Goal: Information Seeking & Learning: Find specific fact

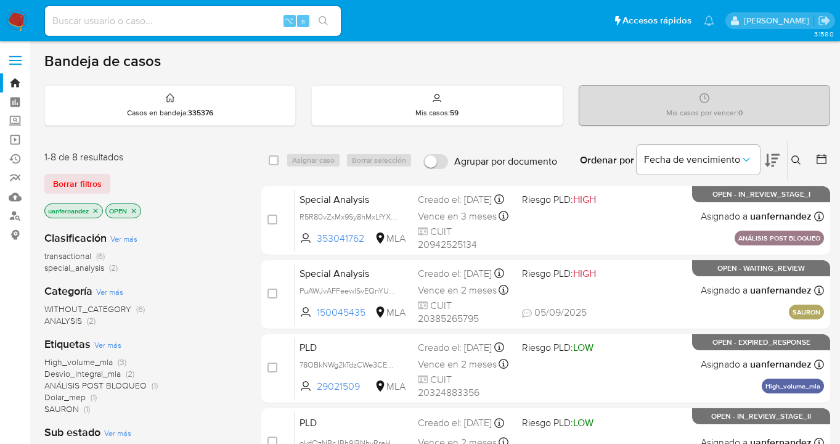
drag, startPoint x: 801, startPoint y: 160, endPoint x: 758, endPoint y: 173, distance: 44.5
click at [800, 160] on icon at bounding box center [797, 160] width 10 height 10
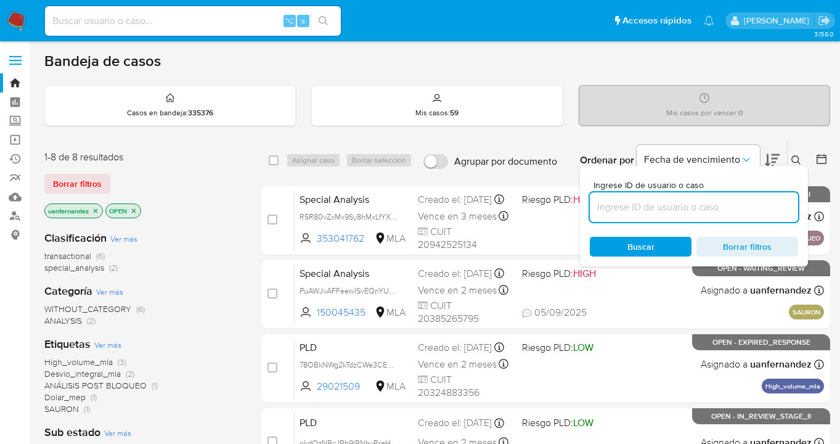
click at [670, 206] on input at bounding box center [694, 207] width 208 height 16
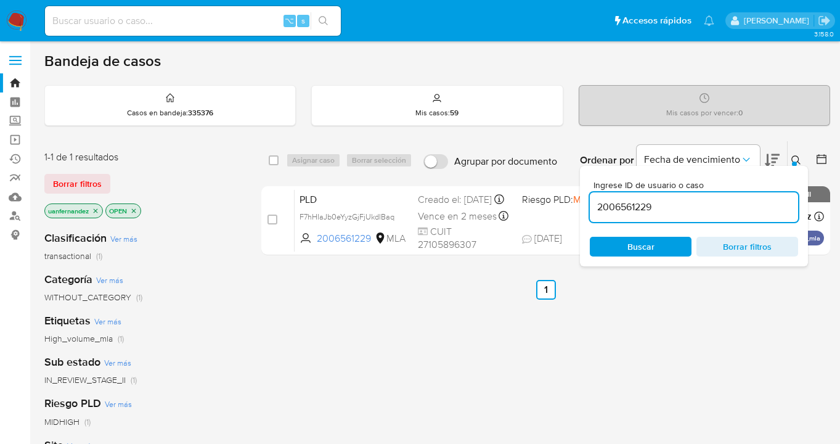
click at [793, 158] on icon at bounding box center [797, 160] width 10 height 10
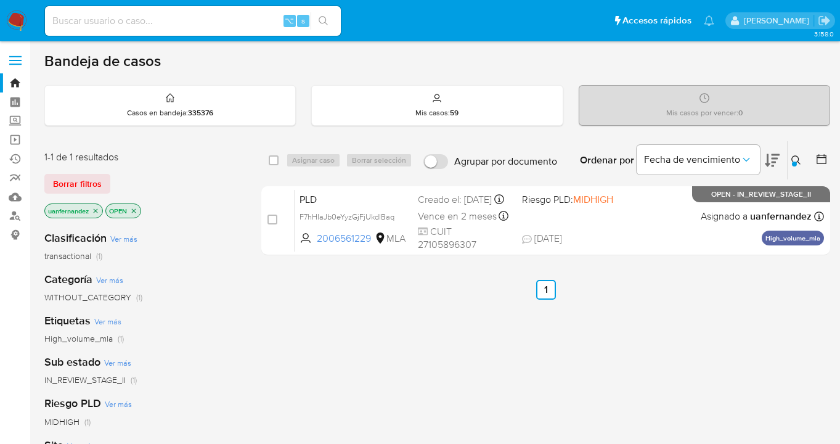
drag, startPoint x: 68, startPoint y: 176, endPoint x: 117, endPoint y: 177, distance: 48.7
click at [68, 176] on span "Borrar filtros" at bounding box center [77, 183] width 49 height 17
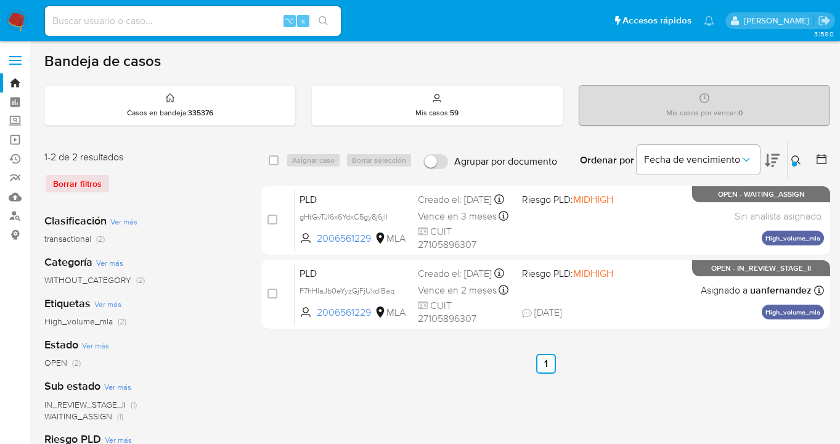
click at [796, 157] on icon at bounding box center [797, 160] width 10 height 10
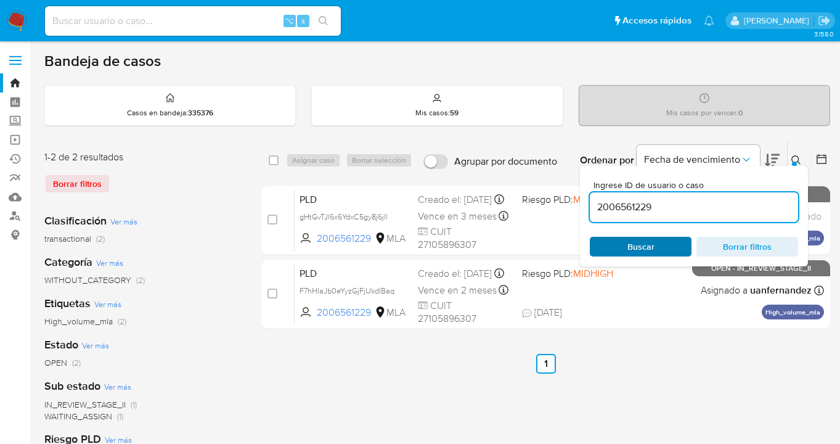
click at [660, 247] on span "Buscar" at bounding box center [641, 246] width 84 height 17
click at [795, 158] on icon at bounding box center [797, 160] width 10 height 10
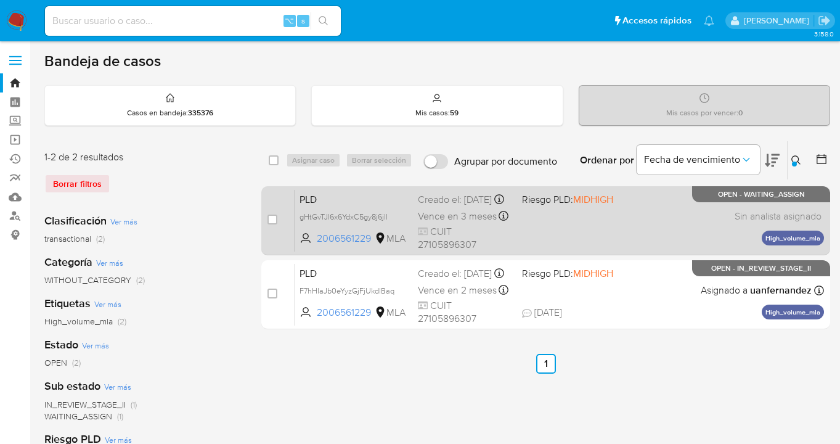
click at [641, 213] on div "PLD gHtGvTJl6x6YdxC5gy8j6jll 2006561229 MLA Riesgo PLD: MIDHIGH Creado el: 12/0…" at bounding box center [560, 220] width 530 height 62
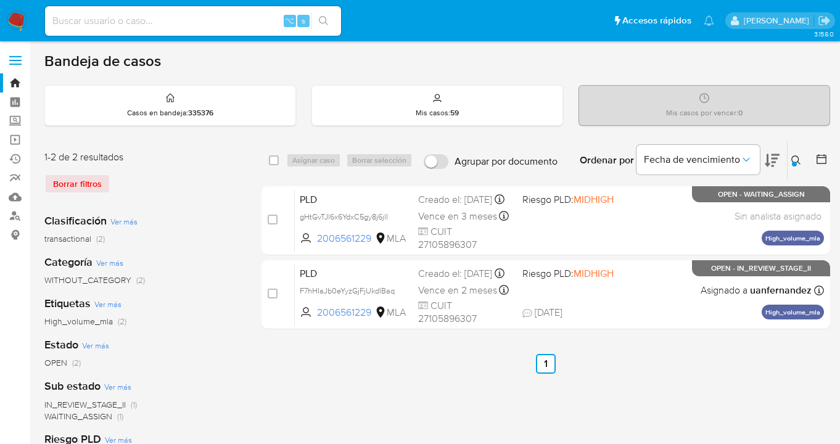
click at [795, 162] on div at bounding box center [794, 164] width 5 height 5
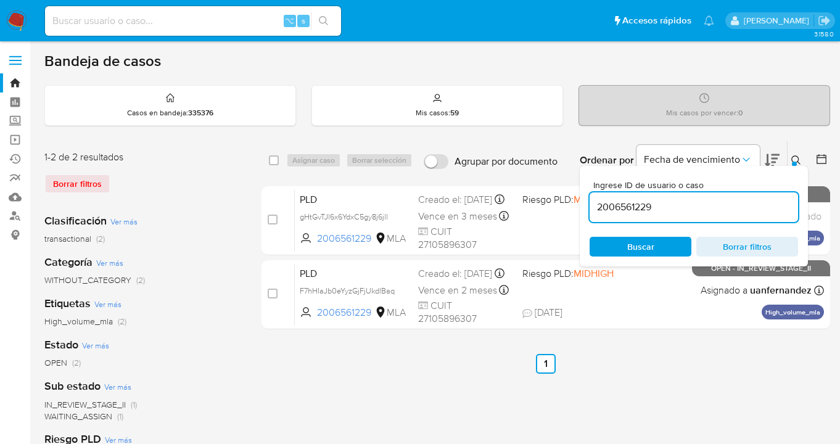
drag, startPoint x: 667, startPoint y: 213, endPoint x: 581, endPoint y: 200, distance: 86.0
click at [581, 200] on div "Ingrese ID de usuario o caso 2006561229 Buscar Borrar filtros" at bounding box center [694, 216] width 228 height 101
type input "119211893"
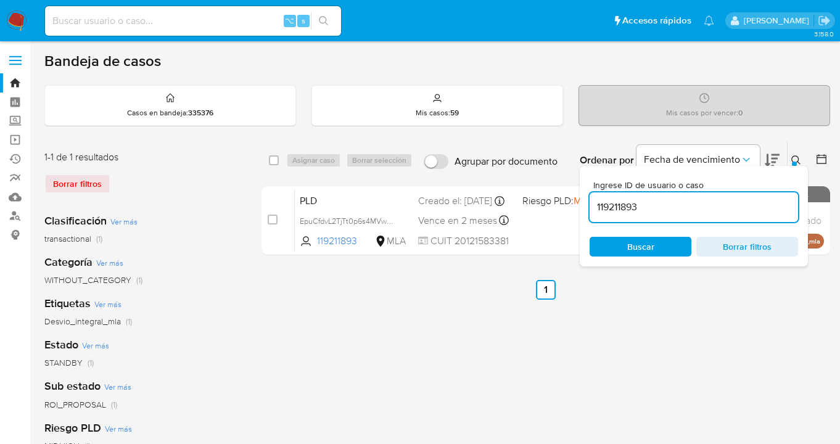
drag, startPoint x: 797, startPoint y: 158, endPoint x: 773, endPoint y: 169, distance: 26.2
click at [797, 158] on icon at bounding box center [796, 160] width 10 height 10
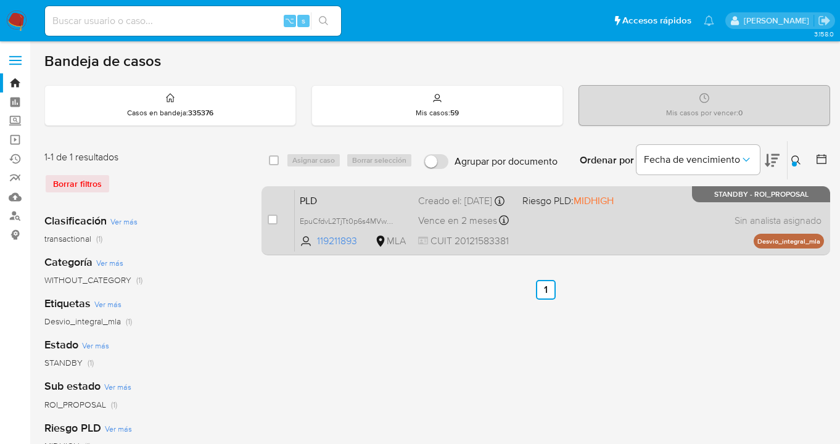
click at [634, 220] on div "PLD EpuCfdvL2TjTt0p6s4MVwDQy 119211893 MLA Riesgo PLD: MIDHIGH Creado el: 12/08…" at bounding box center [559, 220] width 529 height 62
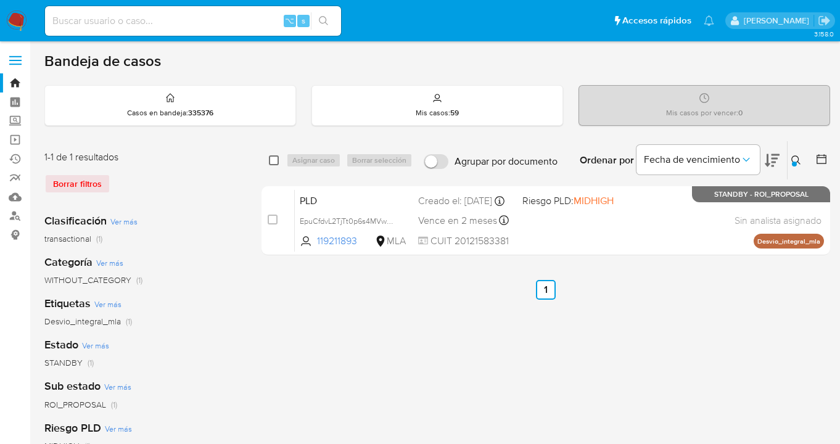
click at [274, 160] on input "checkbox" at bounding box center [274, 160] width 10 height 10
checkbox input "true"
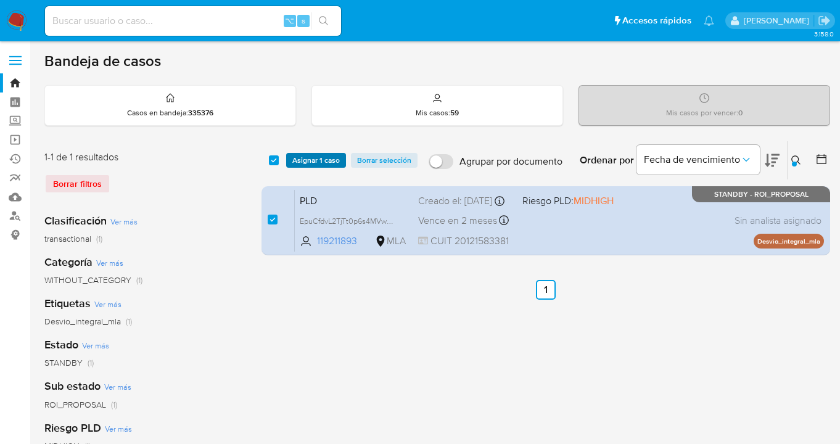
click at [295, 157] on span "Asignar 1 caso" at bounding box center [315, 160] width 47 height 12
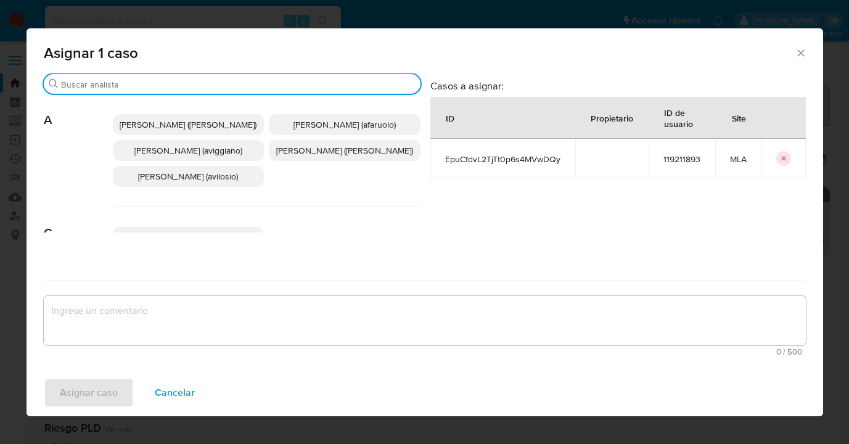
click at [265, 81] on input "Buscar" at bounding box center [238, 84] width 355 height 11
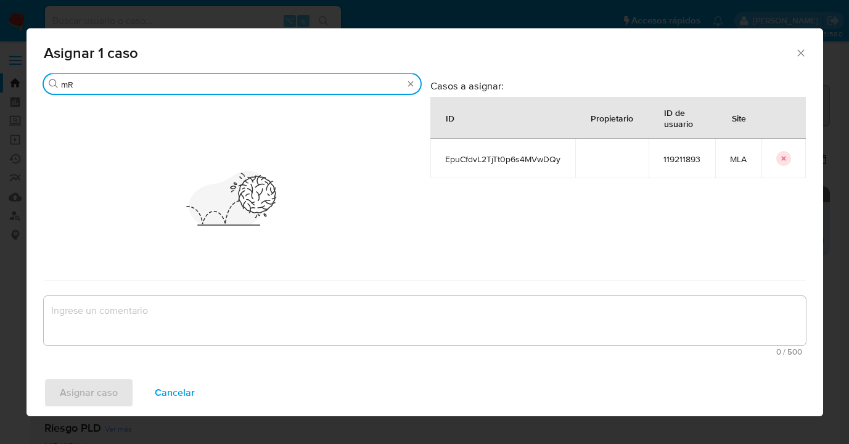
type input "m"
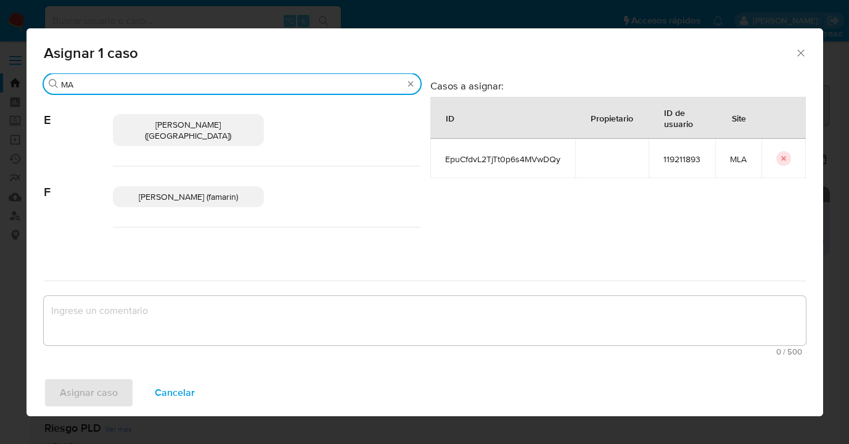
type input "M"
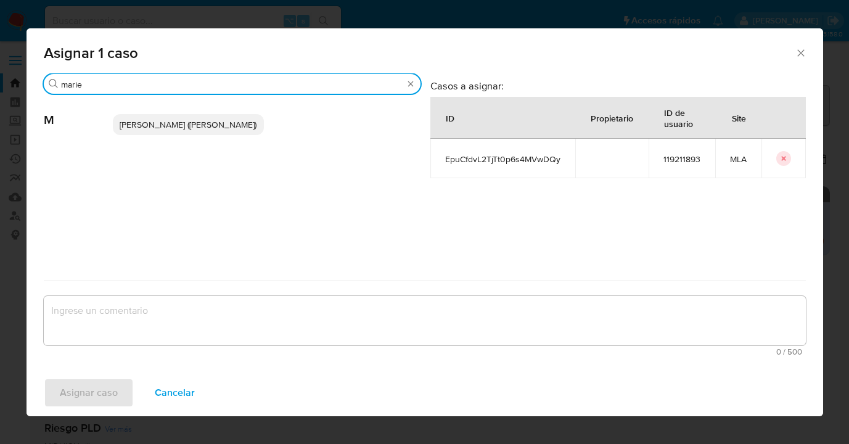
type input "marie"
click at [184, 128] on span "Mariela Belen Cragno (mcragno)" at bounding box center [188, 124] width 137 height 12
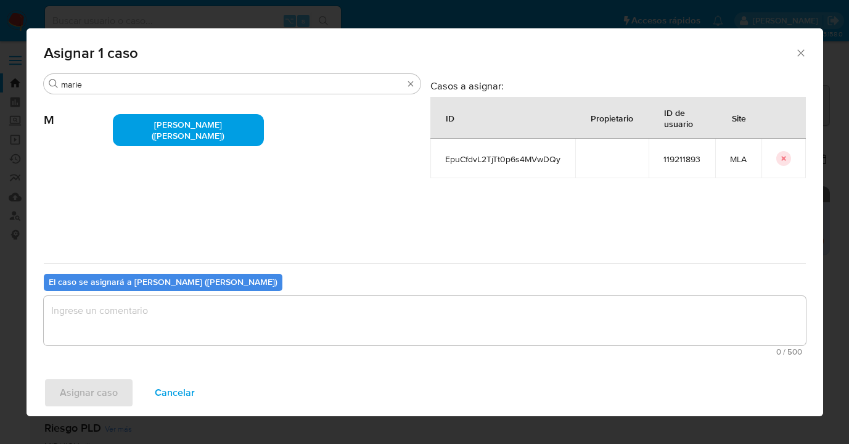
click at [203, 313] on textarea "assign-modal" at bounding box center [425, 320] width 762 height 49
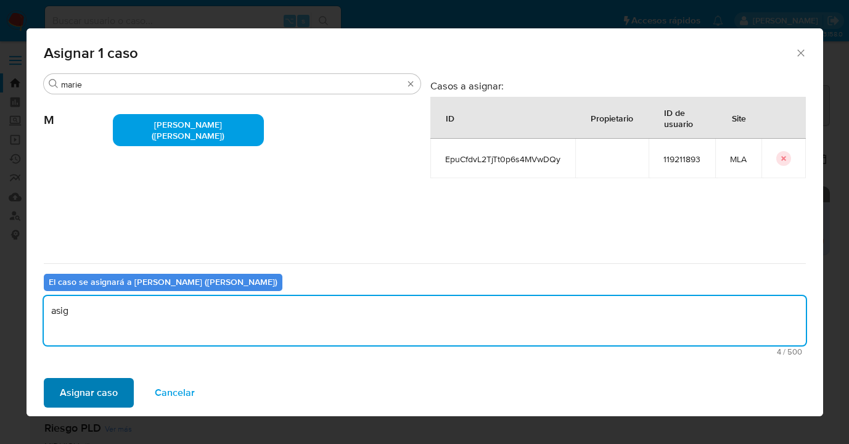
type textarea "asig"
click at [88, 396] on span "Asignar caso" at bounding box center [89, 392] width 58 height 27
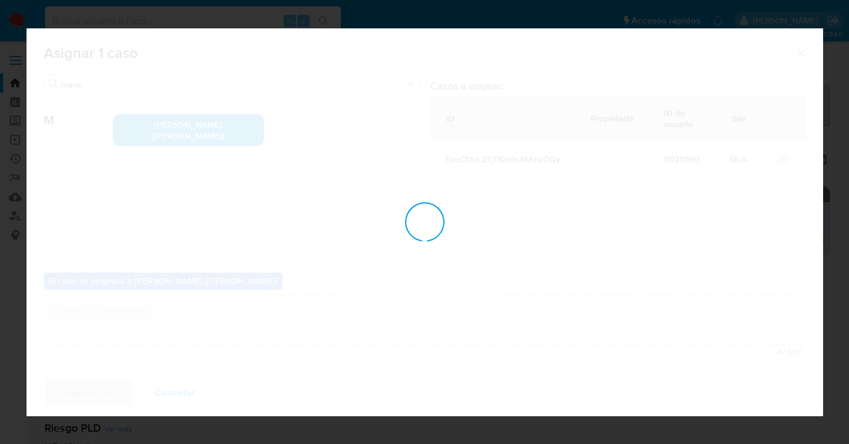
checkbox input "false"
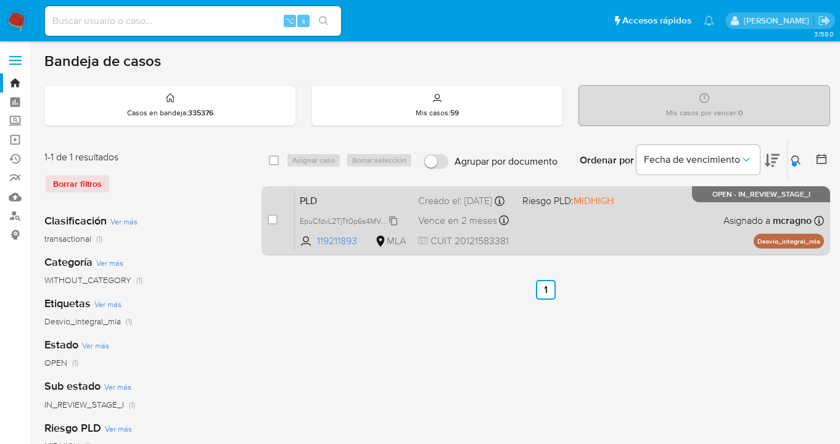
click at [396, 227] on span "EpuCfdvL2TjTt0p6s4MVwDQy" at bounding box center [351, 220] width 102 height 14
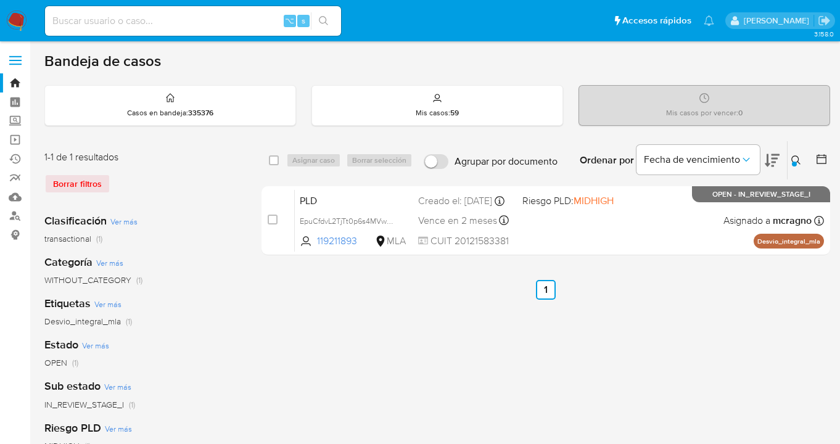
click at [794, 159] on icon at bounding box center [796, 160] width 10 height 10
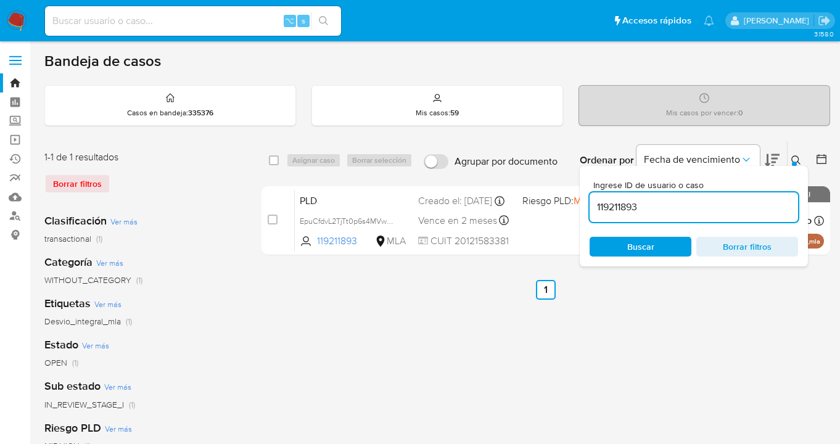
drag, startPoint x: 669, startPoint y: 203, endPoint x: 585, endPoint y: 200, distance: 84.5
click at [585, 200] on div "Ingrese ID de usuario o caso 119211893 Buscar Borrar filtros" at bounding box center [694, 216] width 228 height 101
click at [795, 159] on icon at bounding box center [796, 160] width 10 height 10
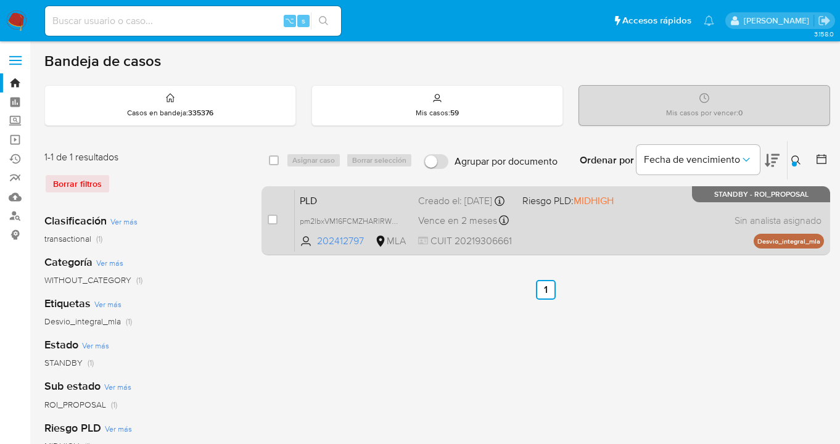
click at [681, 215] on div "PLD pm2lbxVM16FCMZHARlRWyVDB 202412797 MLA Riesgo PLD: MIDHIGH Creado el: 12/08…" at bounding box center [559, 220] width 529 height 62
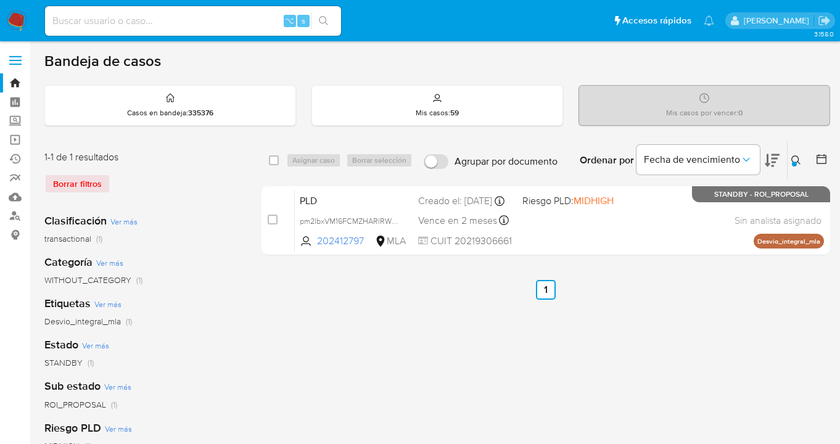
drag, startPoint x: 798, startPoint y: 155, endPoint x: 773, endPoint y: 175, distance: 32.1
click at [796, 156] on icon at bounding box center [796, 160] width 10 height 10
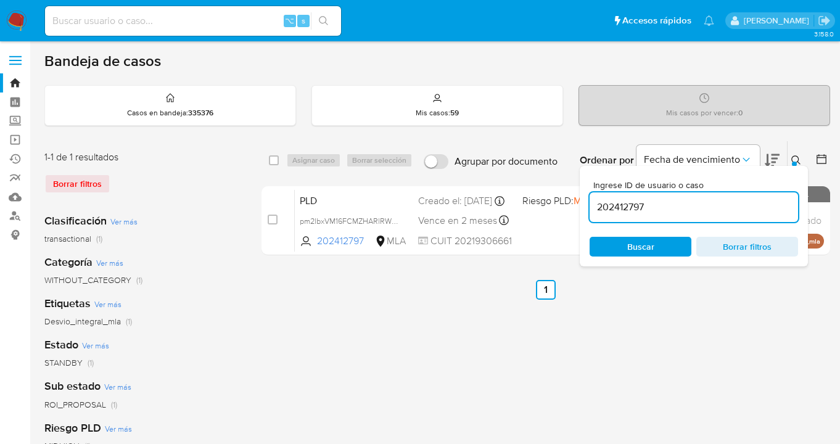
drag, startPoint x: 694, startPoint y: 210, endPoint x: 586, endPoint y: 197, distance: 108.7
click at [586, 197] on div "Ingrese ID de usuario o caso 202412797 Buscar Borrar filtros" at bounding box center [694, 216] width 228 height 101
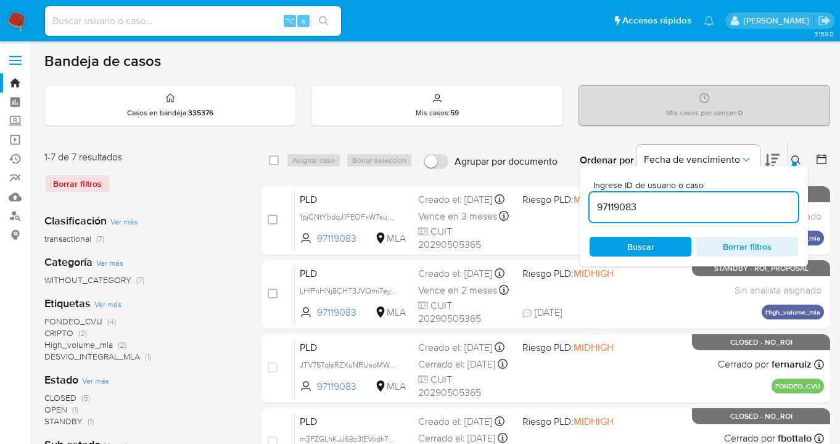
click at [793, 158] on icon at bounding box center [796, 160] width 10 height 10
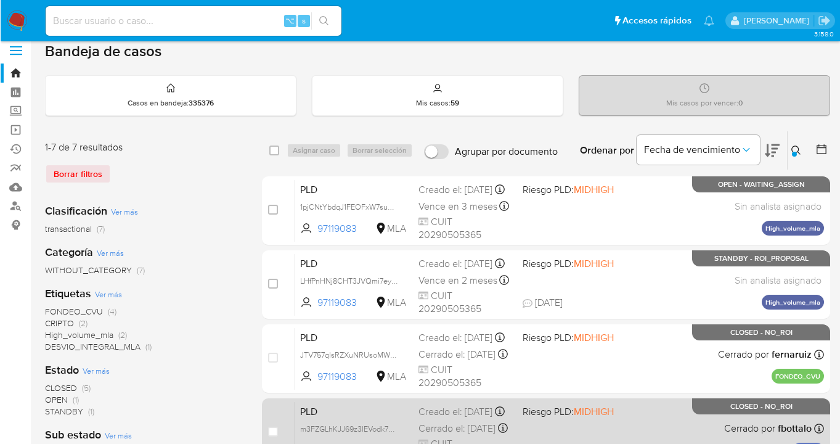
scroll to position [12, 0]
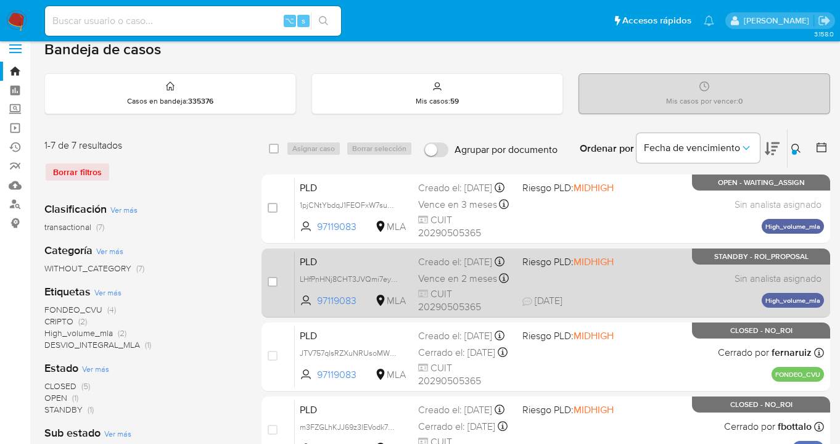
click at [658, 286] on div "PLD LHfPnHNj8CHT3JVQmi7eyf5I 97119083 MLA Riesgo PLD: MIDHIGH Creado el: 12/08/…" at bounding box center [559, 283] width 529 height 62
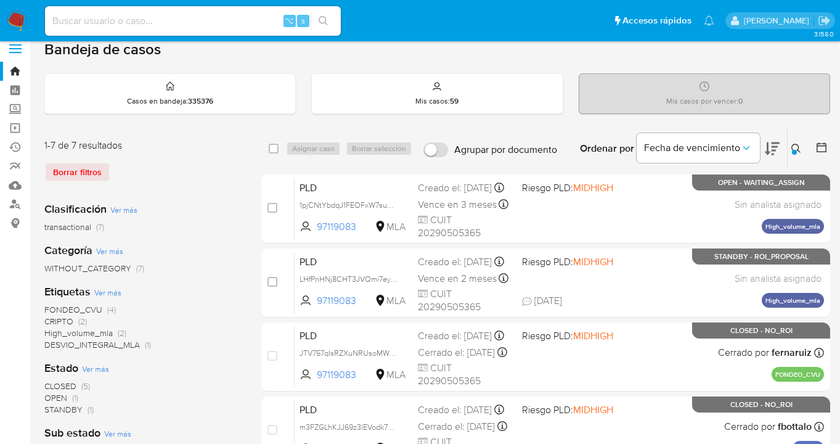
drag, startPoint x: 794, startPoint y: 145, endPoint x: 787, endPoint y: 147, distance: 7.8
click at [794, 145] on icon at bounding box center [797, 149] width 10 height 10
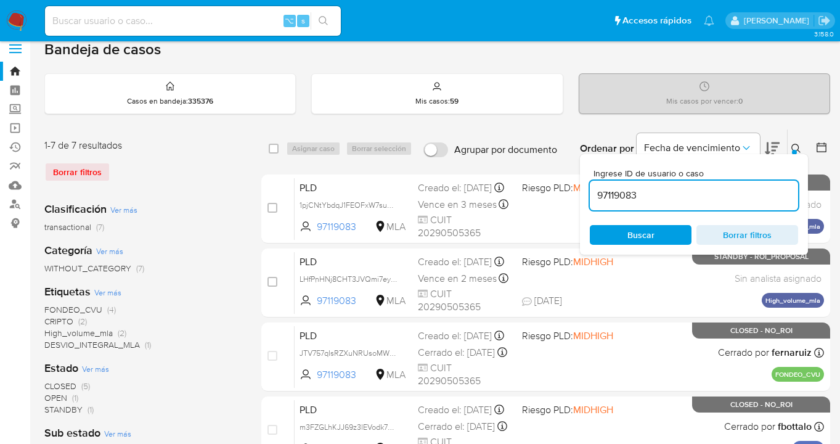
drag, startPoint x: 654, startPoint y: 195, endPoint x: 582, endPoint y: 192, distance: 72.2
click at [582, 192] on div "Ingrese ID de usuario o caso 97119083 Buscar Borrar filtros" at bounding box center [694, 204] width 228 height 101
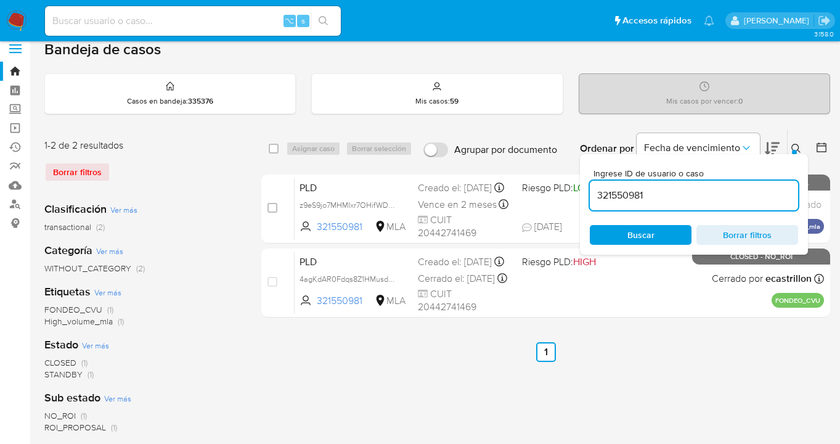
drag, startPoint x: 796, startPoint y: 147, endPoint x: 773, endPoint y: 151, distance: 23.8
click at [792, 149] on icon at bounding box center [797, 149] width 10 height 10
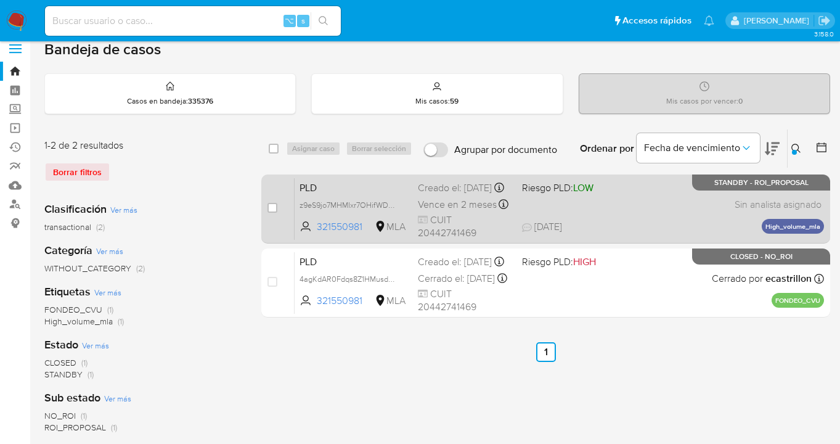
click at [594, 216] on div "PLD z9eS9jo7MHMIxr7OHifWDHrQ 321550981 MLA Riesgo PLD: LOW Creado el: 12/08/202…" at bounding box center [560, 209] width 530 height 62
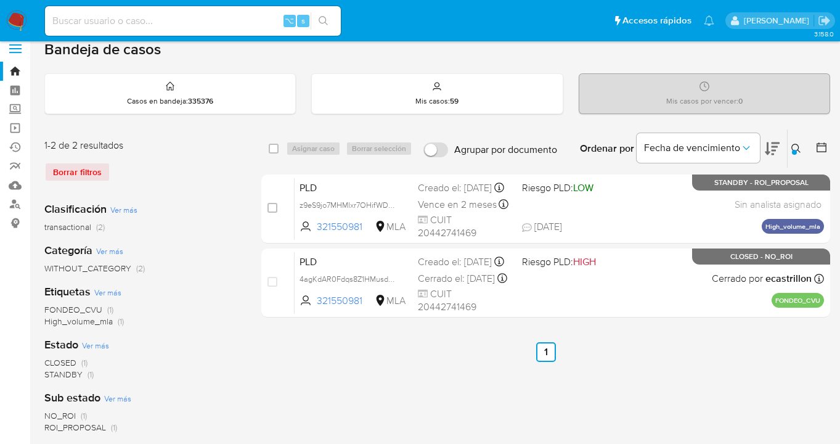
click at [796, 144] on icon at bounding box center [797, 149] width 10 height 10
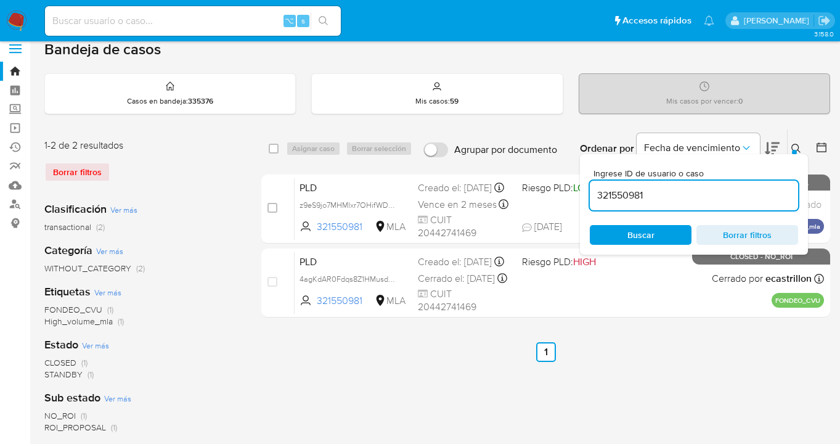
drag, startPoint x: 658, startPoint y: 192, endPoint x: 593, endPoint y: 189, distance: 64.8
click at [593, 189] on input "321550981" at bounding box center [694, 195] width 208 height 16
type input "2006561229"
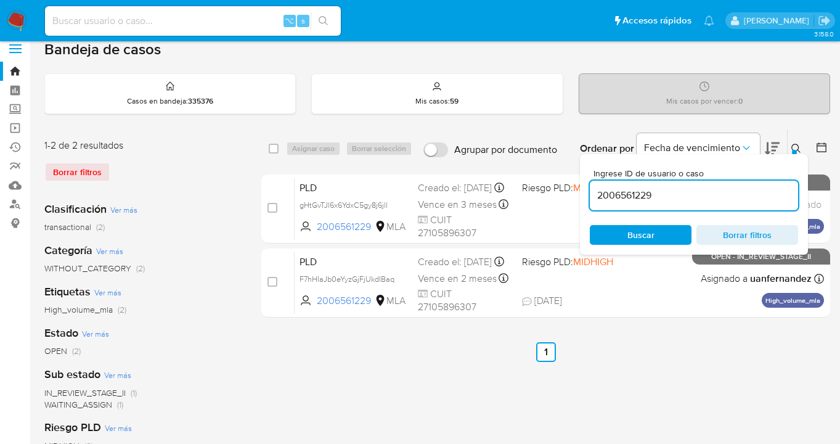
click at [795, 144] on icon at bounding box center [796, 148] width 9 height 9
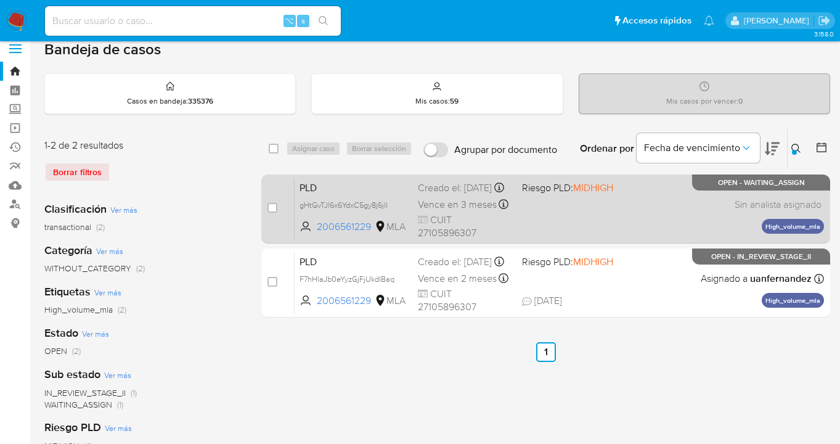
drag, startPoint x: 273, startPoint y: 207, endPoint x: 294, endPoint y: 182, distance: 32.8
click at [273, 207] on input "checkbox" at bounding box center [273, 208] width 10 height 10
checkbox input "true"
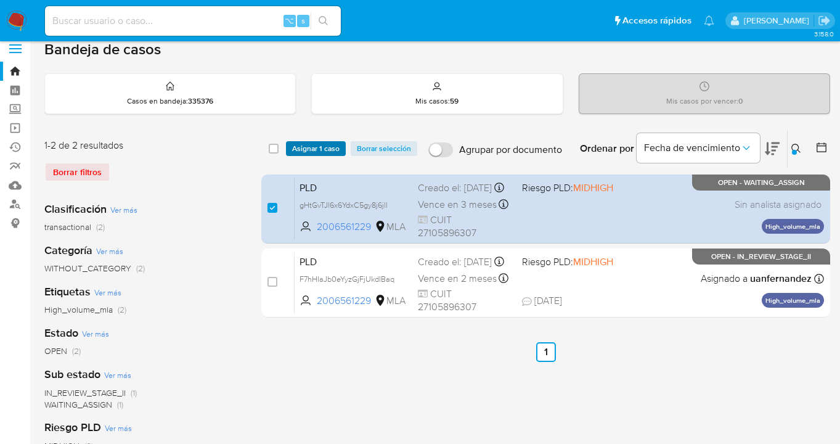
click at [312, 152] on span "Asignar 1 caso" at bounding box center [315, 148] width 47 height 12
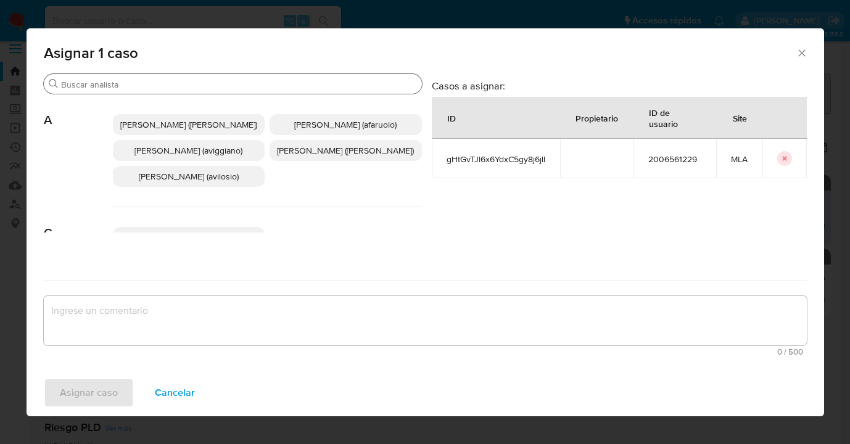
click at [177, 83] on input "Buscar" at bounding box center [239, 84] width 356 height 11
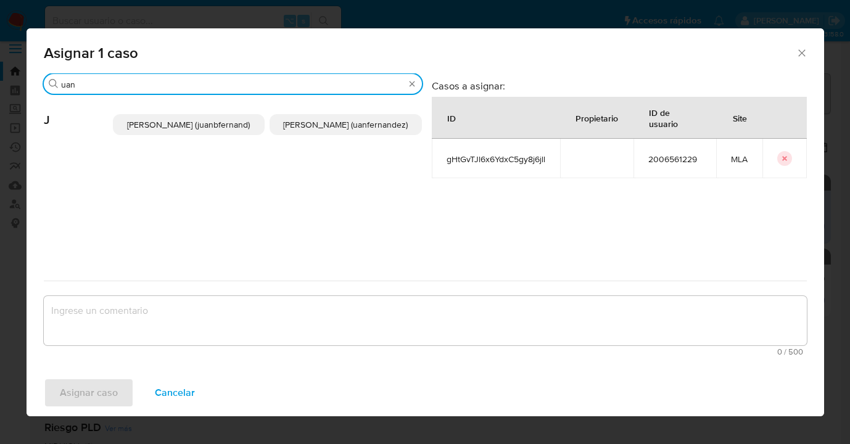
type input "uan"
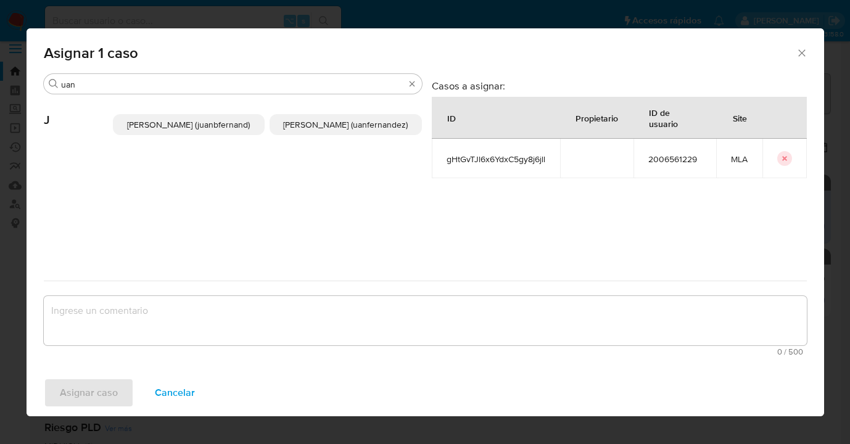
click at [309, 130] on span "Juan Pablo Fernandez (uanfernandez)" at bounding box center [345, 124] width 125 height 12
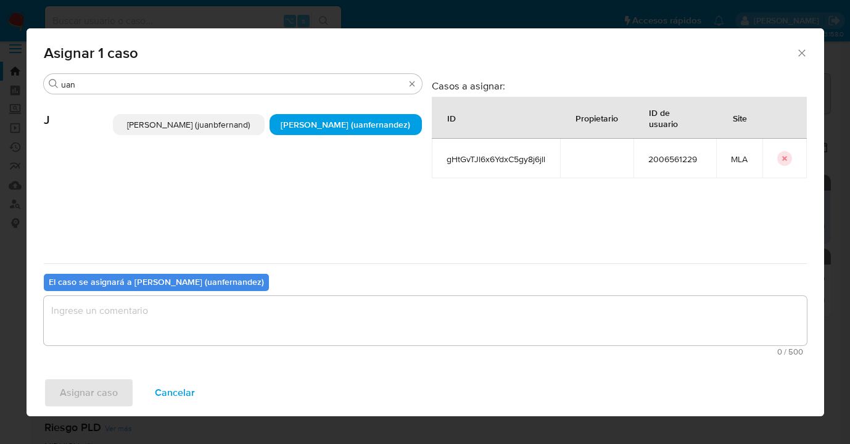
click at [245, 321] on textarea "assign-modal" at bounding box center [425, 320] width 763 height 49
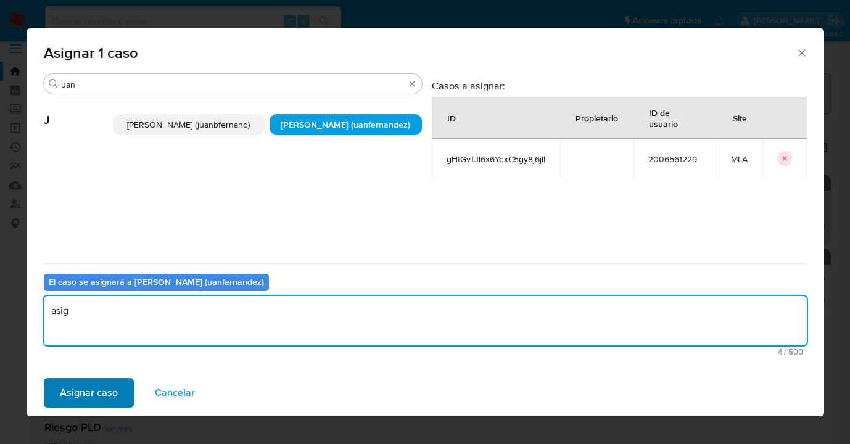
type textarea "asig"
click at [112, 403] on span "Asignar caso" at bounding box center [89, 392] width 58 height 27
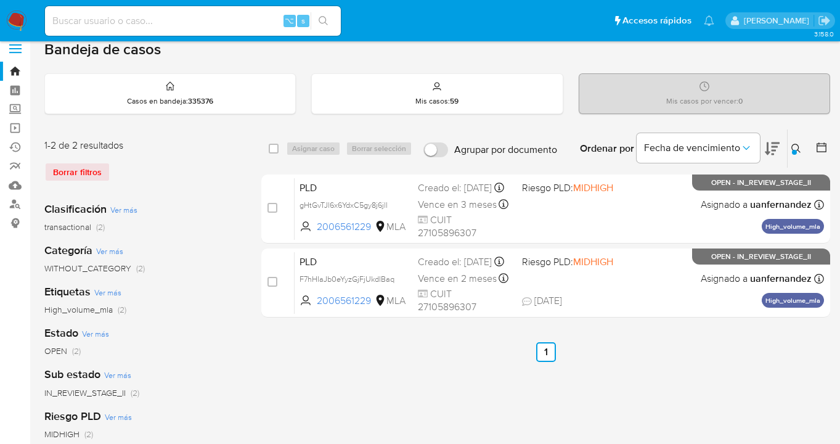
click at [795, 147] on icon at bounding box center [797, 149] width 10 height 10
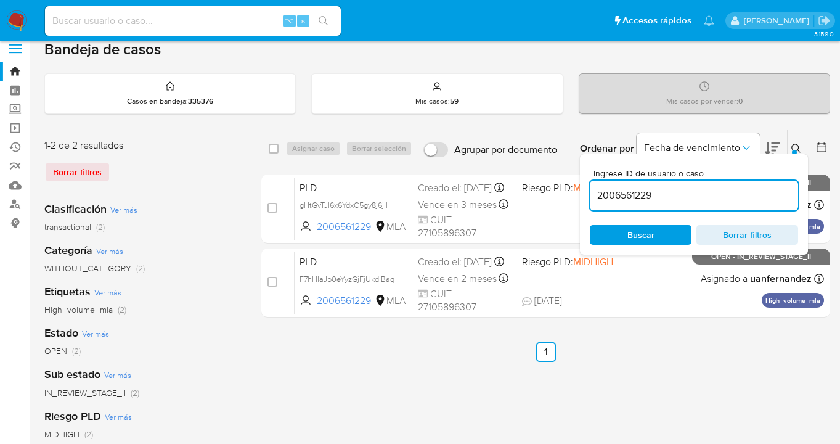
drag, startPoint x: 684, startPoint y: 198, endPoint x: 587, endPoint y: 186, distance: 98.1
click at [587, 186] on div "Ingrese ID de usuario o caso 2006561229 Buscar Borrar filtros" at bounding box center [694, 204] width 228 height 101
click at [657, 193] on input "2006561229" at bounding box center [694, 195] width 208 height 16
drag, startPoint x: 657, startPoint y: 193, endPoint x: 599, endPoint y: 192, distance: 58.6
click at [599, 192] on input "2006561229" at bounding box center [694, 195] width 208 height 16
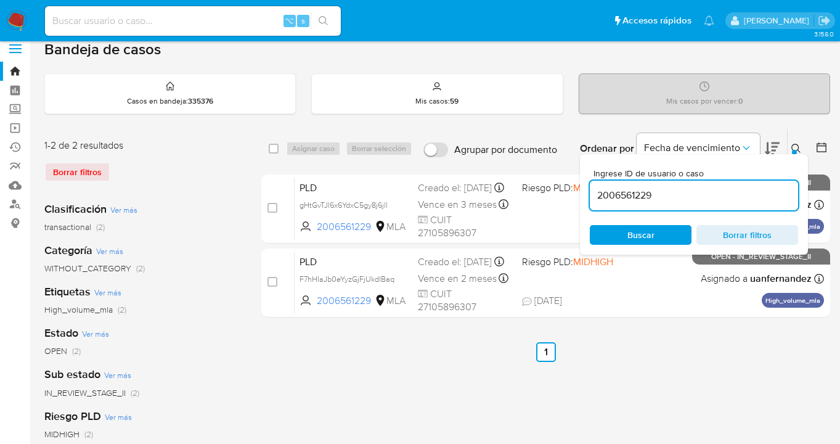
paste input "81397115"
type input "81397115"
click at [794, 145] on icon at bounding box center [797, 149] width 10 height 10
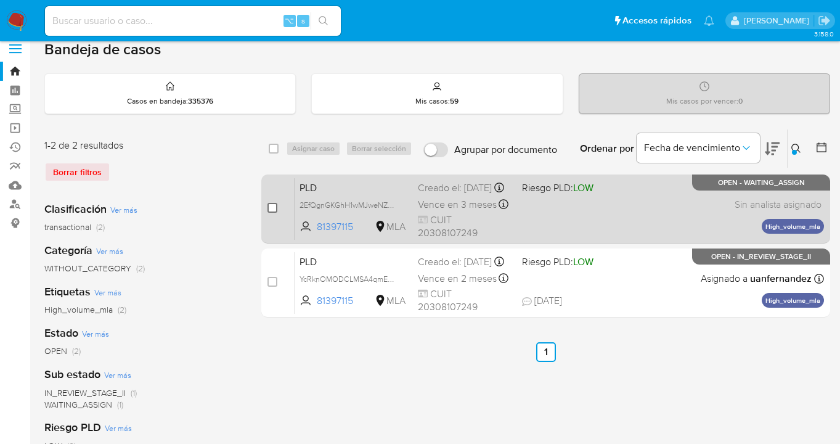
click at [276, 207] on input "checkbox" at bounding box center [273, 208] width 10 height 10
checkbox input "true"
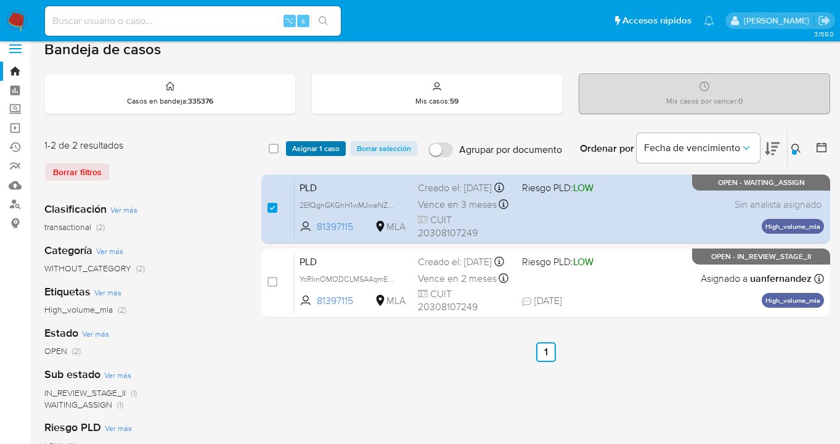
click at [296, 147] on span "Asignar 1 caso" at bounding box center [315, 148] width 47 height 12
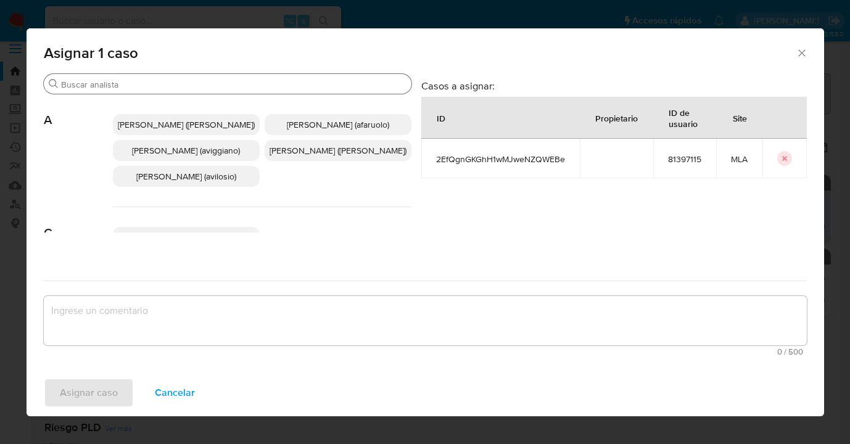
click at [215, 88] on input "Buscar" at bounding box center [233, 84] width 345 height 11
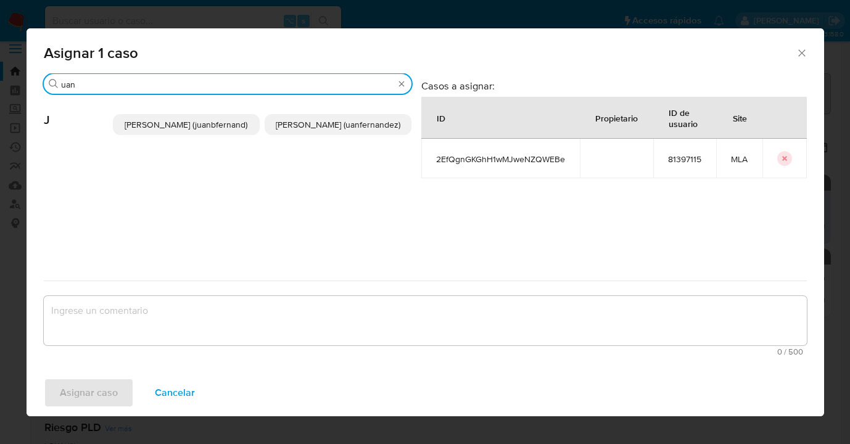
type input "uan"
drag, startPoint x: 314, startPoint y: 128, endPoint x: 317, endPoint y: 174, distance: 46.3
click at [314, 128] on span "Juan Pablo Fernandez (uanfernandez)" at bounding box center [338, 124] width 125 height 12
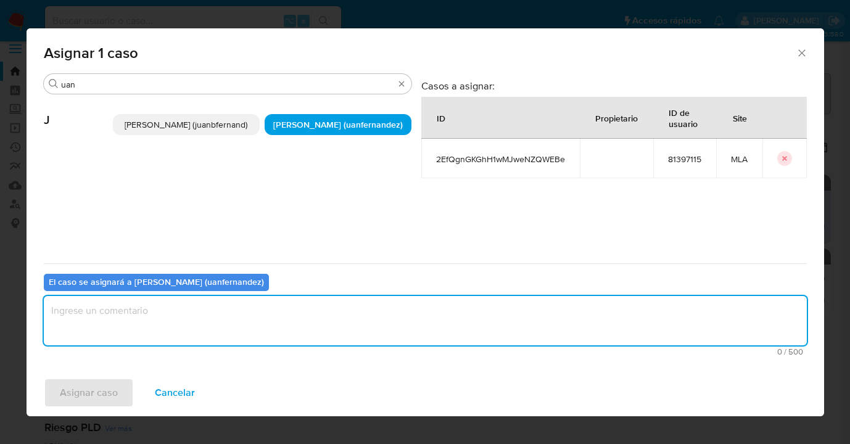
click at [268, 315] on textarea "assign-modal" at bounding box center [425, 320] width 763 height 49
type textarea "asig"
click at [91, 388] on span "Asignar caso" at bounding box center [89, 392] width 58 height 27
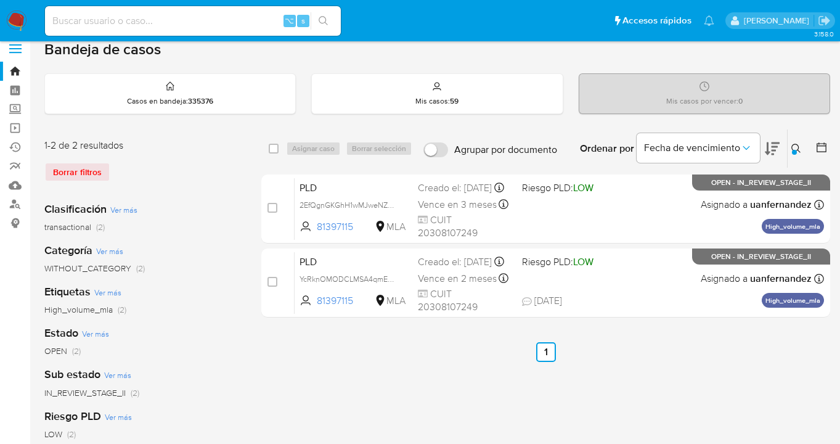
click at [797, 148] on icon at bounding box center [797, 149] width 10 height 10
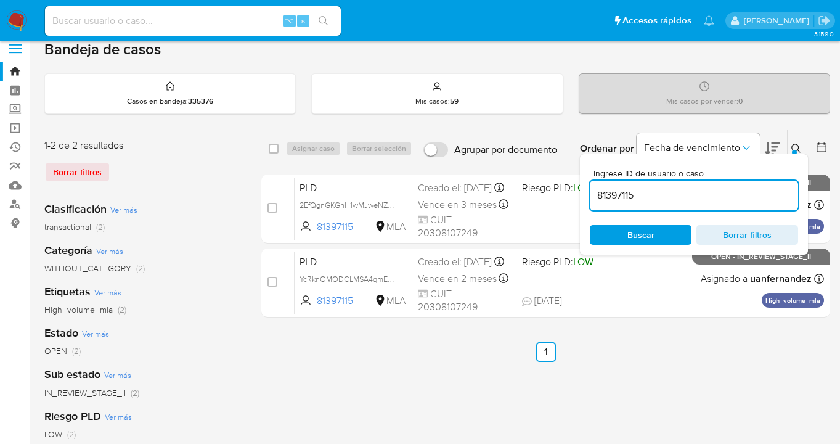
drag, startPoint x: 631, startPoint y: 193, endPoint x: 597, endPoint y: 191, distance: 33.4
click at [597, 191] on input "81397115" at bounding box center [694, 195] width 208 height 16
click at [790, 147] on button at bounding box center [798, 148] width 20 height 15
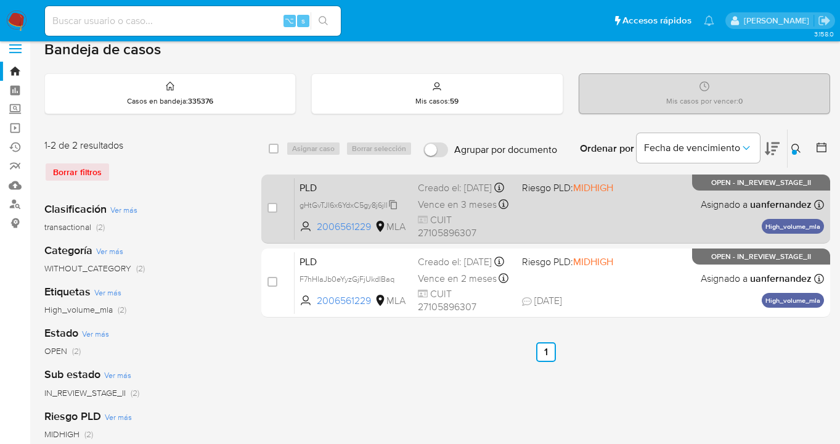
click at [393, 210] on icon at bounding box center [393, 205] width 10 height 10
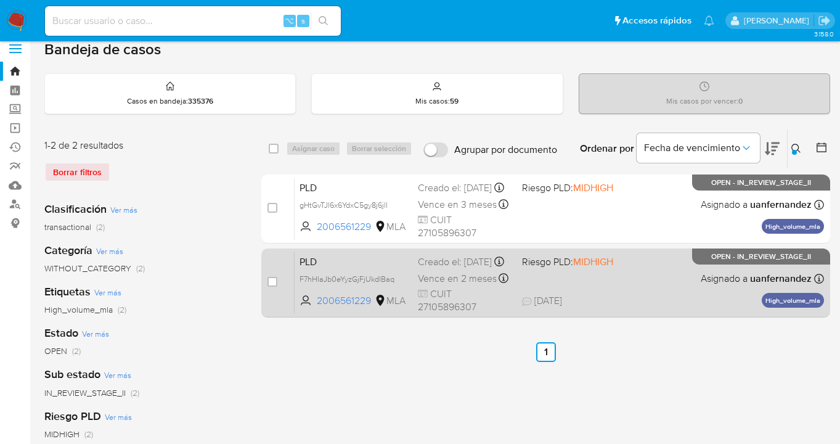
click at [639, 297] on div "PLD F7hHIaJb0eYyzGjFjUkdlBaq 2006561229 MLA Riesgo PLD: MIDHIGH Creado el: 12/0…" at bounding box center [560, 283] width 530 height 62
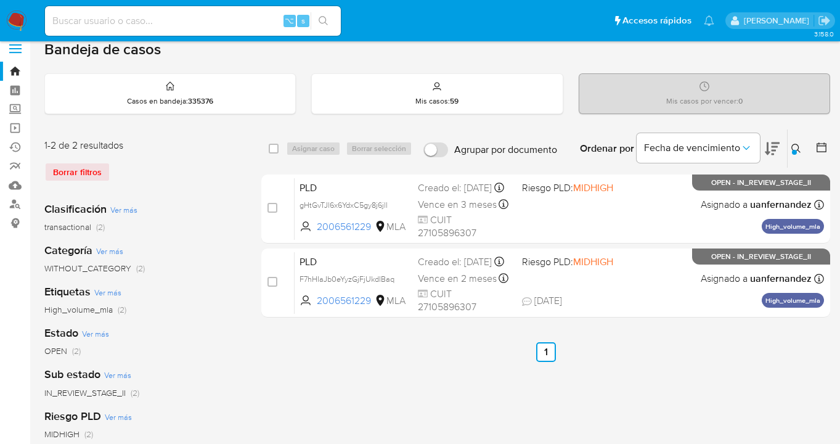
click at [797, 146] on icon at bounding box center [797, 149] width 10 height 10
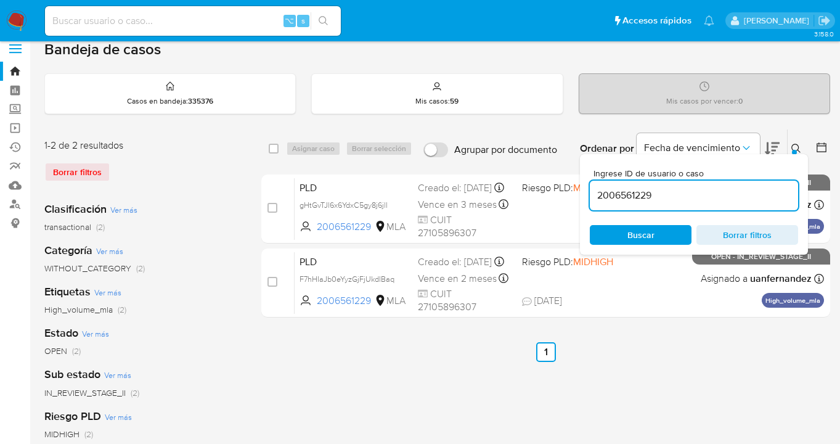
drag, startPoint x: 663, startPoint y: 199, endPoint x: 617, endPoint y: 180, distance: 49.2
click at [567, 192] on div "select-all-cases-checkbox Asignar caso Borrar selección Agrupar por documento O…" at bounding box center [545, 226] width 569 height 194
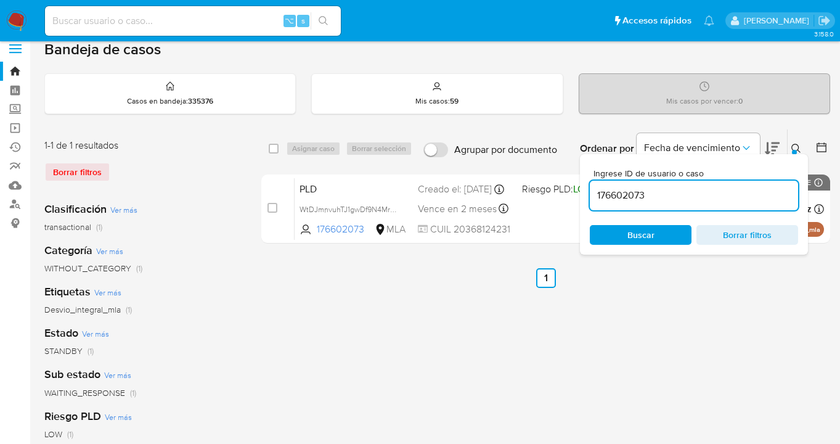
click at [798, 146] on icon at bounding box center [797, 149] width 10 height 10
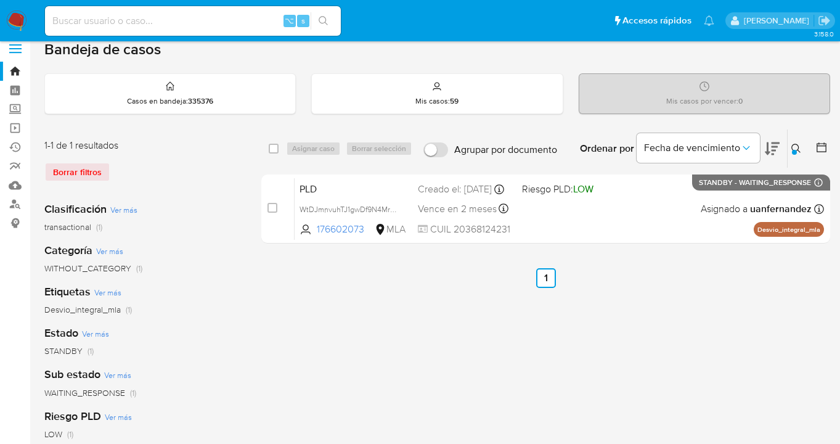
click at [794, 146] on icon at bounding box center [797, 149] width 10 height 10
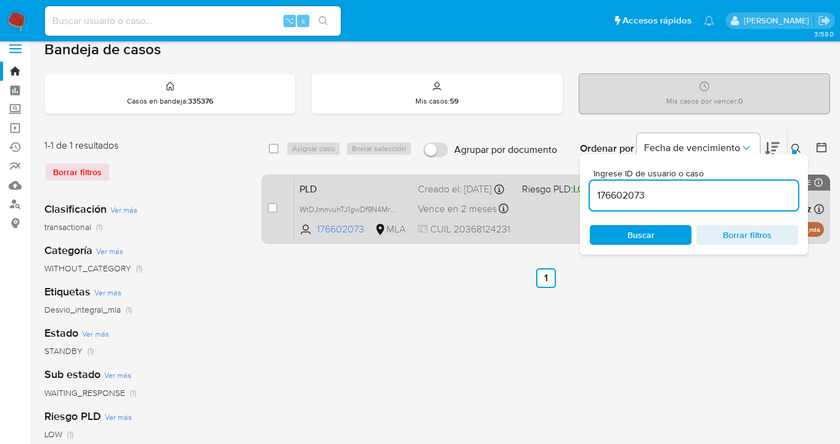
drag, startPoint x: 668, startPoint y: 200, endPoint x: 566, endPoint y: 189, distance: 102.3
click at [565, 190] on div "select-all-cases-checkbox Asignar caso Borrar selección Agrupar por documento O…" at bounding box center [545, 189] width 569 height 120
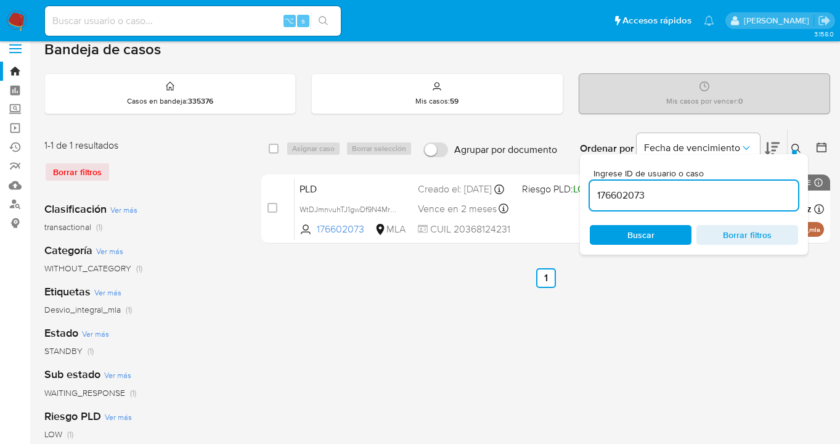
click at [668, 187] on input "176602073" at bounding box center [694, 195] width 208 height 16
drag, startPoint x: 648, startPoint y: 194, endPoint x: 590, endPoint y: 197, distance: 58.0
click at [590, 197] on input "176602073" at bounding box center [694, 195] width 208 height 16
paste input "69159886"
click at [795, 145] on icon at bounding box center [797, 149] width 10 height 10
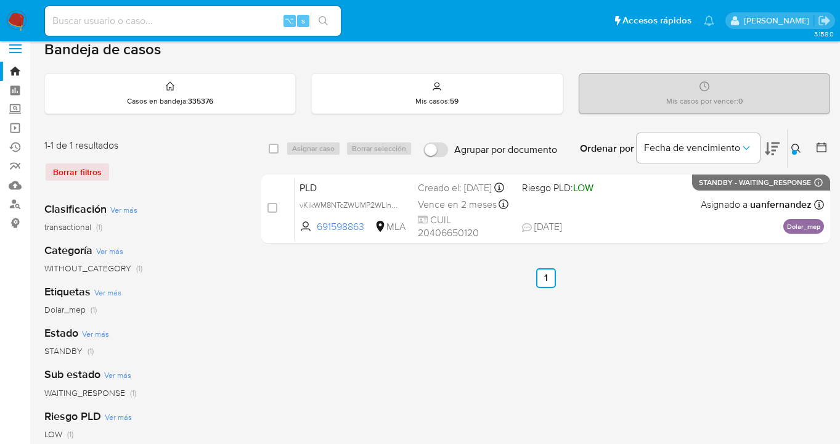
click at [802, 144] on button at bounding box center [798, 148] width 20 height 15
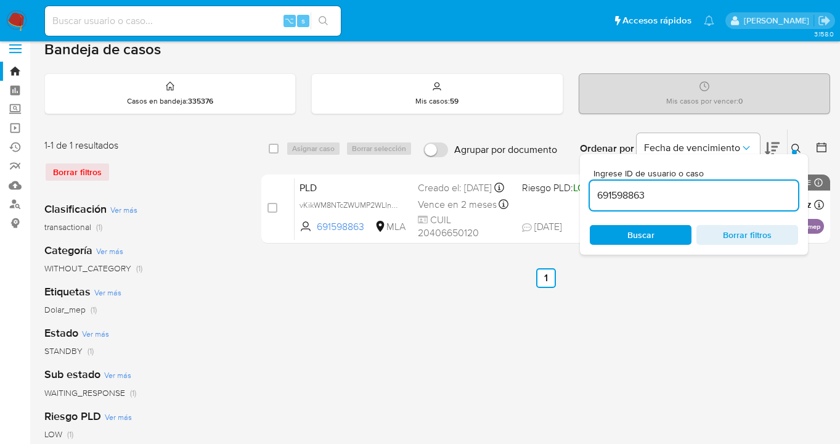
drag, startPoint x: 649, startPoint y: 199, endPoint x: 581, endPoint y: 186, distance: 69.7
click at [579, 186] on div "select-all-cases-checkbox Asignar caso Borrar selección Agrupar por documento O…" at bounding box center [545, 189] width 569 height 120
click at [797, 148] on icon at bounding box center [797, 149] width 10 height 10
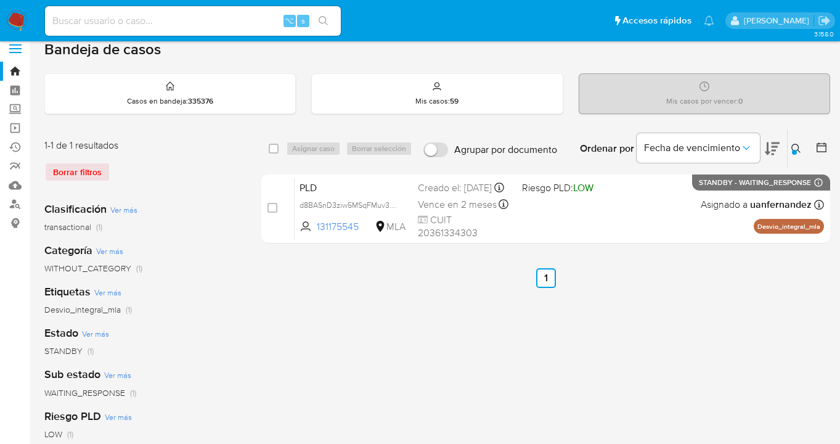
click at [798, 144] on icon at bounding box center [797, 149] width 10 height 10
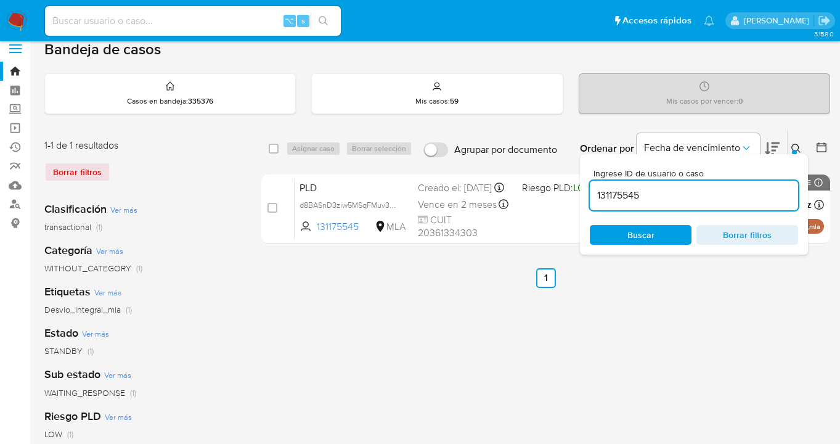
drag, startPoint x: 679, startPoint y: 197, endPoint x: 593, endPoint y: 192, distance: 86.5
click at [593, 192] on input "131175545" at bounding box center [694, 195] width 208 height 16
click at [795, 146] on icon at bounding box center [797, 149] width 10 height 10
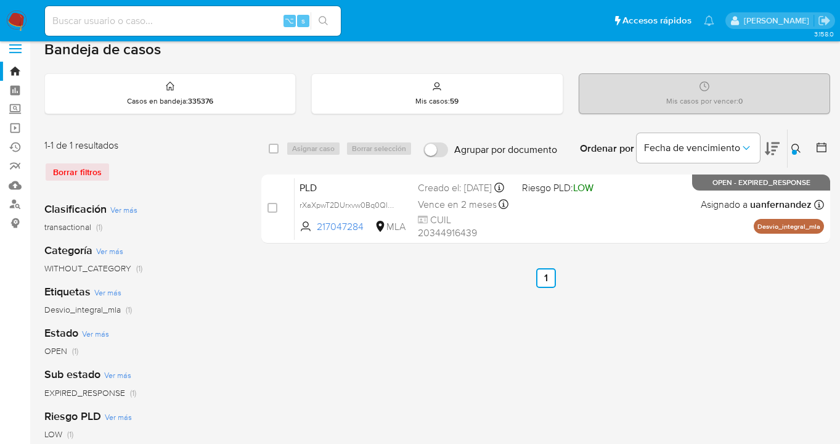
click at [796, 148] on icon at bounding box center [797, 149] width 10 height 10
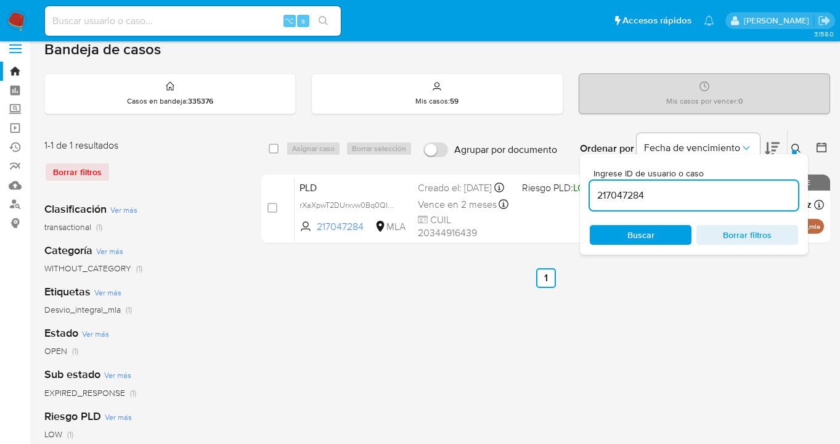
drag, startPoint x: 660, startPoint y: 197, endPoint x: 584, endPoint y: 187, distance: 76.5
click at [584, 187] on div "Ingrese ID de usuario o caso 217047284 Buscar Borrar filtros" at bounding box center [694, 204] width 228 height 101
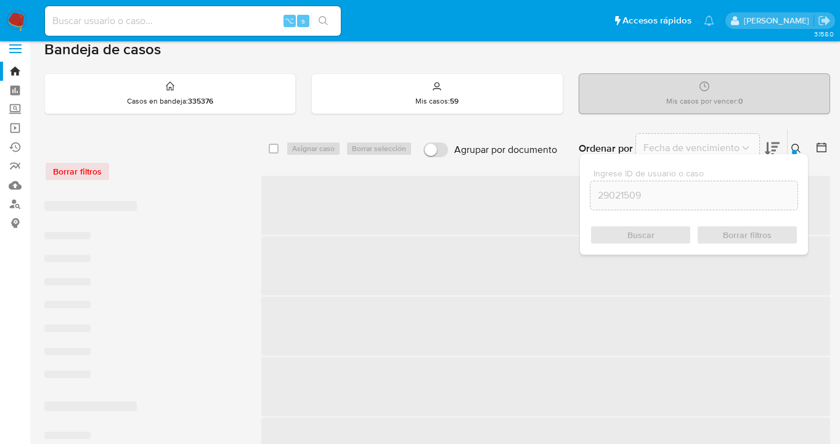
click at [796, 144] on icon at bounding box center [797, 149] width 10 height 10
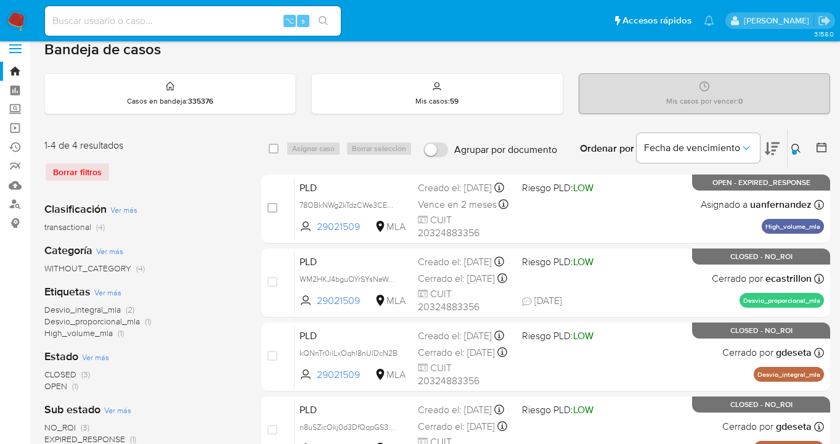
click at [797, 144] on icon at bounding box center [796, 148] width 9 height 9
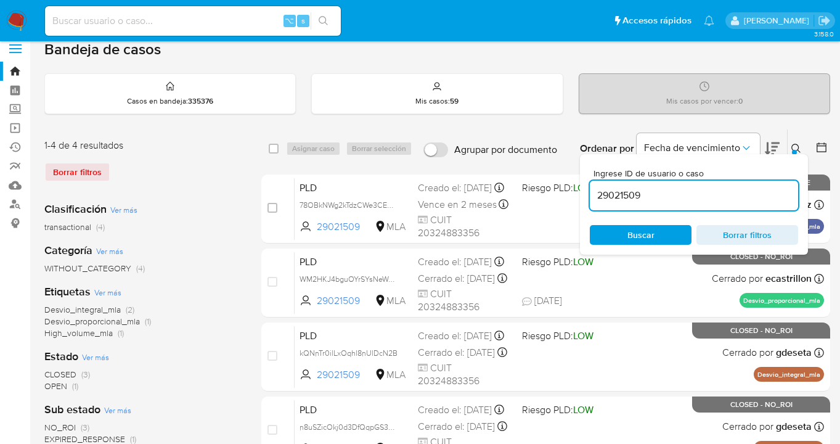
drag, startPoint x: 679, startPoint y: 199, endPoint x: 593, endPoint y: 191, distance: 86.0
click at [593, 191] on input "29021509" at bounding box center [694, 195] width 208 height 16
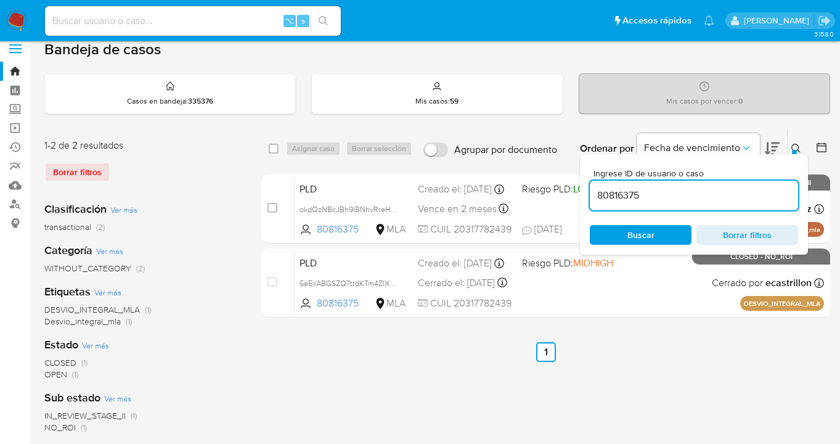
click at [797, 146] on icon at bounding box center [797, 149] width 10 height 10
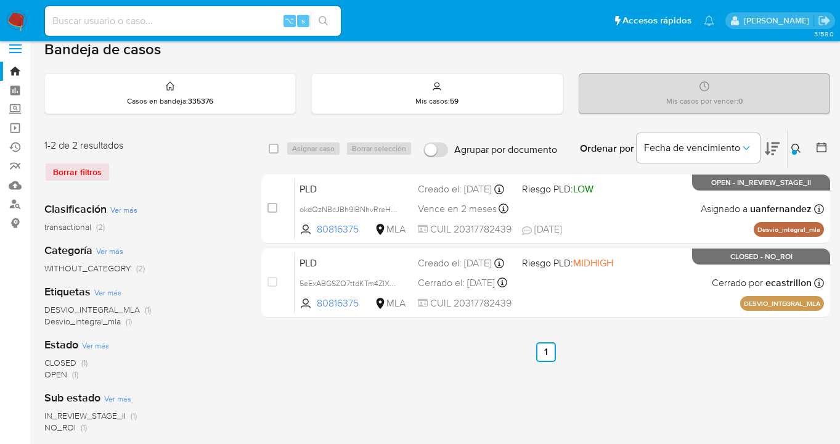
drag, startPoint x: 796, startPoint y: 142, endPoint x: 726, endPoint y: 191, distance: 85.0
click at [795, 144] on icon at bounding box center [797, 149] width 10 height 10
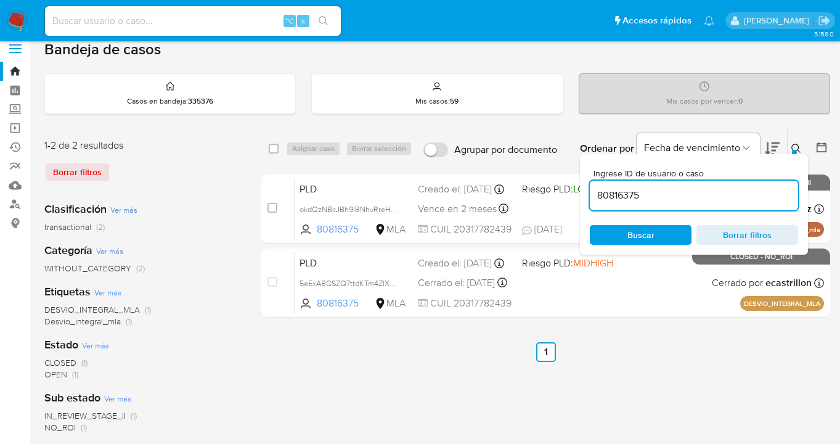
drag, startPoint x: 711, startPoint y: 195, endPoint x: 581, endPoint y: 184, distance: 130.0
click at [581, 184] on div "Ingrese ID de usuario o caso 80816375 Buscar Borrar filtros" at bounding box center [694, 204] width 228 height 101
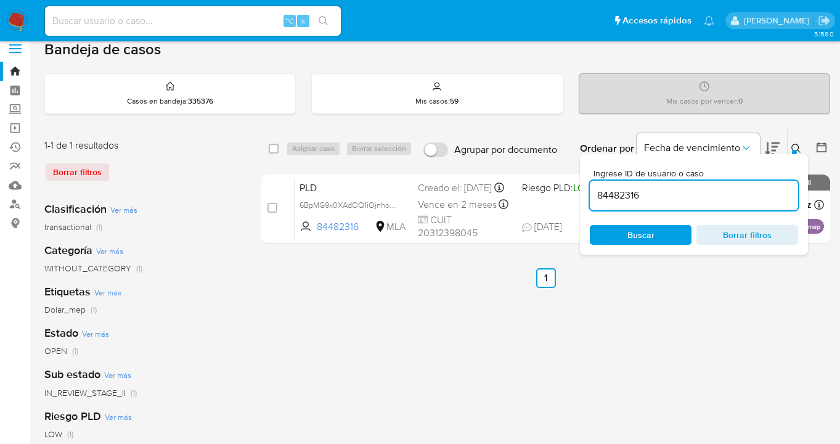
click at [796, 144] on icon at bounding box center [797, 149] width 10 height 10
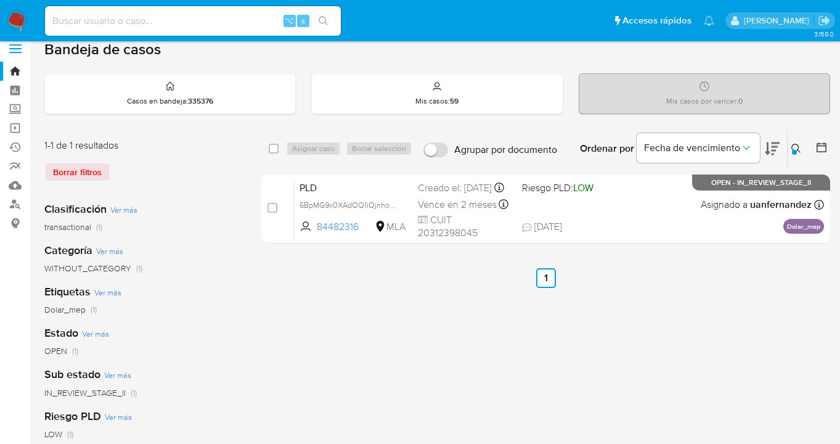
click at [797, 147] on icon at bounding box center [797, 149] width 10 height 10
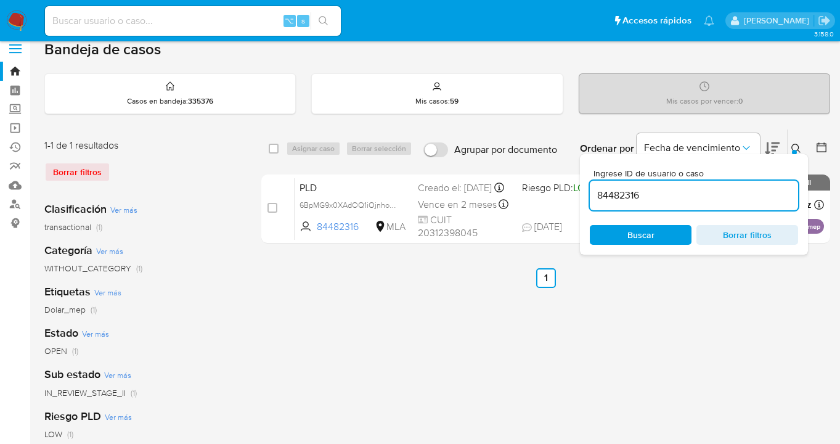
drag, startPoint x: 647, startPoint y: 194, endPoint x: 585, endPoint y: 184, distance: 63.1
click at [585, 184] on div "Ingrese ID de usuario o caso 84482316 Buscar Borrar filtros" at bounding box center [694, 204] width 228 height 101
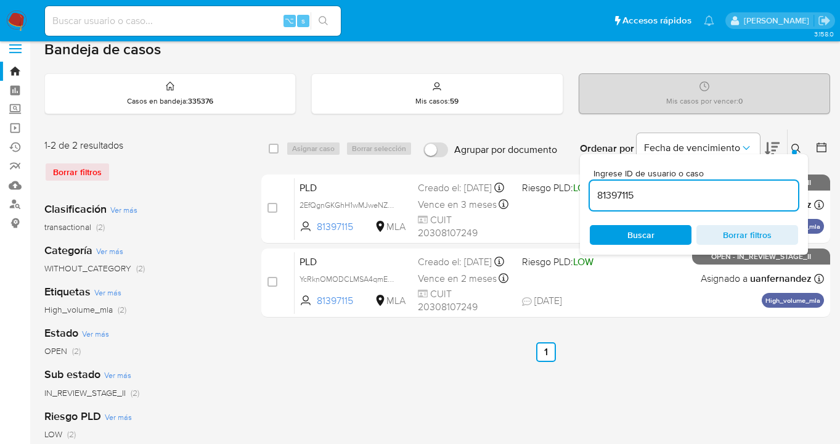
drag, startPoint x: 794, startPoint y: 146, endPoint x: 719, endPoint y: 173, distance: 79.8
click at [794, 146] on icon at bounding box center [797, 149] width 10 height 10
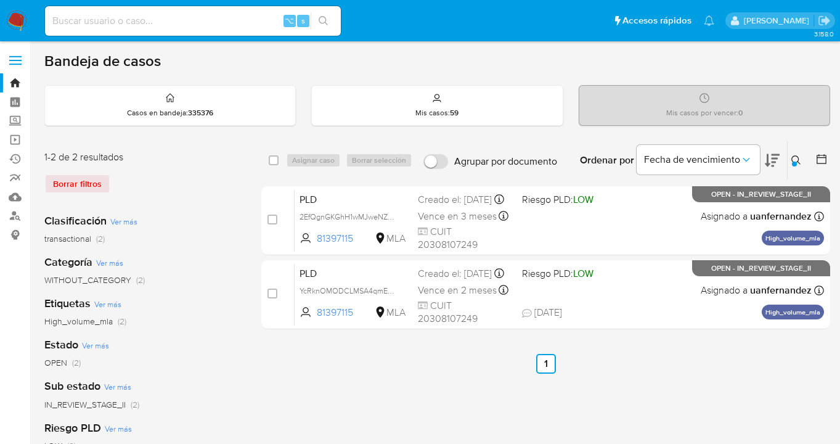
click at [794, 158] on icon at bounding box center [797, 160] width 10 height 10
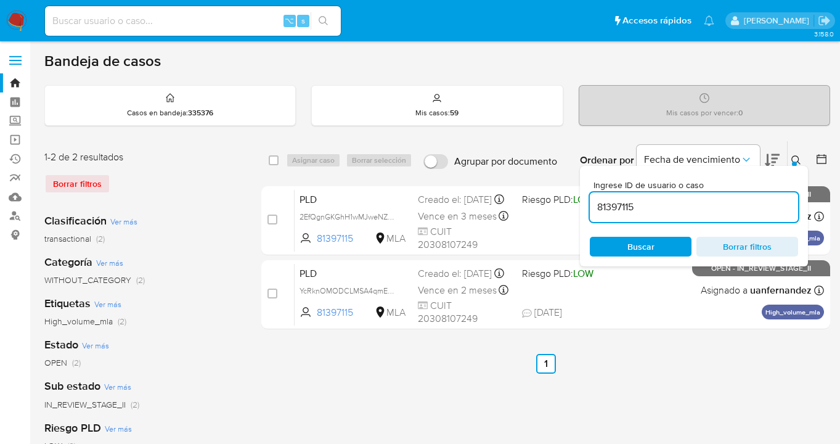
drag, startPoint x: 654, startPoint y: 209, endPoint x: 593, endPoint y: 203, distance: 61.4
click at [593, 203] on input "81397115" at bounding box center [694, 207] width 208 height 16
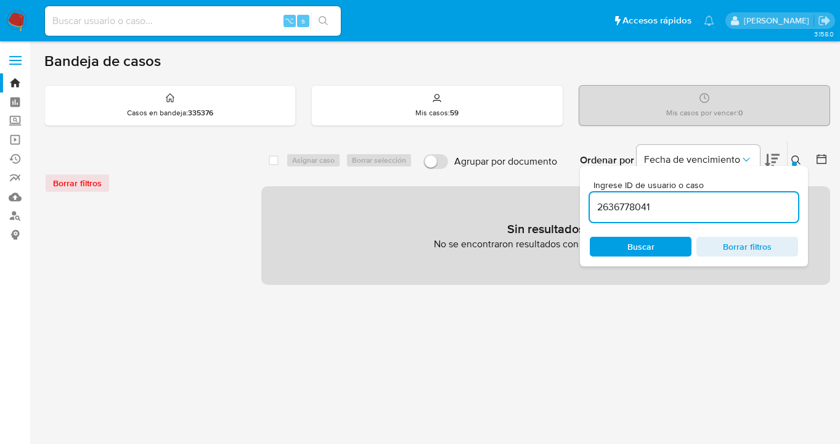
drag, startPoint x: 795, startPoint y: 157, endPoint x: 744, endPoint y: 185, distance: 58.2
click at [795, 157] on icon at bounding box center [797, 160] width 10 height 10
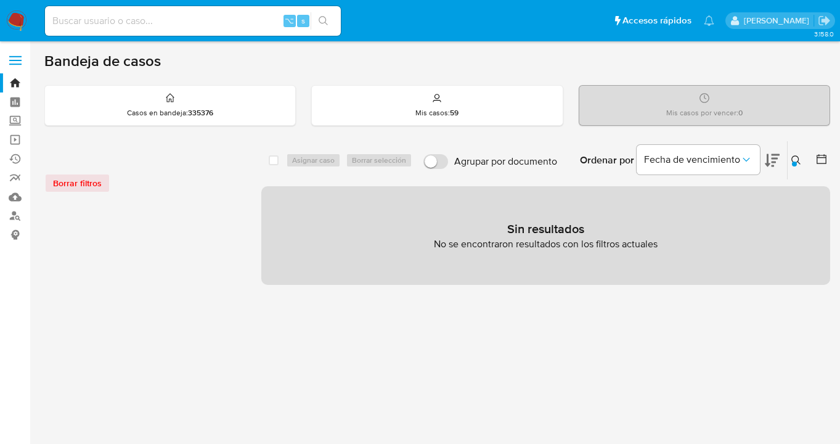
drag, startPoint x: 796, startPoint y: 158, endPoint x: 786, endPoint y: 166, distance: 12.7
click at [795, 158] on icon at bounding box center [797, 160] width 10 height 10
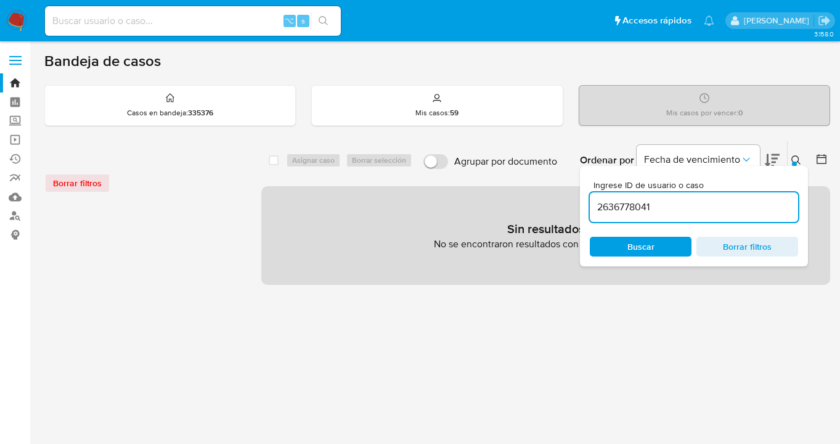
click at [679, 205] on input "2636778041" at bounding box center [694, 207] width 208 height 16
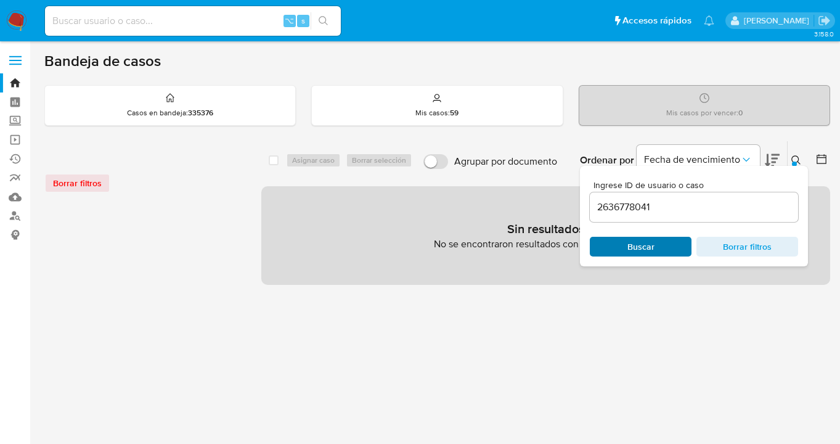
click at [652, 245] on span "Buscar" at bounding box center [641, 247] width 27 height 20
drag, startPoint x: 796, startPoint y: 158, endPoint x: 677, endPoint y: 104, distance: 130.8
click at [796, 158] on icon at bounding box center [797, 160] width 10 height 10
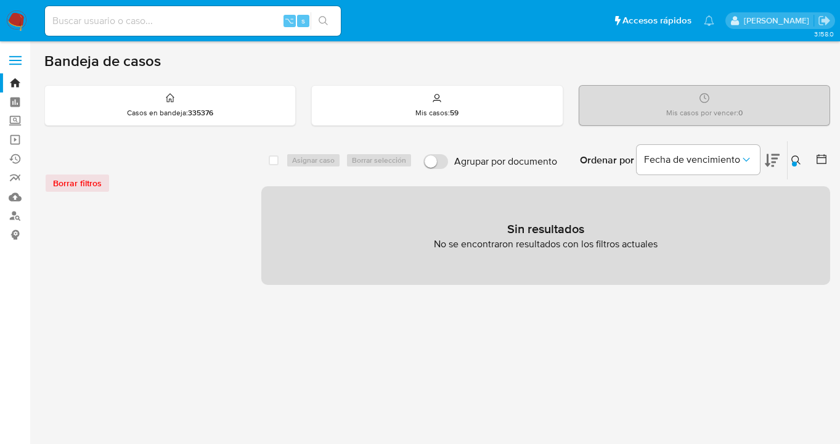
drag, startPoint x: 791, startPoint y: 157, endPoint x: 752, endPoint y: 179, distance: 44.4
click at [791, 158] on button at bounding box center [798, 160] width 20 height 15
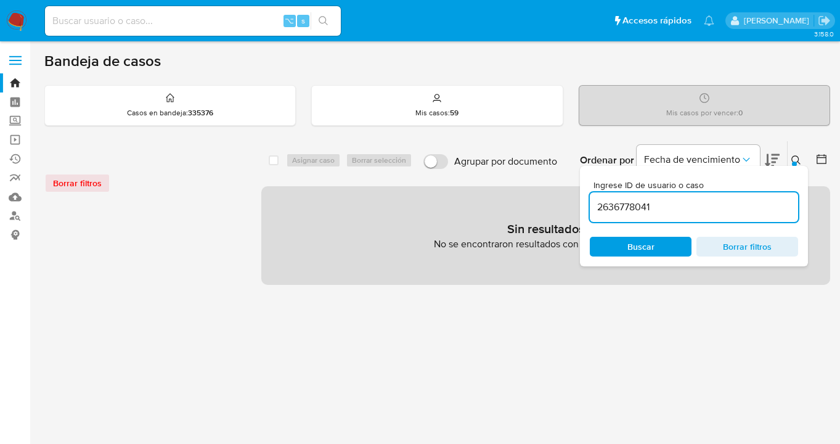
drag, startPoint x: 626, startPoint y: 203, endPoint x: 593, endPoint y: 200, distance: 33.4
click at [593, 200] on input "2636778041" at bounding box center [694, 207] width 208 height 16
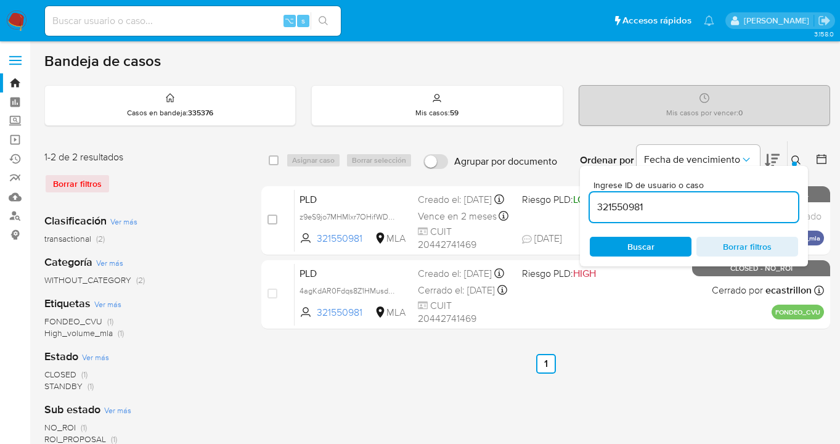
click at [797, 157] on icon at bounding box center [797, 160] width 10 height 10
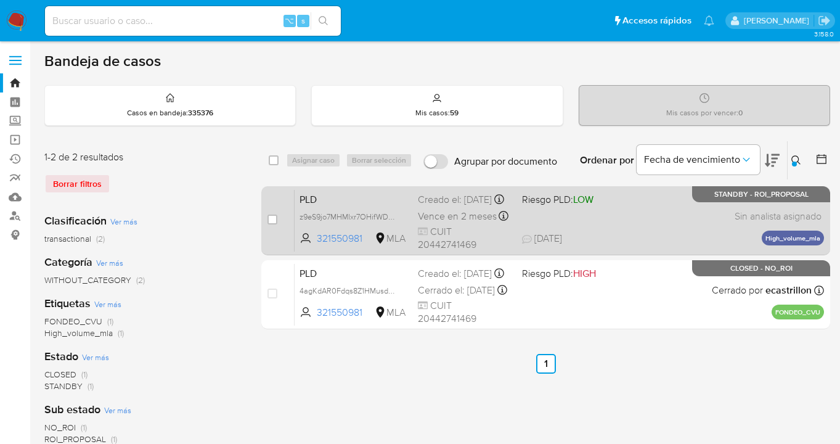
click at [680, 214] on div "PLD z9eS9jo7MHMIxr7OHifWDHrQ 321550981 MLA Riesgo PLD: LOW Creado el: 12/08/202…" at bounding box center [560, 220] width 530 height 62
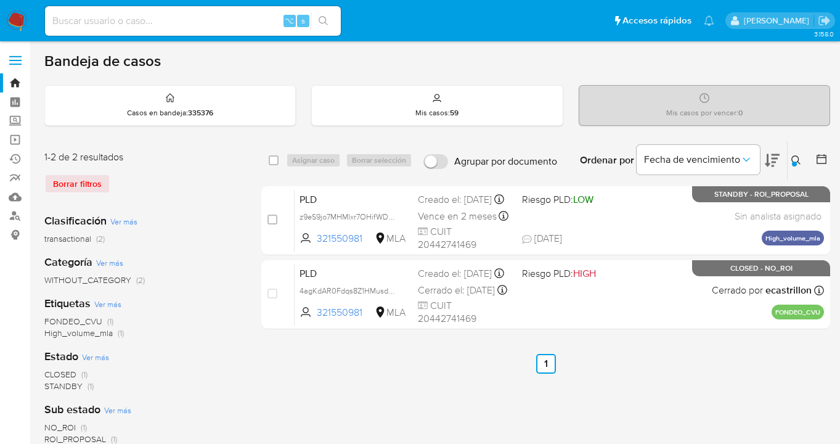
click at [800, 160] on icon at bounding box center [797, 160] width 10 height 10
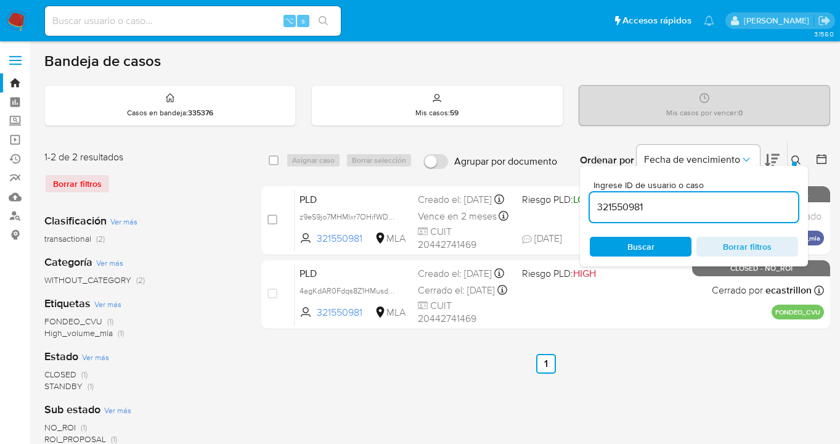
drag, startPoint x: 670, startPoint y: 201, endPoint x: 655, endPoint y: 210, distance: 17.1
click at [655, 210] on input "321550981" at bounding box center [694, 207] width 208 height 16
type input "150045435"
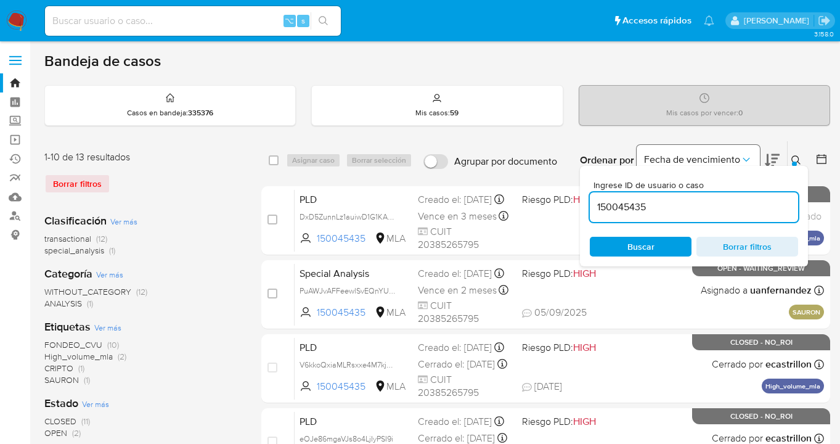
drag, startPoint x: 798, startPoint y: 158, endPoint x: 760, endPoint y: 162, distance: 38.5
click at [798, 158] on icon at bounding box center [797, 160] width 10 height 10
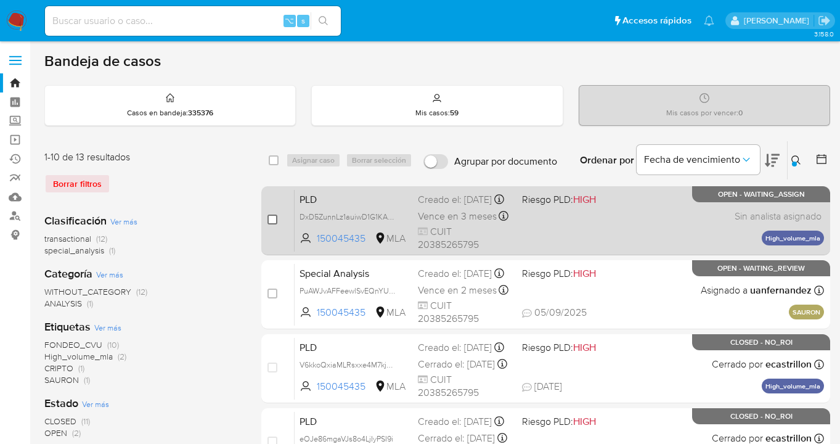
click at [276, 219] on input "checkbox" at bounding box center [273, 220] width 10 height 10
checkbox input "true"
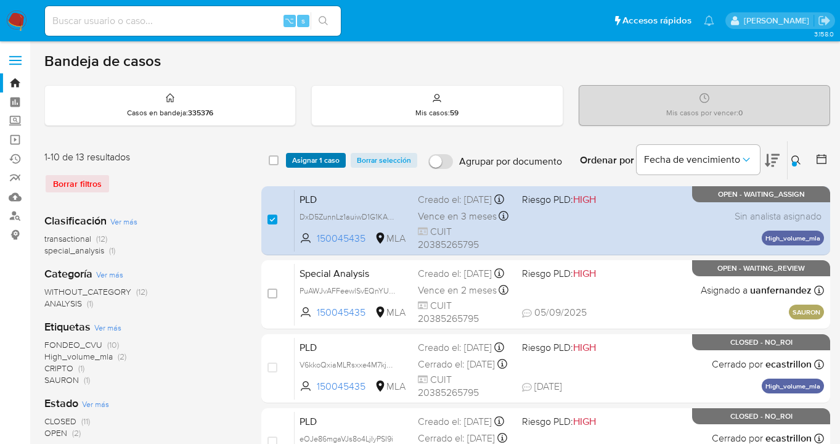
click at [309, 160] on span "Asignar 1 caso" at bounding box center [315, 160] width 47 height 12
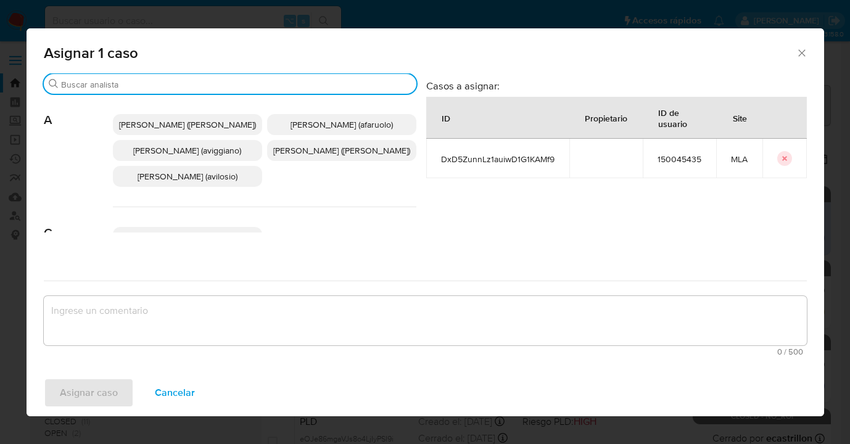
click at [260, 83] on input "Buscar" at bounding box center [236, 84] width 350 height 11
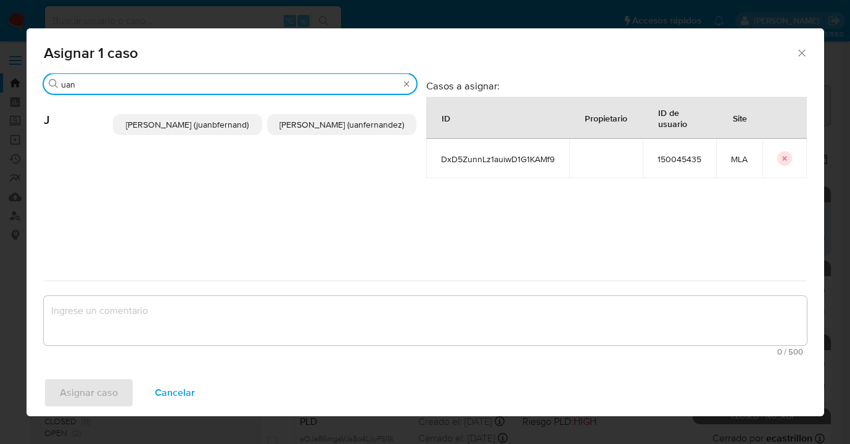
type input "uan"
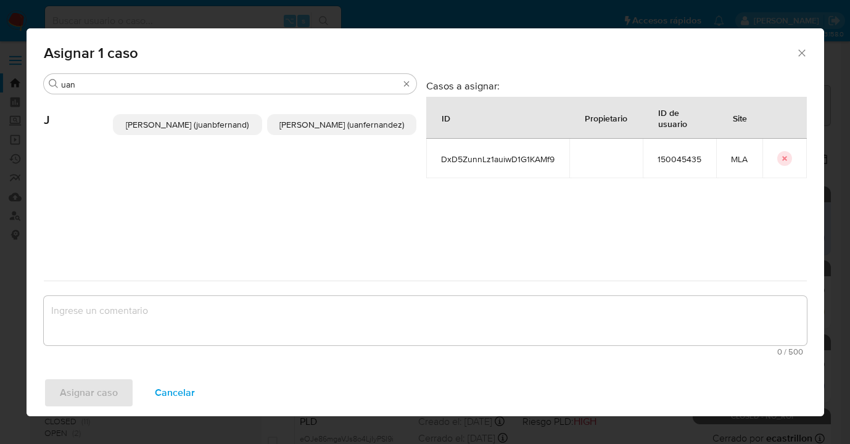
click at [340, 131] on span "Juan Pablo Fernandez (uanfernandez)" at bounding box center [341, 124] width 125 height 12
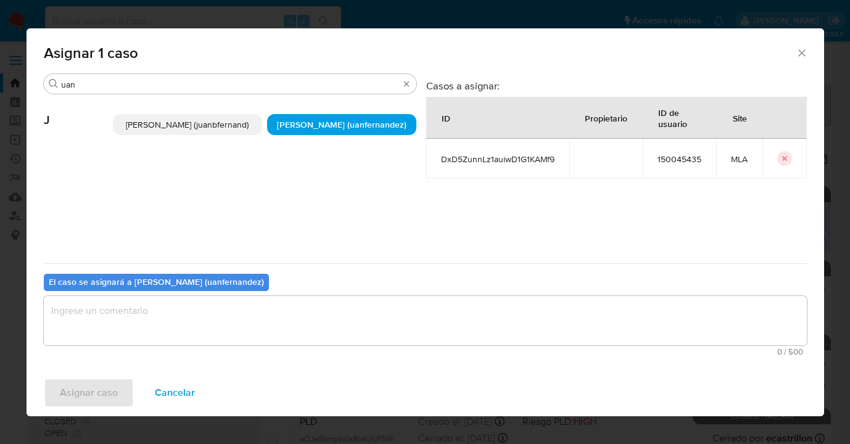
click at [314, 313] on textarea "assign-modal" at bounding box center [425, 320] width 763 height 49
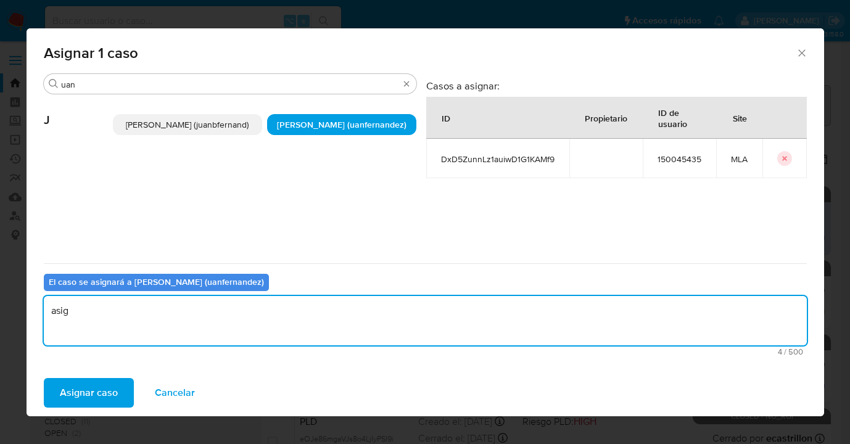
type textarea "asig"
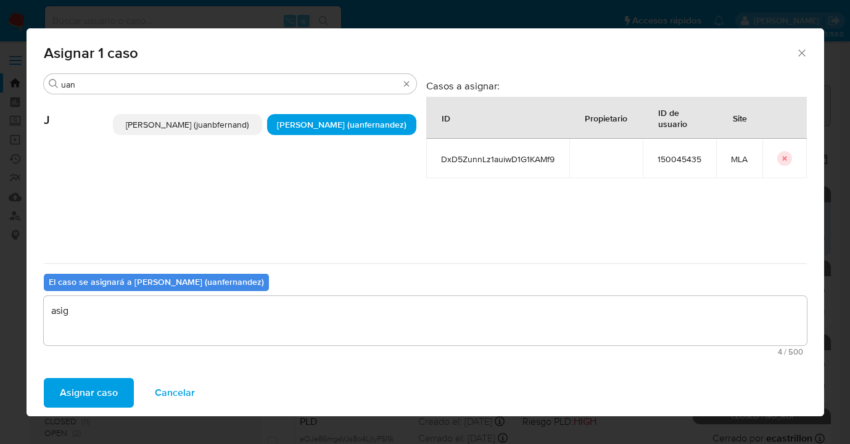
click at [92, 409] on div "Asignar caso Cancelar" at bounding box center [425, 392] width 797 height 47
click at [96, 399] on span "Asignar caso" at bounding box center [89, 392] width 58 height 27
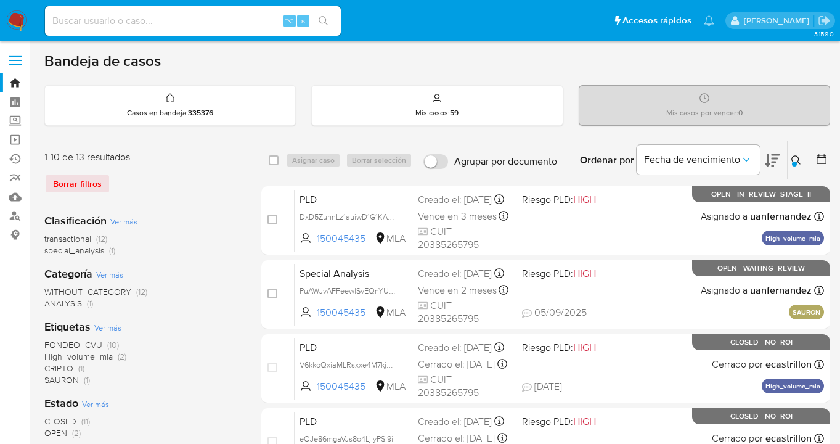
click at [796, 162] on div at bounding box center [794, 164] width 5 height 5
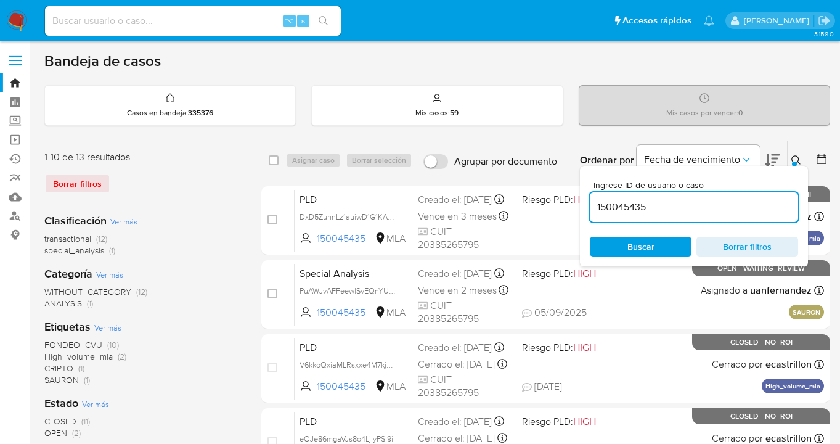
drag, startPoint x: 633, startPoint y: 203, endPoint x: 613, endPoint y: 193, distance: 22.3
click at [594, 197] on div "150045435" at bounding box center [694, 207] width 208 height 30
type input "141743430"
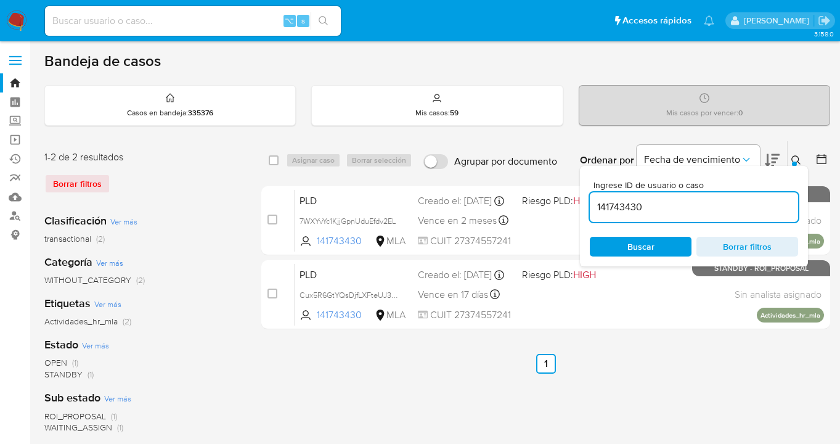
click at [796, 157] on icon at bounding box center [797, 160] width 10 height 10
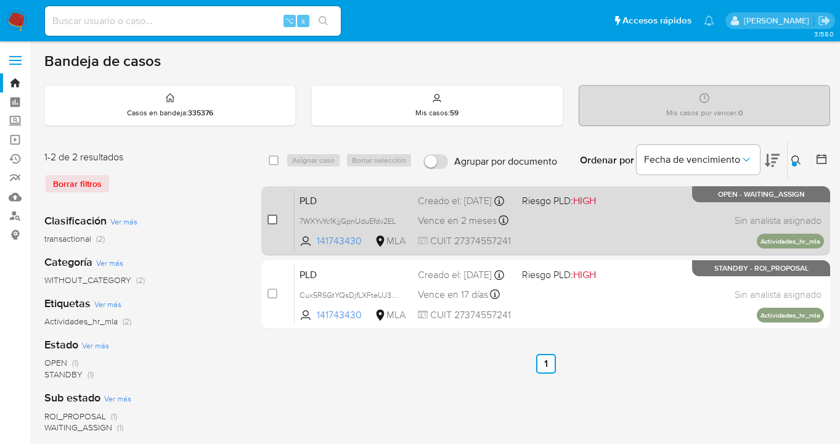
click at [273, 220] on input "checkbox" at bounding box center [273, 220] width 10 height 10
checkbox input "true"
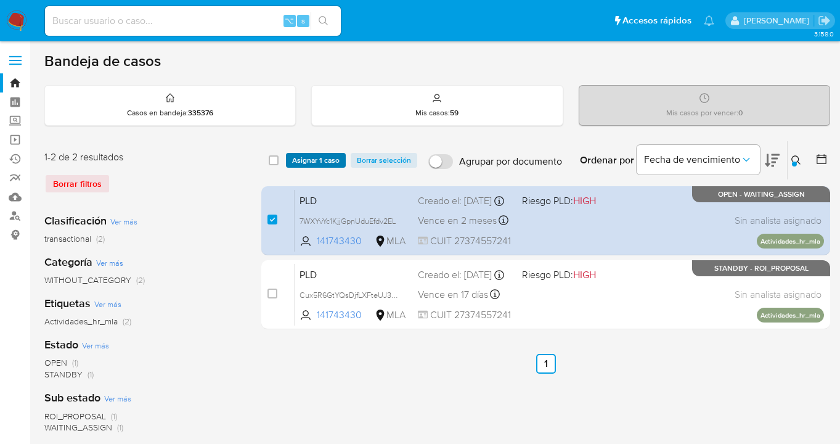
click at [322, 154] on span "Asignar 1 caso" at bounding box center [315, 160] width 47 height 12
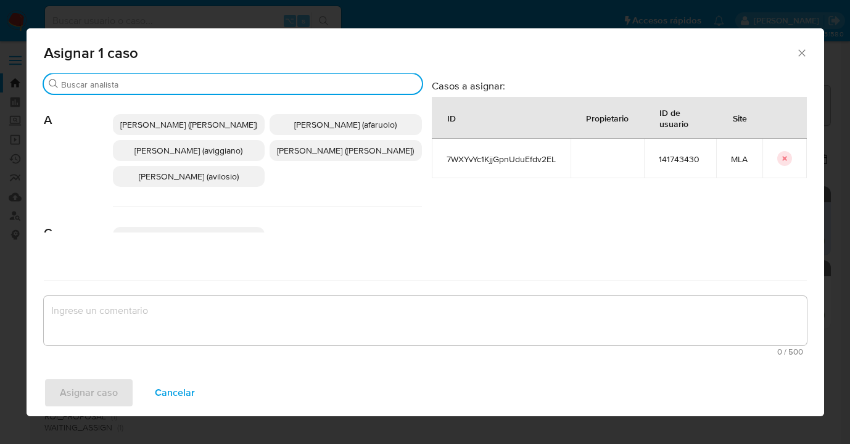
click at [261, 87] on input "Buscar" at bounding box center [239, 84] width 356 height 11
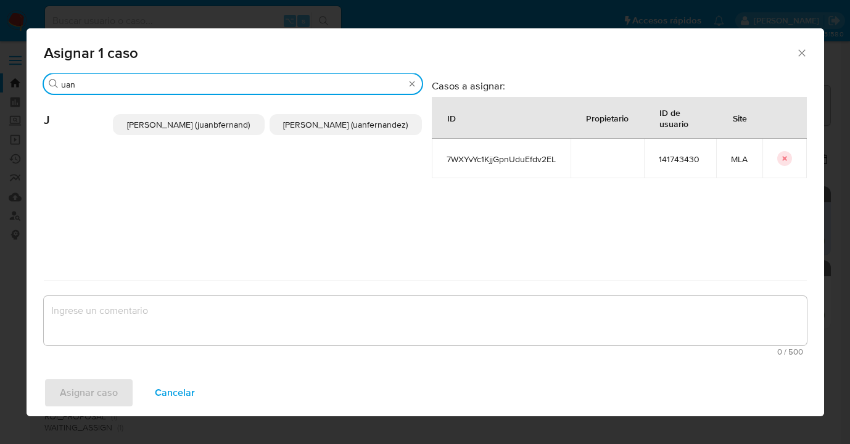
type input "uan"
click at [340, 131] on span "Juan Pablo Fernandez (uanfernandez)" at bounding box center [345, 124] width 125 height 12
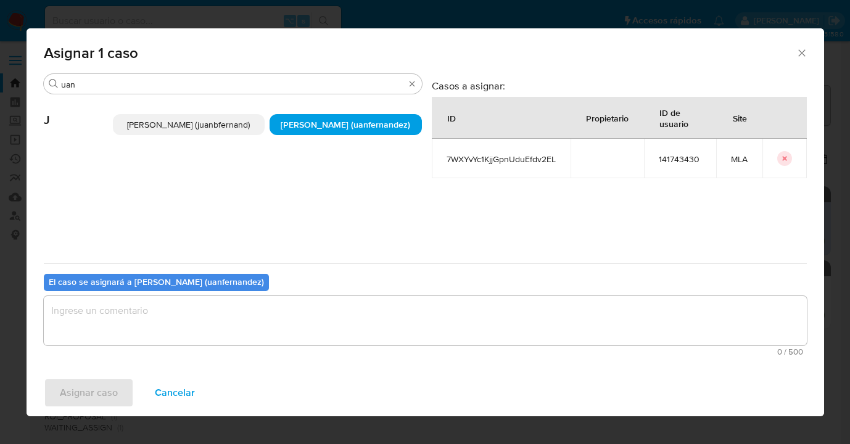
click at [270, 312] on textarea "assign-modal" at bounding box center [425, 320] width 763 height 49
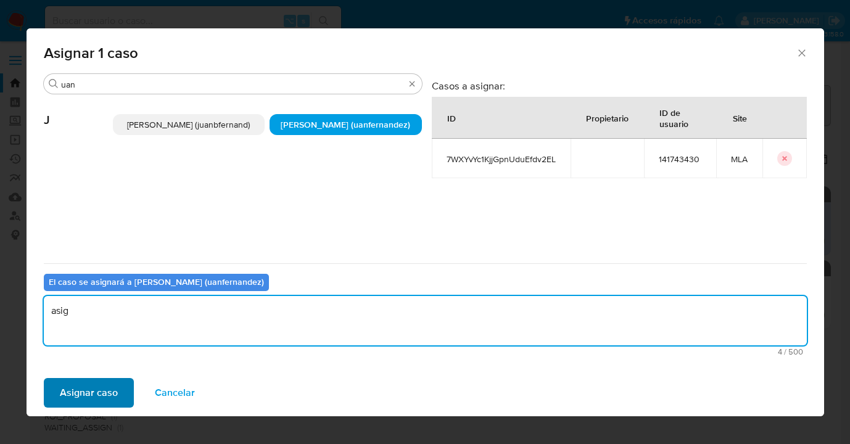
type textarea "asig"
click at [80, 400] on span "Asignar caso" at bounding box center [89, 392] width 58 height 27
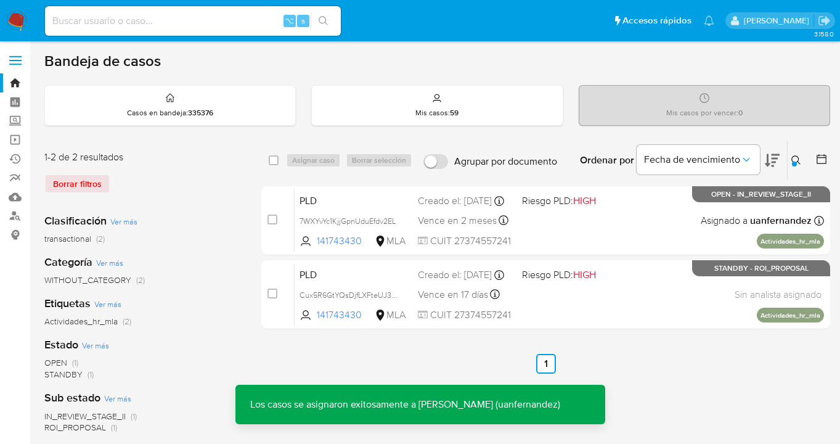
drag, startPoint x: 795, startPoint y: 157, endPoint x: 657, endPoint y: 189, distance: 141.2
click at [794, 158] on icon at bounding box center [797, 160] width 10 height 10
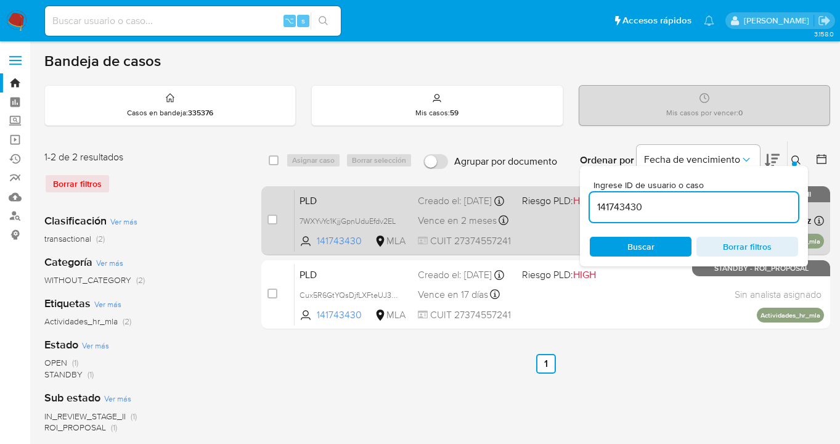
drag, startPoint x: 617, startPoint y: 210, endPoint x: 560, endPoint y: 203, distance: 57.1
click at [560, 203] on div "select-all-cases-checkbox Asignar caso Borrar selección Agrupar por documento O…" at bounding box center [545, 238] width 569 height 194
type input "621584532"
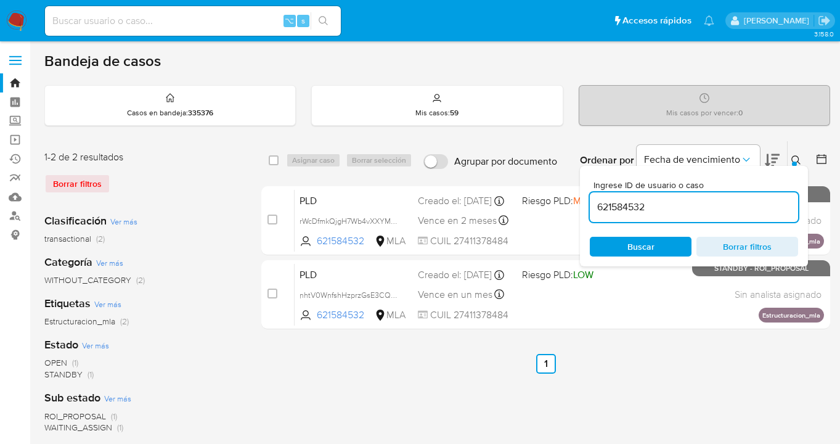
click at [796, 159] on icon at bounding box center [797, 160] width 10 height 10
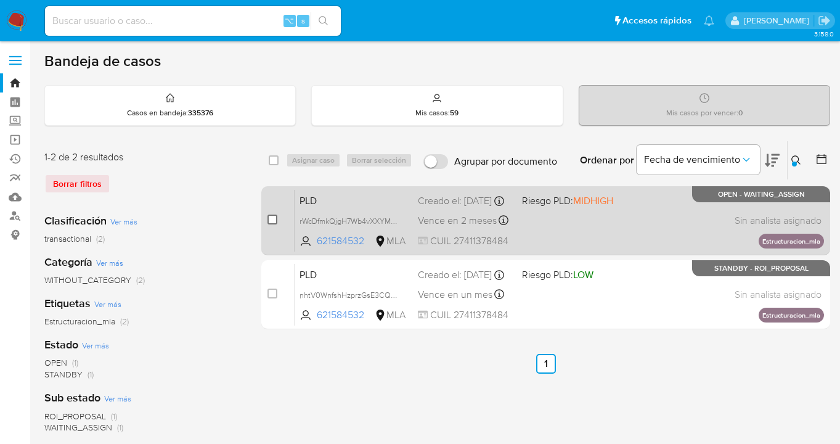
click at [272, 220] on input "checkbox" at bounding box center [273, 220] width 10 height 10
checkbox input "true"
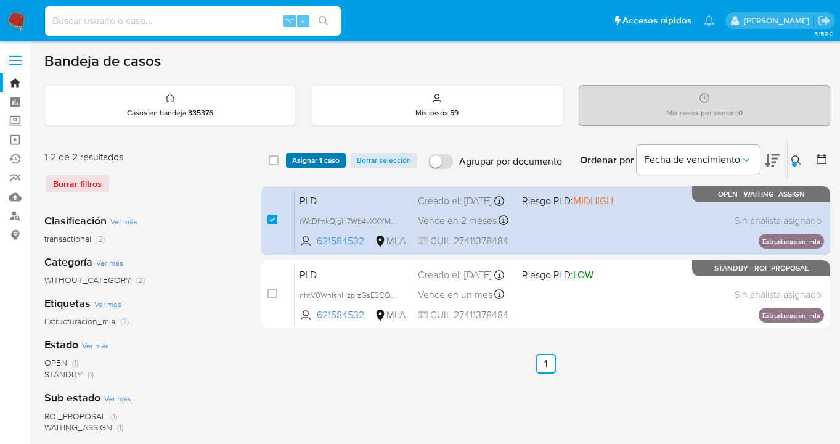
click at [308, 162] on span "Asignar 1 caso" at bounding box center [315, 160] width 47 height 12
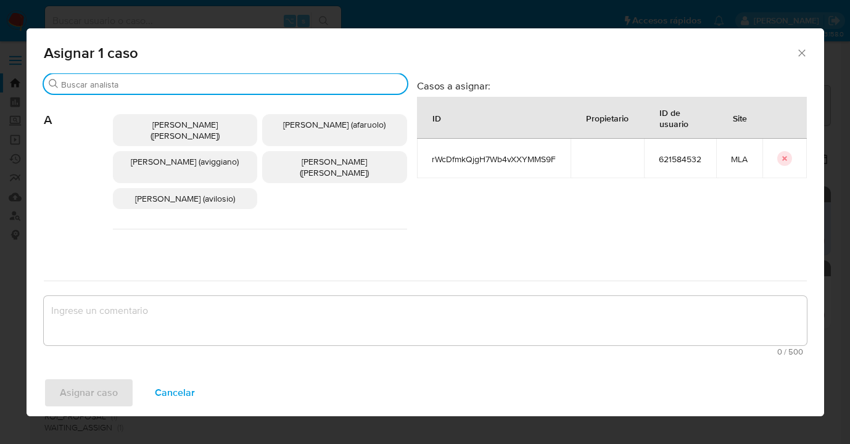
click at [160, 84] on input "Buscar" at bounding box center [231, 84] width 341 height 11
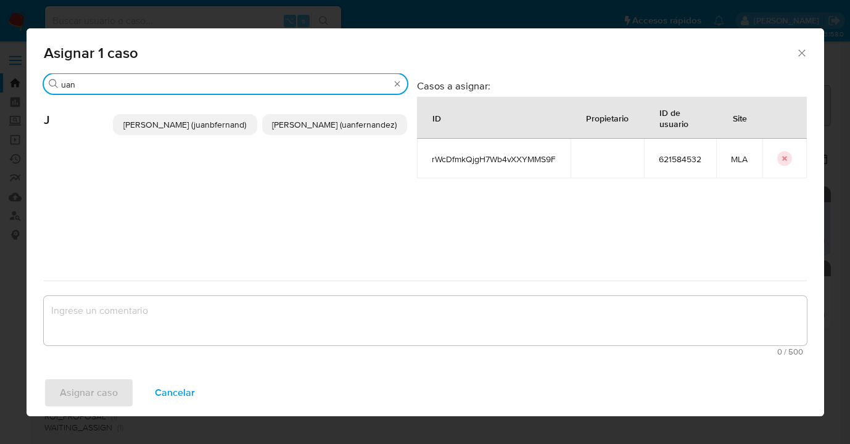
type input "uan"
click at [314, 116] on p "Juan Pablo Fernandez (uanfernandez)" at bounding box center [334, 124] width 145 height 21
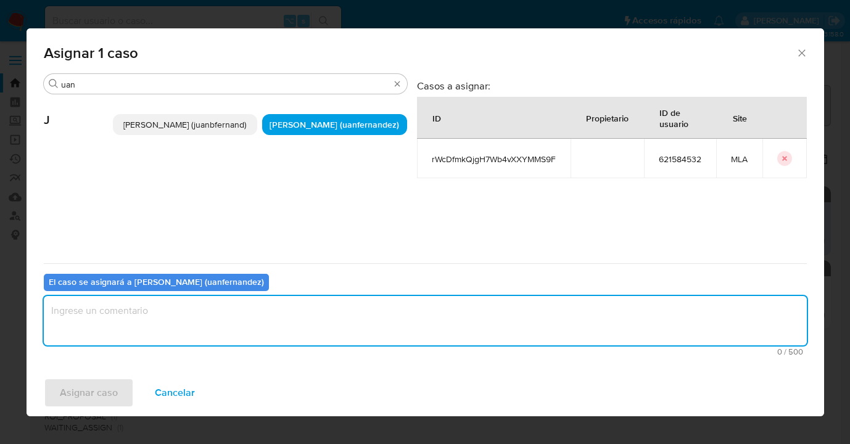
click at [256, 322] on textarea "assign-modal" at bounding box center [425, 320] width 763 height 49
type textarea "asig"
click at [107, 379] on div "Asignar caso Cancelar" at bounding box center [425, 392] width 797 height 47
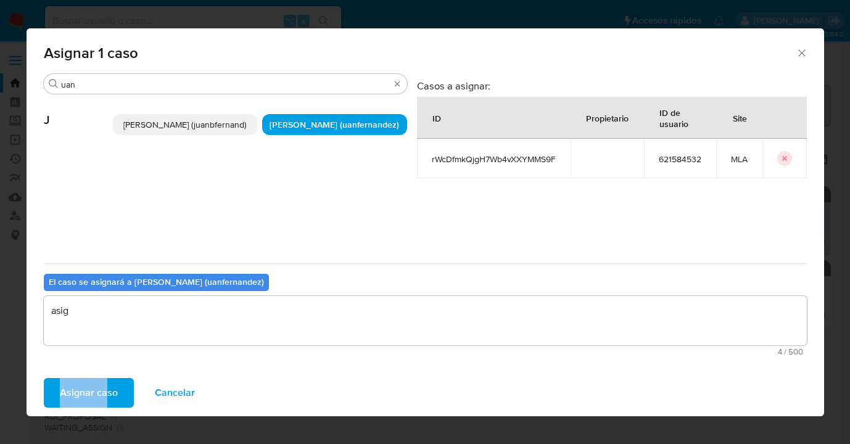
click at [104, 383] on span "Asignar caso" at bounding box center [89, 392] width 58 height 27
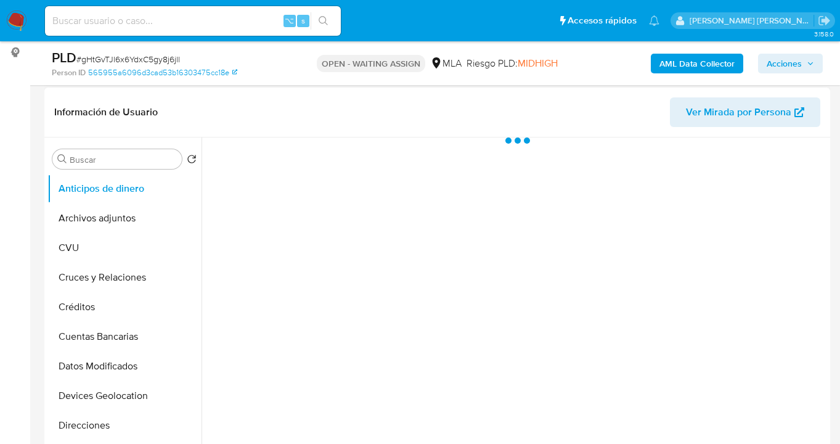
scroll to position [250, 0]
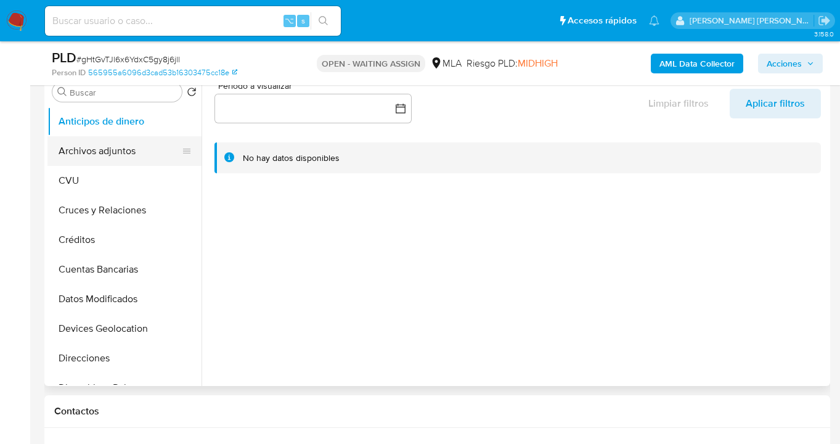
select select "10"
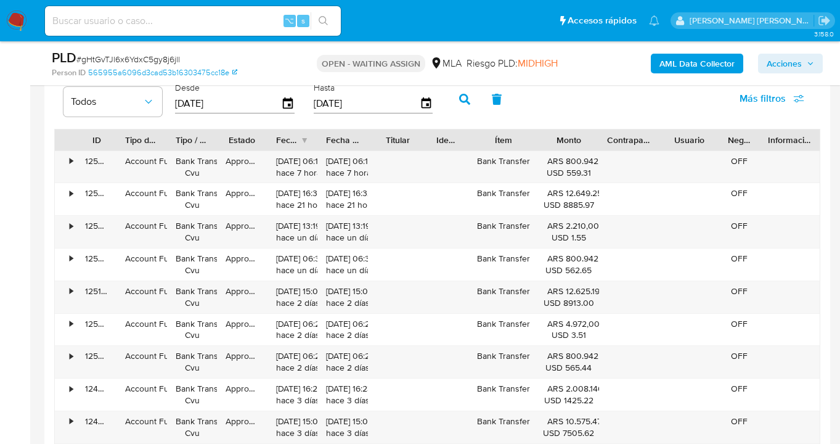
scroll to position [1257, 0]
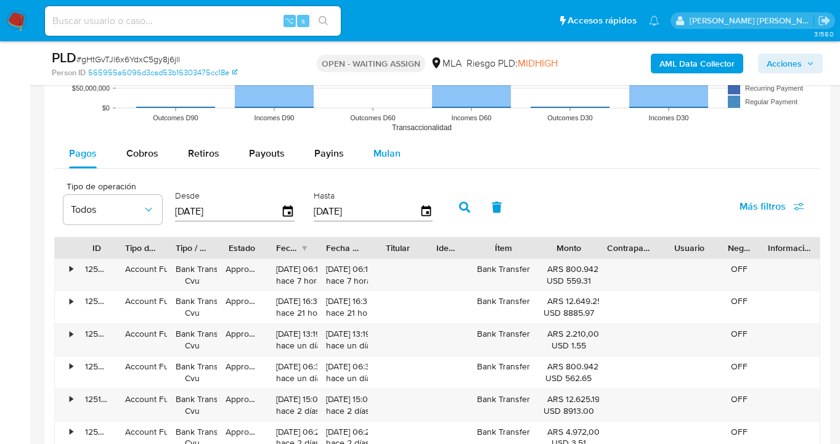
click at [395, 157] on span "Mulan" at bounding box center [387, 153] width 27 height 14
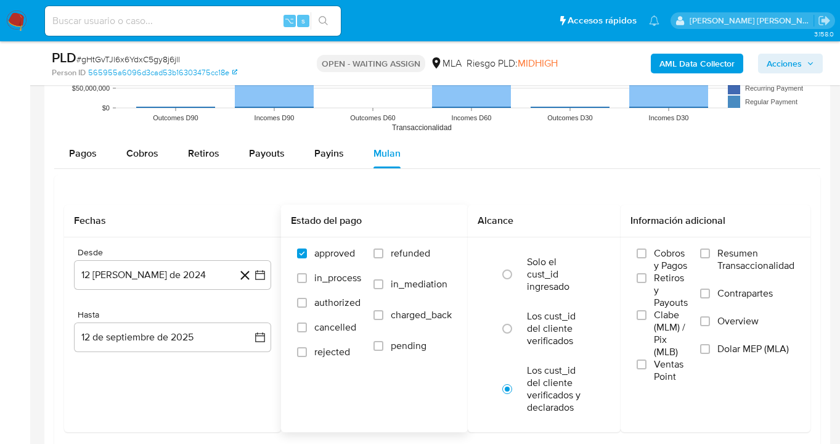
click at [380, 258] on input "refunded" at bounding box center [379, 253] width 10 height 10
checkbox input "true"
click at [702, 351] on input "Dolar MEP (MLA)" at bounding box center [705, 349] width 10 height 10
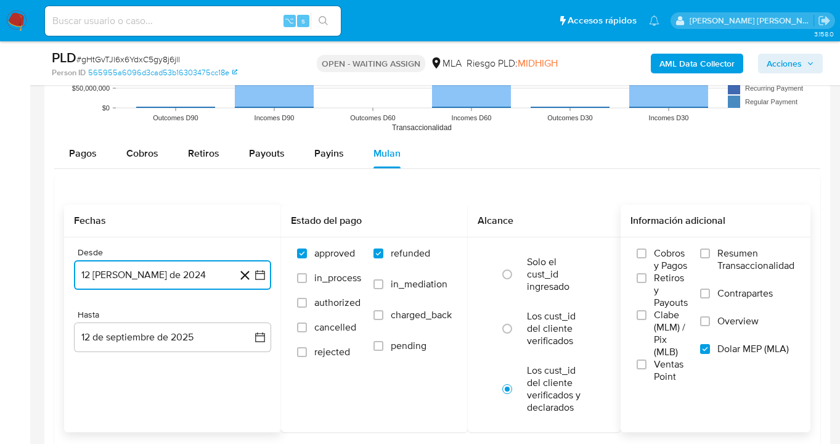
click at [228, 273] on button "12 de agosto de 2024" at bounding box center [172, 275] width 197 height 30
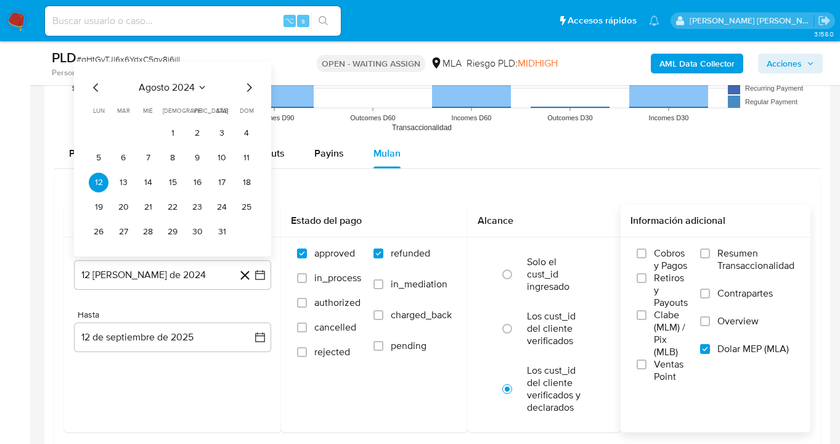
click at [507, 150] on div "Pagos Cobros Retiros Payouts Payins Mulan" at bounding box center [437, 154] width 766 height 30
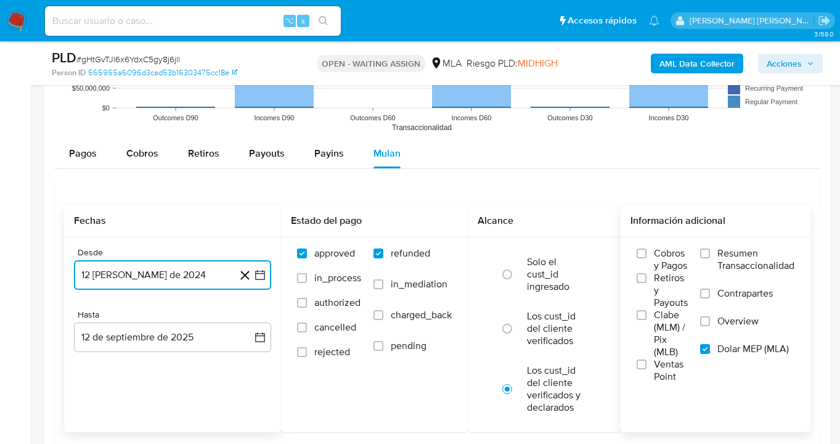
click at [220, 276] on button "12 de agosto de 2024" at bounding box center [172, 275] width 197 height 30
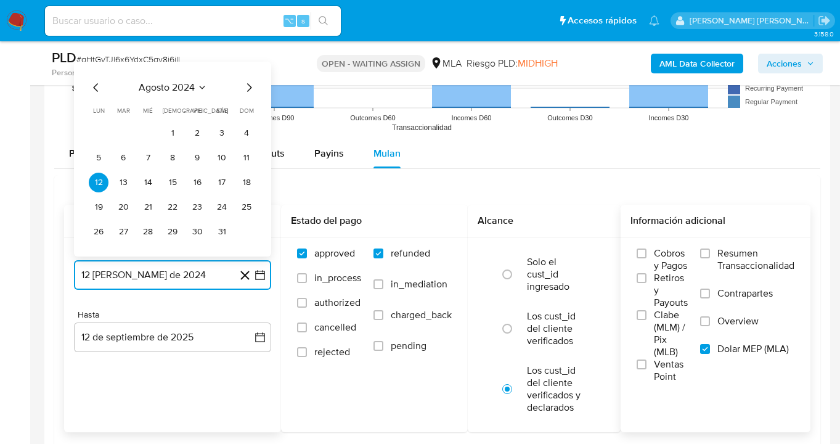
click at [250, 88] on icon "Mes siguiente" at bounding box center [249, 87] width 15 height 15
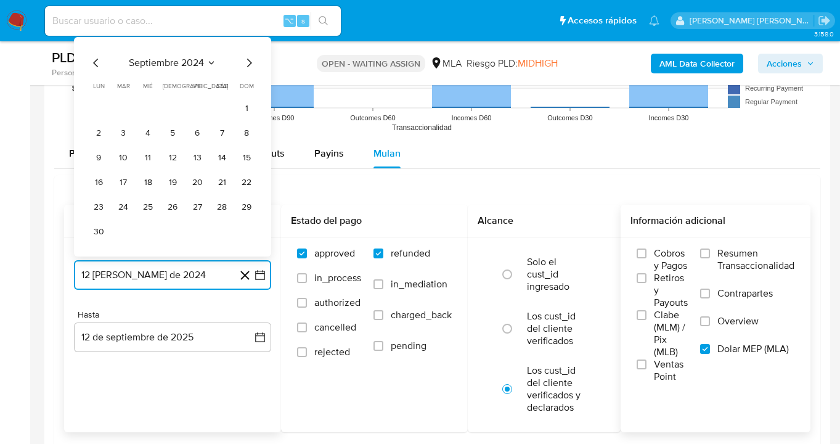
click at [244, 62] on icon "Mes siguiente" at bounding box center [249, 62] width 15 height 15
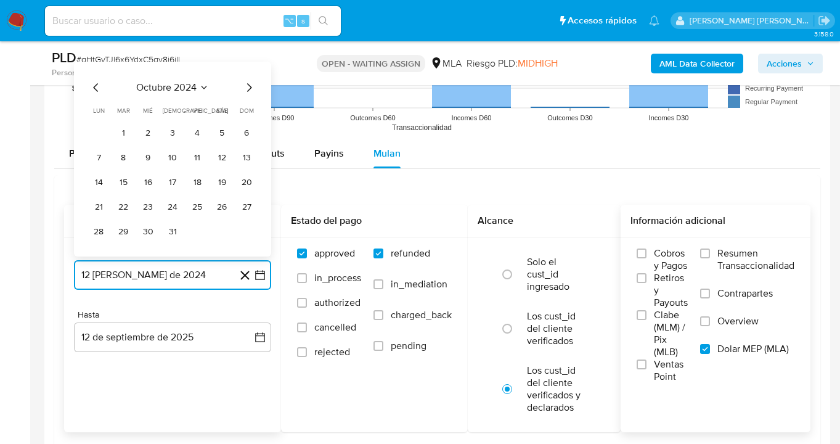
click at [250, 84] on icon "Mes siguiente" at bounding box center [249, 87] width 15 height 15
click at [248, 88] on icon "Mes siguiente" at bounding box center [249, 87] width 15 height 15
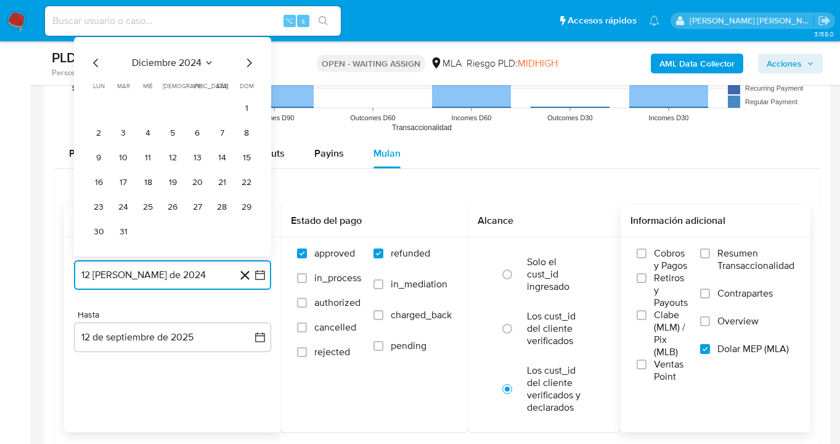
click at [248, 64] on icon "Mes siguiente" at bounding box center [249, 62] width 15 height 15
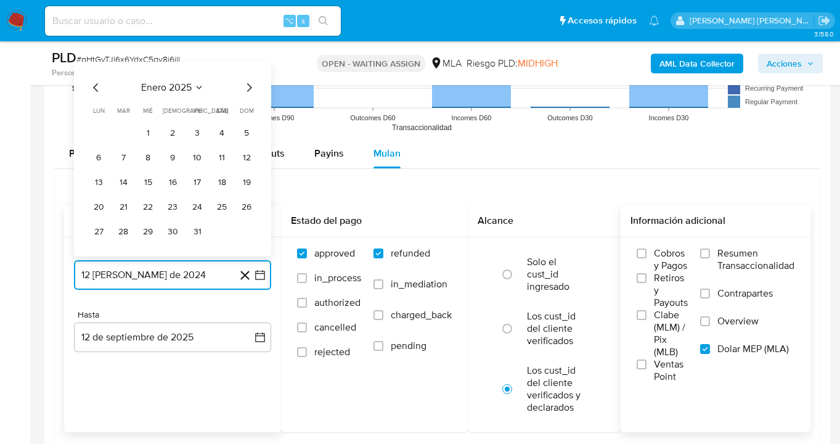
click at [247, 84] on icon "Mes siguiente" at bounding box center [249, 87] width 5 height 9
click at [247, 88] on icon "Mes siguiente" at bounding box center [249, 87] width 15 height 15
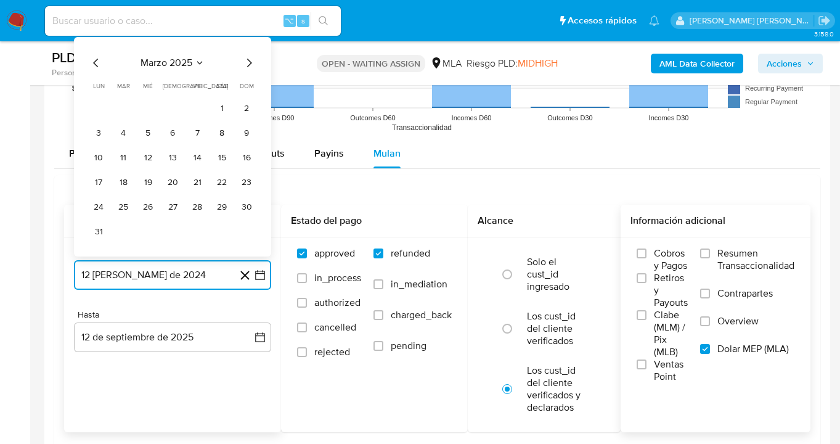
click at [245, 64] on icon "Mes siguiente" at bounding box center [249, 62] width 15 height 15
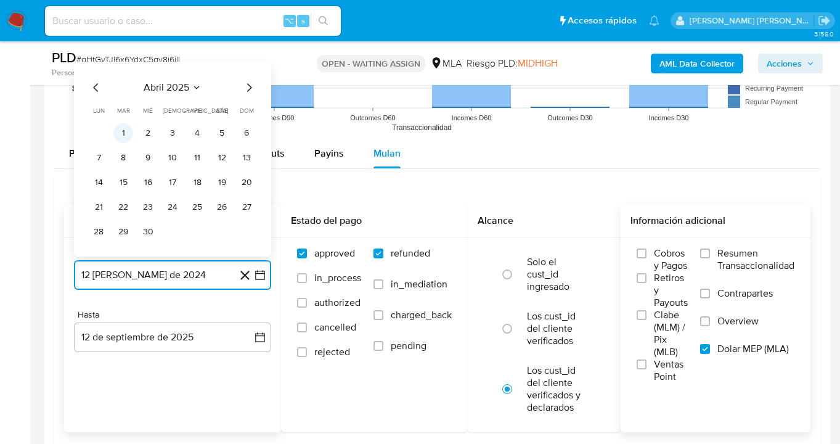
click at [126, 137] on button "1" at bounding box center [123, 133] width 20 height 20
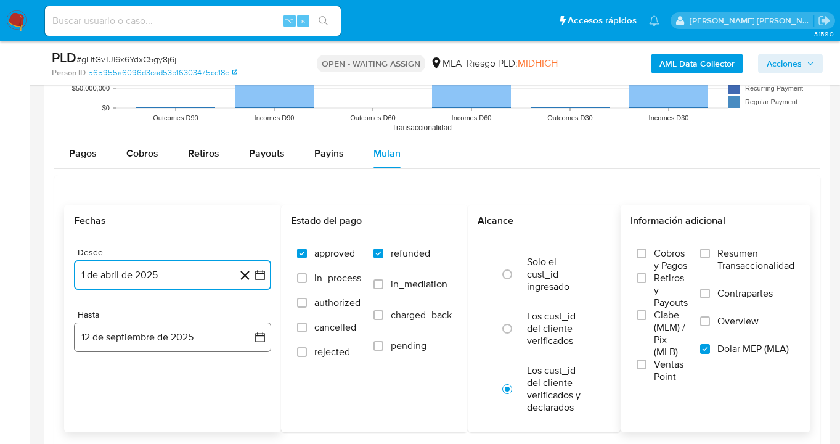
drag, startPoint x: 175, startPoint y: 339, endPoint x: 168, endPoint y: 340, distance: 6.8
click at [170, 340] on button "12 de septiembre de 2025" at bounding box center [172, 337] width 197 height 30
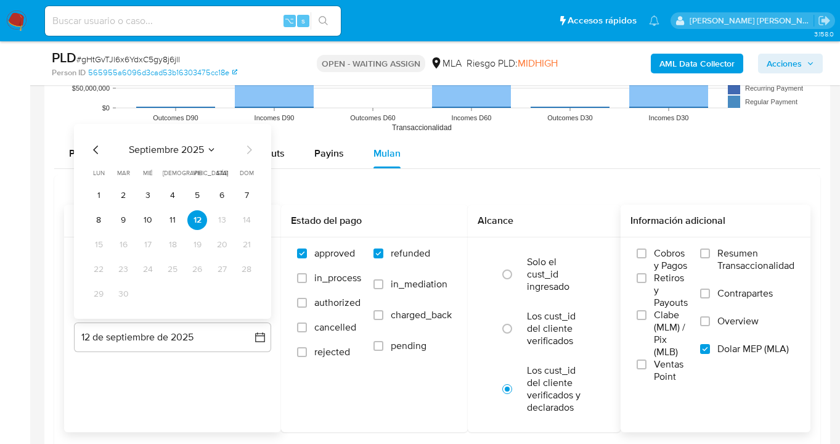
click at [97, 150] on icon "Mes anterior" at bounding box center [96, 149] width 15 height 15
click at [242, 293] on button "31" at bounding box center [247, 294] width 20 height 20
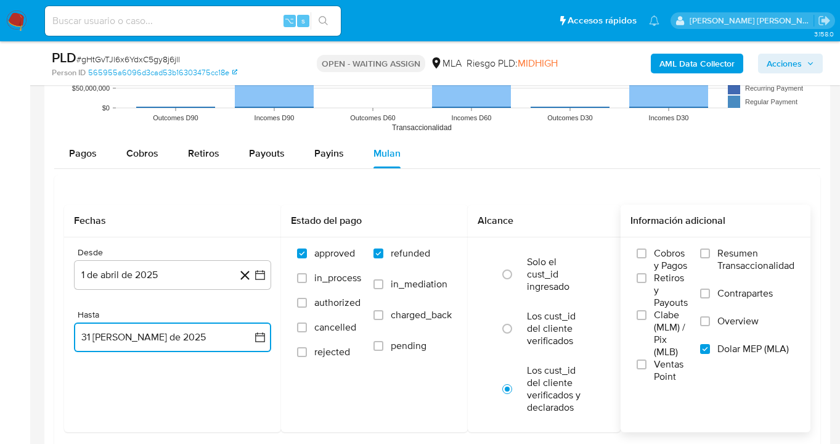
scroll to position [1380, 0]
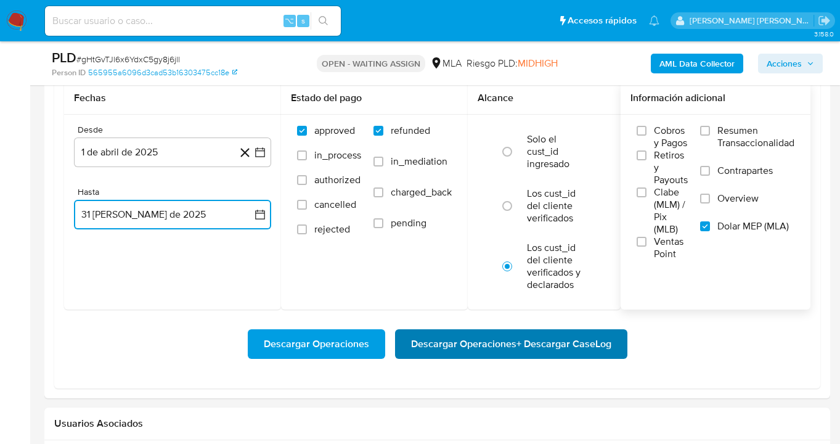
click at [474, 348] on span "Descargar Operaciones + Descargar CaseLog" at bounding box center [511, 343] width 200 height 27
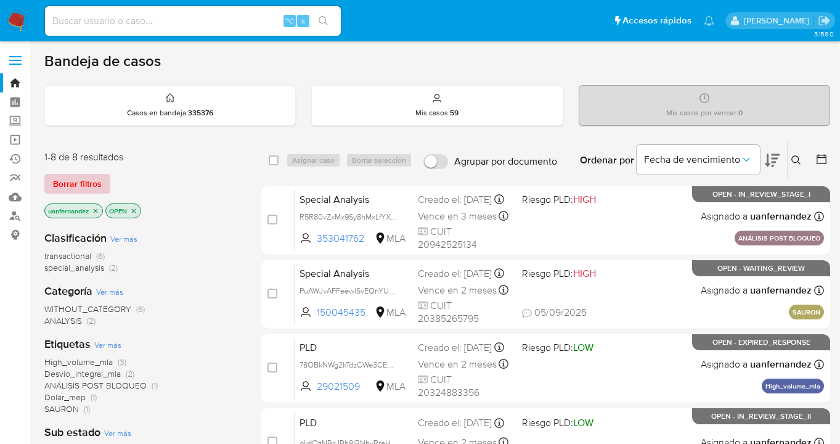
click at [70, 183] on span "Borrar filtros" at bounding box center [77, 183] width 49 height 17
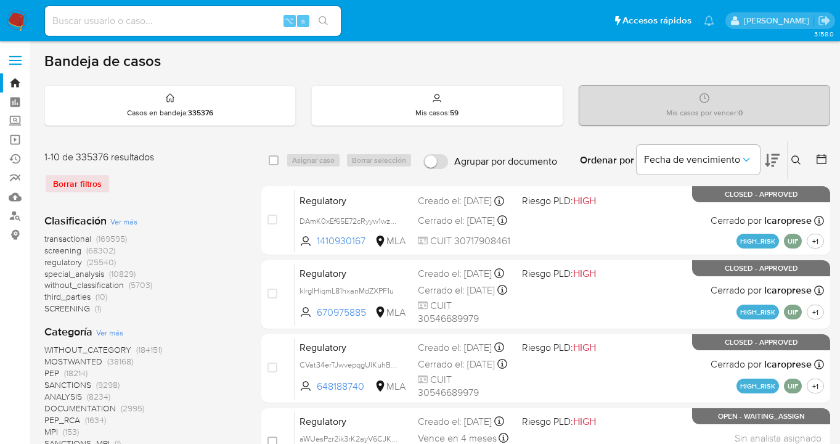
drag, startPoint x: 794, startPoint y: 157, endPoint x: 778, endPoint y: 166, distance: 18.5
click at [793, 157] on icon at bounding box center [796, 159] width 9 height 9
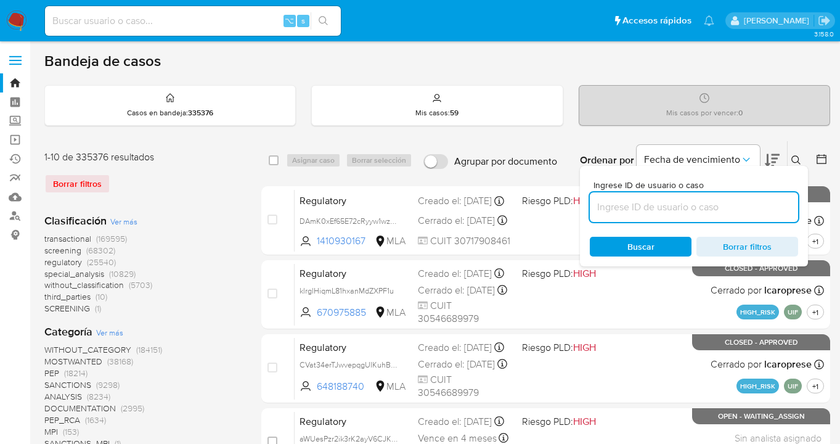
click at [691, 210] on input at bounding box center [694, 207] width 208 height 16
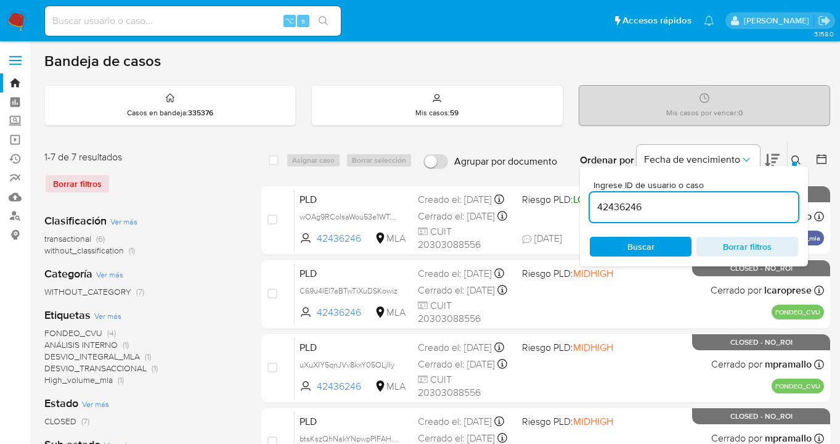
click at [795, 156] on icon at bounding box center [797, 160] width 10 height 10
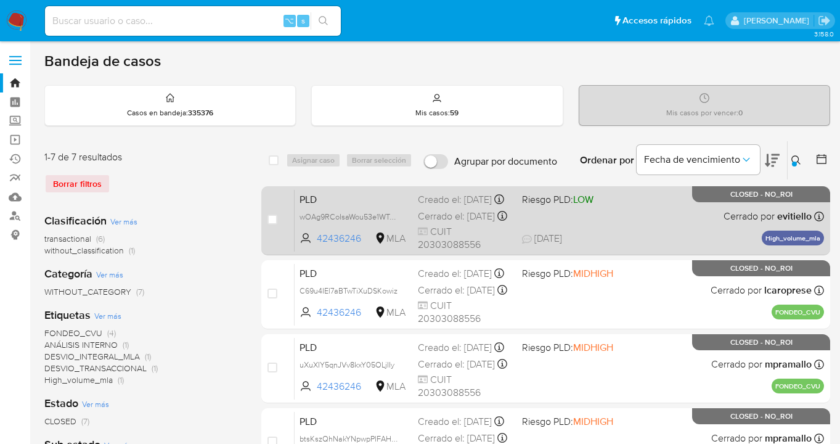
click at [615, 223] on div "PLD wOAg9RCoIsaWou53e1WTvXDr 42436246 MLA Riesgo PLD: LOW Creado el: 12/08/2025…" at bounding box center [560, 220] width 530 height 62
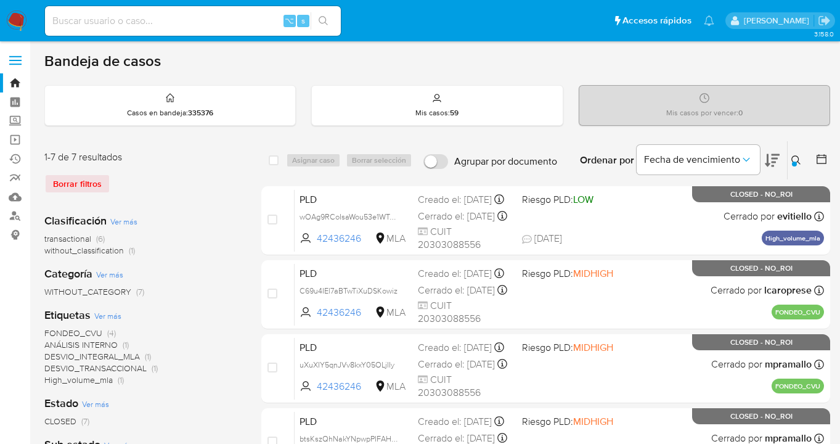
click at [65, 184] on div "Borrar filtros" at bounding box center [142, 184] width 197 height 20
drag, startPoint x: 798, startPoint y: 156, endPoint x: 770, endPoint y: 178, distance: 35.6
click at [798, 156] on icon at bounding box center [797, 160] width 10 height 10
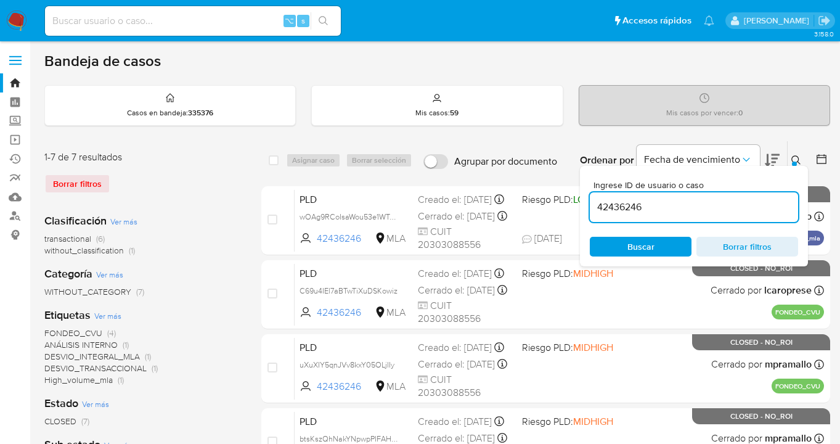
click at [706, 196] on div "42436246" at bounding box center [694, 207] width 208 height 30
drag, startPoint x: 684, startPoint y: 207, endPoint x: 598, endPoint y: 208, distance: 86.3
click at [598, 208] on input "42436246" at bounding box center [694, 207] width 208 height 16
paste input "1674148521"
type input "1674148521"
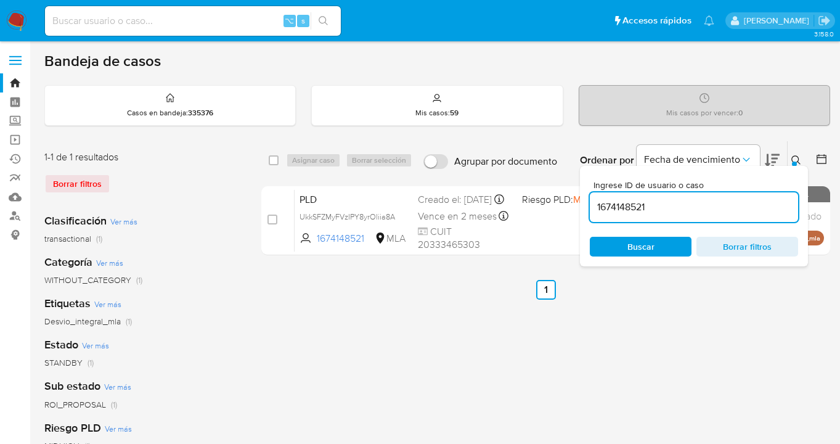
click at [796, 159] on icon at bounding box center [797, 160] width 10 height 10
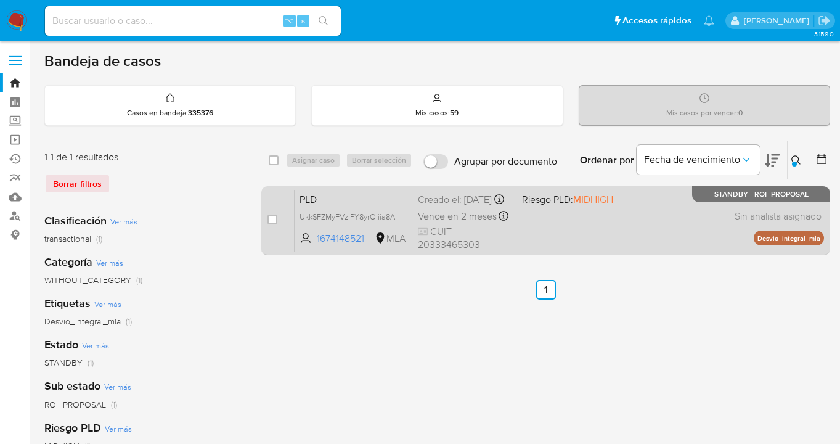
click at [684, 216] on div "PLD UkkSFZMyFVzIPY8yrOliia8A 1674148521 MLA Riesgo PLD: MIDHIGH Creado el: 12/0…" at bounding box center [560, 220] width 530 height 62
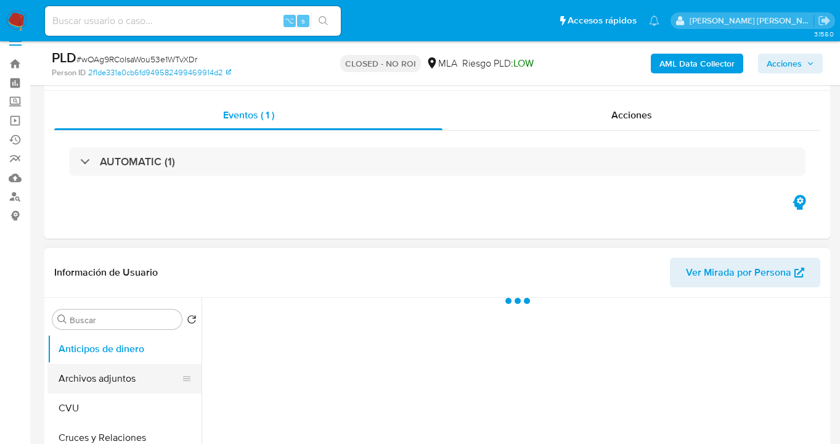
scroll to position [97, 0]
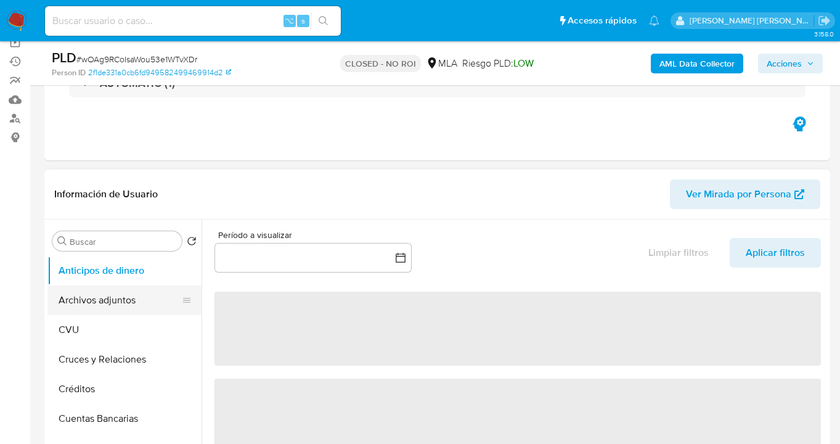
click at [119, 298] on button "Archivos adjuntos" at bounding box center [119, 300] width 144 height 30
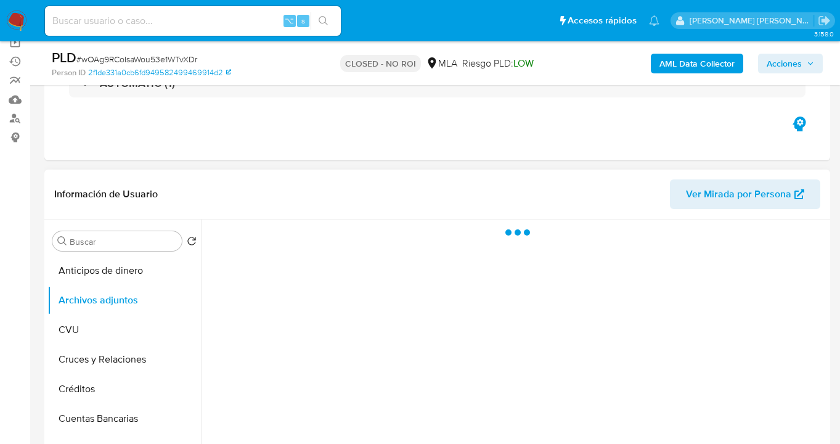
select select "10"
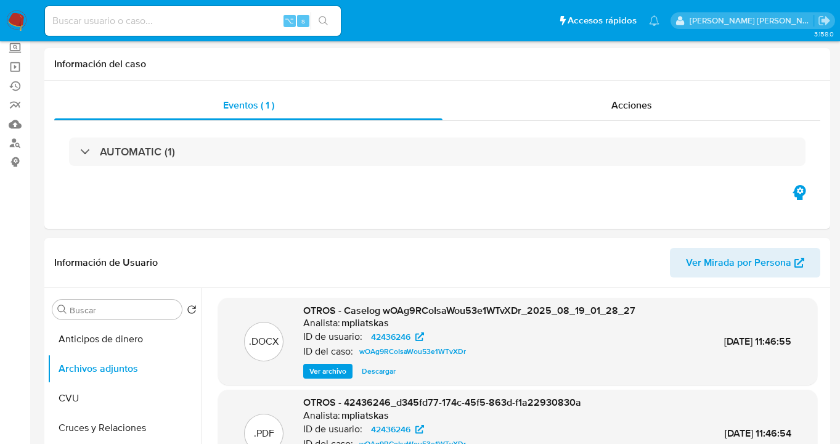
scroll to position [0, 0]
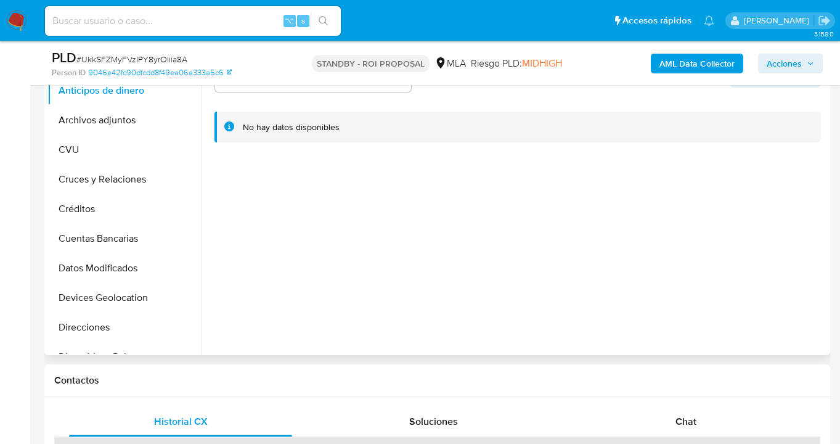
select select "10"
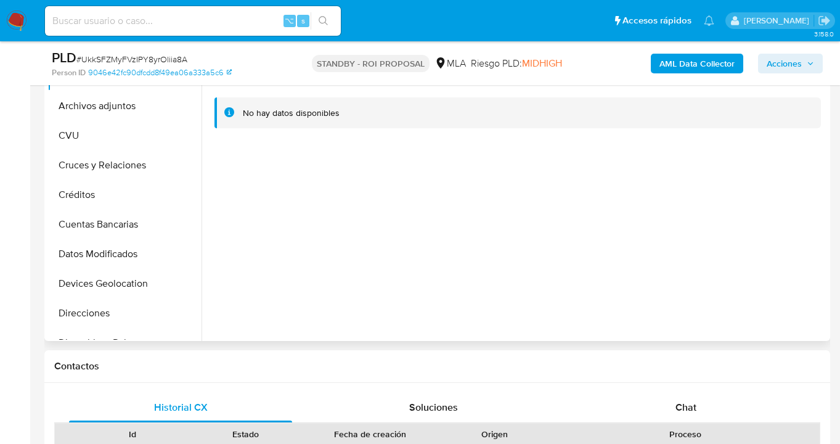
scroll to position [533, 0]
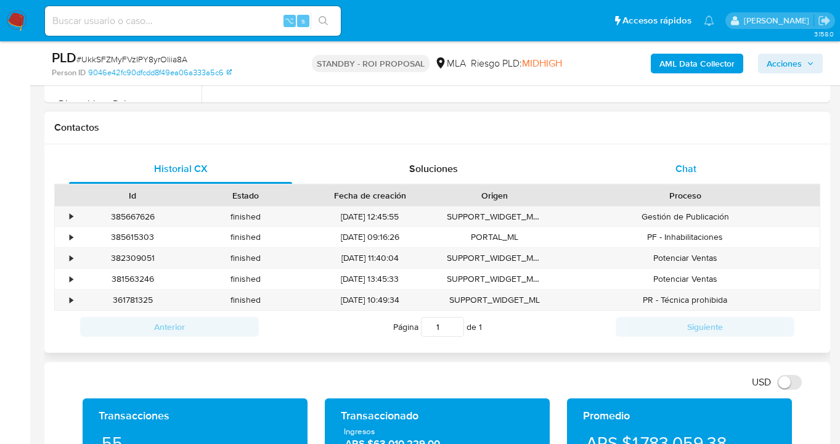
click at [684, 160] on div "Chat" at bounding box center [686, 169] width 223 height 30
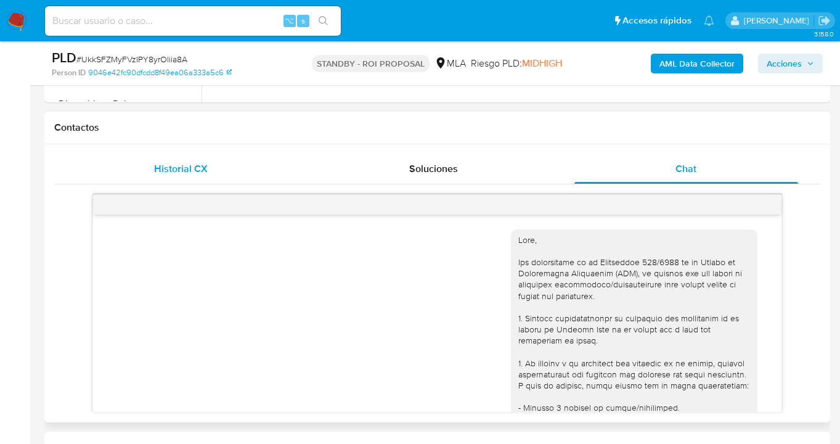
scroll to position [1503, 0]
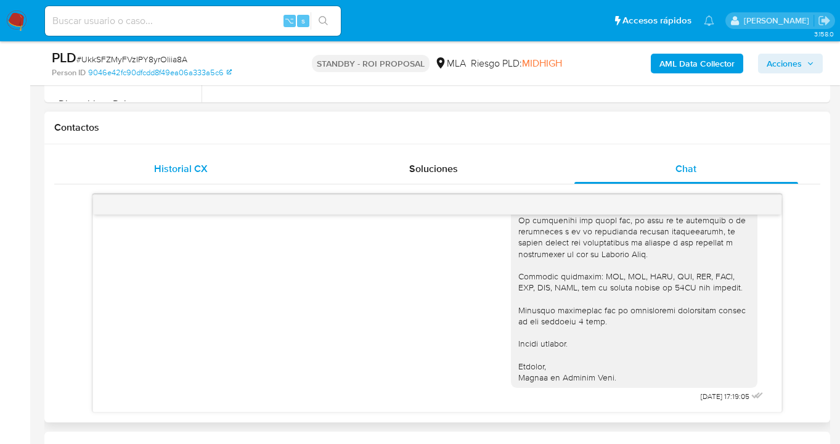
click at [215, 162] on div "Historial CX" at bounding box center [180, 169] width 223 height 30
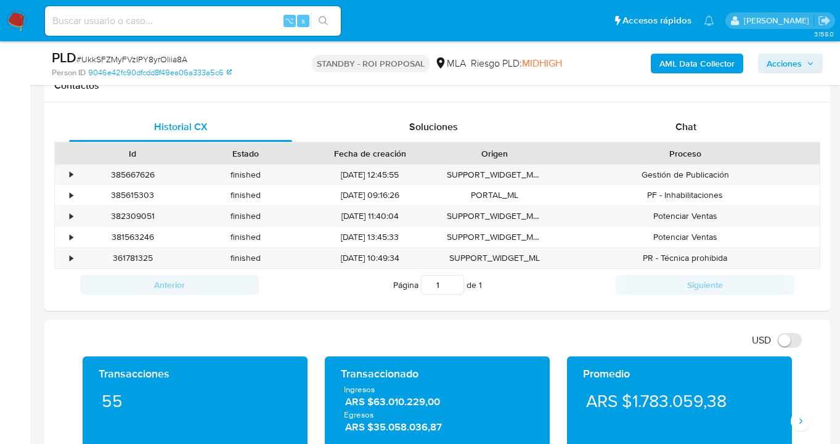
scroll to position [723, 0]
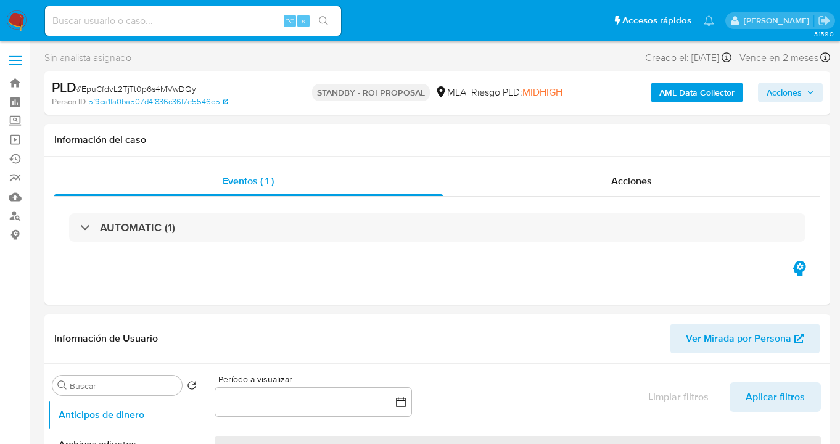
select select "10"
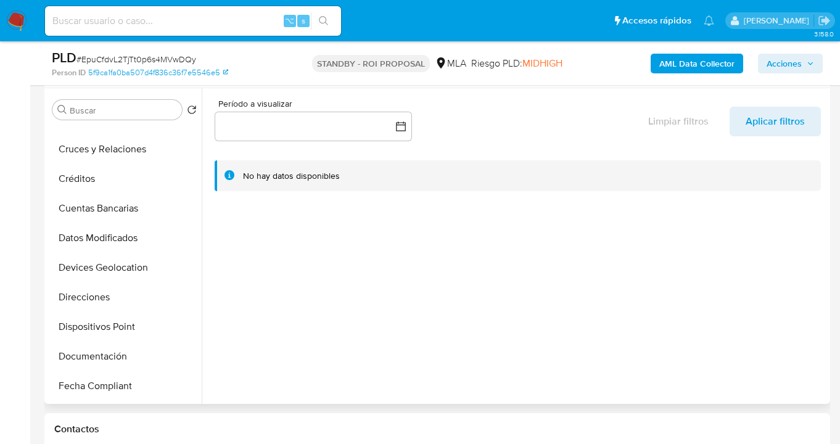
scroll to position [146, 0]
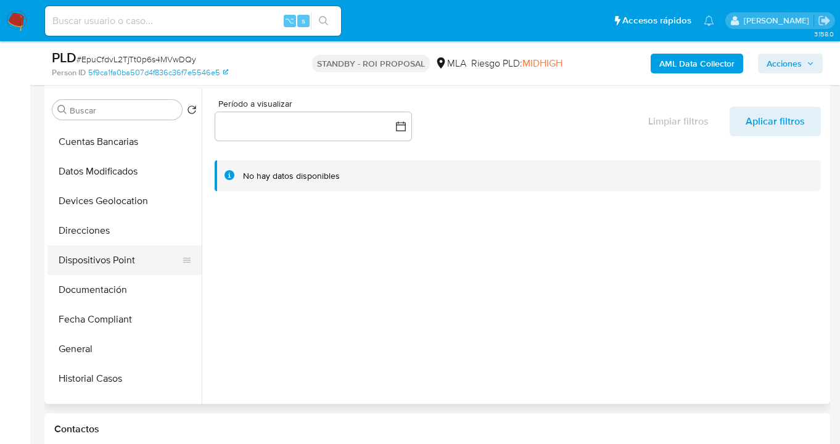
click at [126, 266] on button "Dispositivos Point" at bounding box center [119, 260] width 144 height 30
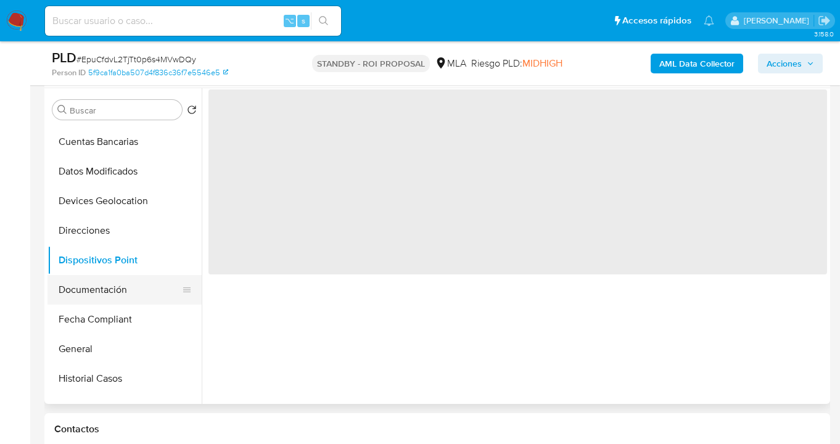
click at [121, 280] on button "Documentación" at bounding box center [119, 290] width 144 height 30
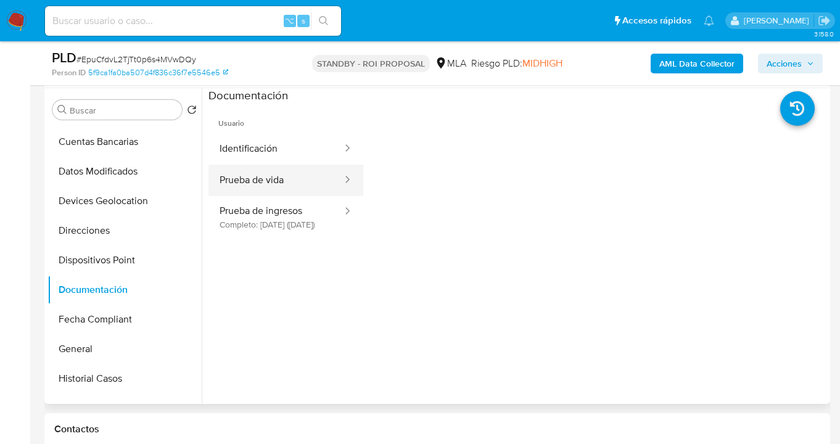
drag, startPoint x: 251, startPoint y: 188, endPoint x: 316, endPoint y: 184, distance: 64.9
click at [251, 188] on button "Prueba de vida" at bounding box center [275, 180] width 135 height 31
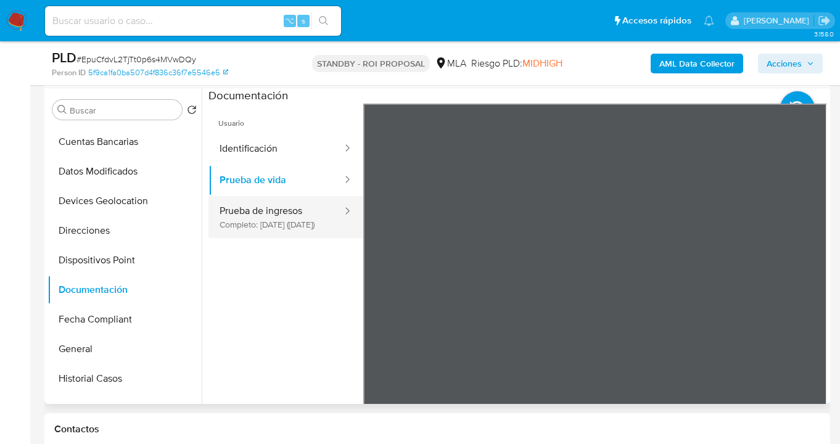
click at [250, 203] on button "Prueba de ingresos Completo: 23/04/2025 (hace 5 meses)" at bounding box center [275, 217] width 135 height 42
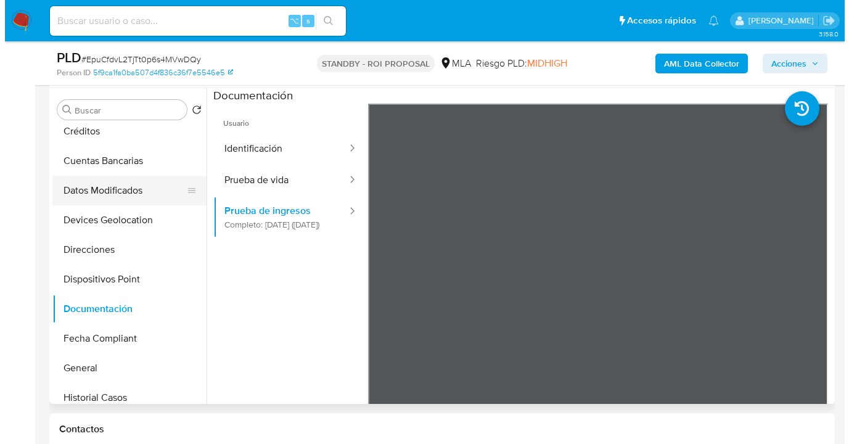
scroll to position [0, 0]
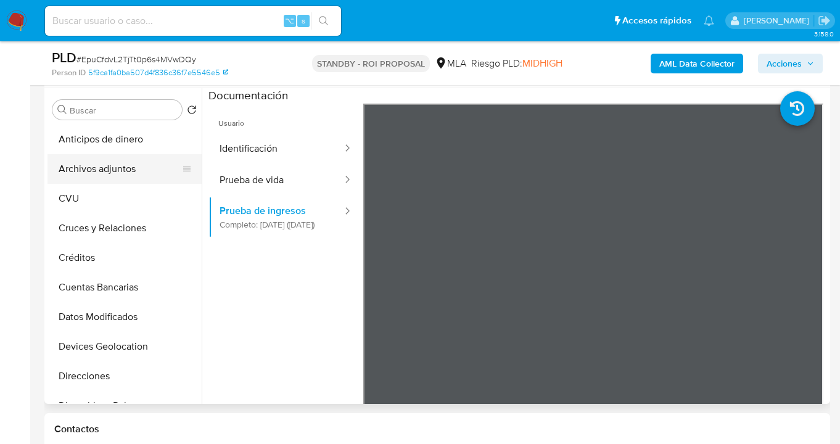
click at [142, 173] on button "Archivos adjuntos" at bounding box center [119, 169] width 144 height 30
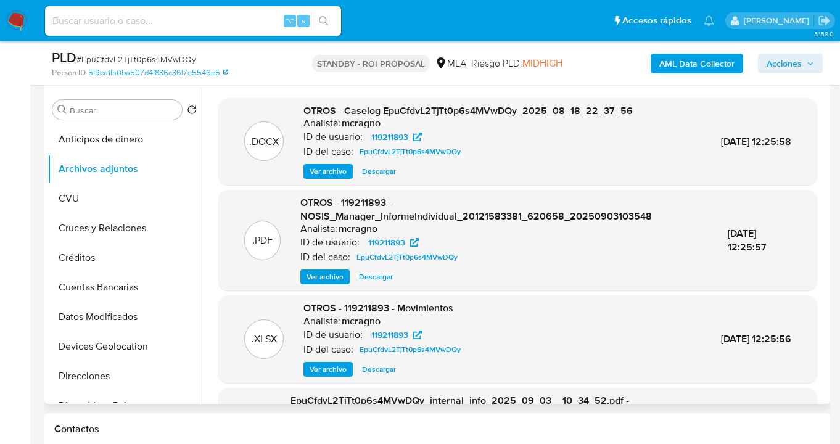
click at [332, 277] on span "Ver archivo" at bounding box center [324, 277] width 37 height 12
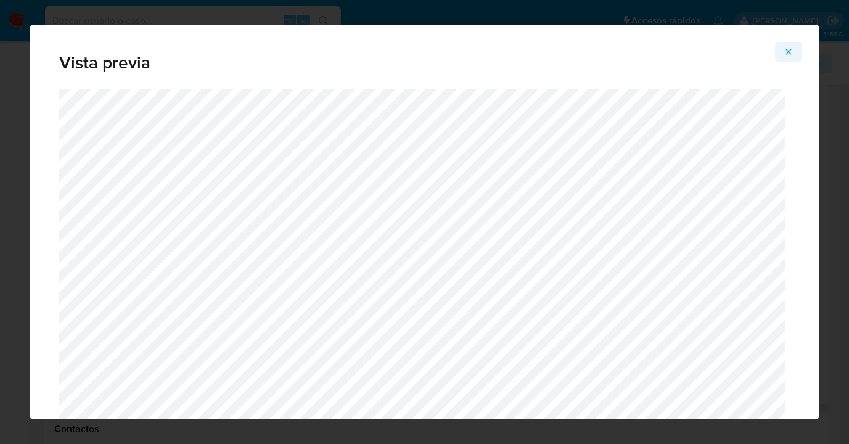
click at [789, 51] on icon "Attachment preview" at bounding box center [789, 52] width 6 height 6
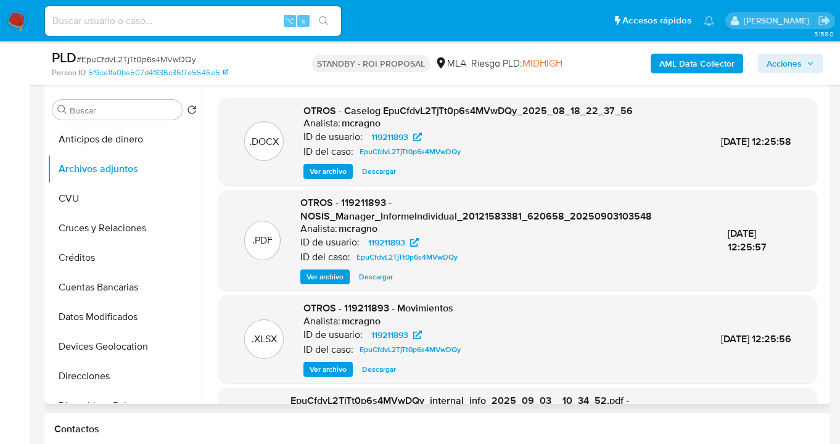
click at [340, 168] on span "Ver archivo" at bounding box center [328, 171] width 37 height 12
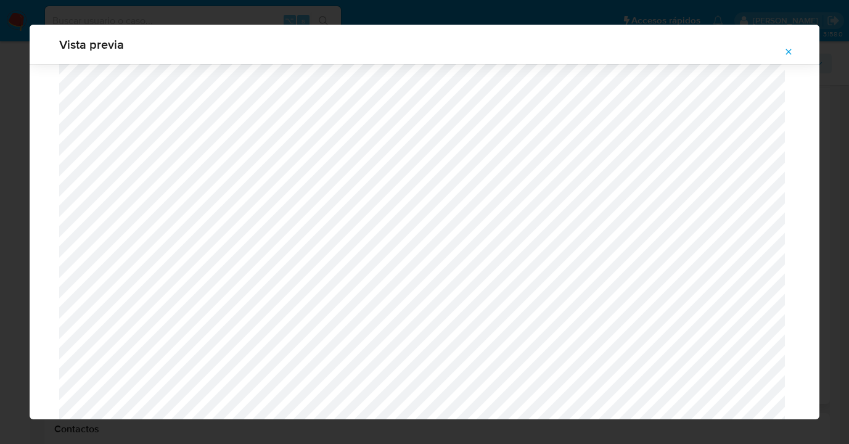
scroll to position [1384, 0]
click at [787, 51] on icon "Attachment preview" at bounding box center [789, 52] width 6 height 6
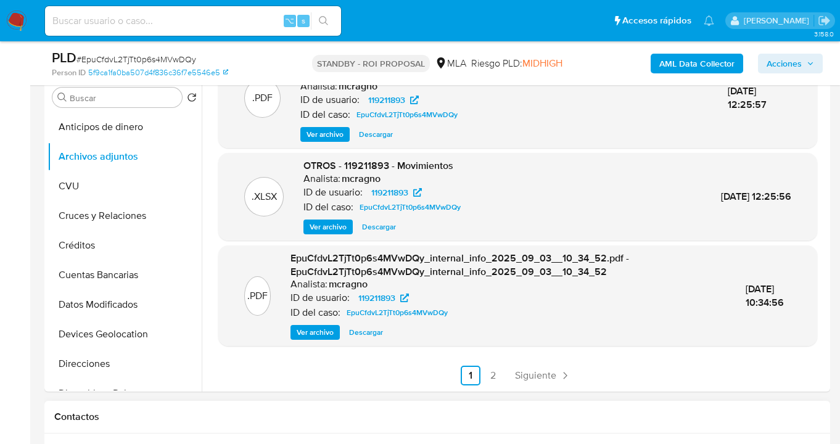
scroll to position [392, 0]
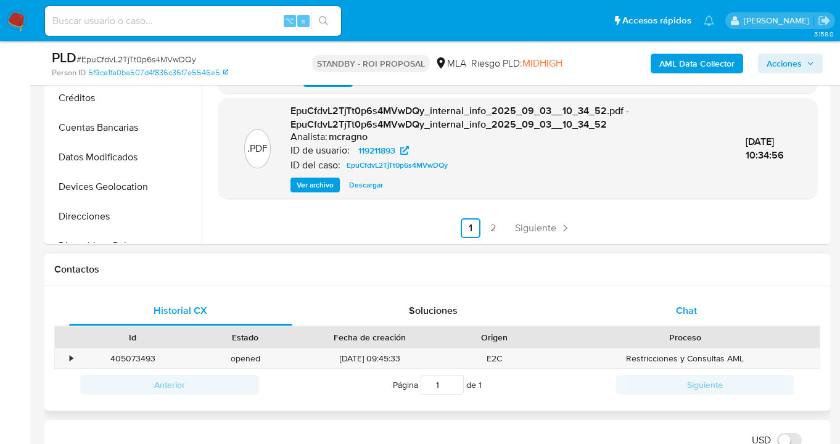
click at [684, 308] on span "Chat" at bounding box center [686, 310] width 21 height 14
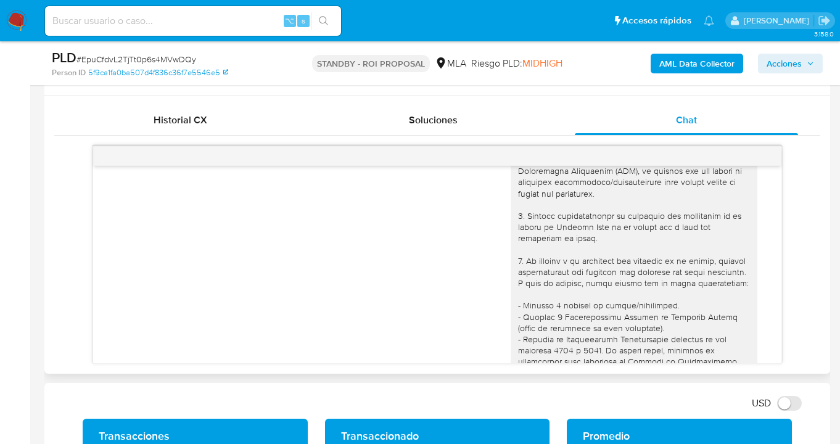
scroll to position [0, 0]
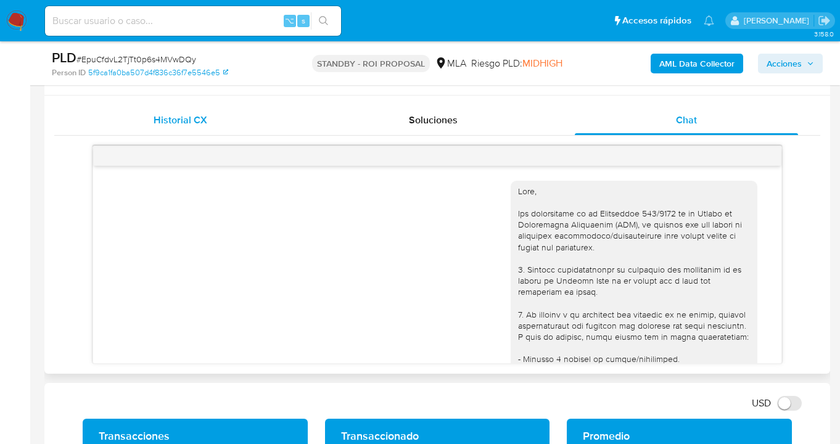
click at [189, 121] on span "Historial CX" at bounding box center [181, 120] width 54 height 14
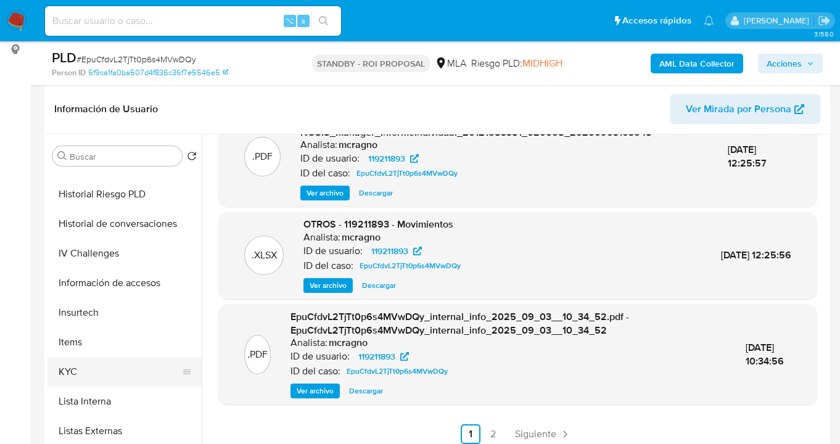
scroll to position [416, 0]
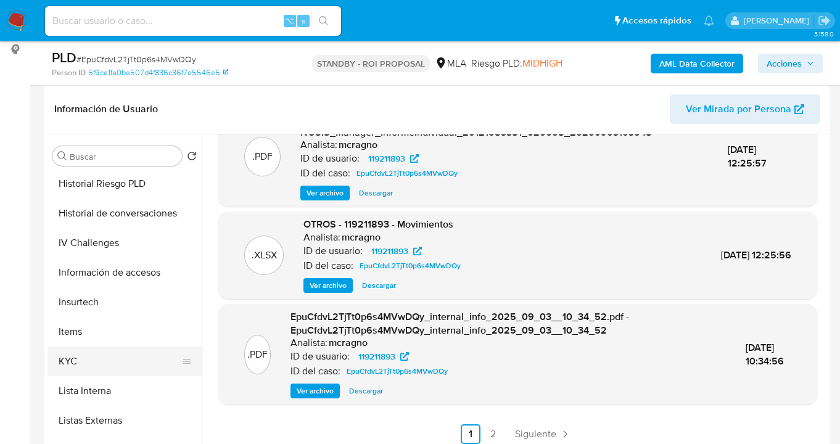
drag, startPoint x: 137, startPoint y: 369, endPoint x: 140, endPoint y: 364, distance: 6.3
click at [135, 369] on button "KYC" at bounding box center [119, 362] width 144 height 30
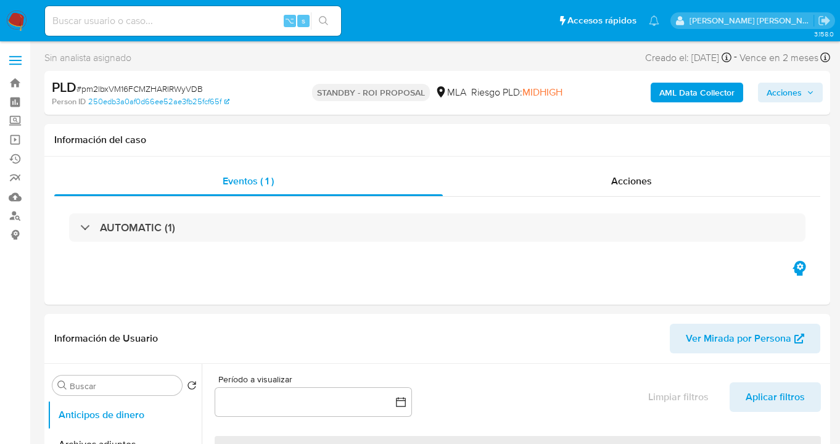
select select "10"
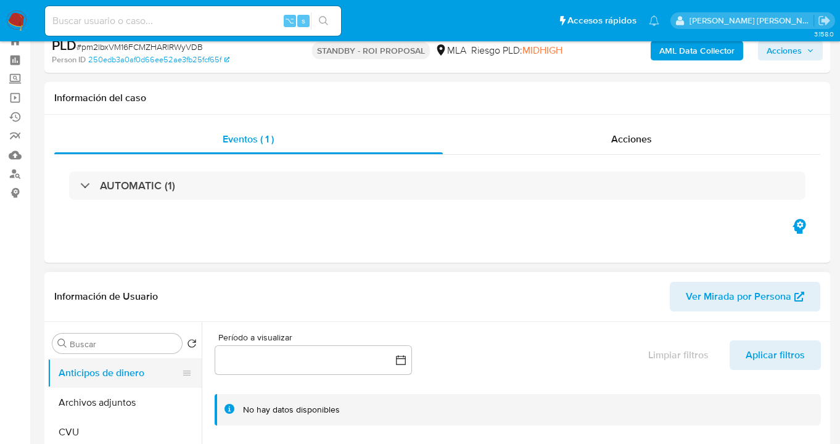
scroll to position [123, 0]
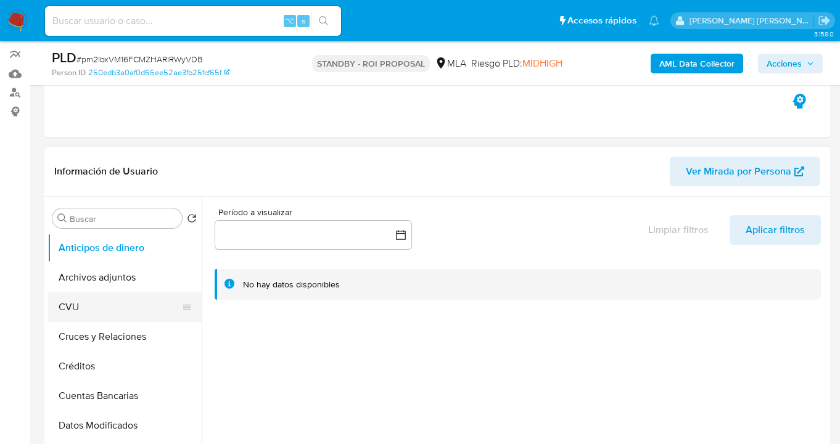
click at [131, 294] on button "CVU" at bounding box center [119, 307] width 144 height 30
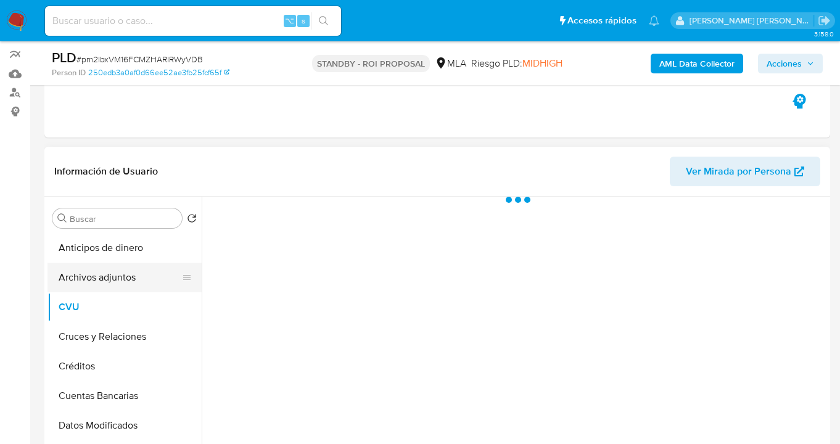
drag, startPoint x: 139, startPoint y: 282, endPoint x: 194, endPoint y: 263, distance: 57.5
click at [139, 282] on button "Archivos adjuntos" at bounding box center [119, 278] width 144 height 30
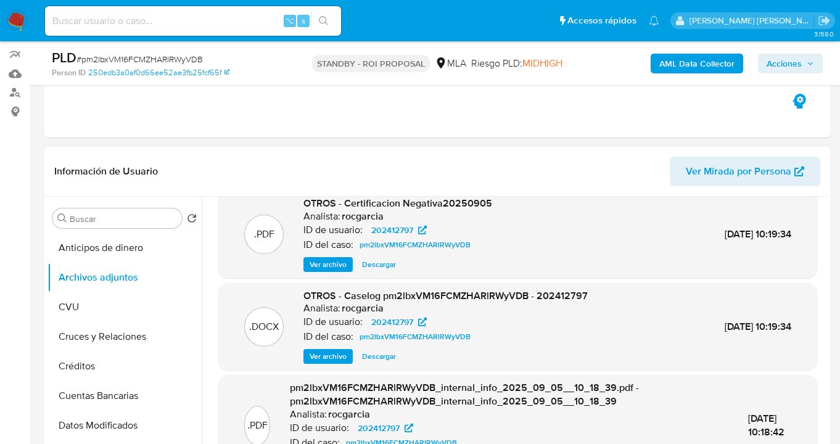
scroll to position [117, 0]
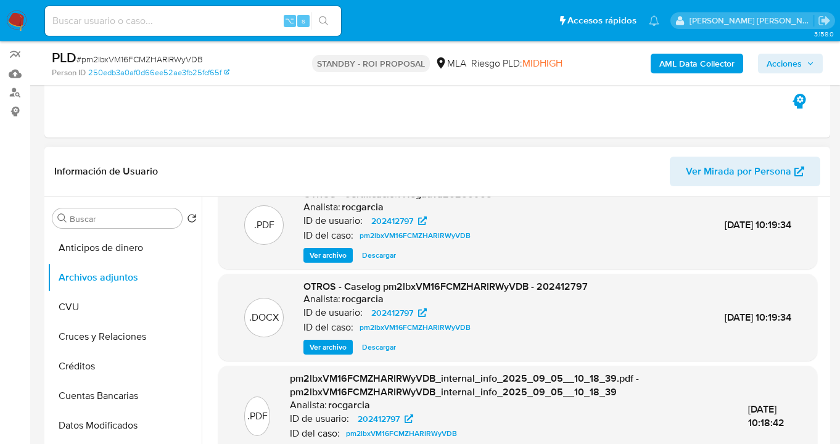
click at [335, 348] on span "Ver archivo" at bounding box center [328, 347] width 37 height 12
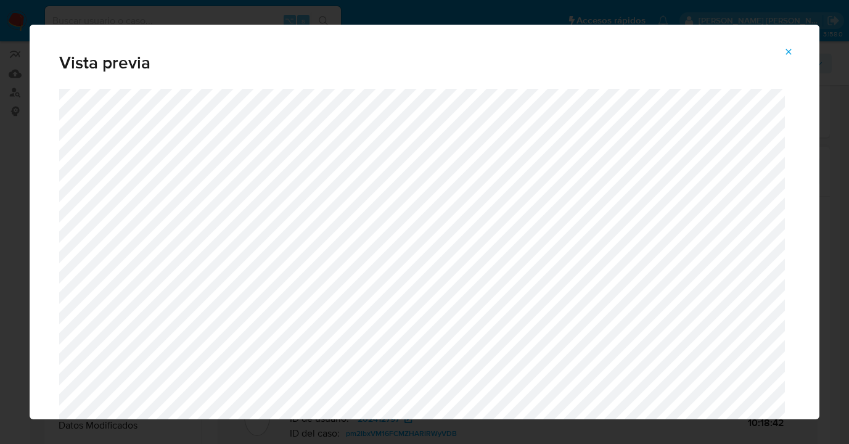
drag, startPoint x: 787, startPoint y: 55, endPoint x: 765, endPoint y: 57, distance: 22.3
click at [787, 55] on icon "Attachment preview" at bounding box center [789, 52] width 10 height 10
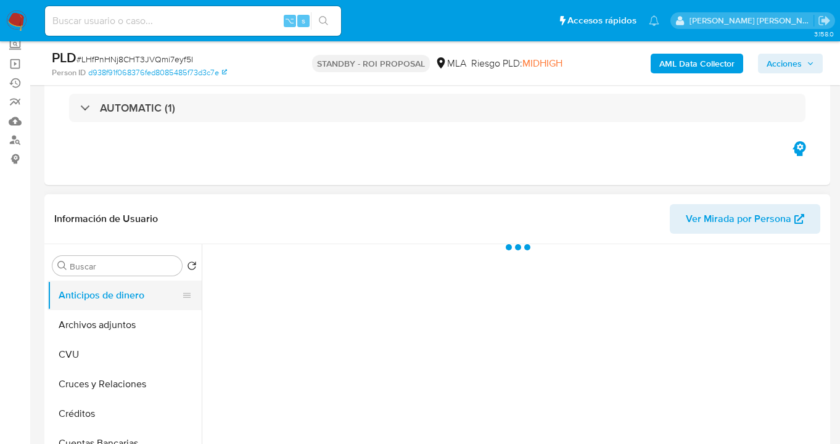
scroll to position [105, 0]
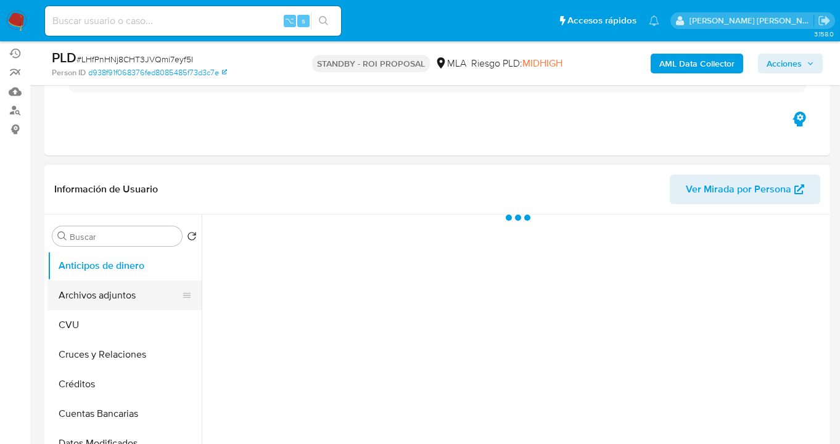
click at [132, 294] on button "Archivos adjuntos" at bounding box center [119, 296] width 144 height 30
select select "10"
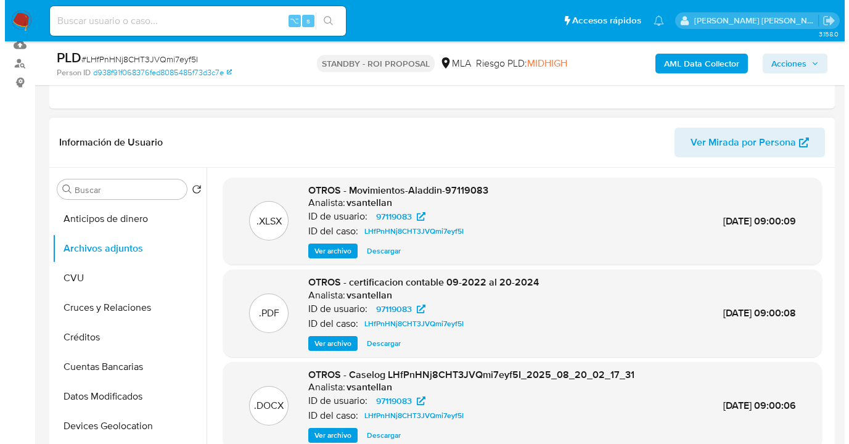
scroll to position [110, 0]
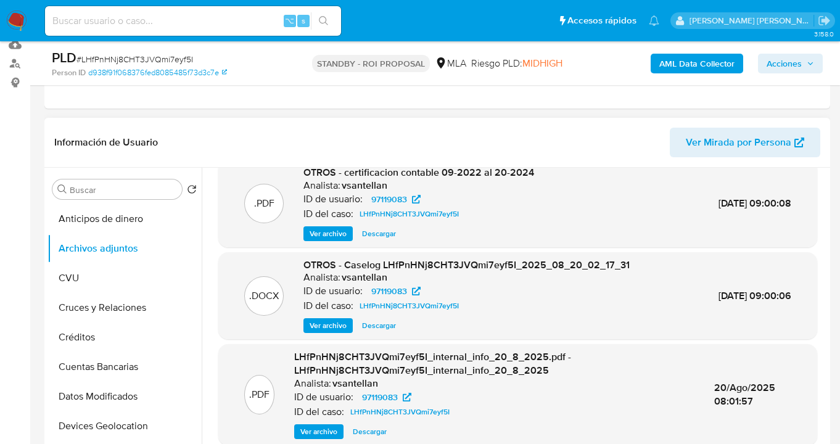
click at [337, 323] on span "Ver archivo" at bounding box center [328, 325] width 37 height 12
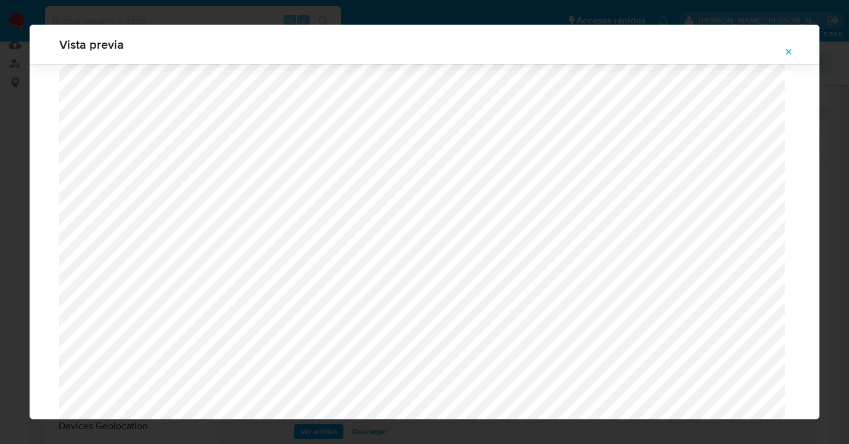
scroll to position [362, 0]
click at [789, 53] on icon "Attachment preview" at bounding box center [789, 52] width 10 height 10
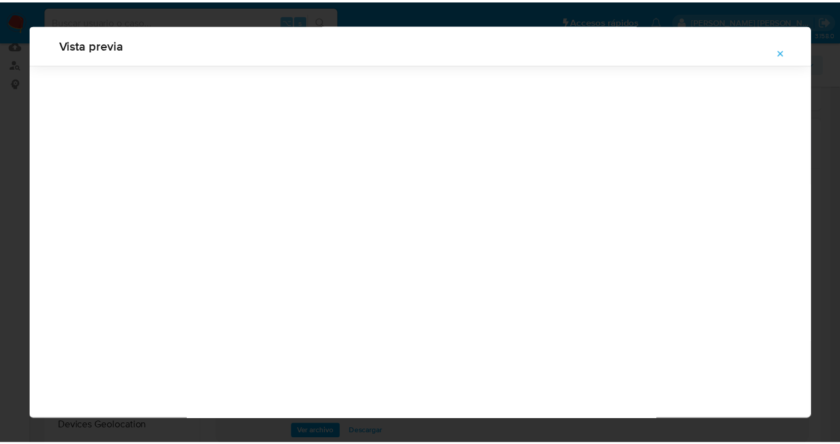
scroll to position [39, 0]
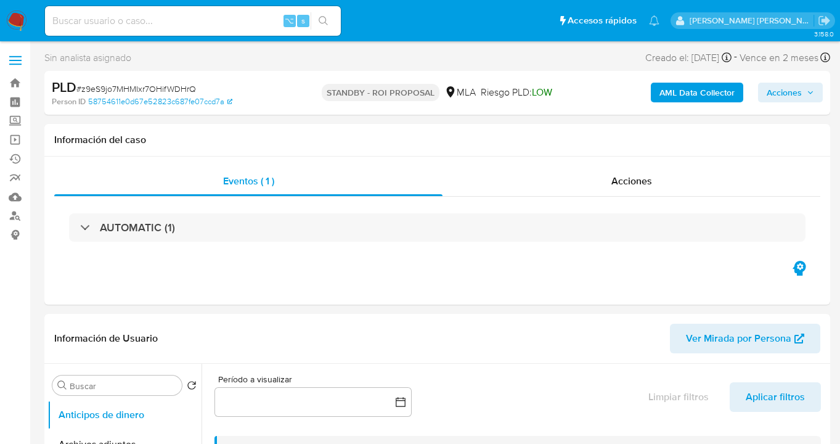
select select "10"
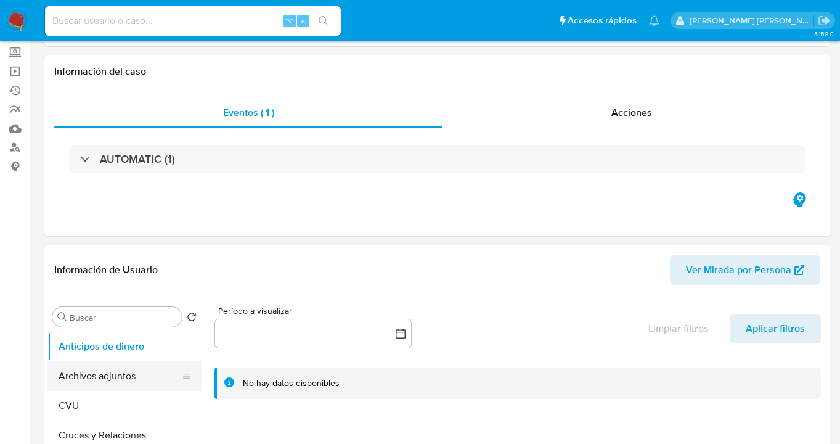
scroll to position [118, 0]
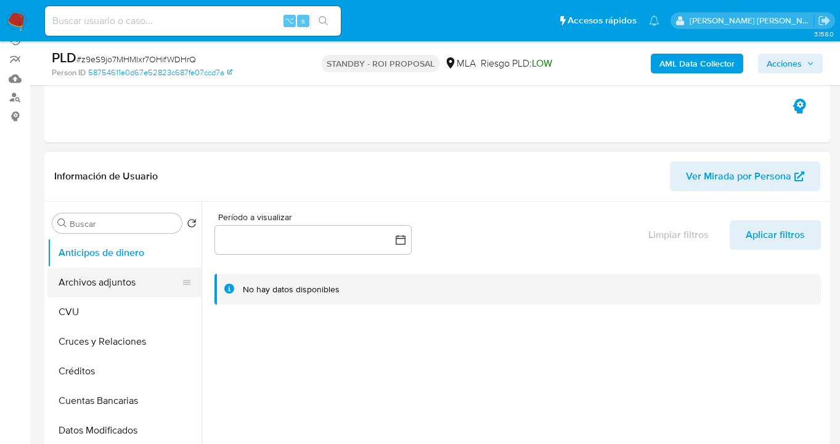
click at [126, 282] on button "Archivos adjuntos" at bounding box center [119, 283] width 144 height 30
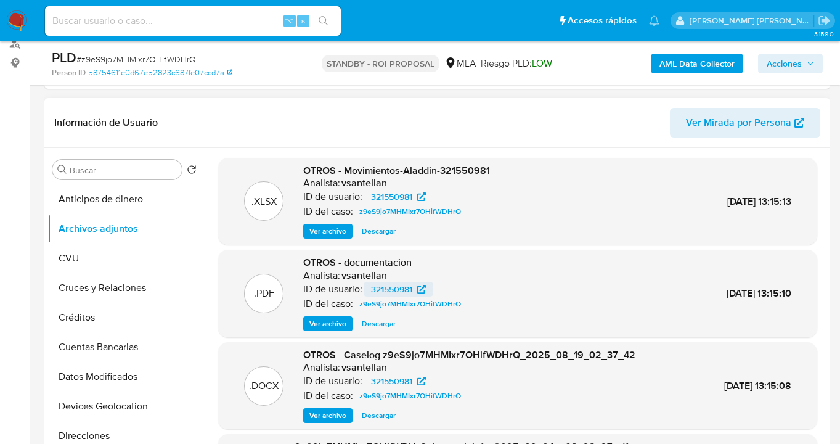
scroll to position [202, 0]
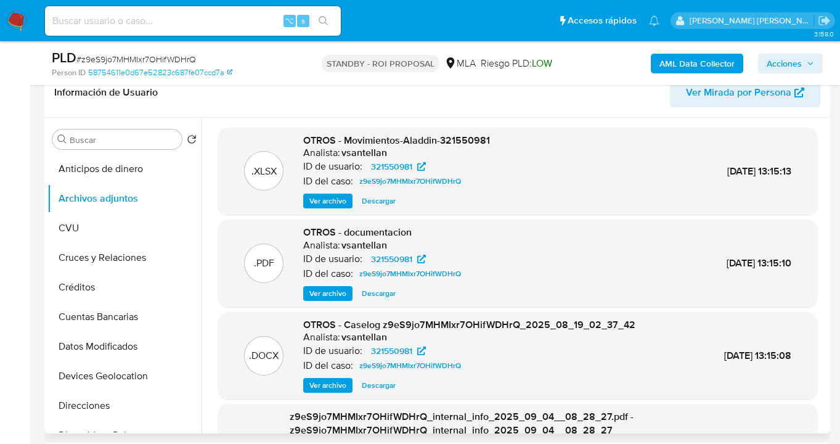
click at [327, 295] on span "Ver archivo" at bounding box center [328, 293] width 37 height 12
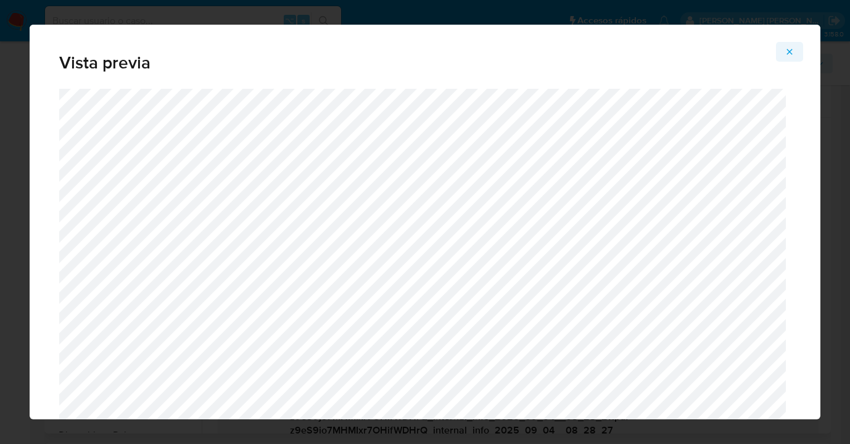
click at [790, 49] on icon "Attachment preview" at bounding box center [789, 52] width 10 height 10
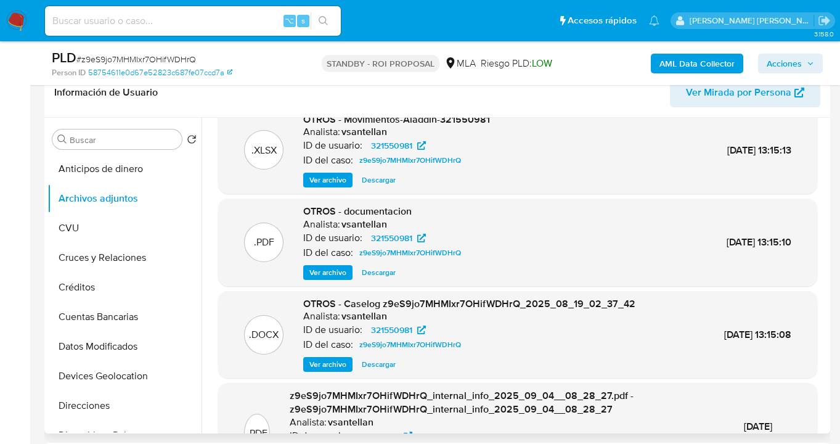
scroll to position [0, 0]
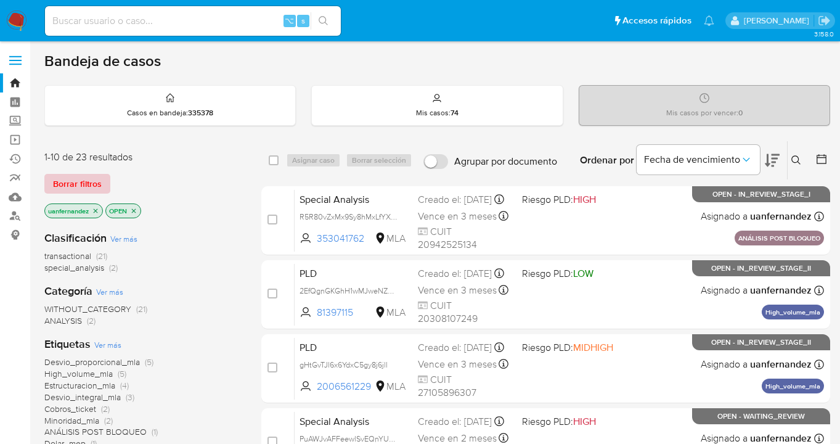
drag, startPoint x: 76, startPoint y: 178, endPoint x: 499, endPoint y: 176, distance: 423.6
click at [76, 178] on span "Borrar filtros" at bounding box center [77, 183] width 49 height 17
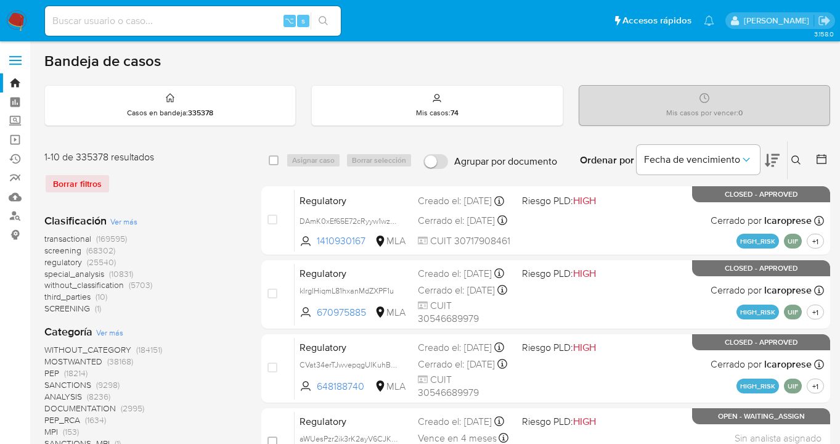
click at [797, 158] on icon at bounding box center [797, 160] width 10 height 10
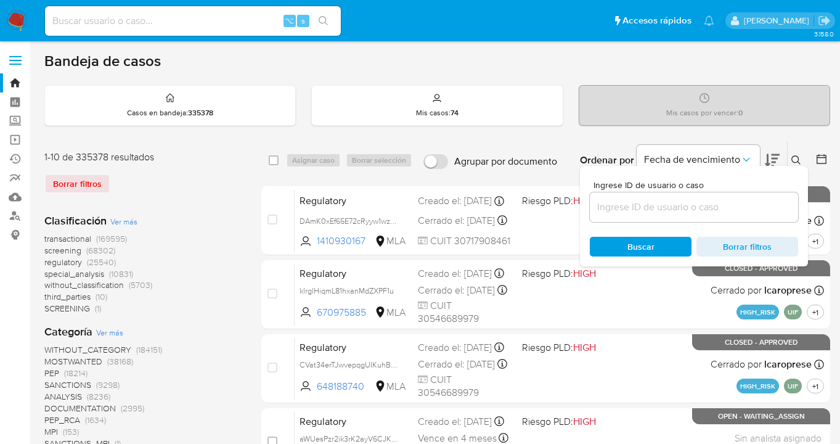
click at [667, 205] on input at bounding box center [694, 207] width 208 height 16
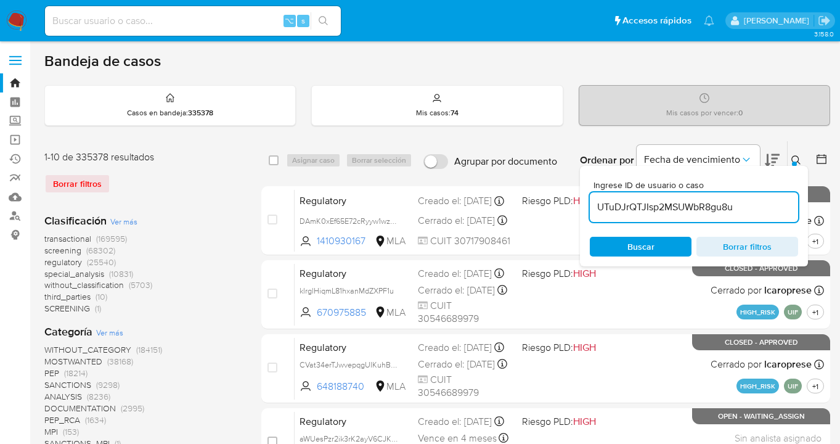
type input "UTuDJrQTJIsp2MSUWbR8gu8u"
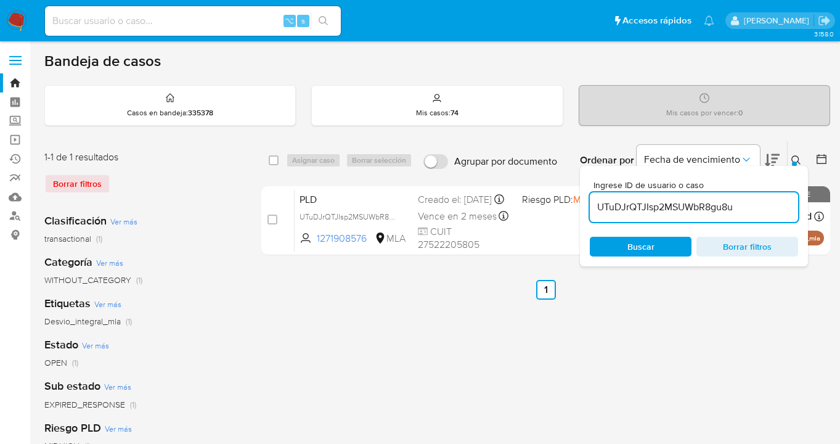
click at [798, 160] on icon at bounding box center [797, 160] width 10 height 10
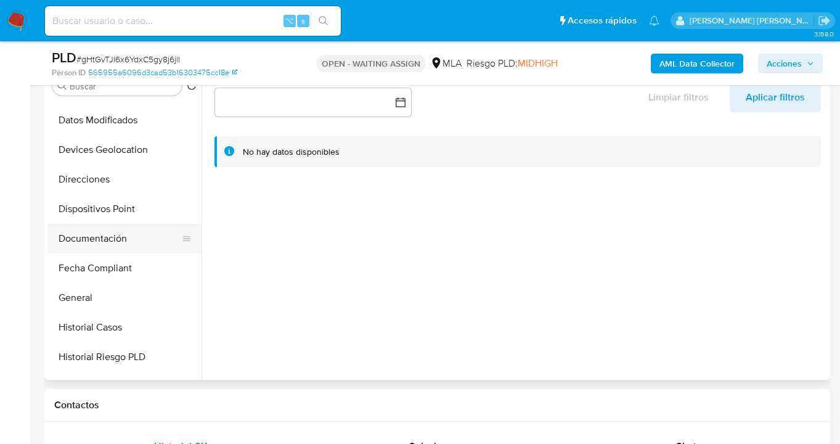
scroll to position [199, 0]
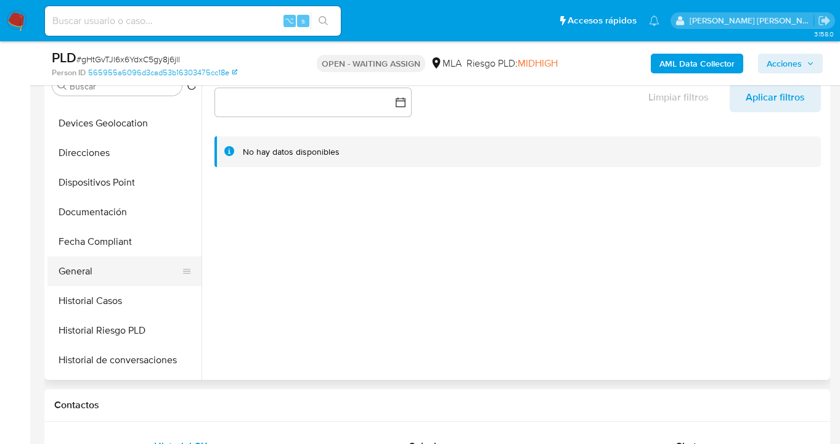
click at [125, 277] on button "General" at bounding box center [119, 271] width 144 height 30
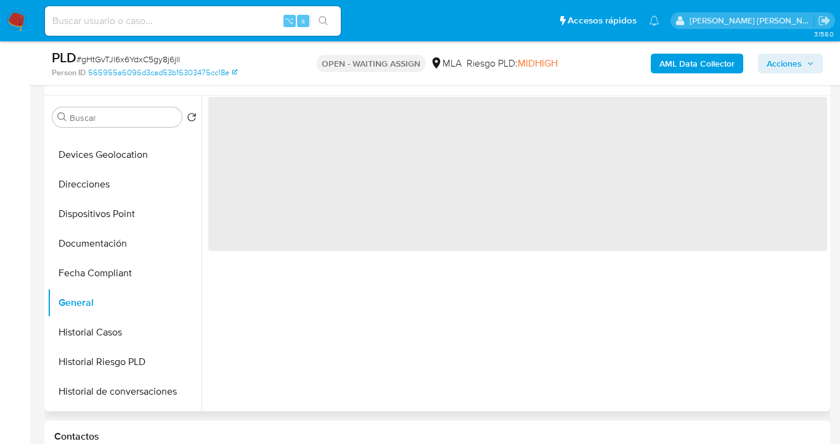
scroll to position [209, 0]
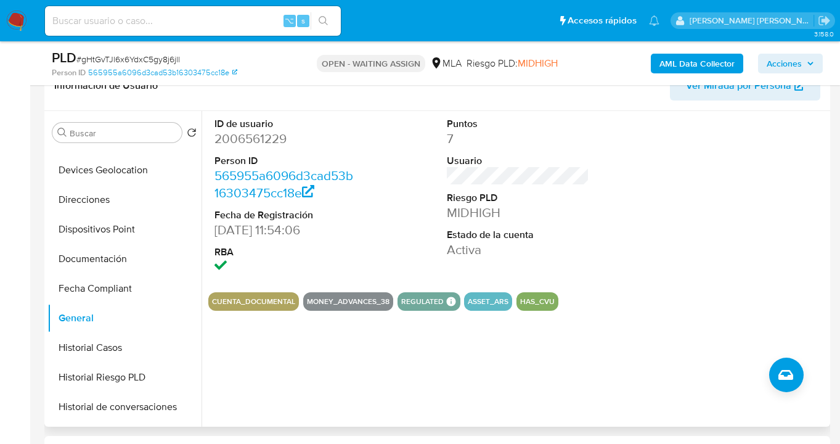
click at [18, 17] on img at bounding box center [16, 20] width 21 height 21
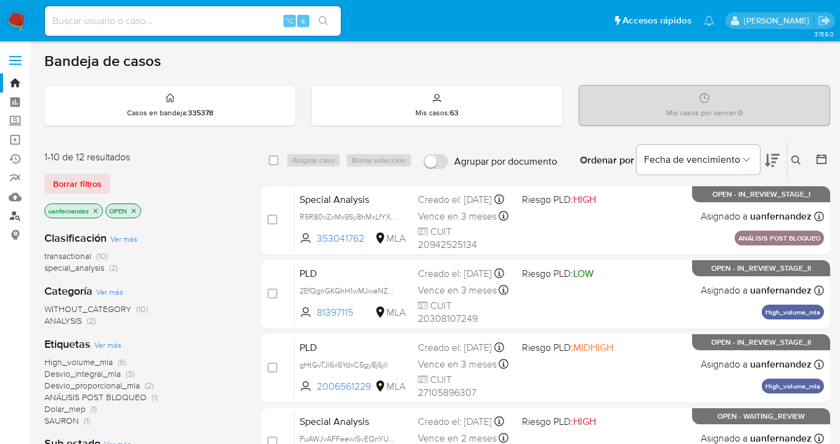
click at [14, 216] on link "Buscador de personas" at bounding box center [73, 216] width 147 height 19
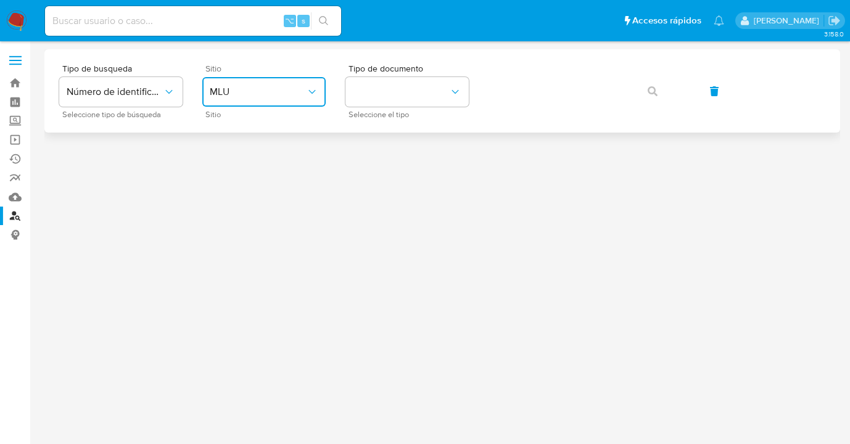
click at [306, 89] on icon "site_id" at bounding box center [312, 92] width 12 height 12
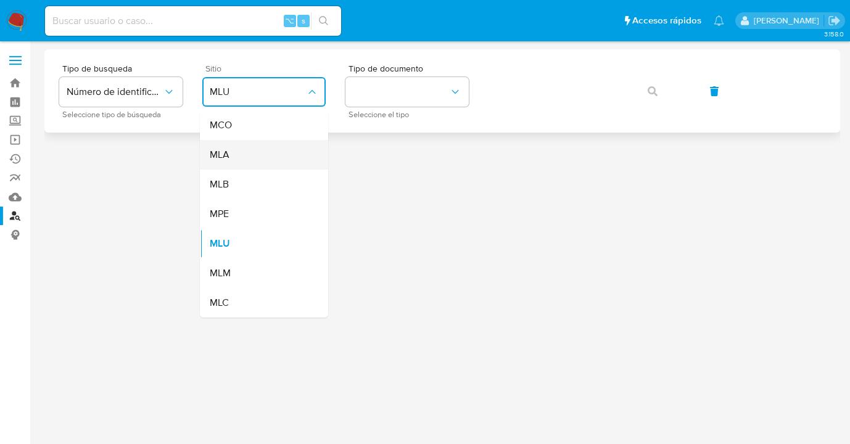
click at [277, 157] on div "MLA" at bounding box center [260, 155] width 101 height 30
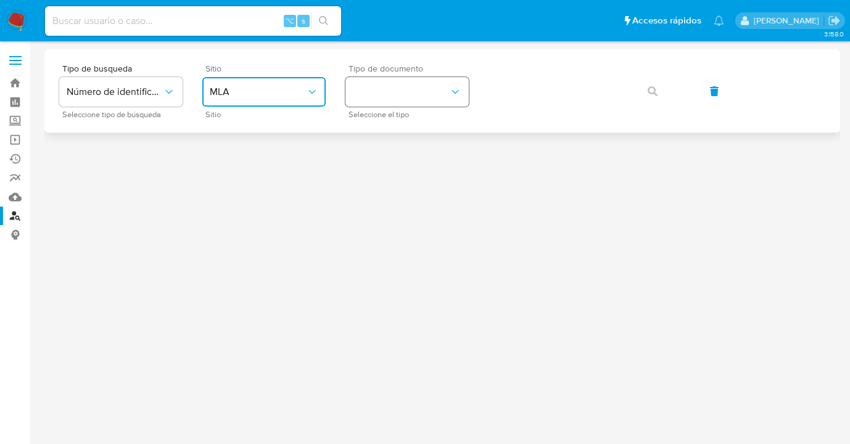
click at [392, 98] on button "identificationType" at bounding box center [406, 92] width 123 height 30
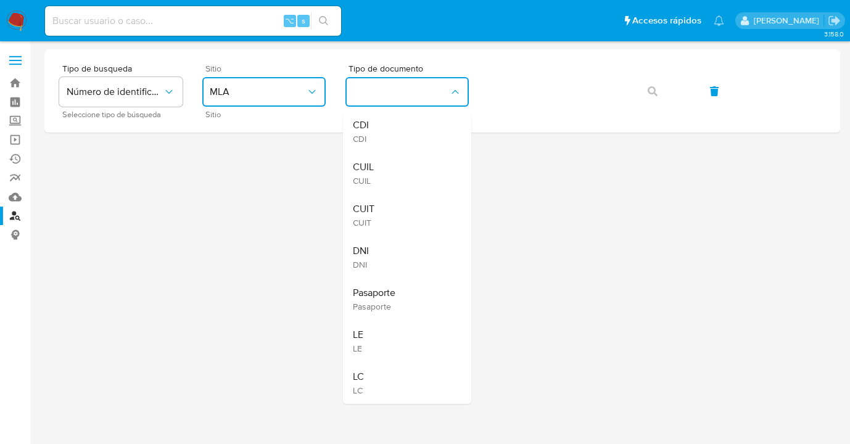
drag, startPoint x: 396, startPoint y: 170, endPoint x: 427, endPoint y: 140, distance: 43.2
click at [396, 170] on div "CUIL CUIL" at bounding box center [403, 173] width 101 height 42
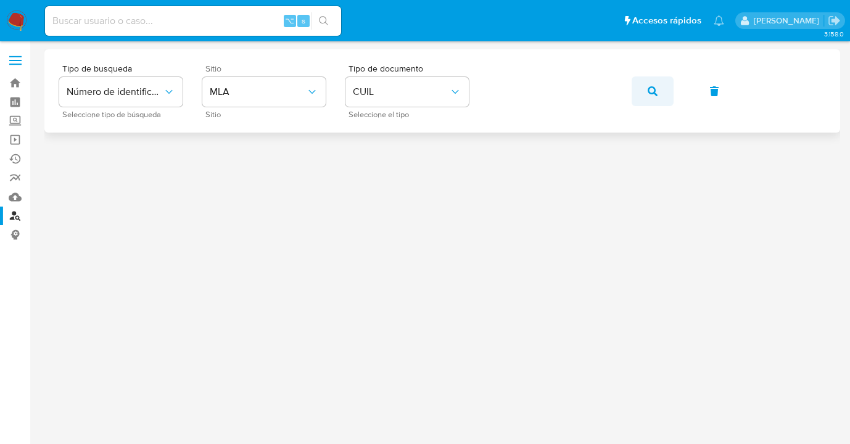
click at [658, 96] on button "button" at bounding box center [652, 91] width 42 height 30
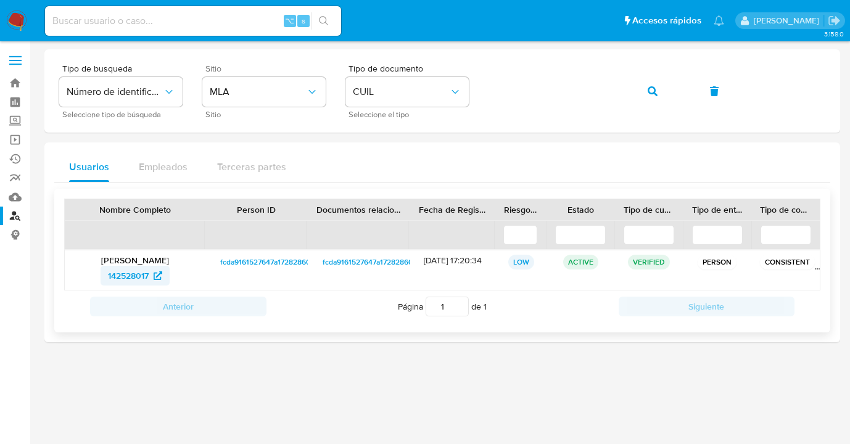
click at [126, 274] on span "142528017" at bounding box center [128, 276] width 41 height 20
click at [666, 97] on button "button" at bounding box center [652, 91] width 42 height 30
click at [122, 278] on span "42436246" at bounding box center [128, 276] width 39 height 20
click at [487, 84] on div "Tipo de busqueda Número de identificación Seleccione tipo de búsqueda Sitio MLA…" at bounding box center [442, 91] width 766 height 54
click at [652, 95] on icon "button" at bounding box center [652, 91] width 10 height 10
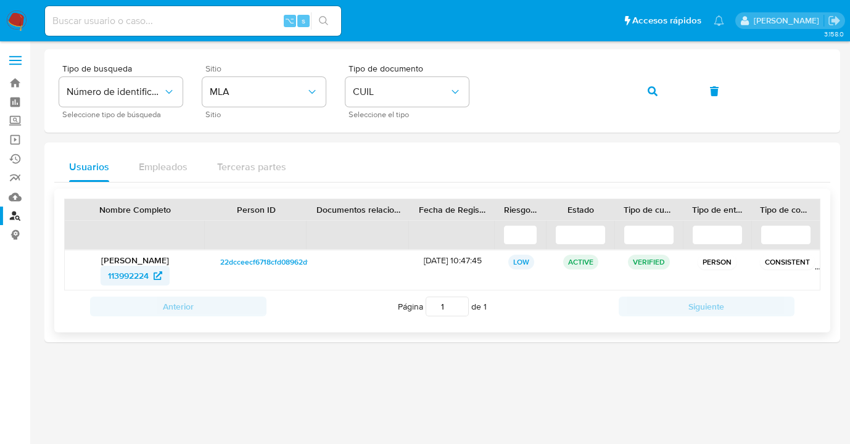
click at [117, 280] on span "113992224" at bounding box center [128, 276] width 41 height 20
drag, startPoint x: 649, startPoint y: 92, endPoint x: 601, endPoint y: 115, distance: 53.2
click at [649, 92] on icon "button" at bounding box center [652, 91] width 10 height 10
click at [128, 274] on span "42436246" at bounding box center [128, 276] width 39 height 20
click at [488, 89] on div "Tipo de busqueda Número de identificación Seleccione tipo de búsqueda Sitio MLA…" at bounding box center [442, 91] width 766 height 54
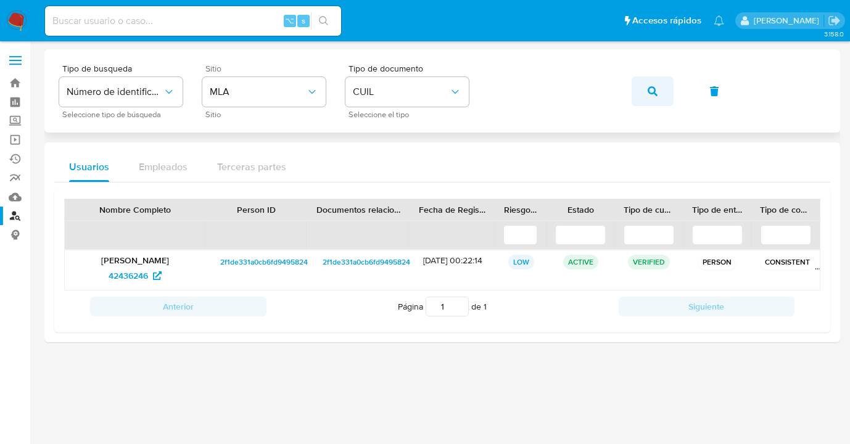
click at [646, 91] on button "button" at bounding box center [652, 91] width 42 height 30
click at [118, 277] on span "141656144" at bounding box center [128, 276] width 39 height 20
click at [653, 89] on icon "button" at bounding box center [652, 91] width 10 height 10
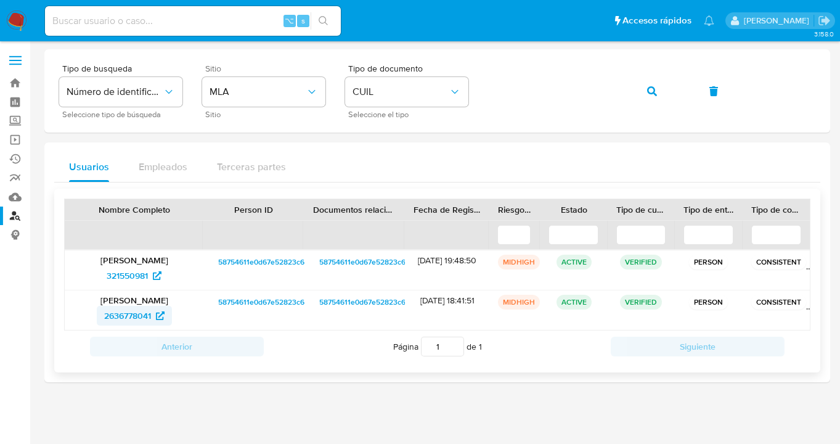
click at [126, 319] on span "2636778041" at bounding box center [127, 316] width 47 height 20
click at [131, 277] on span "321550981" at bounding box center [127, 276] width 41 height 20
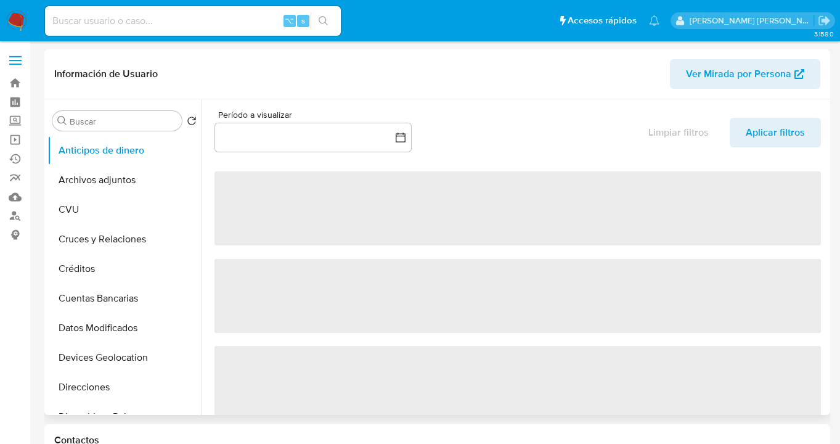
scroll to position [118, 0]
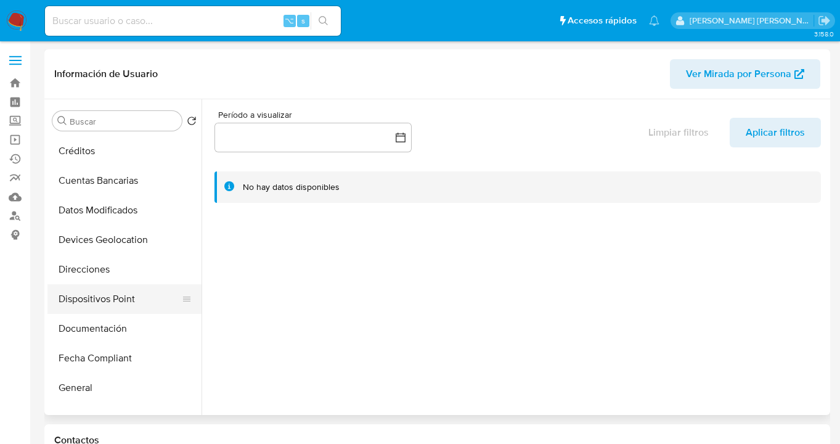
select select "10"
click at [129, 328] on button "Documentación" at bounding box center [119, 329] width 144 height 30
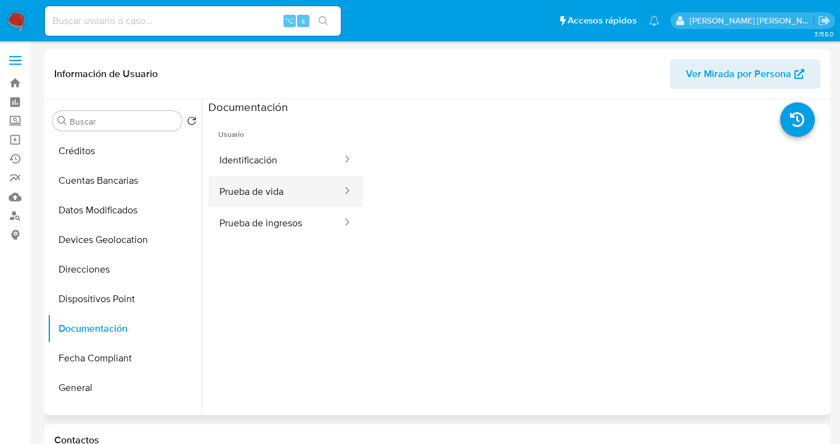
click at [263, 186] on button "Prueba de vida" at bounding box center [275, 191] width 135 height 31
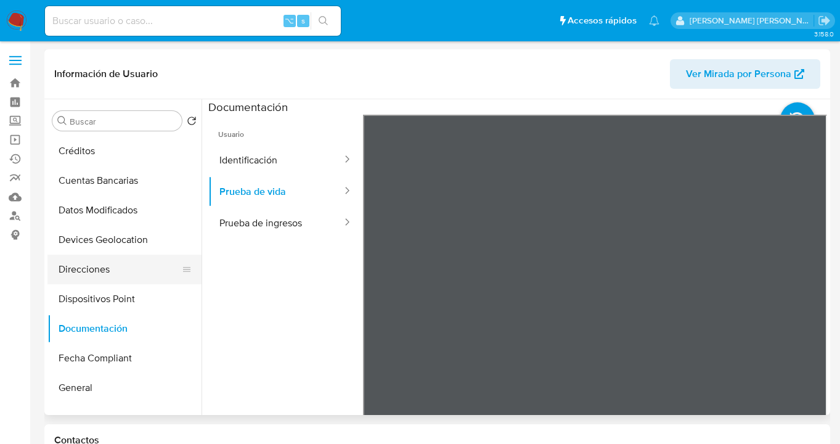
drag, startPoint x: 127, startPoint y: 267, endPoint x: 136, endPoint y: 265, distance: 8.8
click at [127, 267] on button "Direcciones" at bounding box center [119, 270] width 144 height 30
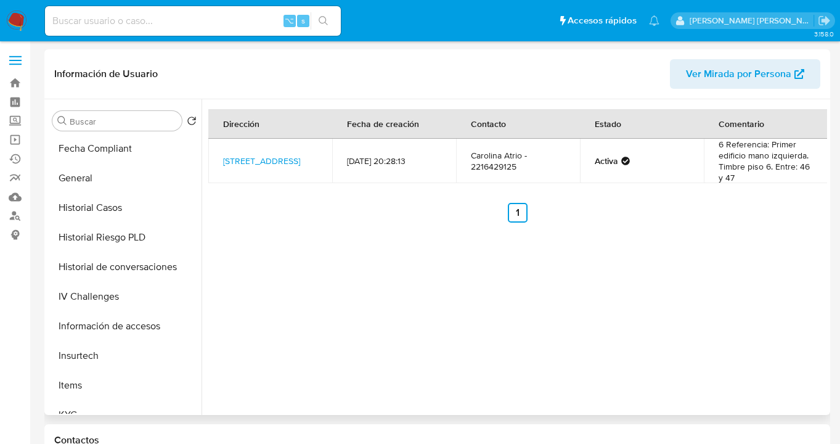
scroll to position [332, 0]
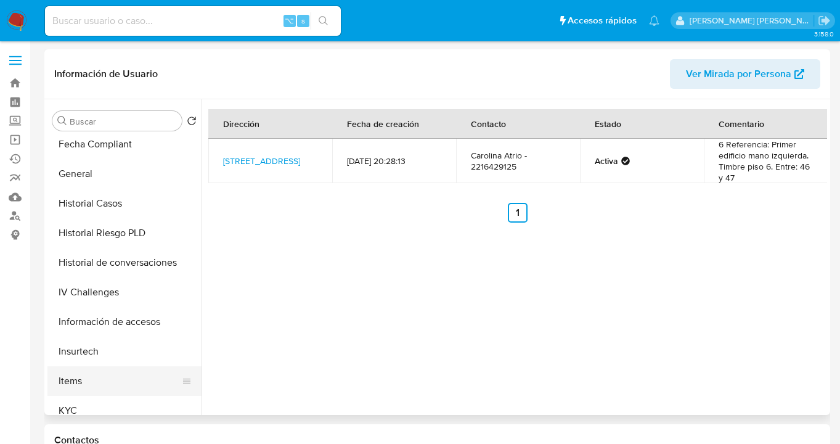
drag, startPoint x: 116, startPoint y: 403, endPoint x: 133, endPoint y: 391, distance: 20.7
click at [116, 403] on button "KYC" at bounding box center [124, 411] width 154 height 30
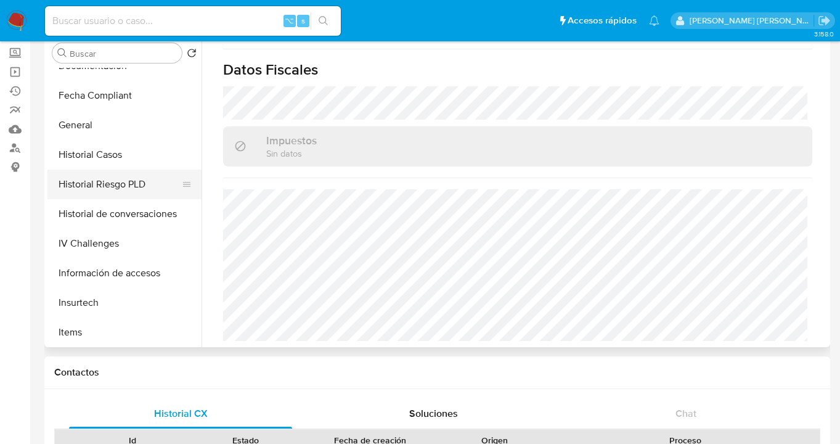
scroll to position [305, 0]
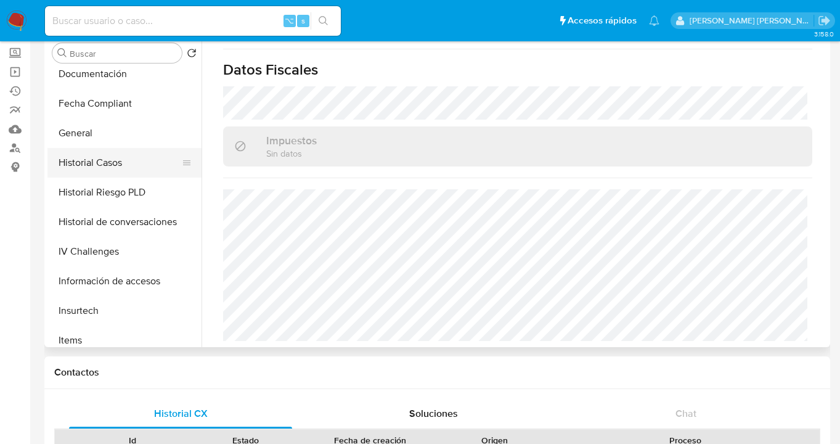
click at [104, 164] on button "Historial Casos" at bounding box center [119, 163] width 144 height 30
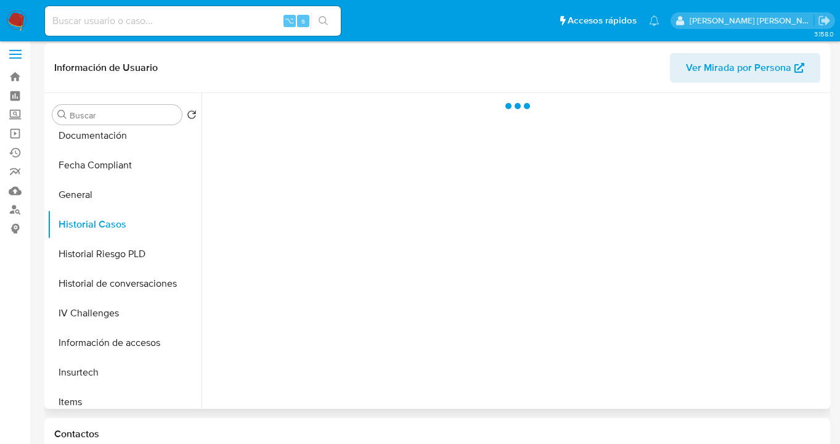
scroll to position [0, 0]
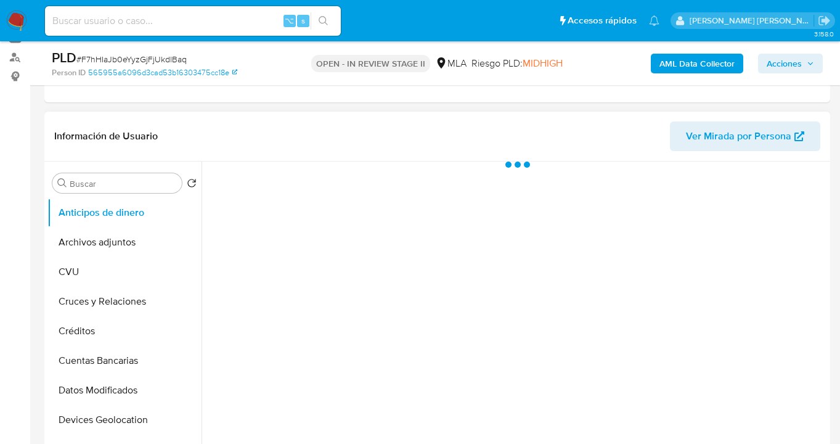
scroll to position [231, 0]
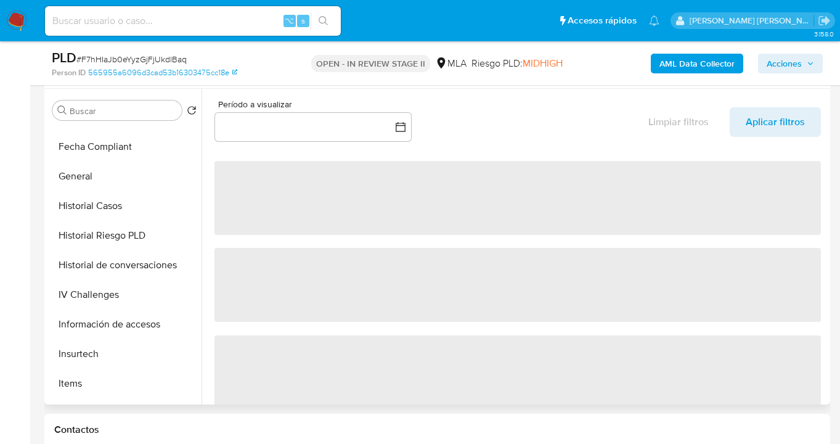
select select "10"
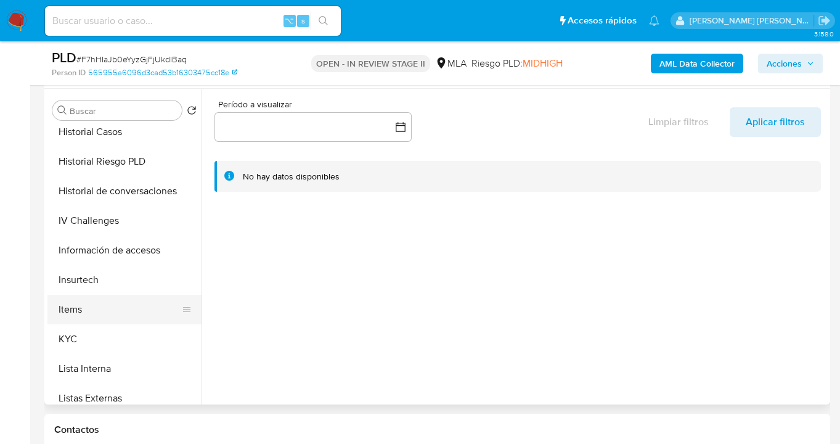
scroll to position [393, 0]
click at [129, 322] on button "Items" at bounding box center [119, 309] width 144 height 30
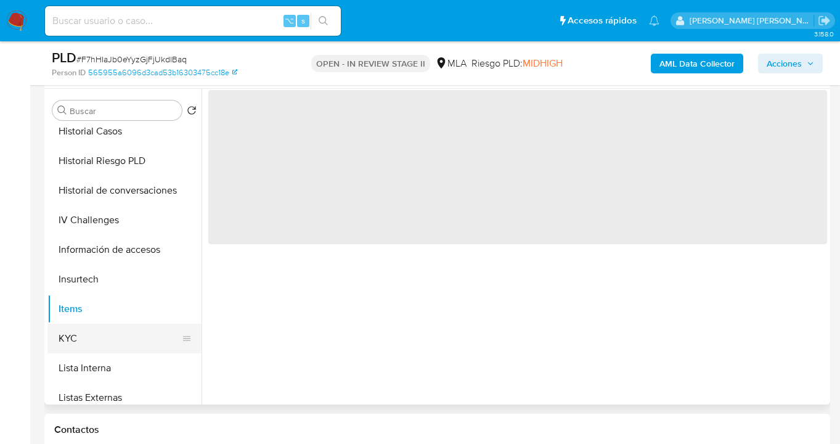
drag, startPoint x: 120, startPoint y: 336, endPoint x: 197, endPoint y: 332, distance: 76.6
click at [120, 337] on button "KYC" at bounding box center [124, 339] width 154 height 30
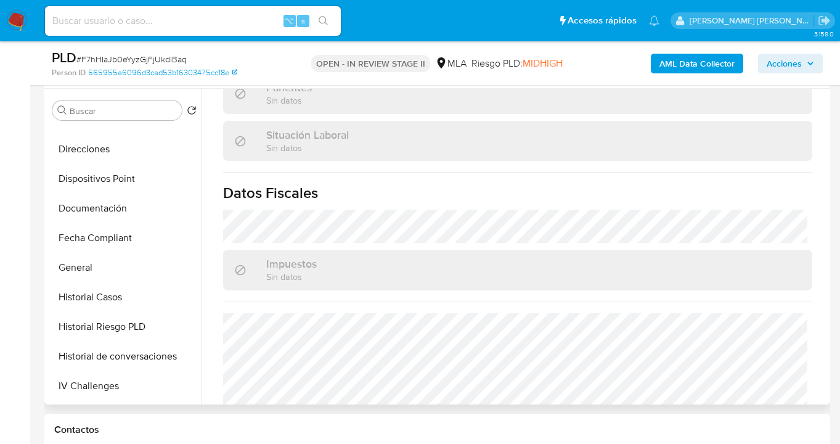
scroll to position [218, 0]
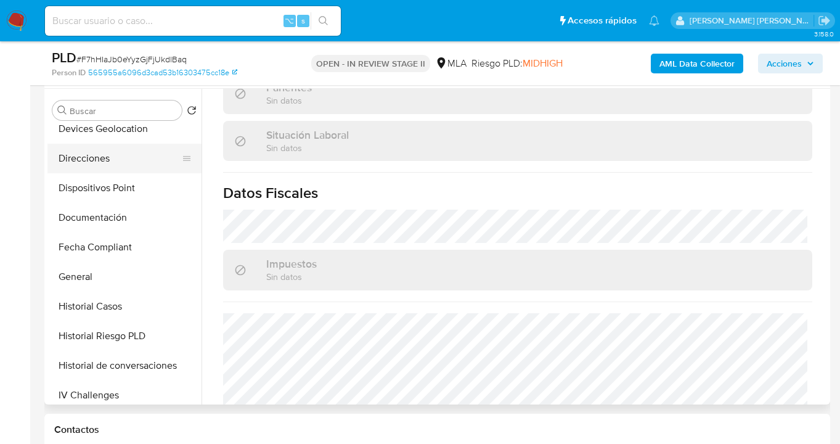
click at [127, 157] on button "Direcciones" at bounding box center [119, 159] width 144 height 30
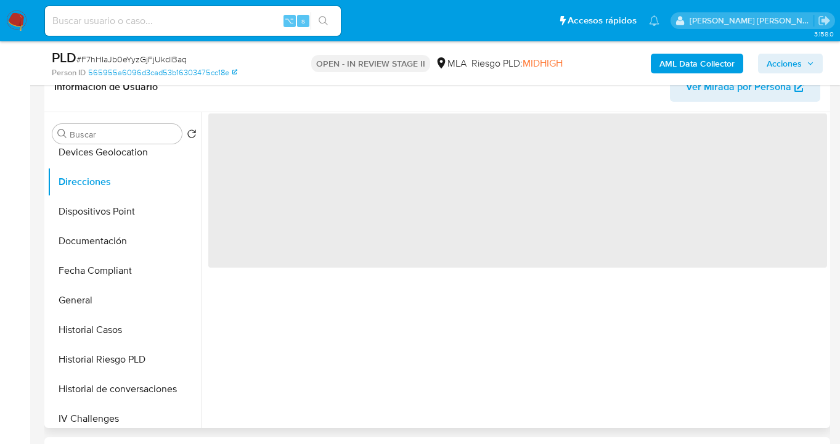
scroll to position [206, 0]
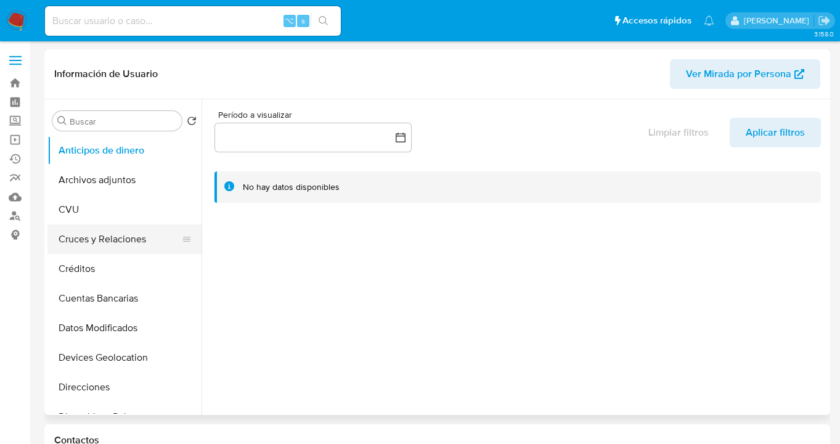
select select "10"
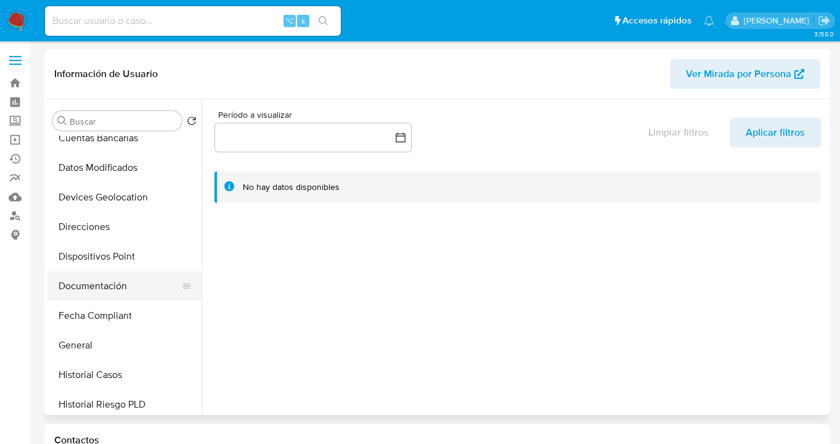
scroll to position [240, 0]
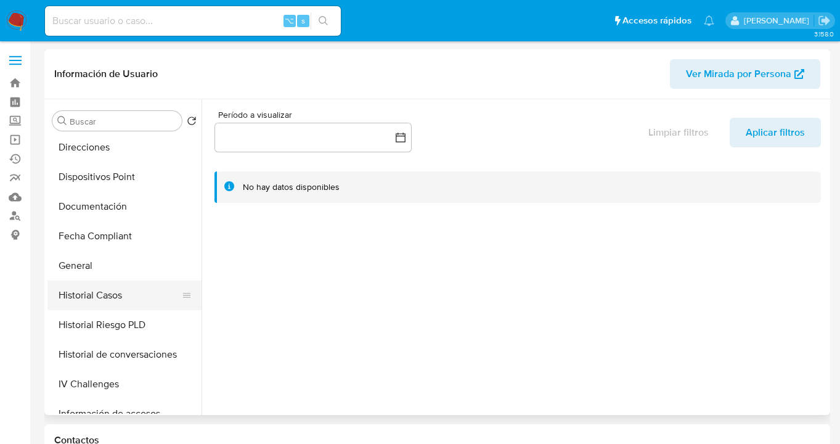
click at [128, 290] on button "Historial Casos" at bounding box center [119, 296] width 144 height 30
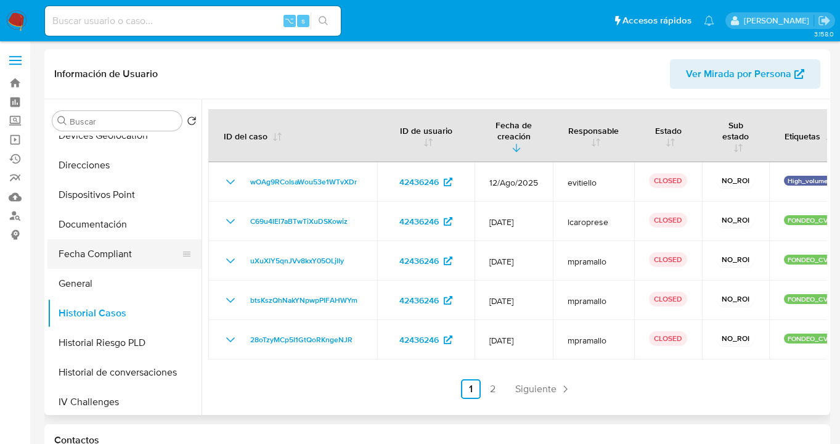
scroll to position [221, 0]
click at [130, 171] on button "Direcciones" at bounding box center [119, 166] width 144 height 30
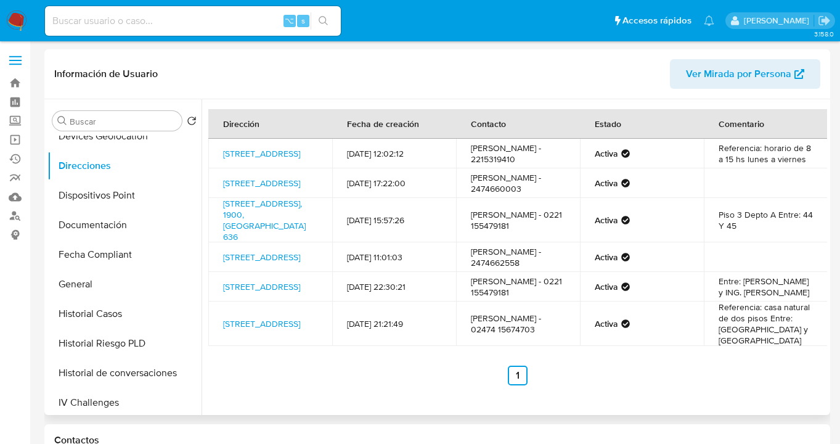
scroll to position [412, 0]
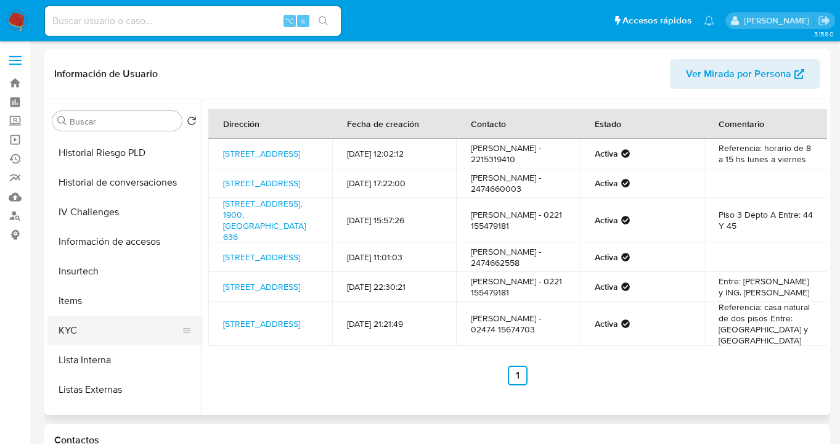
click at [100, 332] on button "KYC" at bounding box center [119, 331] width 144 height 30
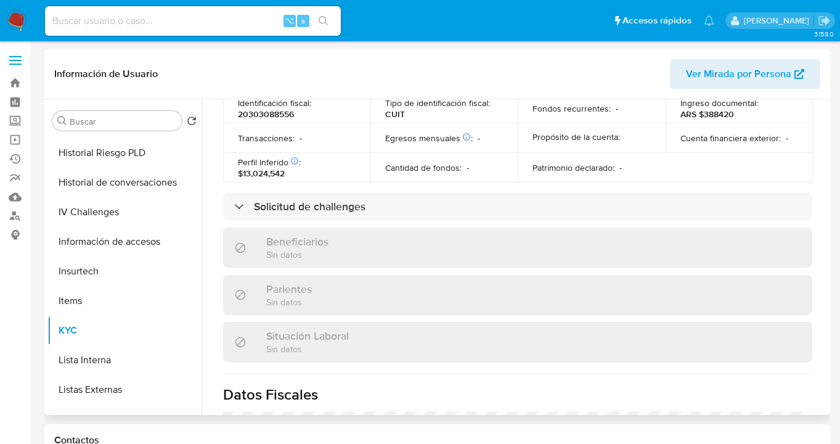
scroll to position [681, 0]
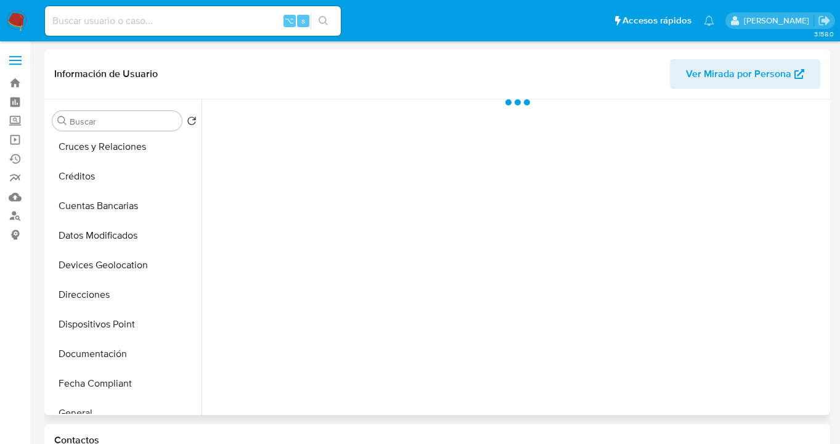
scroll to position [196, 0]
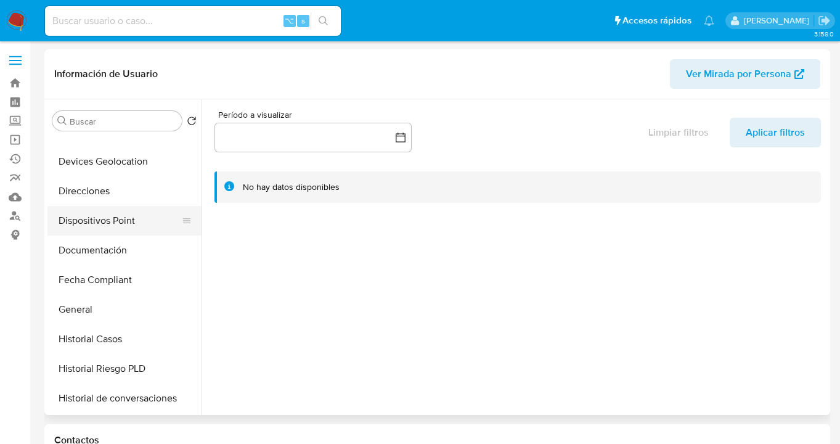
select select "10"
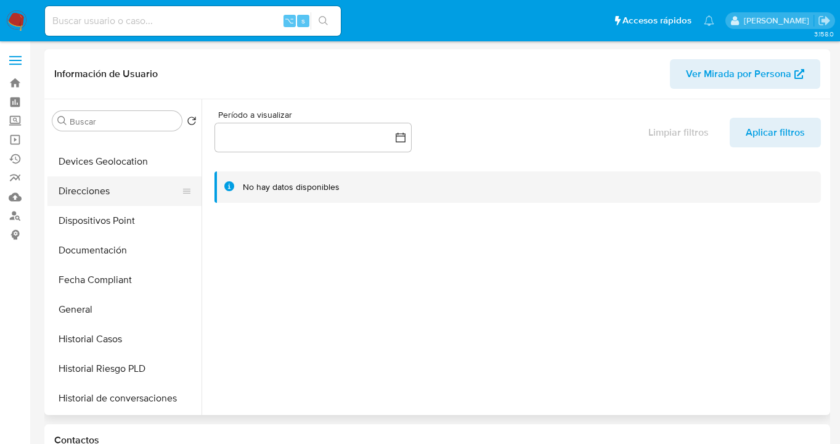
drag, startPoint x: 119, startPoint y: 195, endPoint x: 144, endPoint y: 197, distance: 24.7
click at [119, 195] on button "Direcciones" at bounding box center [119, 191] width 144 height 30
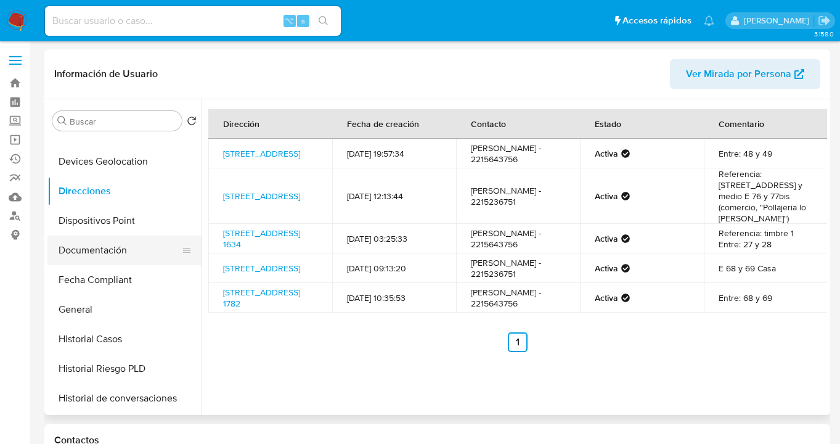
click at [131, 247] on button "Documentación" at bounding box center [119, 251] width 144 height 30
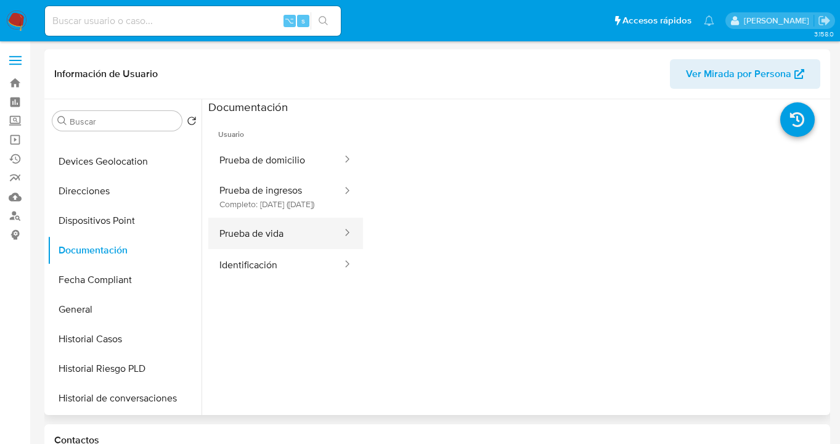
click at [285, 249] on button "Prueba de vida" at bounding box center [275, 233] width 135 height 31
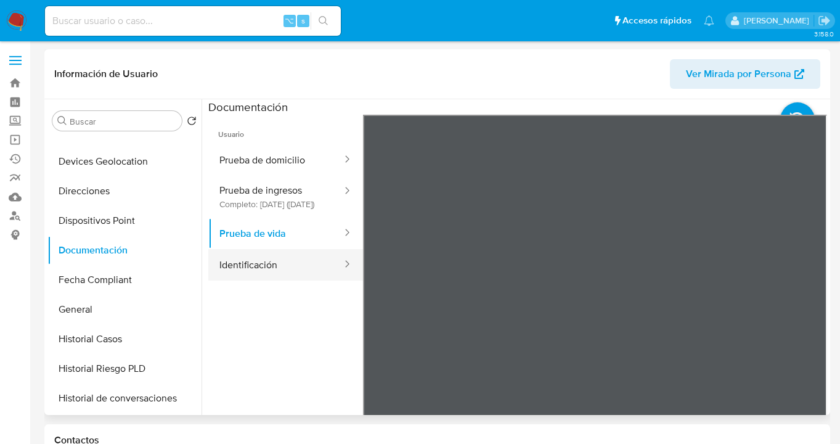
click at [279, 279] on button "Identificación" at bounding box center [275, 264] width 135 height 31
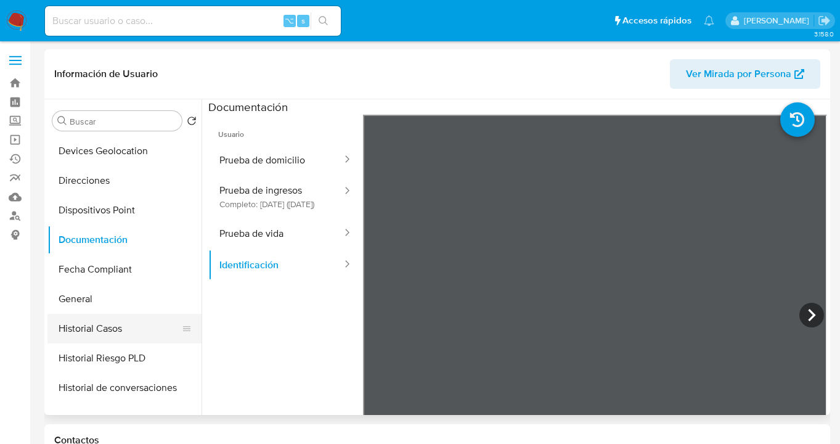
scroll to position [219, 0]
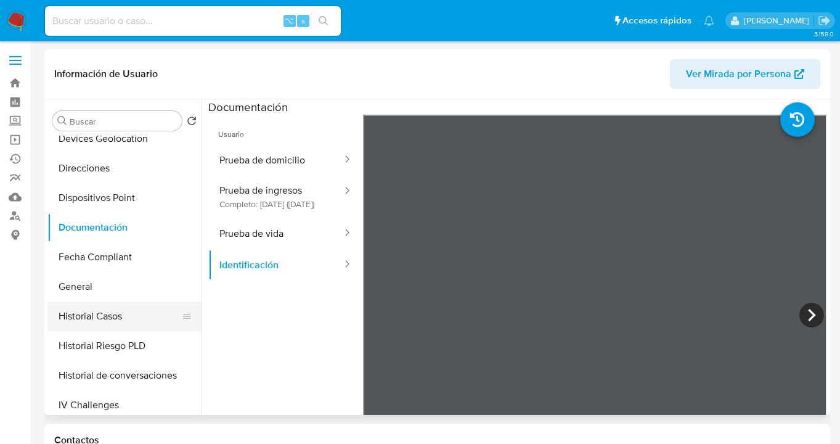
click at [129, 309] on button "Historial Casos" at bounding box center [119, 317] width 144 height 30
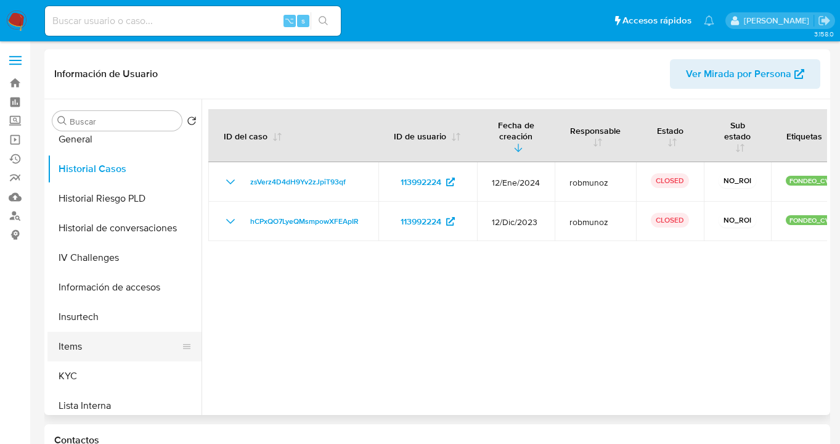
scroll to position [367, 0]
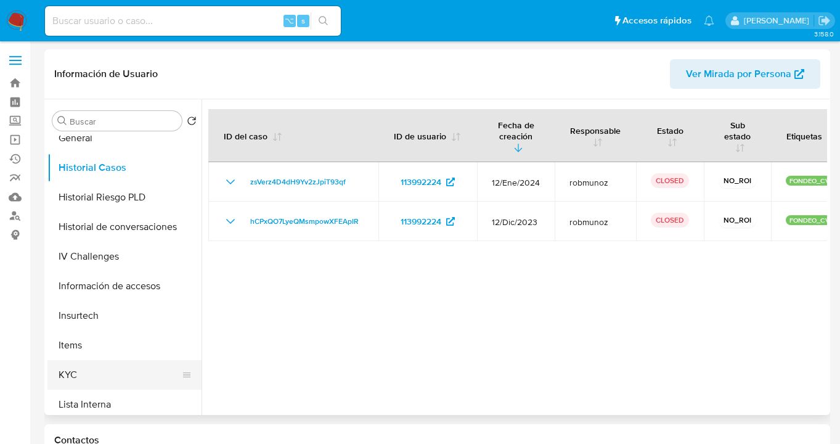
click at [107, 370] on button "KYC" at bounding box center [119, 375] width 144 height 30
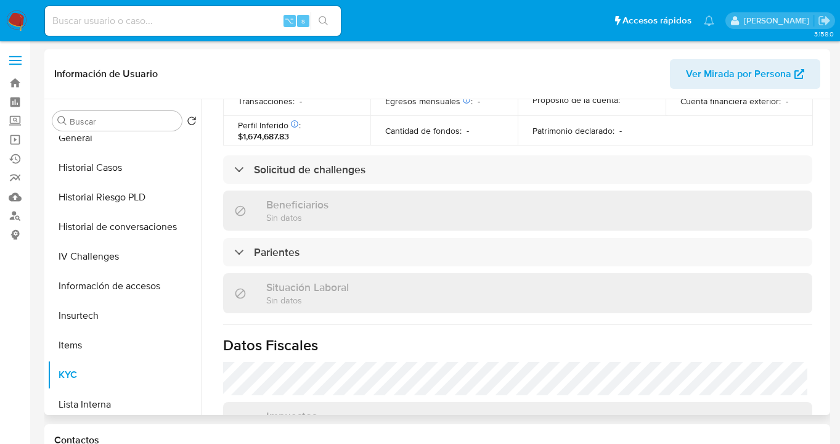
scroll to position [668, 0]
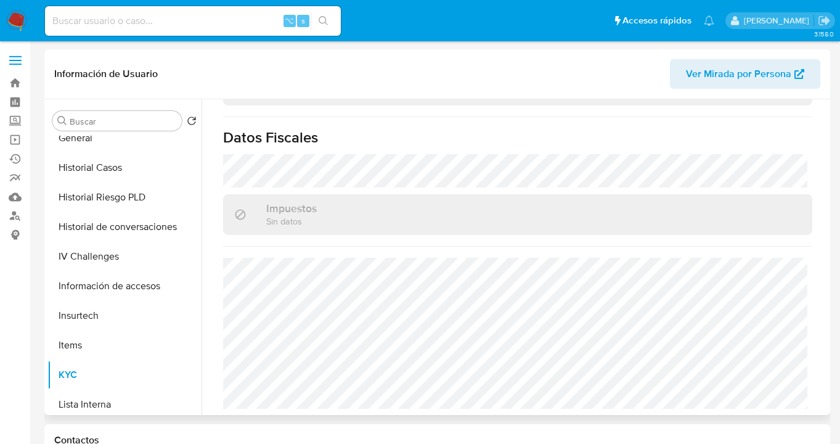
drag, startPoint x: 195, startPoint y: 294, endPoint x: 215, endPoint y: 233, distance: 64.2
click at [216, 224] on div "Buscar Volver al orden por defecto Anticipos de dinero Archivos adjuntos CVU Cr…" at bounding box center [437, 257] width 780 height 316
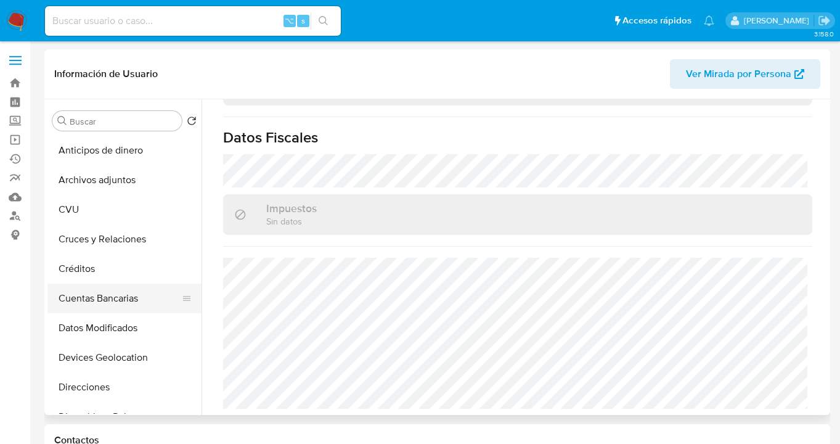
scroll to position [107, 0]
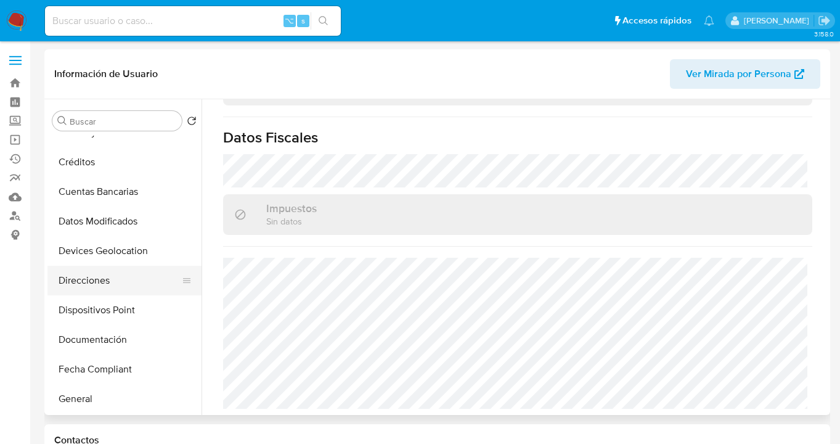
drag, startPoint x: 136, startPoint y: 273, endPoint x: 205, endPoint y: 234, distance: 78.4
click at [137, 273] on button "Direcciones" at bounding box center [119, 281] width 144 height 30
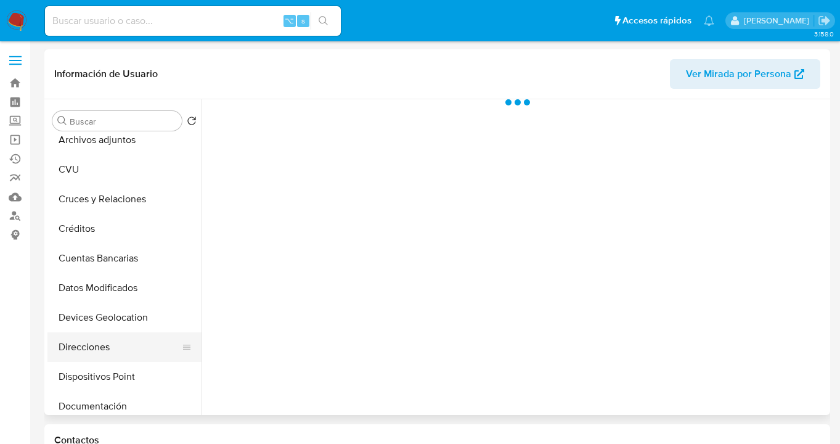
scroll to position [45, 0]
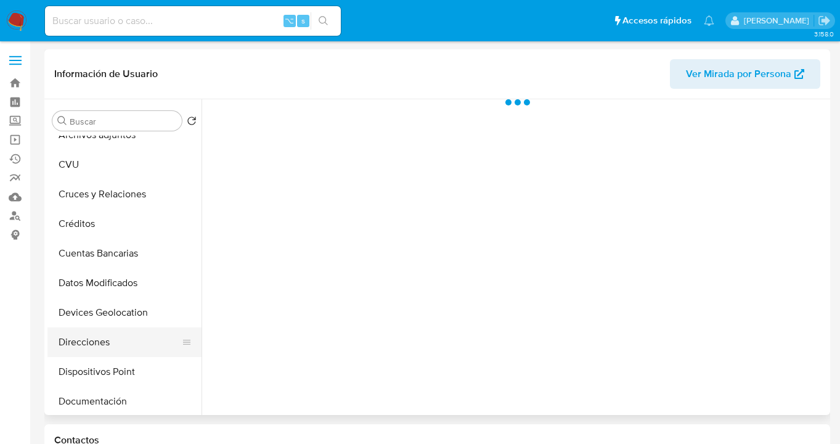
click at [109, 334] on button "Direcciones" at bounding box center [119, 342] width 144 height 30
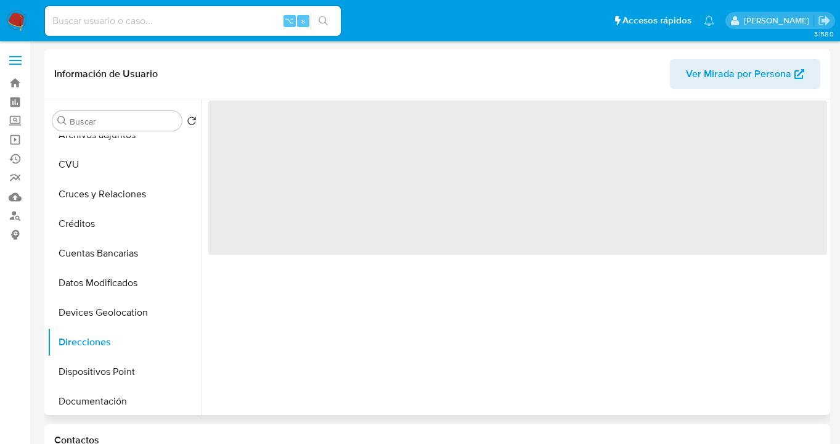
select select "10"
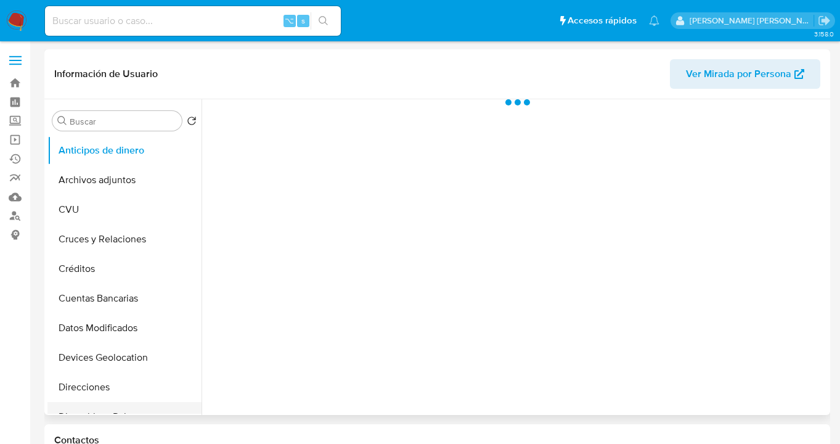
scroll to position [174, 0]
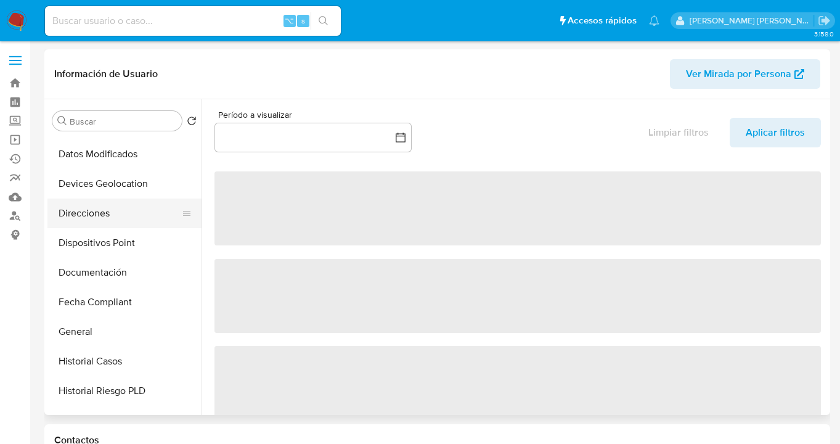
select select "10"
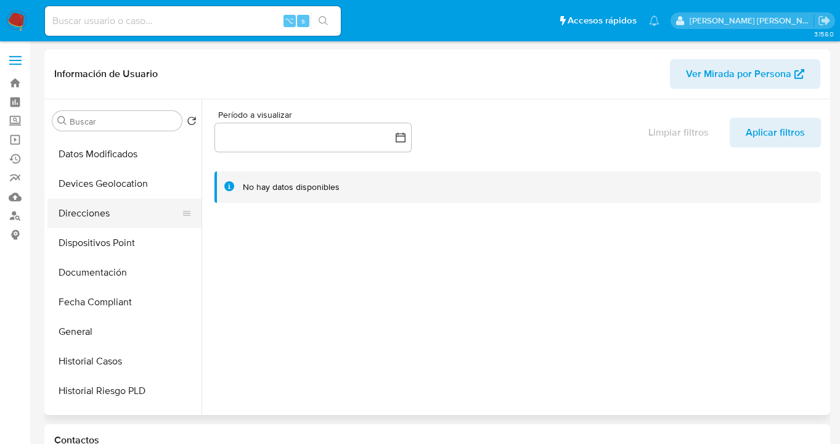
click at [138, 220] on button "Direcciones" at bounding box center [119, 214] width 144 height 30
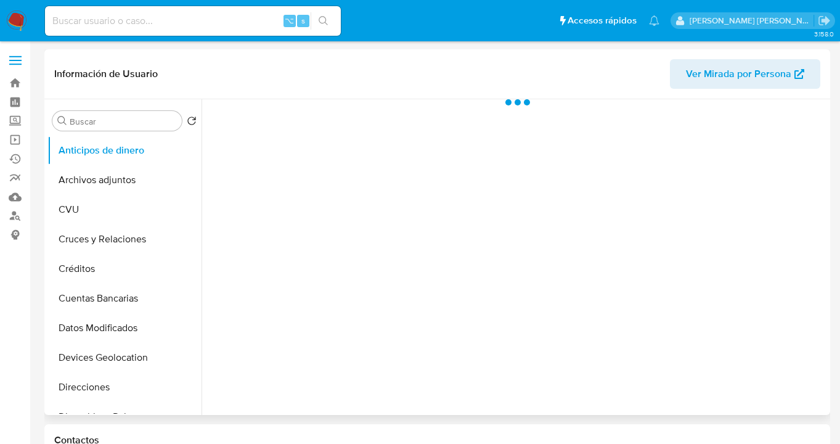
scroll to position [212, 0]
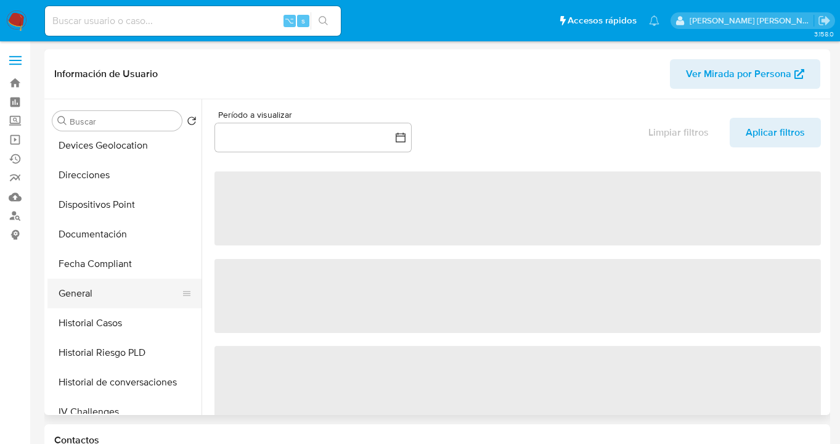
click at [120, 306] on button "General" at bounding box center [119, 294] width 144 height 30
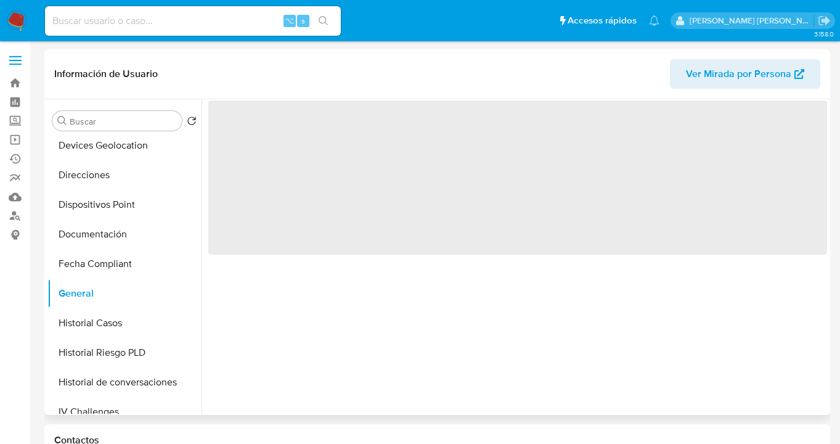
select select "10"
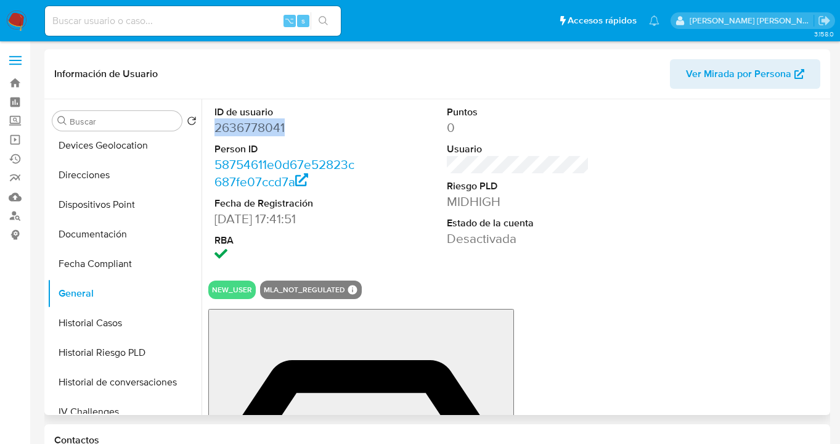
drag, startPoint x: 284, startPoint y: 132, endPoint x: 216, endPoint y: 130, distance: 67.8
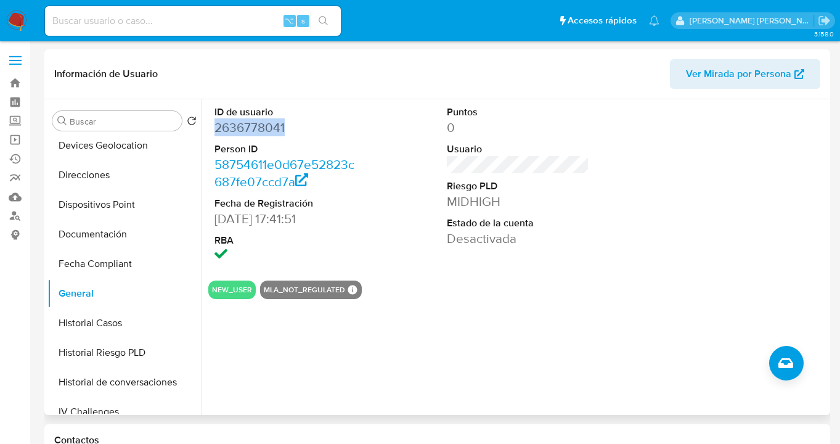
click at [216, 130] on dd "2636778041" at bounding box center [286, 127] width 142 height 17
copy dd "2636778041"
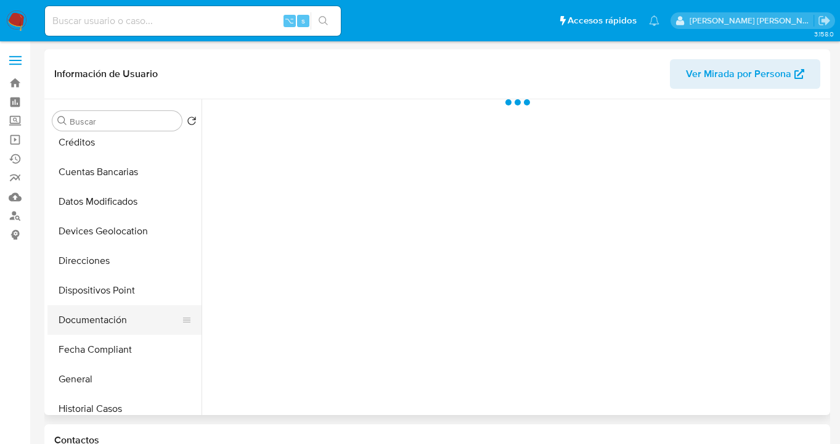
scroll to position [130, 0]
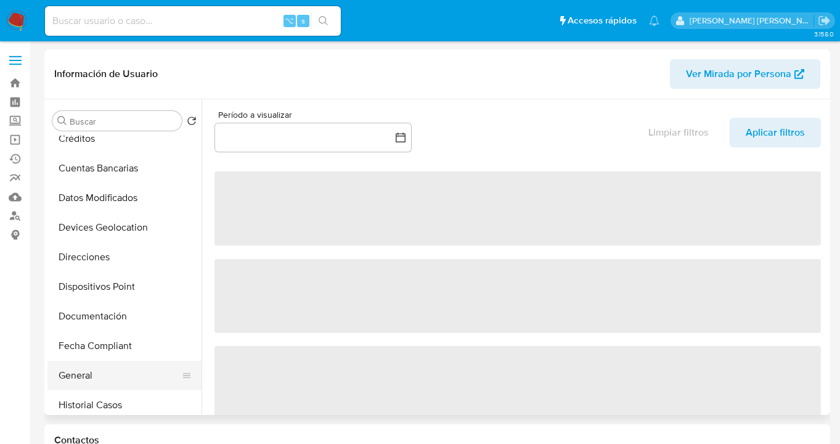
click at [113, 376] on button "General" at bounding box center [119, 376] width 144 height 30
select select "10"
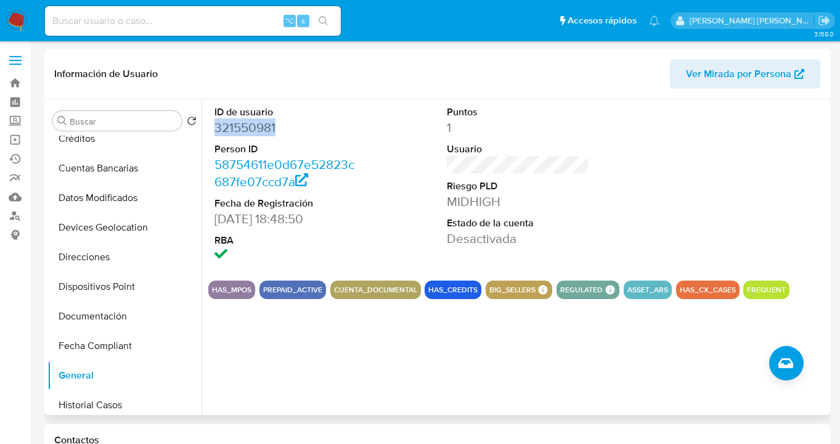
drag, startPoint x: 274, startPoint y: 133, endPoint x: 216, endPoint y: 131, distance: 58.0
click at [216, 131] on dd "321550981" at bounding box center [286, 127] width 142 height 17
copy dd "321550981"
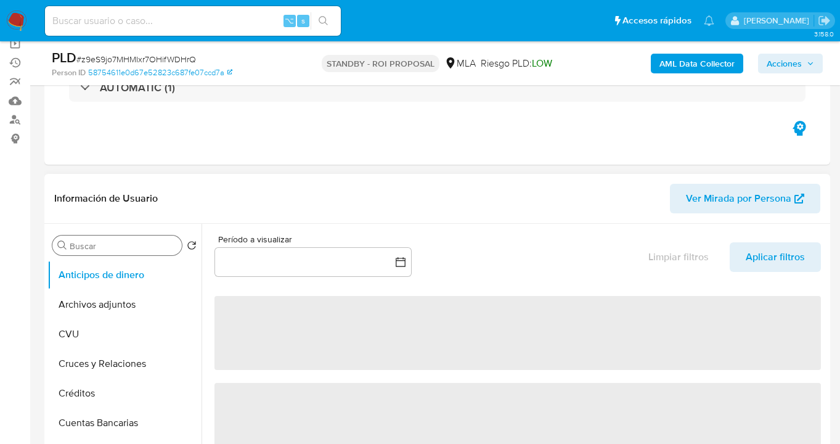
select select "10"
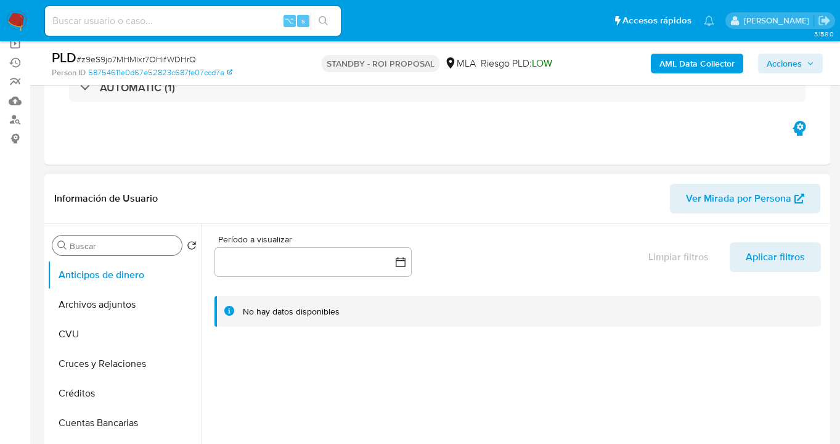
scroll to position [123, 0]
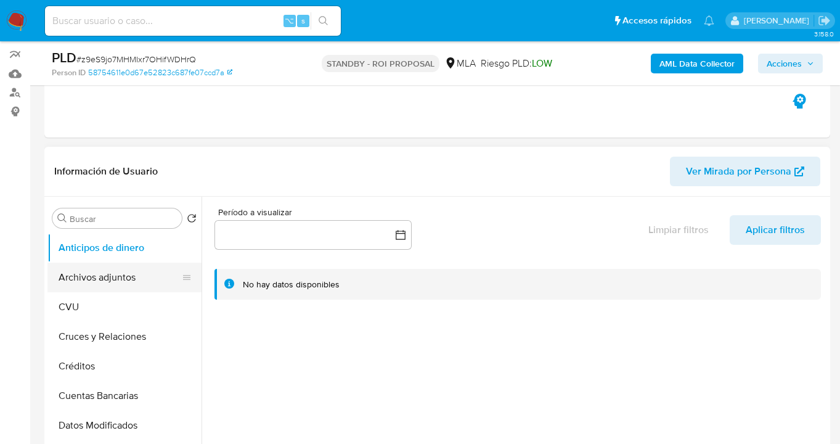
click at [127, 286] on button "Archivos adjuntos" at bounding box center [119, 278] width 144 height 30
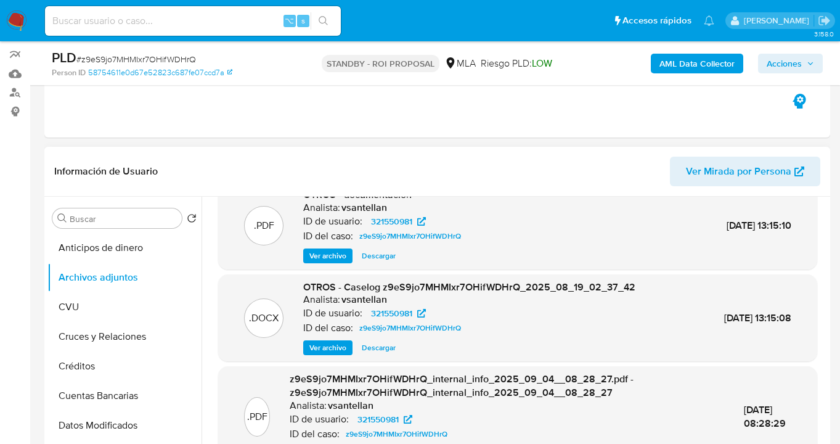
scroll to position [117, 0]
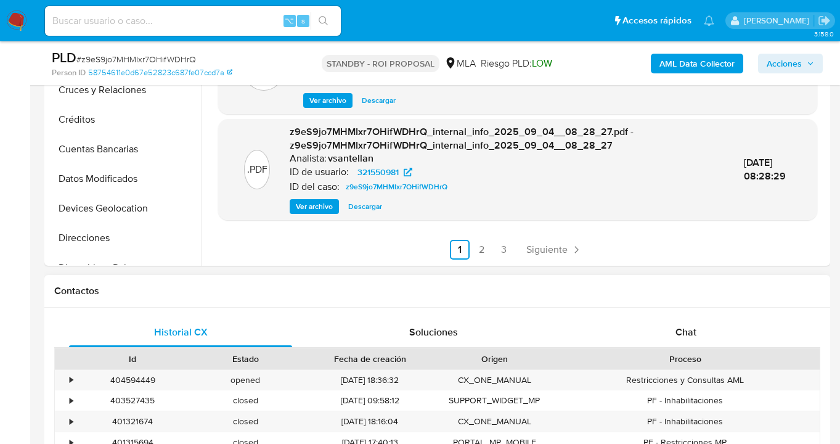
drag, startPoint x: 701, startPoint y: 322, endPoint x: 689, endPoint y: 290, distance: 34.9
click at [701, 322] on div "Chat" at bounding box center [686, 333] width 223 height 30
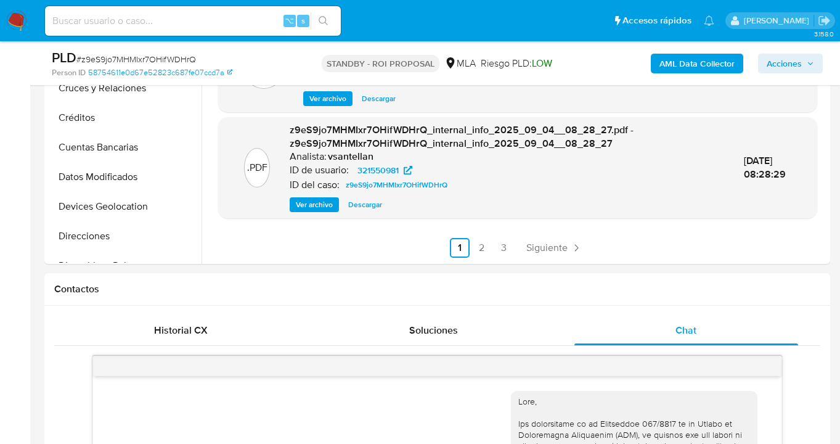
scroll to position [332, 0]
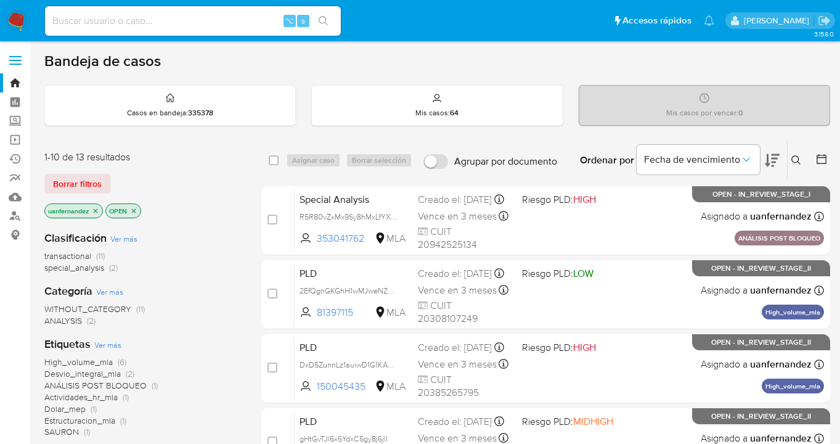
drag, startPoint x: 85, startPoint y: 180, endPoint x: 182, endPoint y: 173, distance: 97.1
click at [85, 180] on span "Borrar filtros" at bounding box center [77, 183] width 49 height 17
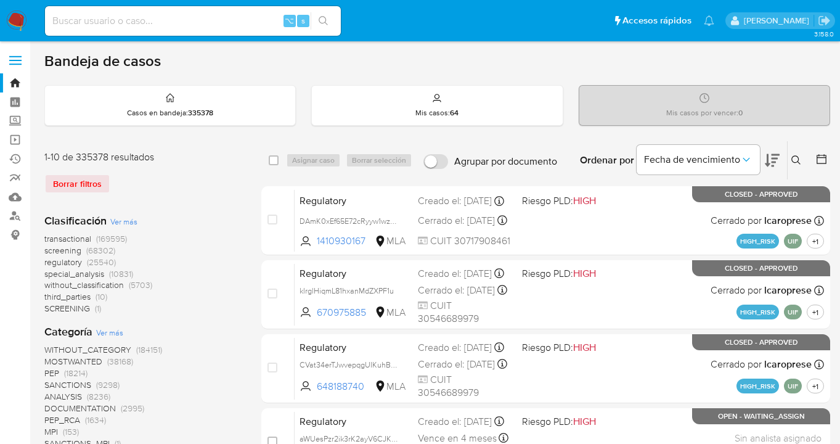
click at [795, 159] on icon at bounding box center [797, 160] width 10 height 10
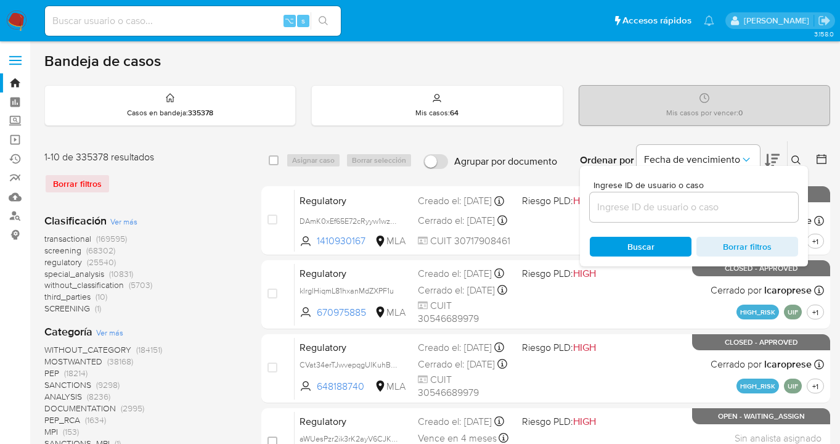
click at [683, 205] on input at bounding box center [694, 207] width 208 height 16
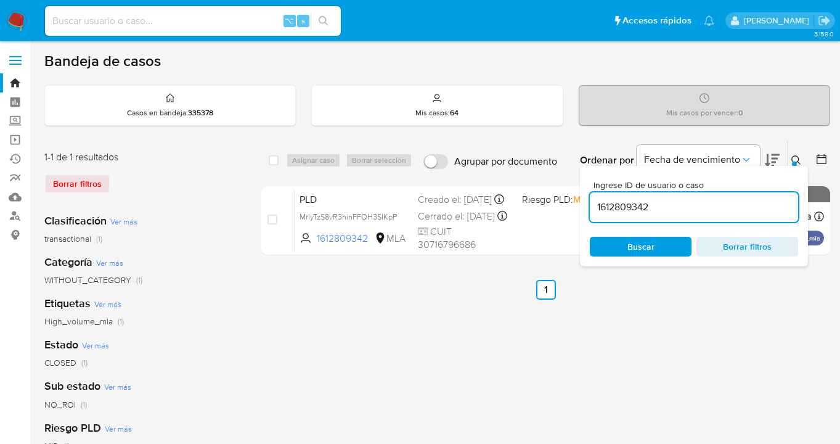
click at [798, 158] on icon at bounding box center [797, 160] width 10 height 10
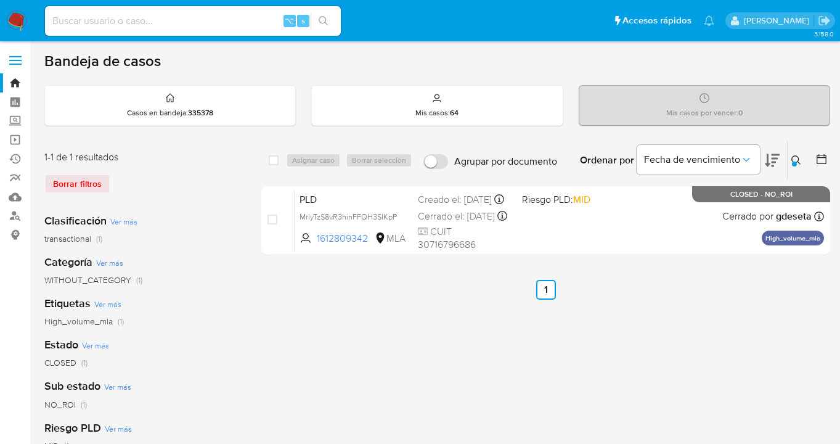
click at [795, 158] on icon at bounding box center [797, 160] width 10 height 10
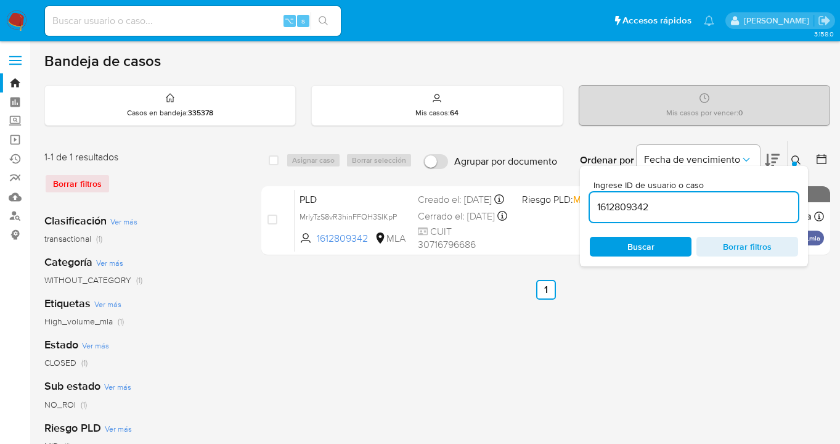
drag, startPoint x: 715, startPoint y: 207, endPoint x: 623, endPoint y: 195, distance: 93.2
click at [595, 197] on div "1612809342" at bounding box center [694, 207] width 208 height 30
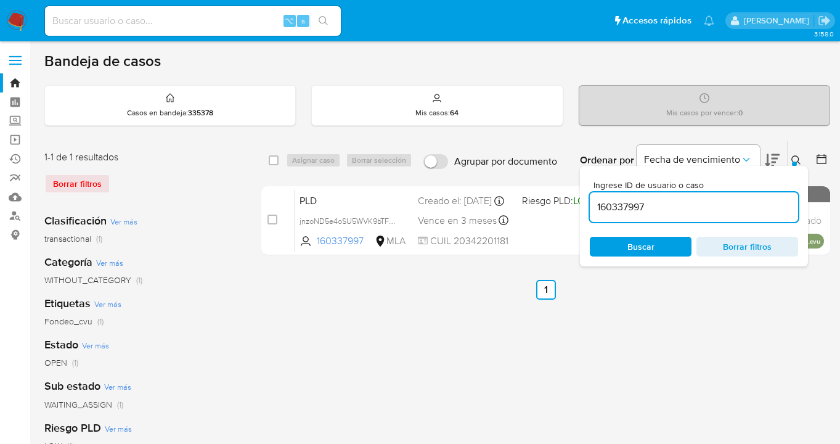
click at [797, 158] on icon at bounding box center [797, 160] width 10 height 10
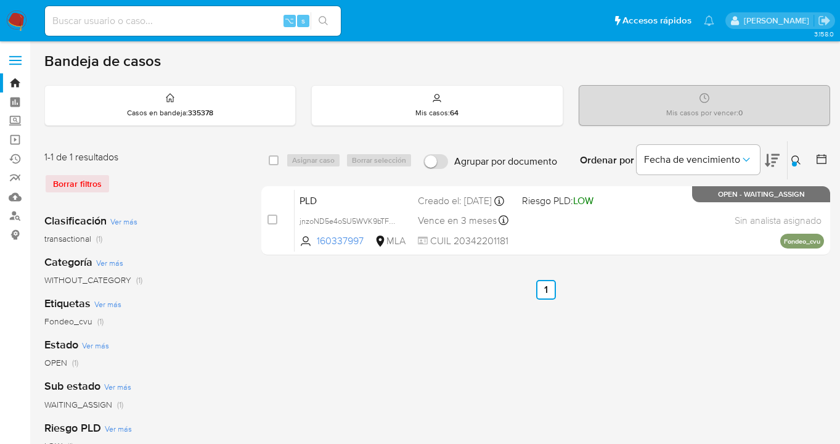
click at [794, 160] on icon at bounding box center [797, 160] width 10 height 10
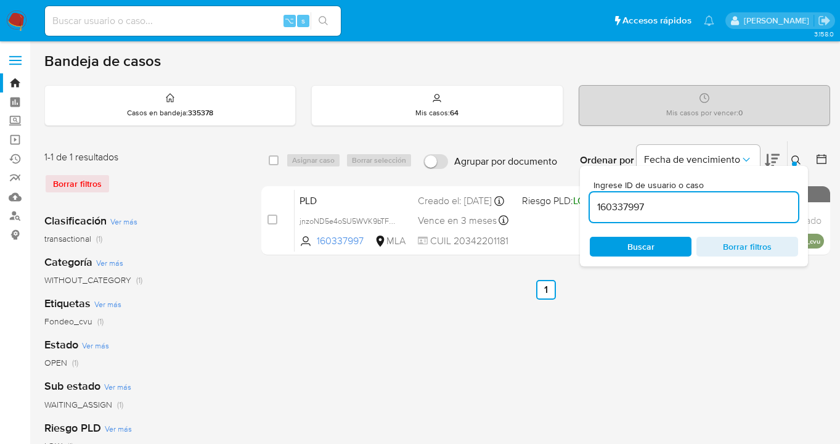
drag, startPoint x: 676, startPoint y: 202, endPoint x: 591, endPoint y: 193, distance: 85.5
click at [591, 193] on div "160337997" at bounding box center [694, 207] width 208 height 30
click at [794, 158] on icon at bounding box center [797, 160] width 10 height 10
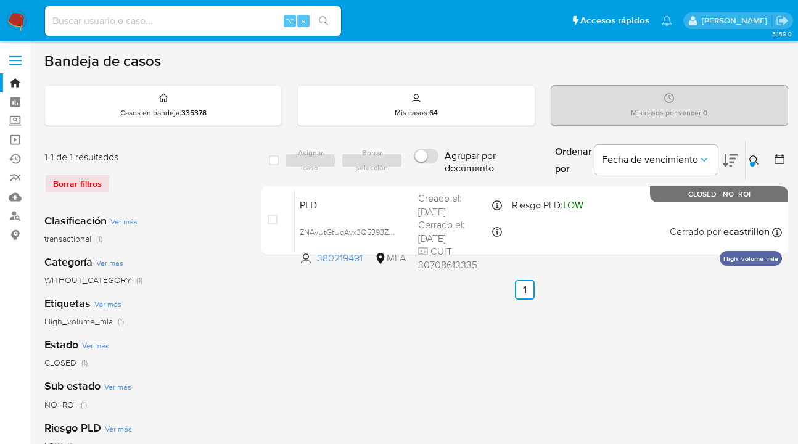
click at [752, 158] on icon at bounding box center [754, 160] width 10 height 10
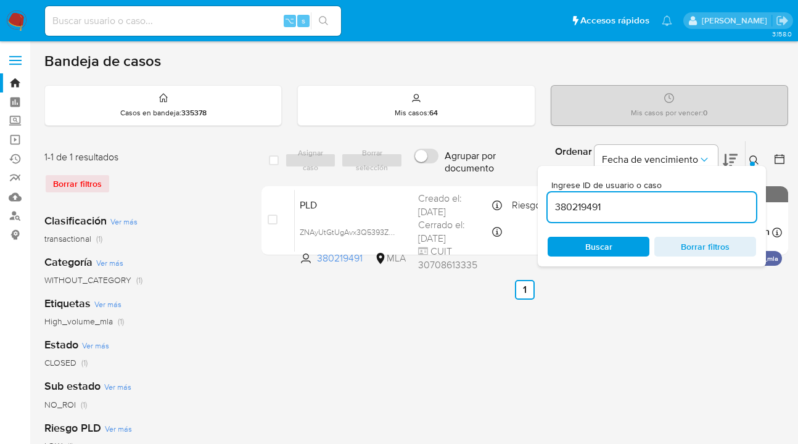
drag, startPoint x: 691, startPoint y: 201, endPoint x: 547, endPoint y: 203, distance: 143.7
click at [547, 203] on div "Ingrese ID de usuario o caso 380219491 Buscar Borrar filtros" at bounding box center [652, 216] width 228 height 101
click at [753, 158] on icon at bounding box center [754, 160] width 10 height 10
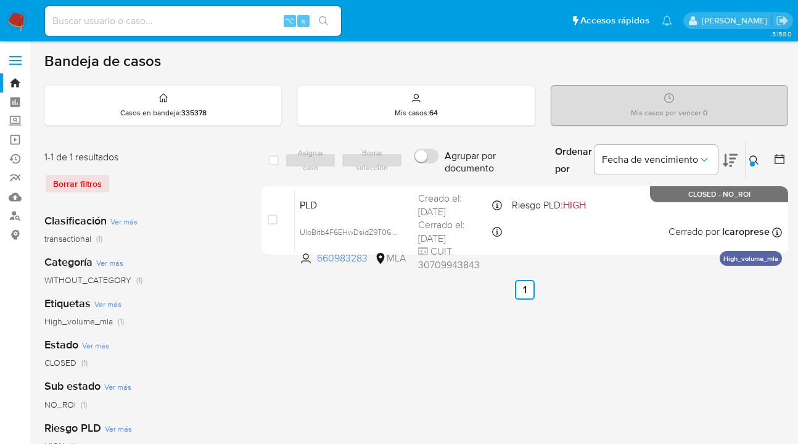
drag, startPoint x: 755, startPoint y: 158, endPoint x: 745, endPoint y: 164, distance: 11.9
click at [753, 158] on icon at bounding box center [754, 160] width 10 height 10
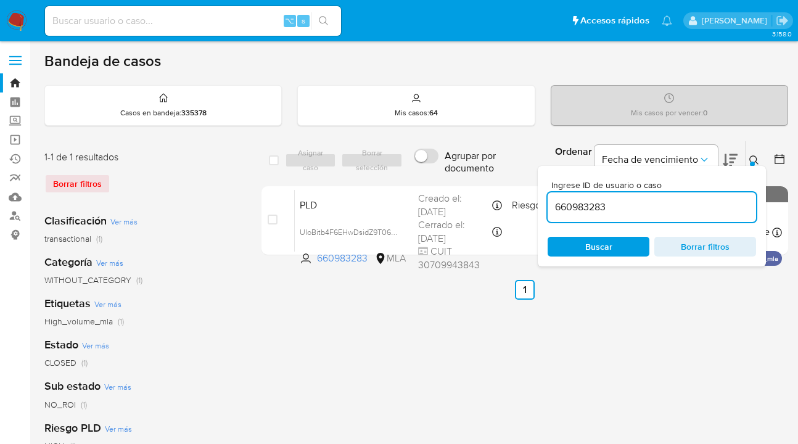
drag, startPoint x: 652, startPoint y: 202, endPoint x: 567, endPoint y: 194, distance: 85.4
click at [567, 194] on div "660983283" at bounding box center [652, 207] width 208 height 30
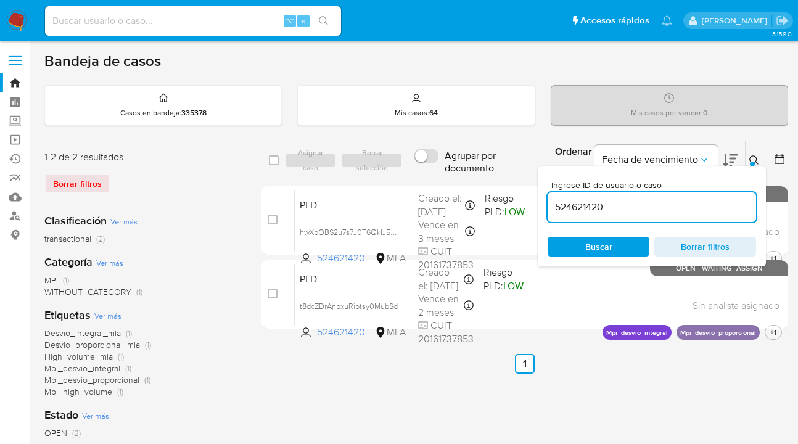
drag, startPoint x: 754, startPoint y: 157, endPoint x: 667, endPoint y: 184, distance: 91.7
click at [754, 157] on icon at bounding box center [754, 160] width 10 height 10
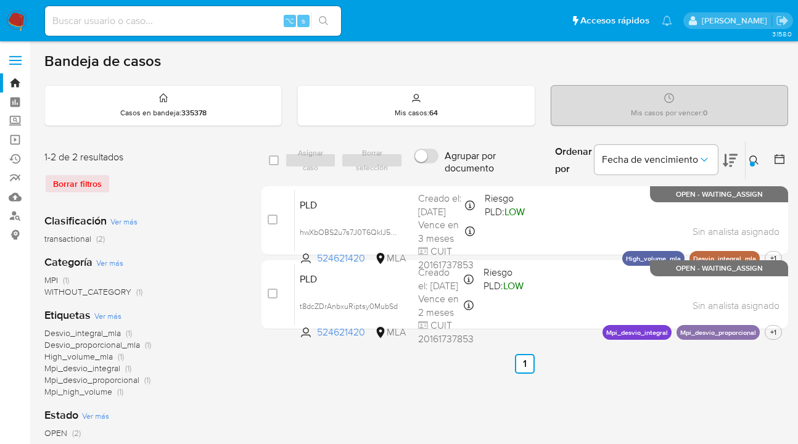
click at [753, 160] on icon at bounding box center [754, 160] width 10 height 10
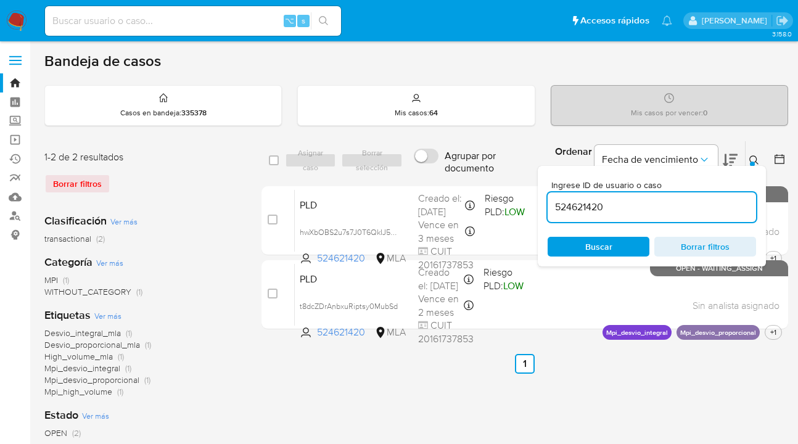
drag, startPoint x: 651, startPoint y: 203, endPoint x: 539, endPoint y: 207, distance: 112.3
click at [539, 207] on div "Ingrese ID de usuario o caso 524621420 Buscar Borrar filtros" at bounding box center [652, 216] width 228 height 101
type input "385694313"
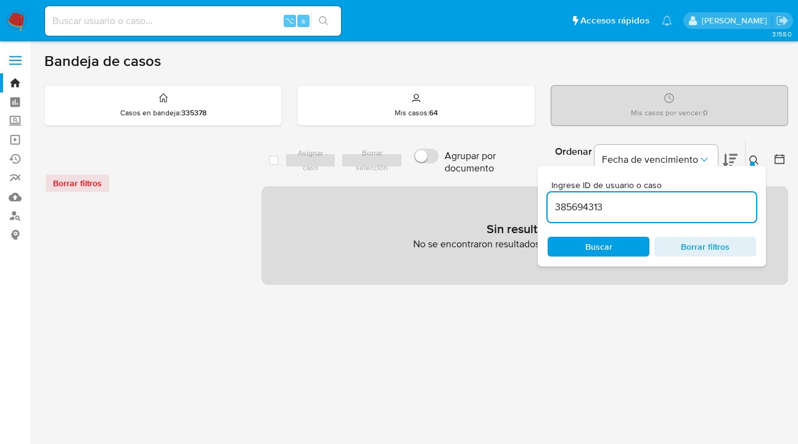
click at [754, 158] on icon at bounding box center [754, 160] width 10 height 10
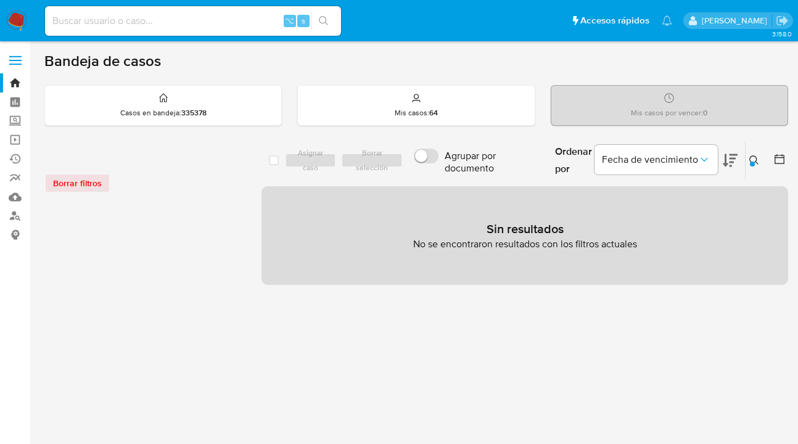
click at [754, 158] on icon at bounding box center [754, 160] width 10 height 10
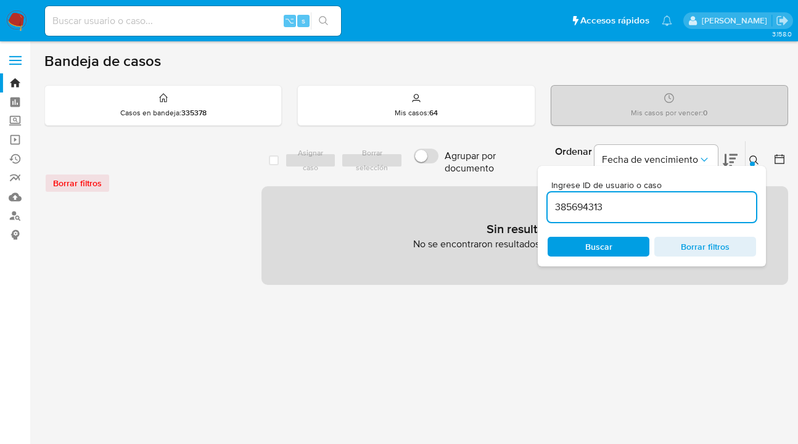
click at [635, 201] on input "385694313" at bounding box center [652, 207] width 208 height 16
click at [610, 245] on span "Buscar" at bounding box center [598, 247] width 27 height 20
click at [752, 155] on icon at bounding box center [753, 159] width 9 height 9
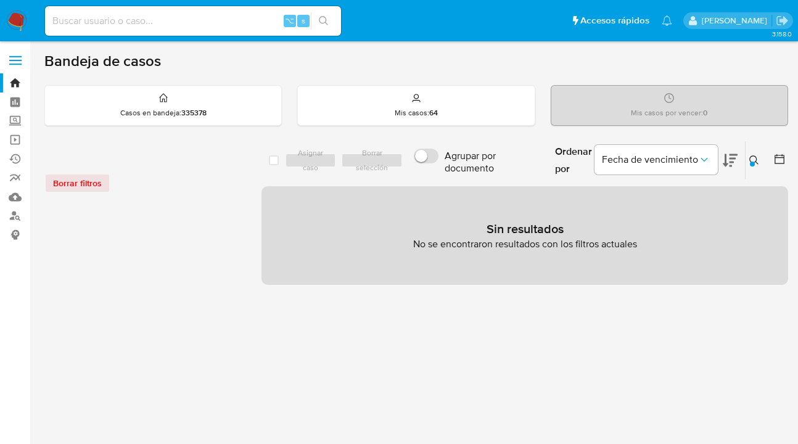
click at [125, 15] on input at bounding box center [193, 21] width 296 height 16
paste input "385694313"
type input "385694313"
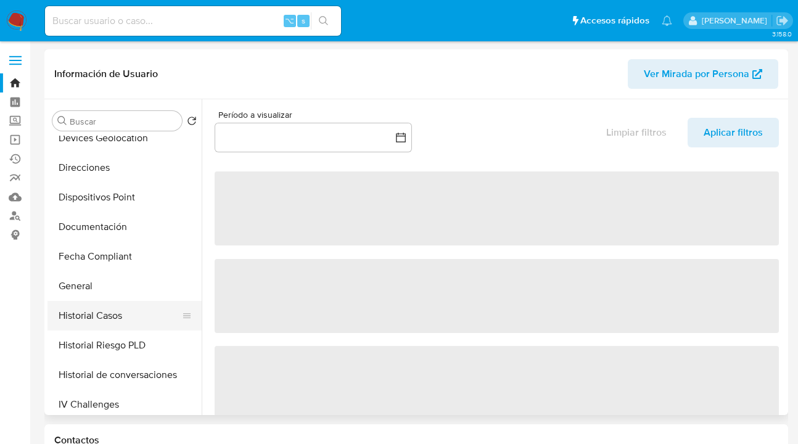
select select "10"
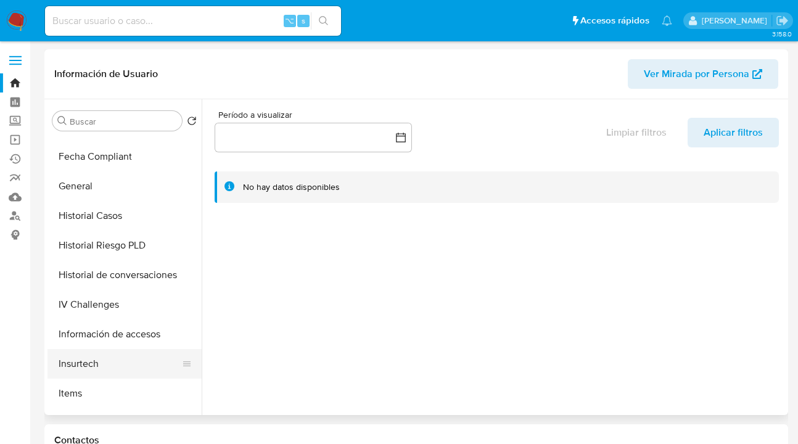
scroll to position [343, 0]
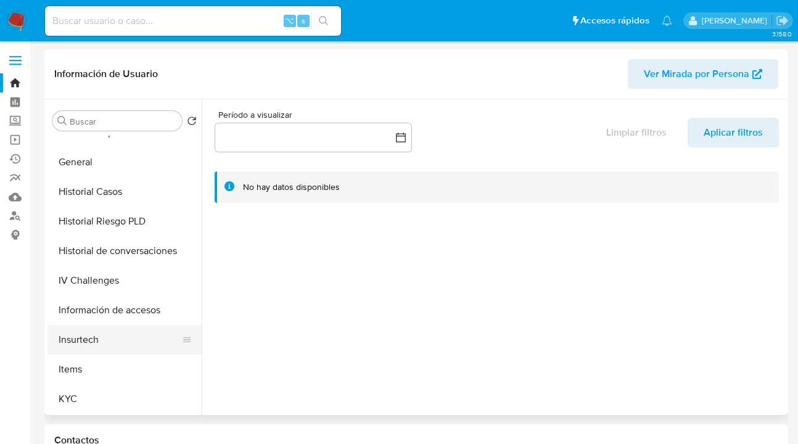
drag, startPoint x: 109, startPoint y: 390, endPoint x: 175, endPoint y: 332, distance: 87.8
click at [109, 389] on button "KYC" at bounding box center [124, 399] width 154 height 30
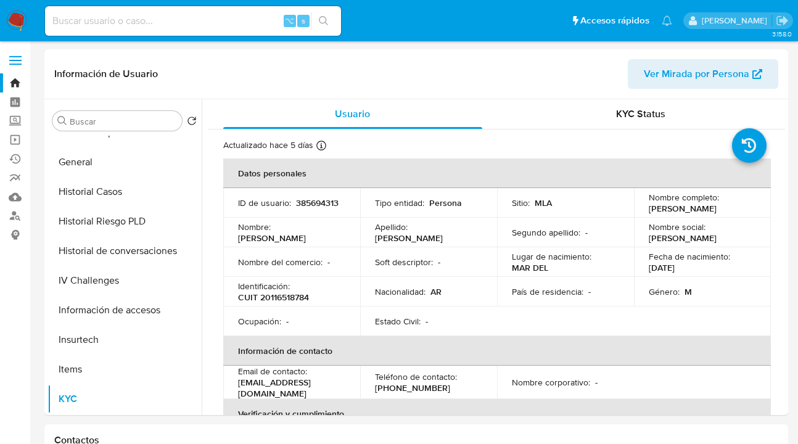
click at [15, 18] on img at bounding box center [16, 20] width 21 height 21
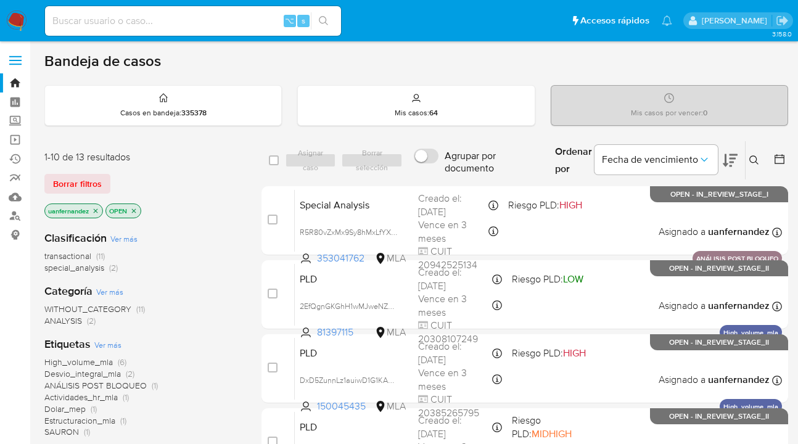
click at [94, 186] on span "Borrar filtros" at bounding box center [77, 183] width 49 height 17
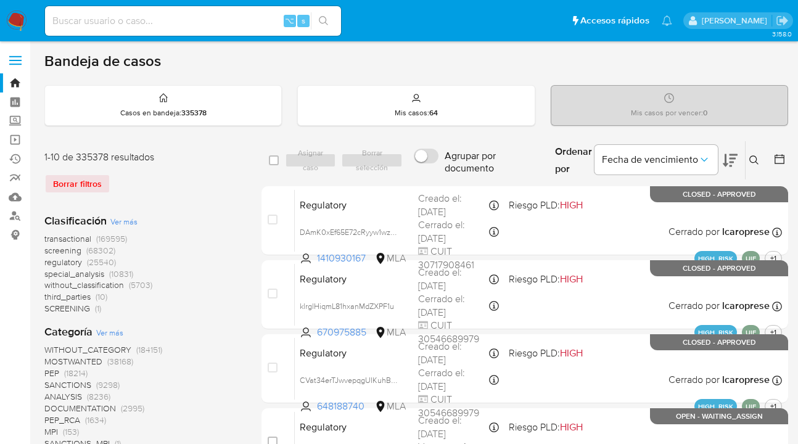
click at [755, 158] on icon at bounding box center [754, 160] width 10 height 10
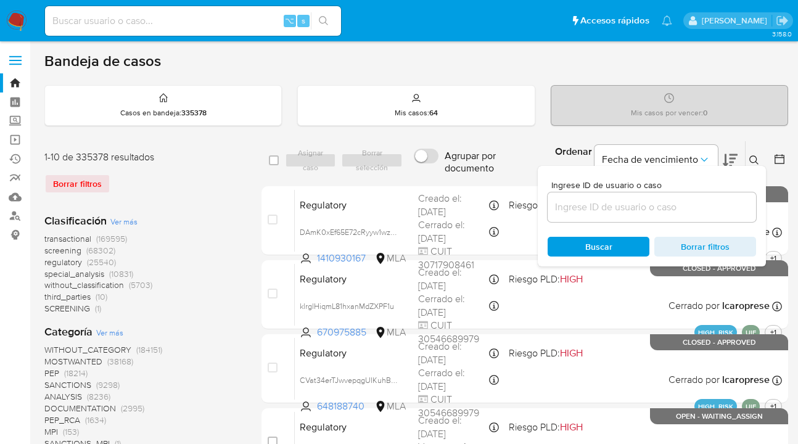
click at [641, 208] on input at bounding box center [652, 207] width 208 height 16
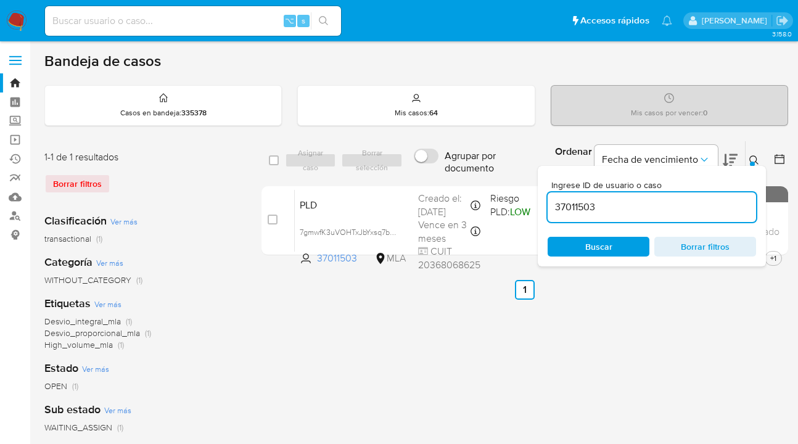
click at [753, 157] on icon at bounding box center [754, 160] width 10 height 10
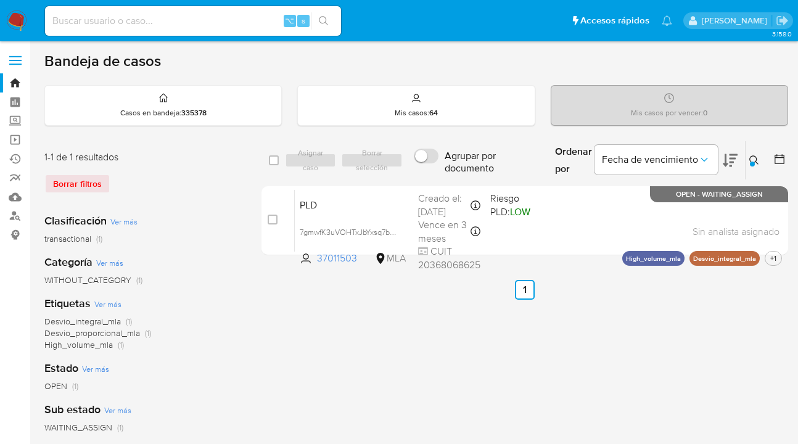
click at [751, 159] on icon at bounding box center [754, 160] width 10 height 10
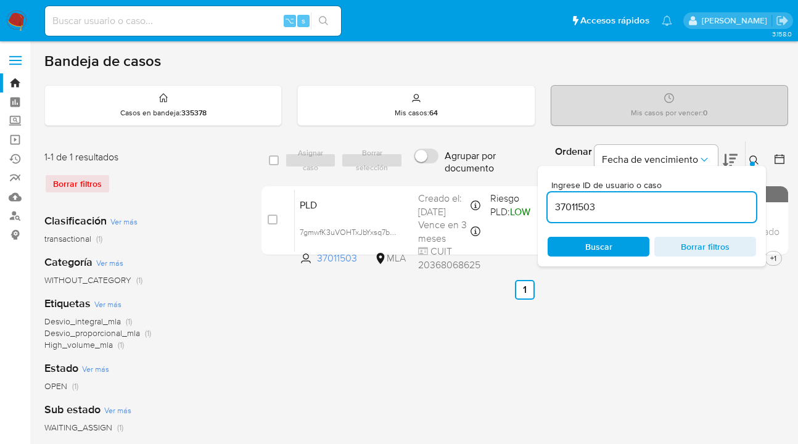
drag, startPoint x: 656, startPoint y: 203, endPoint x: 634, endPoint y: 198, distance: 22.9
click at [548, 206] on input "37011503" at bounding box center [652, 207] width 208 height 16
type input "2021465636"
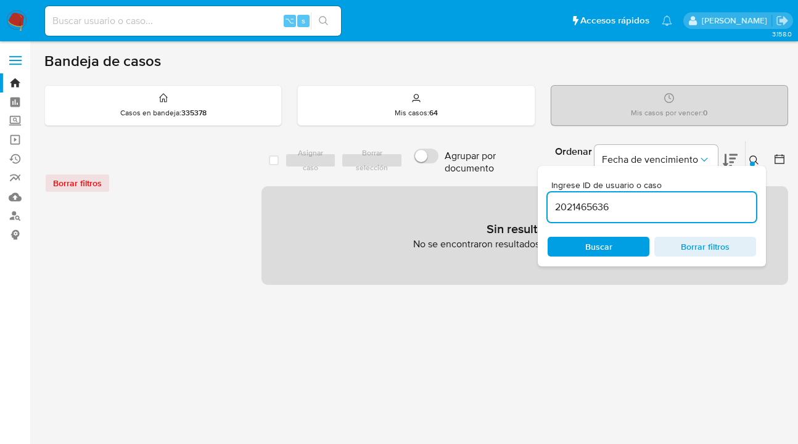
click at [753, 158] on icon at bounding box center [754, 160] width 10 height 10
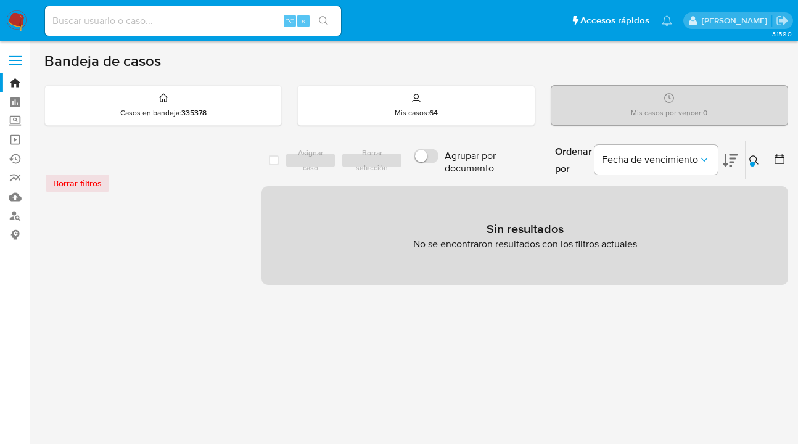
click at [756, 157] on icon at bounding box center [753, 159] width 9 height 9
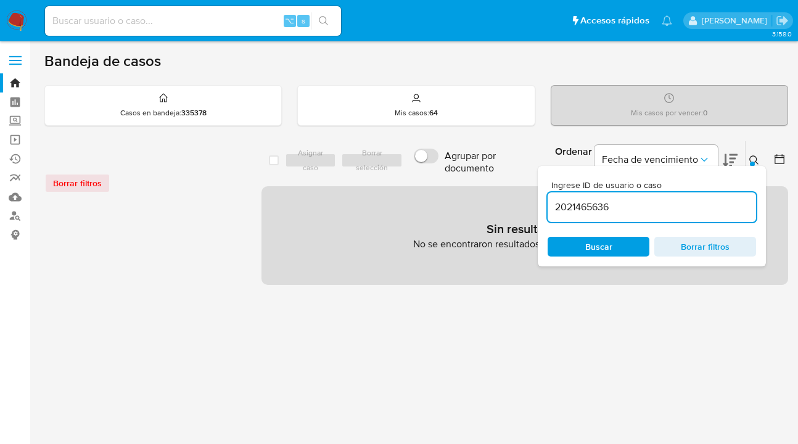
click at [129, 17] on input at bounding box center [193, 21] width 296 height 16
paste input "2021465636"
type input "2021465636"
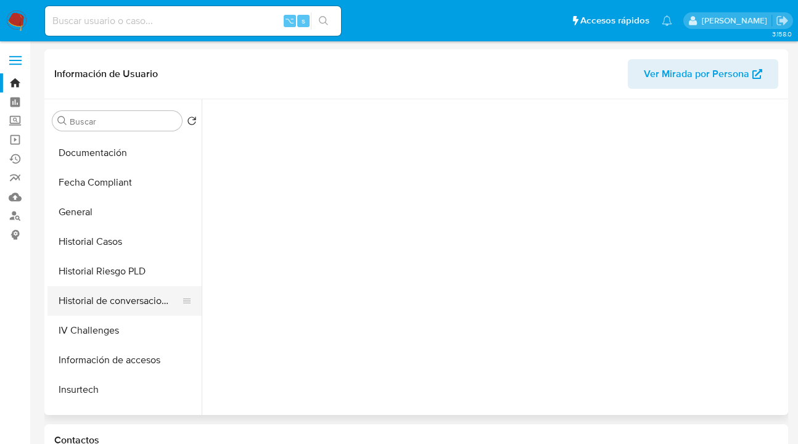
select select "10"
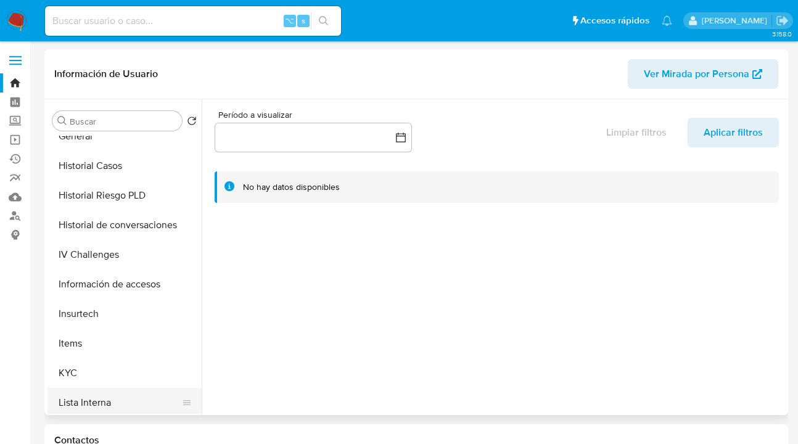
scroll to position [410, 0]
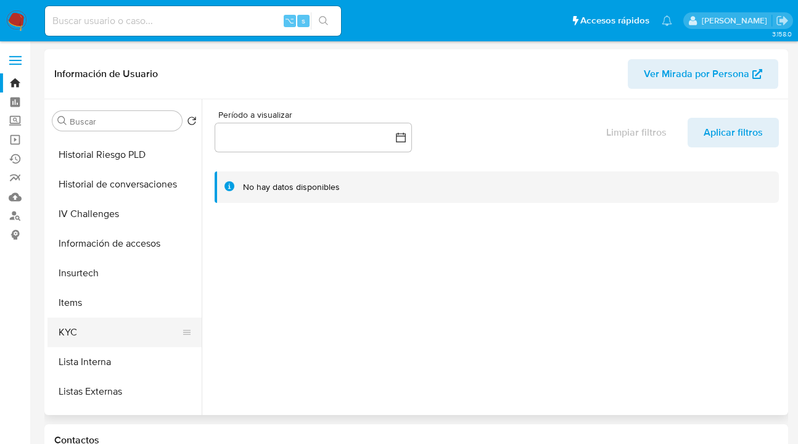
click at [122, 333] on button "KYC" at bounding box center [119, 333] width 144 height 30
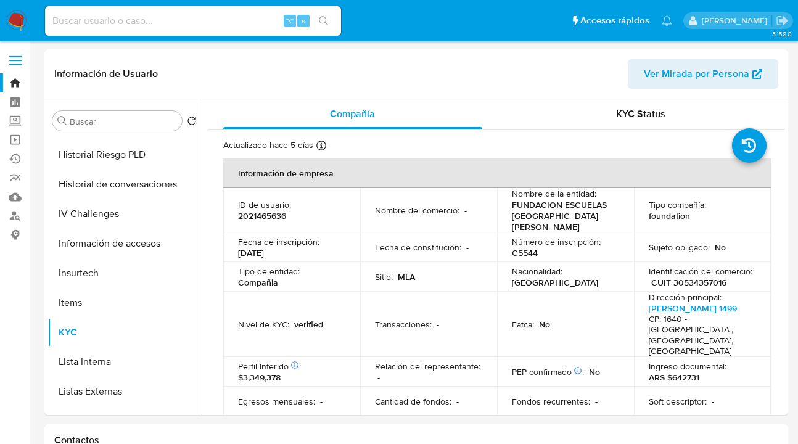
click at [14, 21] on img at bounding box center [16, 20] width 21 height 21
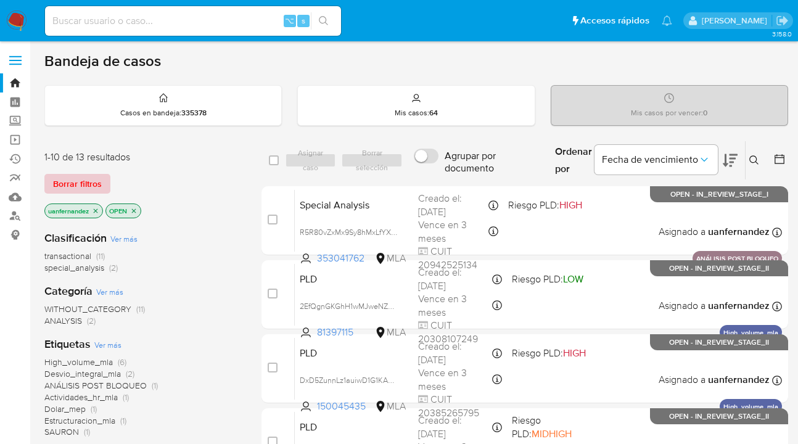
click at [97, 183] on span "Borrar filtros" at bounding box center [77, 183] width 49 height 17
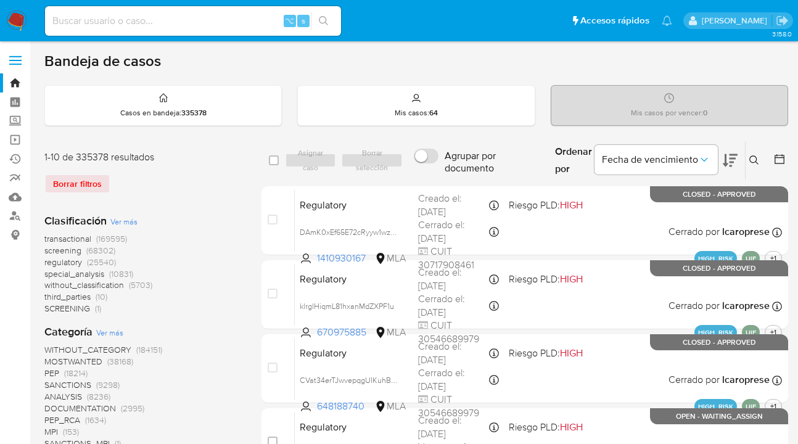
drag, startPoint x: 755, startPoint y: 158, endPoint x: 698, endPoint y: 190, distance: 64.9
click at [754, 158] on icon at bounding box center [754, 160] width 10 height 10
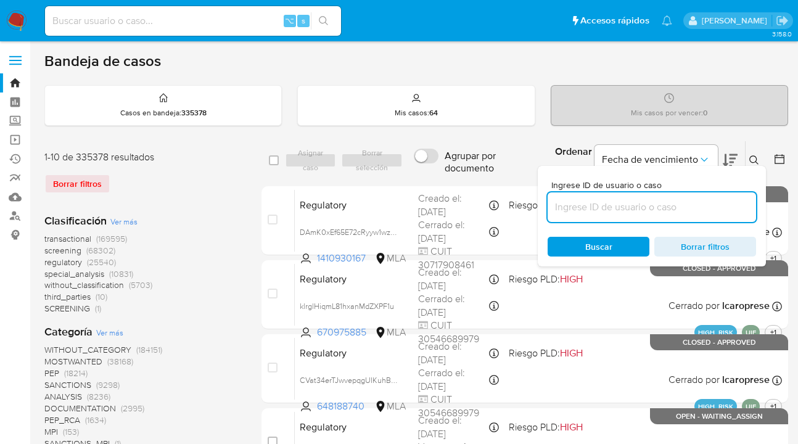
click at [659, 211] on input at bounding box center [652, 207] width 208 height 16
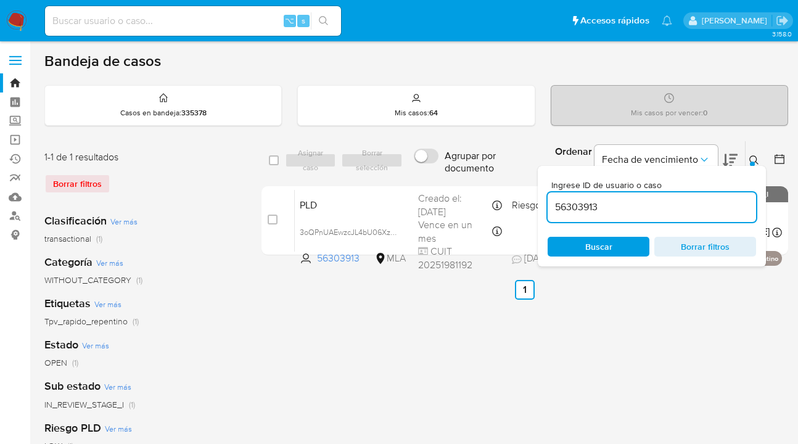
click at [754, 159] on icon at bounding box center [754, 160] width 10 height 10
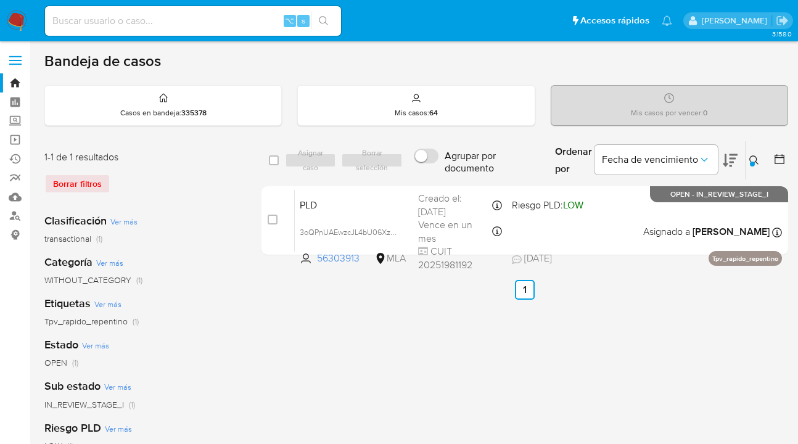
click at [753, 161] on icon at bounding box center [754, 160] width 10 height 10
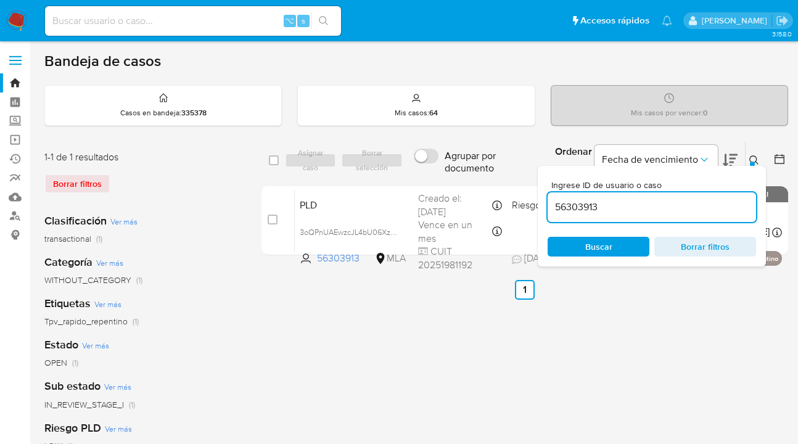
drag, startPoint x: 671, startPoint y: 215, endPoint x: 626, endPoint y: 213, distance: 45.7
click at [626, 213] on div "56303913" at bounding box center [652, 207] width 208 height 30
drag, startPoint x: 625, startPoint y: 208, endPoint x: 549, endPoint y: 207, distance: 75.9
click at [549, 207] on input "56303913" at bounding box center [652, 207] width 208 height 16
paste input "1376069506"
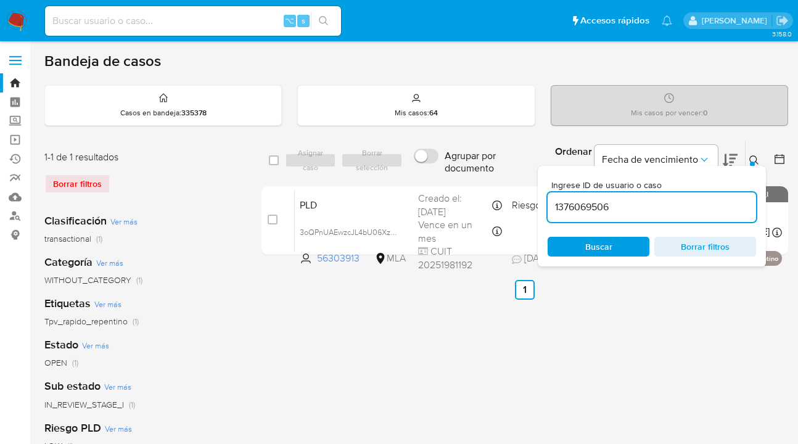
type input "1376069506"
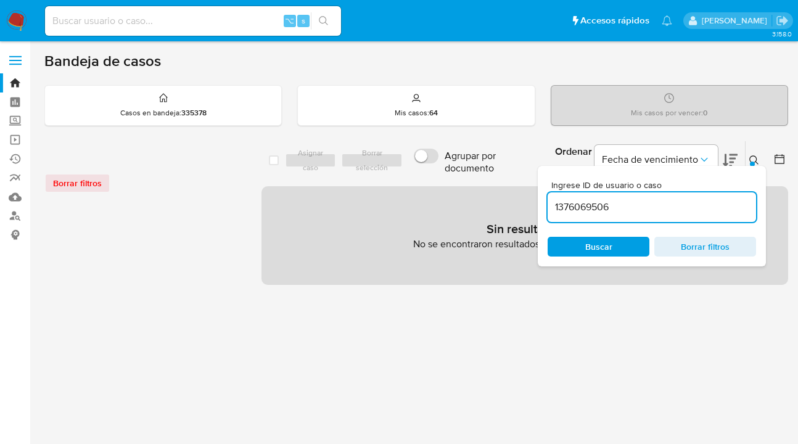
click at [754, 158] on icon at bounding box center [754, 160] width 10 height 10
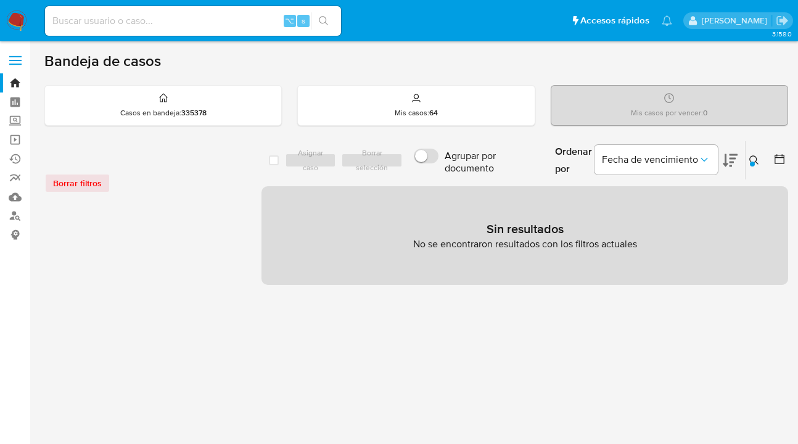
click at [754, 158] on icon at bounding box center [754, 160] width 10 height 10
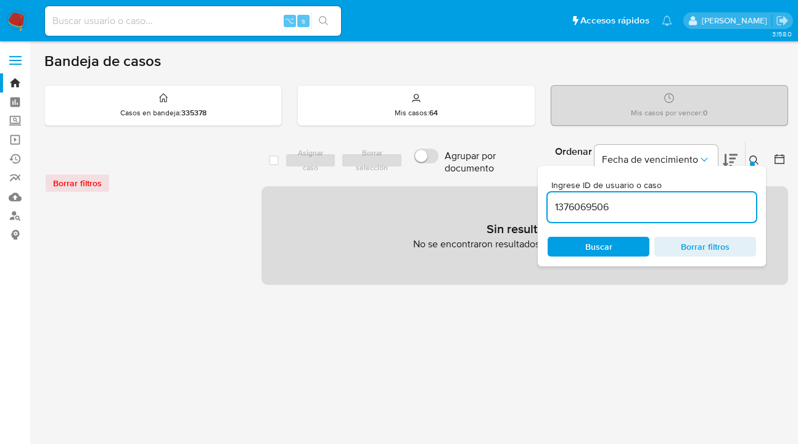
click at [125, 21] on input at bounding box center [193, 21] width 296 height 16
paste input "1376069506"
type input "1376069506"
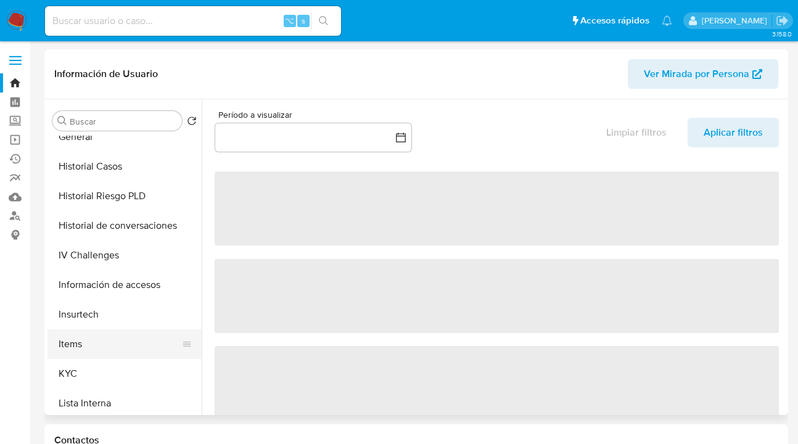
scroll to position [383, 0]
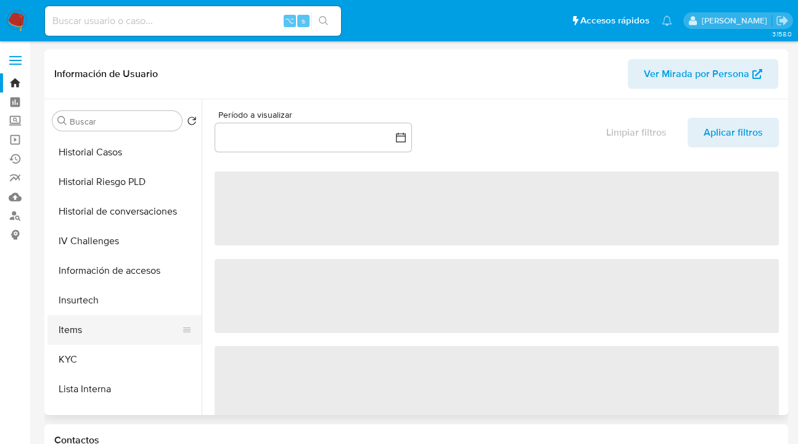
select select "10"
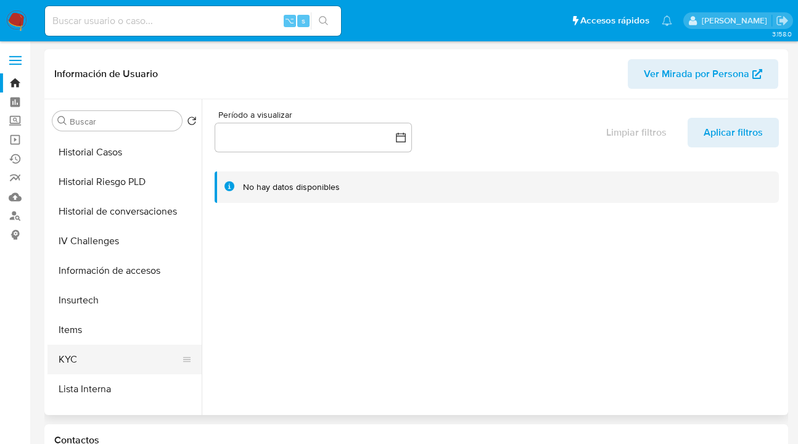
click at [130, 358] on button "KYC" at bounding box center [119, 360] width 144 height 30
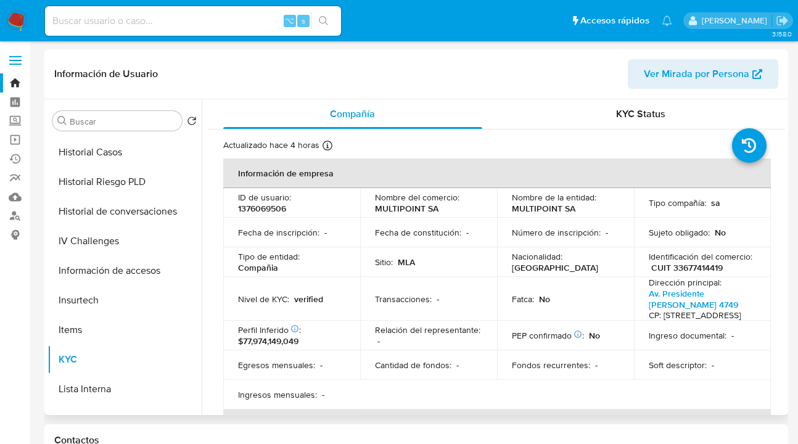
click at [683, 72] on span "Ver Mirada por Persona" at bounding box center [696, 74] width 105 height 30
click at [18, 20] on img at bounding box center [16, 20] width 21 height 21
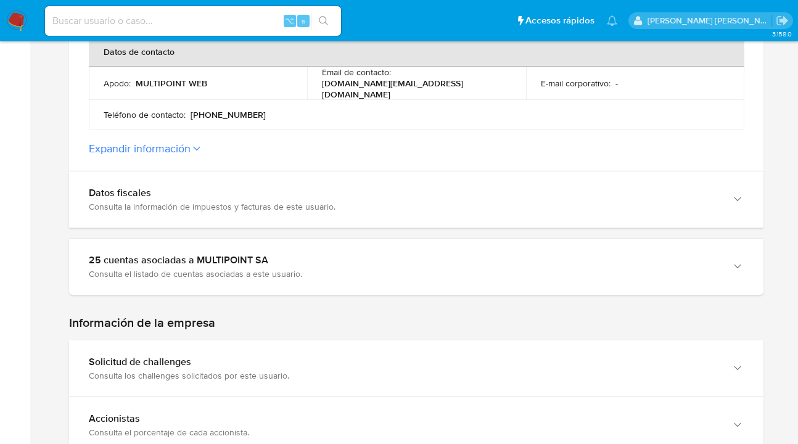
scroll to position [588, 0]
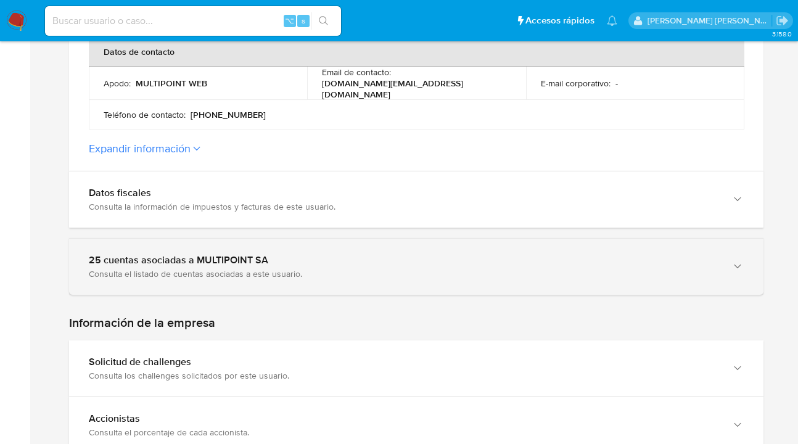
click at [739, 263] on icon "button" at bounding box center [737, 266] width 12 height 12
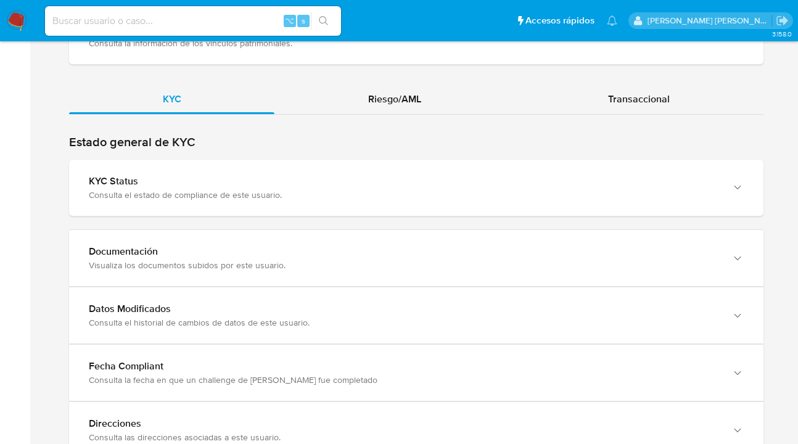
scroll to position [2072, 0]
click at [401, 97] on span "Riesgo/AML" at bounding box center [394, 99] width 53 height 14
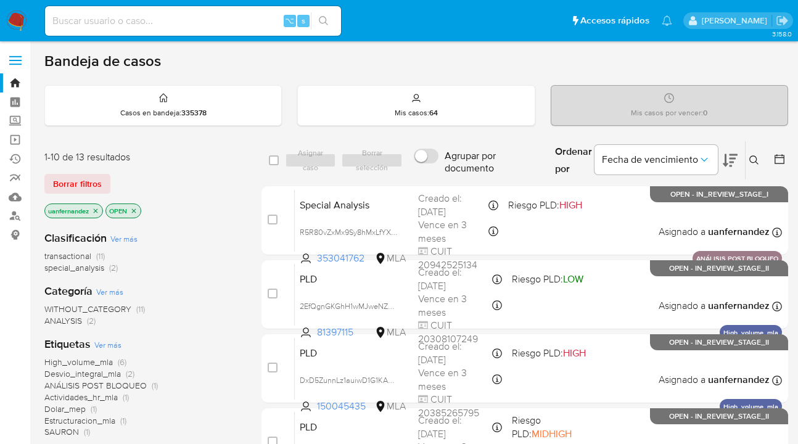
drag, startPoint x: 89, startPoint y: 184, endPoint x: 416, endPoint y: 161, distance: 327.6
click at [89, 184] on span "Borrar filtros" at bounding box center [77, 183] width 49 height 17
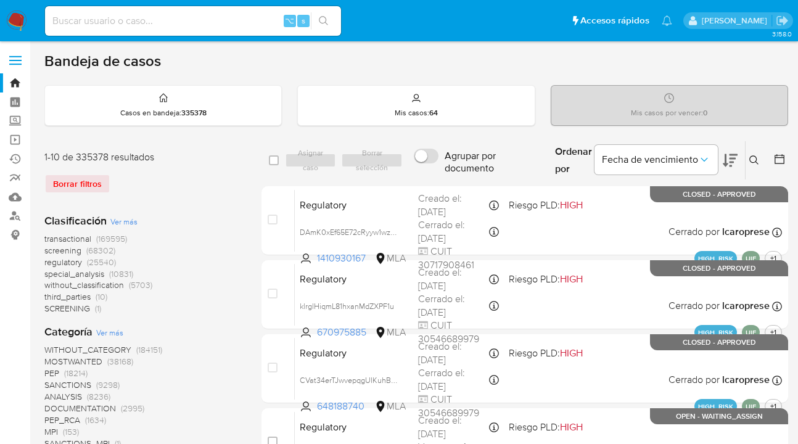
drag, startPoint x: 754, startPoint y: 158, endPoint x: 686, endPoint y: 189, distance: 74.8
click at [754, 158] on icon at bounding box center [754, 160] width 10 height 10
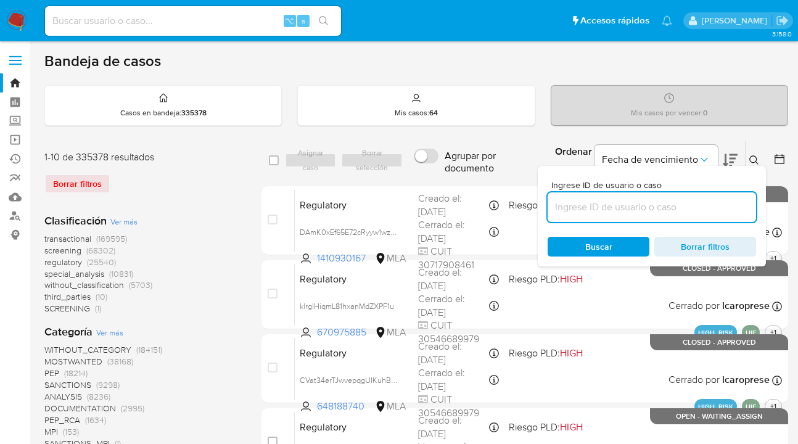
click at [657, 205] on input at bounding box center [652, 207] width 208 height 16
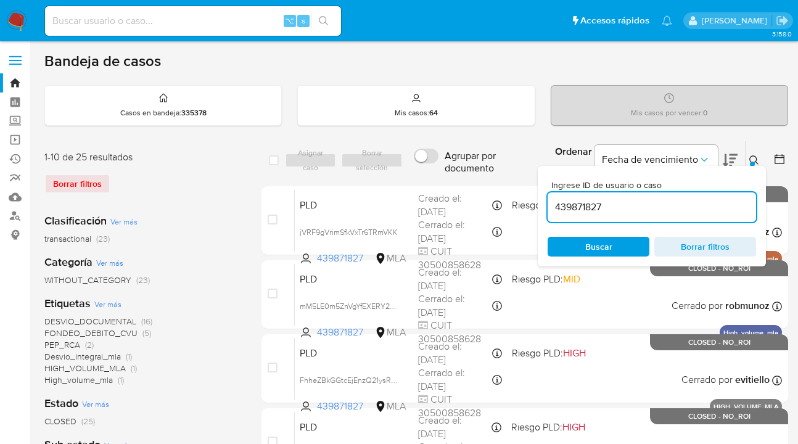
click at [753, 158] on icon at bounding box center [754, 160] width 10 height 10
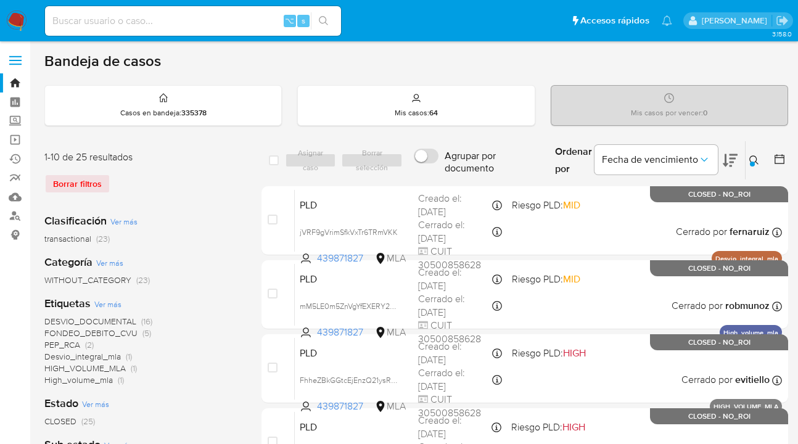
drag, startPoint x: 757, startPoint y: 159, endPoint x: 717, endPoint y: 173, distance: 41.9
click at [757, 159] on icon at bounding box center [754, 160] width 10 height 10
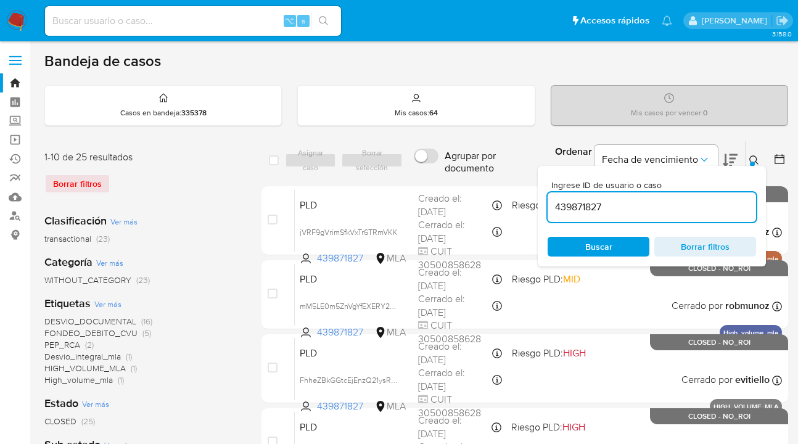
drag, startPoint x: 630, startPoint y: 213, endPoint x: 538, endPoint y: 195, distance: 93.7
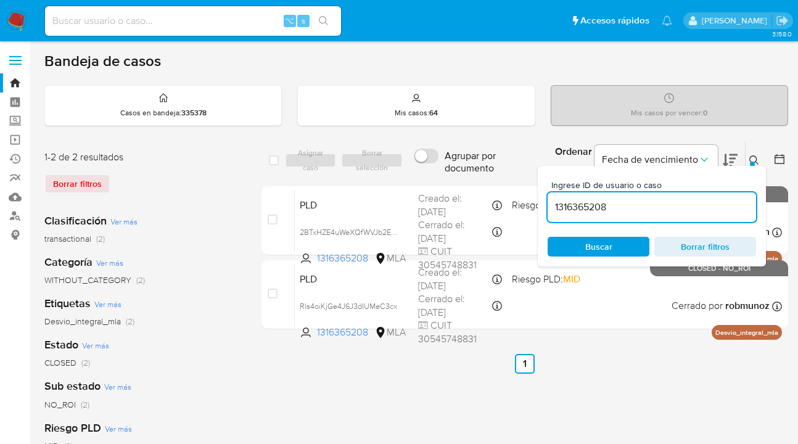
click at [753, 158] on icon at bounding box center [754, 160] width 10 height 10
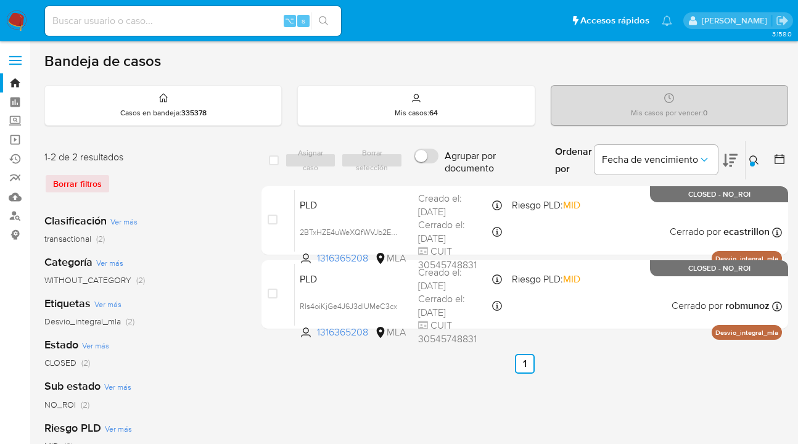
drag, startPoint x: 754, startPoint y: 159, endPoint x: 631, endPoint y: 189, distance: 126.2
click at [751, 160] on icon at bounding box center [754, 160] width 10 height 10
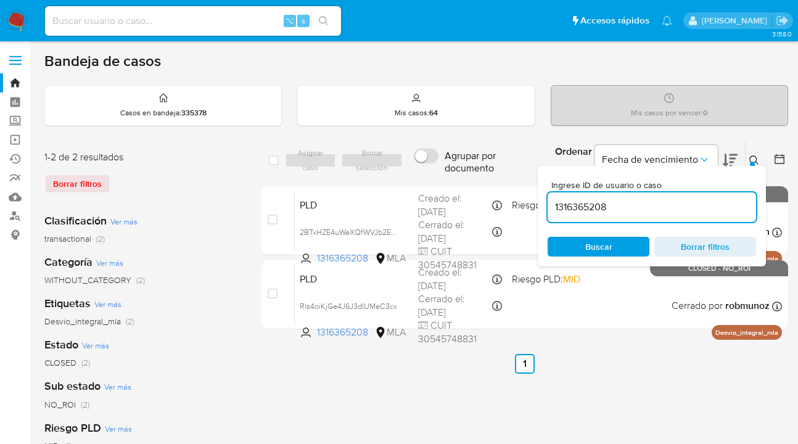
drag, startPoint x: 616, startPoint y: 203, endPoint x: 541, endPoint y: 207, distance: 74.7
click at [541, 207] on div "Ingrese ID de usuario o caso 1316365208 Buscar Borrar filtros" at bounding box center [652, 216] width 228 height 101
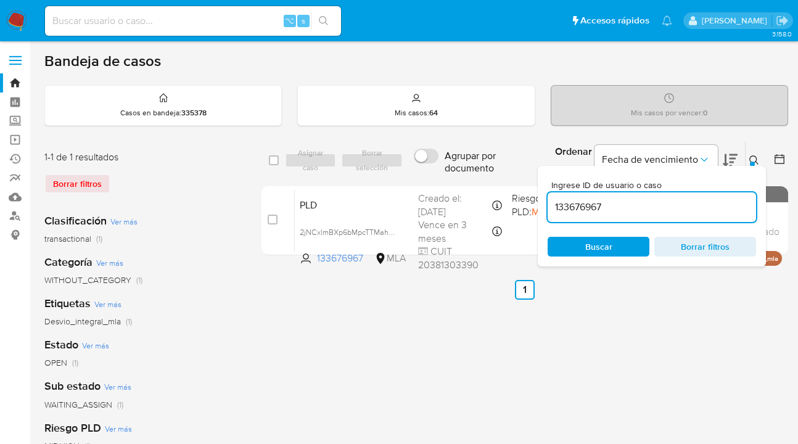
drag, startPoint x: 751, startPoint y: 157, endPoint x: 711, endPoint y: 157, distance: 40.1
click at [751, 157] on icon at bounding box center [754, 160] width 10 height 10
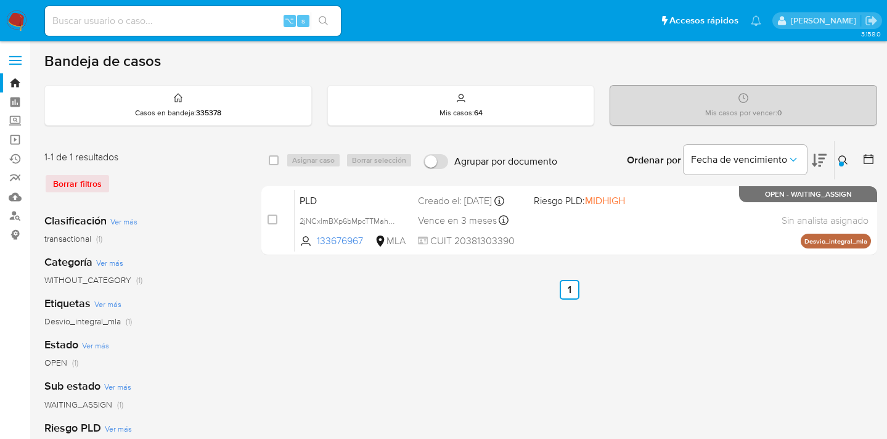
drag, startPoint x: 845, startPoint y: 157, endPoint x: 750, endPoint y: 206, distance: 107.3
click at [806, 157] on icon at bounding box center [843, 159] width 9 height 9
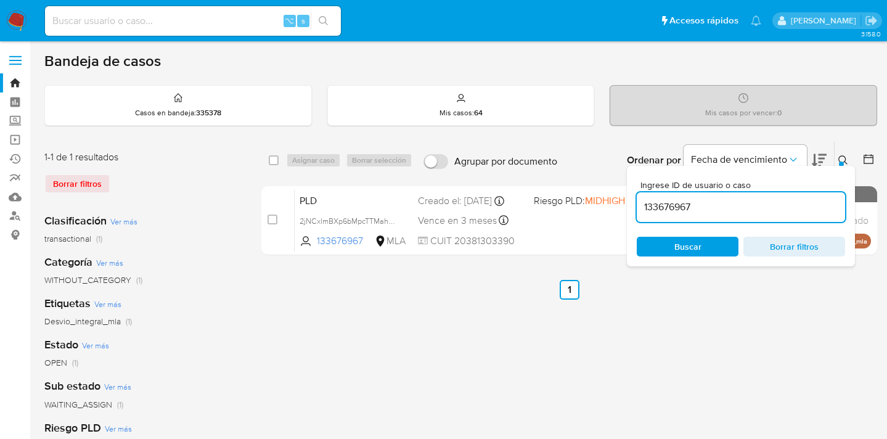
drag, startPoint x: 700, startPoint y: 205, endPoint x: 661, endPoint y: 203, distance: 39.5
click at [641, 203] on input "133676967" at bounding box center [741, 207] width 208 height 16
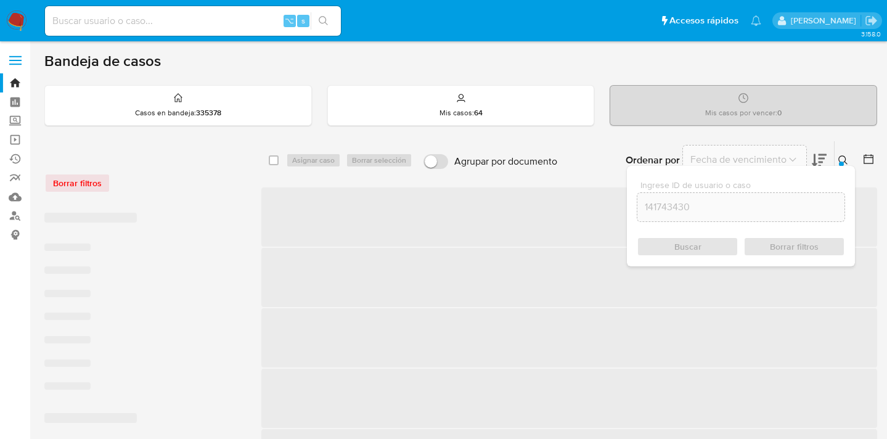
click at [806, 158] on icon at bounding box center [844, 160] width 10 height 10
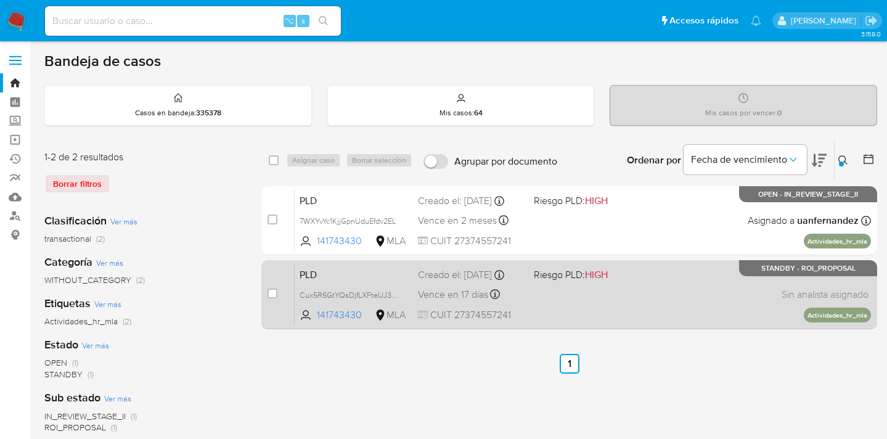
click at [656, 301] on div "PLD Cux5R6GtYQsDjfLXFteUJ3AP 141743430 MLA Riesgo PLD: HIGH Creado el: 12/08/20…" at bounding box center [583, 294] width 577 height 62
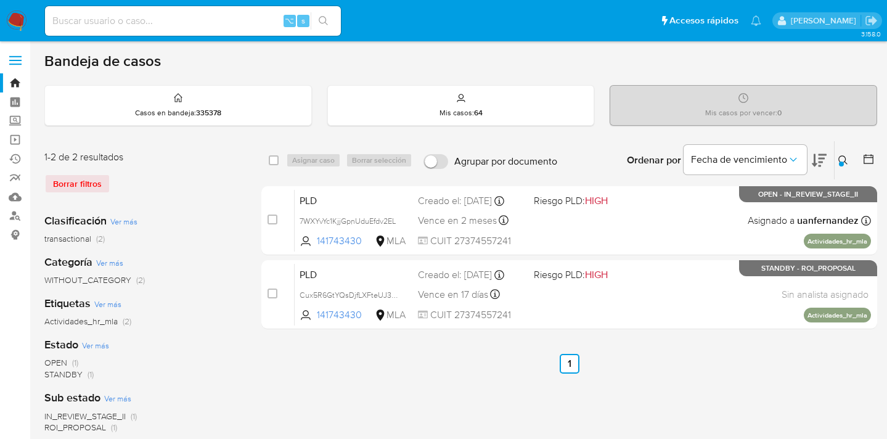
drag, startPoint x: 842, startPoint y: 159, endPoint x: 778, endPoint y: 192, distance: 72.3
click at [806, 159] on icon at bounding box center [844, 160] width 10 height 10
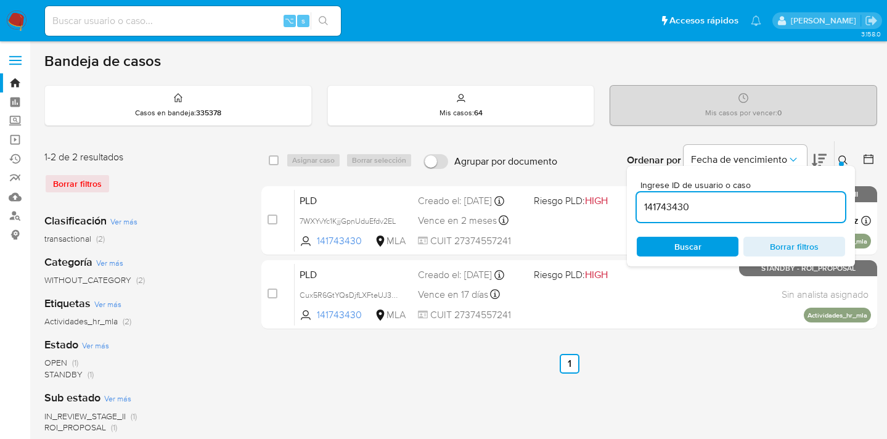
drag, startPoint x: 725, startPoint y: 205, endPoint x: 648, endPoint y: 195, distance: 77.7
click at [647, 195] on div "141743430" at bounding box center [741, 207] width 208 height 30
click at [806, 159] on icon at bounding box center [844, 160] width 10 height 10
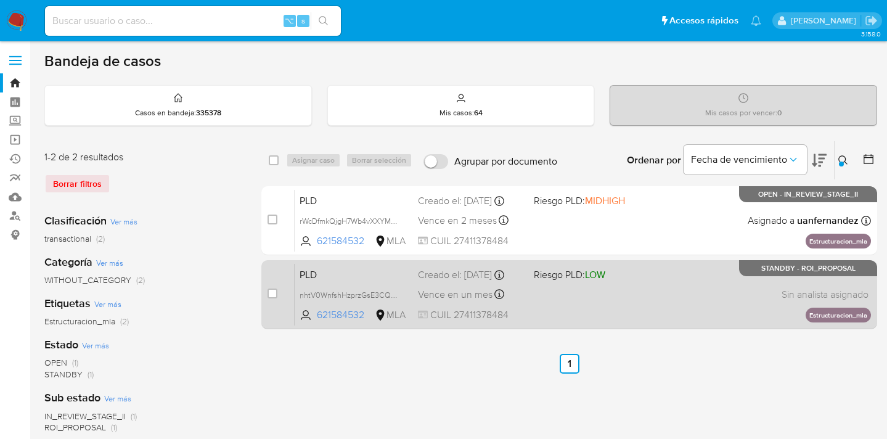
click at [671, 282] on div "PLD nhtV0WnfshHzprzGsE3CQPui 621584532 MLA Riesgo PLD: LOW Creado el: 12/08/202…" at bounding box center [583, 294] width 577 height 62
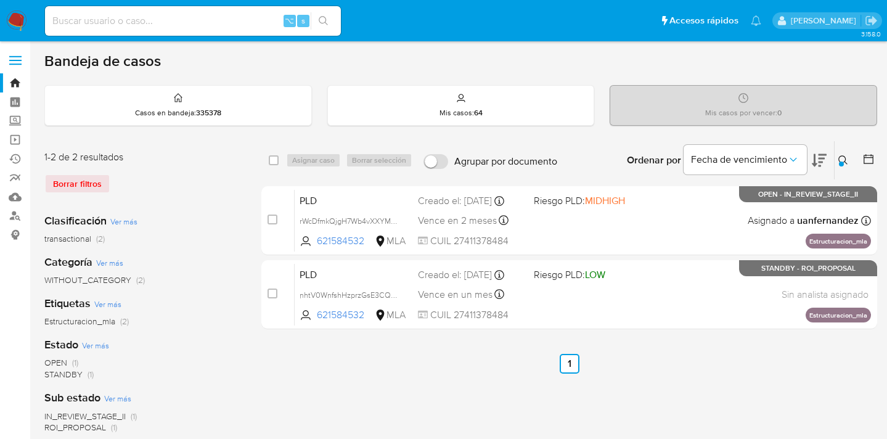
drag, startPoint x: 842, startPoint y: 158, endPoint x: 786, endPoint y: 197, distance: 68.8
click at [806, 158] on icon at bounding box center [844, 160] width 10 height 10
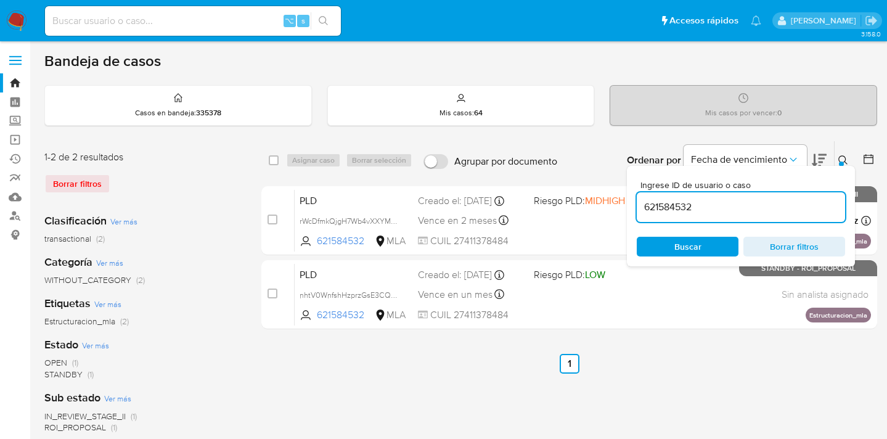
drag, startPoint x: 707, startPoint y: 208, endPoint x: 638, endPoint y: 200, distance: 69.5
click at [638, 200] on input "621584532" at bounding box center [741, 207] width 208 height 16
drag, startPoint x: 844, startPoint y: 158, endPoint x: 837, endPoint y: 162, distance: 7.5
click at [806, 158] on icon at bounding box center [844, 160] width 10 height 10
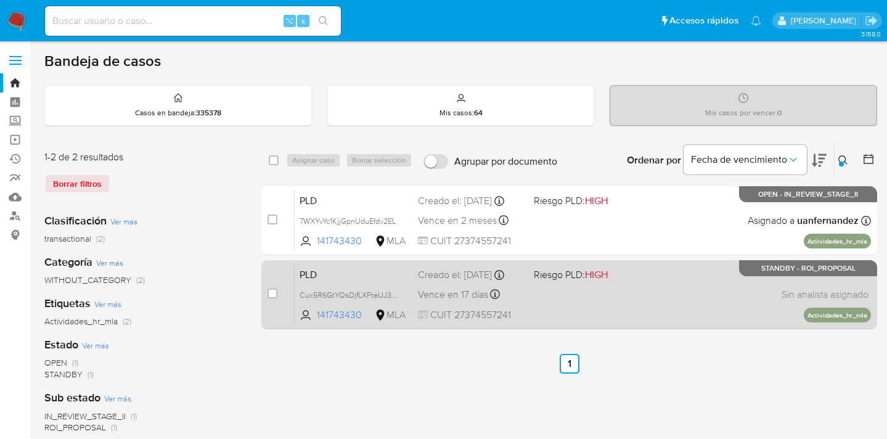
click at [630, 289] on div "PLD Cux5R6GtYQsDjfLXFteUJ3AP 141743430 MLA Riesgo PLD: HIGH Creado el: 12/08/20…" at bounding box center [583, 294] width 577 height 62
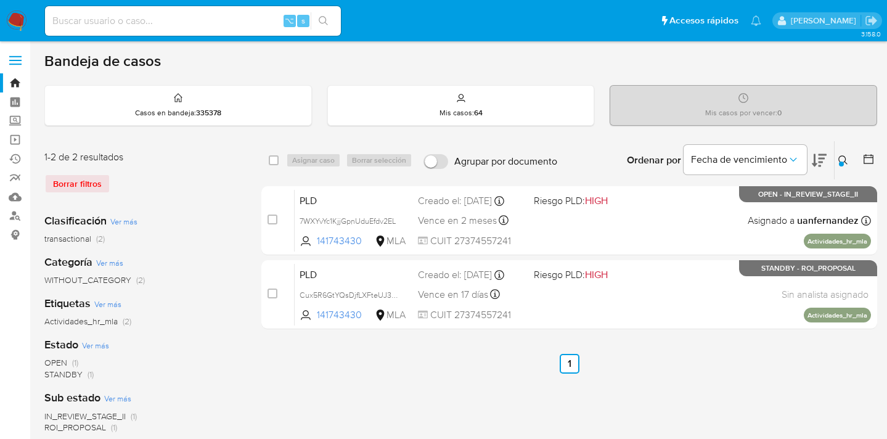
click at [806, 156] on icon at bounding box center [844, 160] width 10 height 10
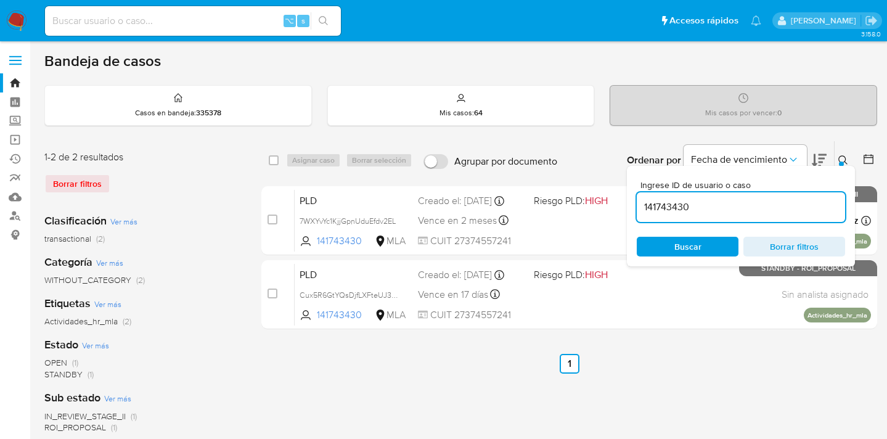
drag, startPoint x: 707, startPoint y: 208, endPoint x: 634, endPoint y: 202, distance: 73.1
click at [634, 202] on div "Ingrese ID de usuario o caso 141743430 Buscar Borrar filtros" at bounding box center [741, 216] width 228 height 101
type input "621584532"
click at [806, 158] on icon at bounding box center [844, 160] width 10 height 10
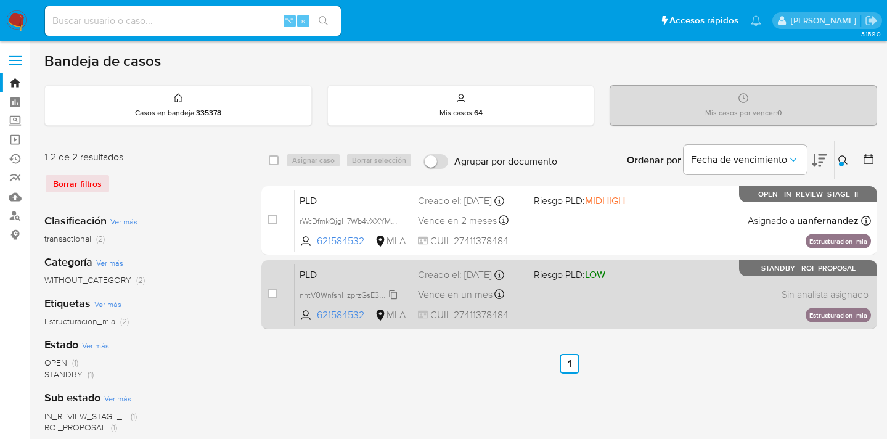
click at [394, 301] on span "nhtV0WnfshHzprzGsE3CQPui" at bounding box center [351, 294] width 102 height 14
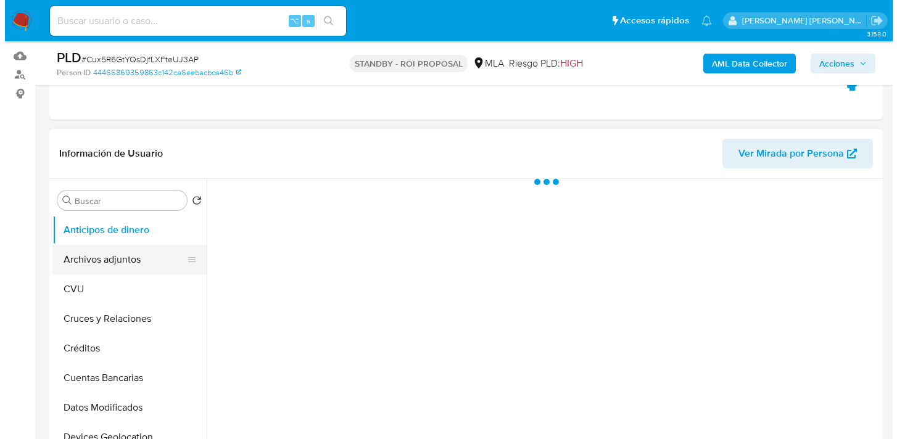
scroll to position [192, 0]
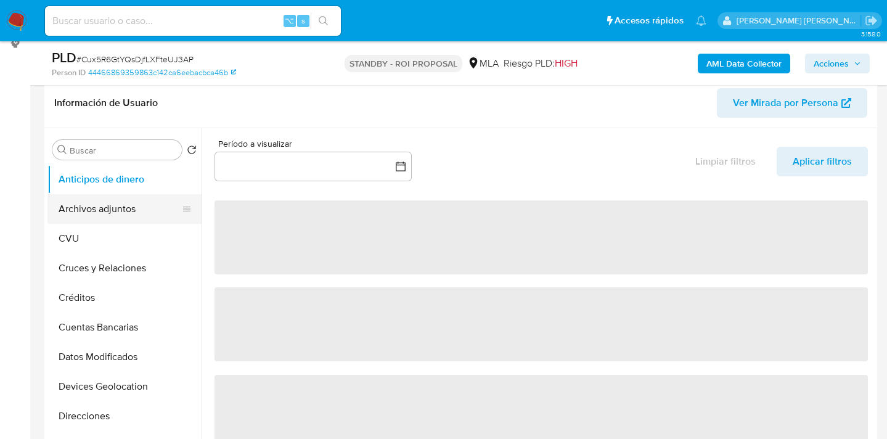
drag, startPoint x: 137, startPoint y: 207, endPoint x: 278, endPoint y: 202, distance: 141.3
click at [137, 207] on button "Archivos adjuntos" at bounding box center [119, 209] width 144 height 30
select select "10"
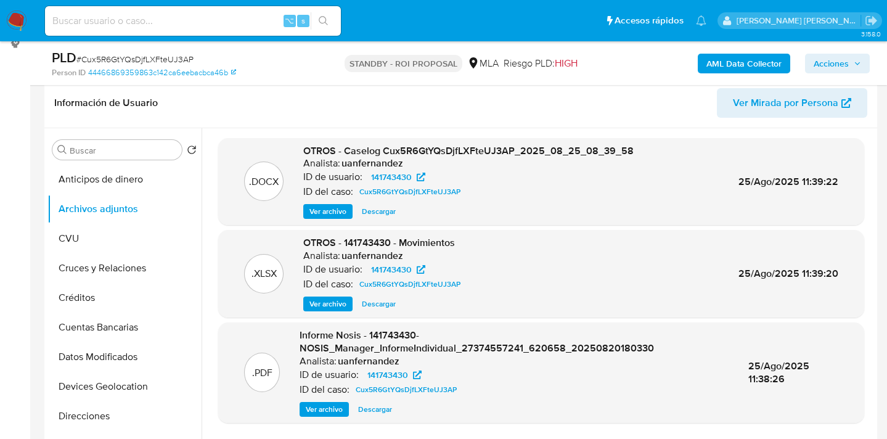
click at [336, 213] on span "Ver archivo" at bounding box center [328, 211] width 37 height 12
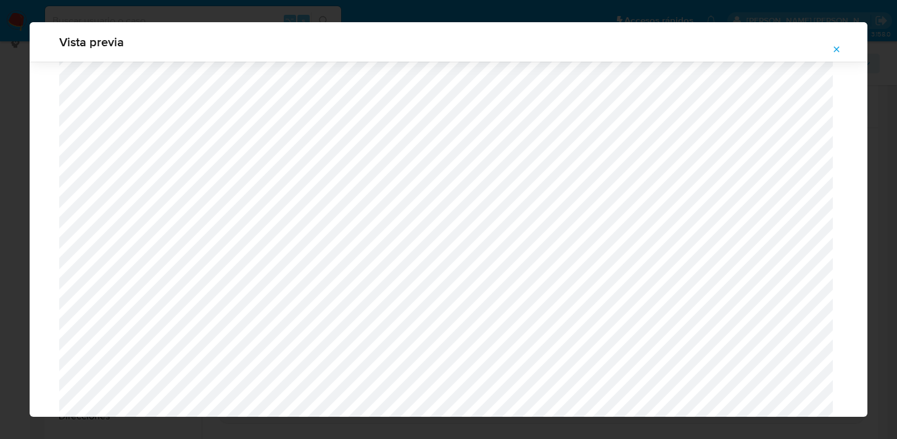
scroll to position [676, 0]
drag, startPoint x: 843, startPoint y: 49, endPoint x: 837, endPoint y: 52, distance: 6.9
click at [843, 49] on button "Attachment preview" at bounding box center [836, 49] width 27 height 20
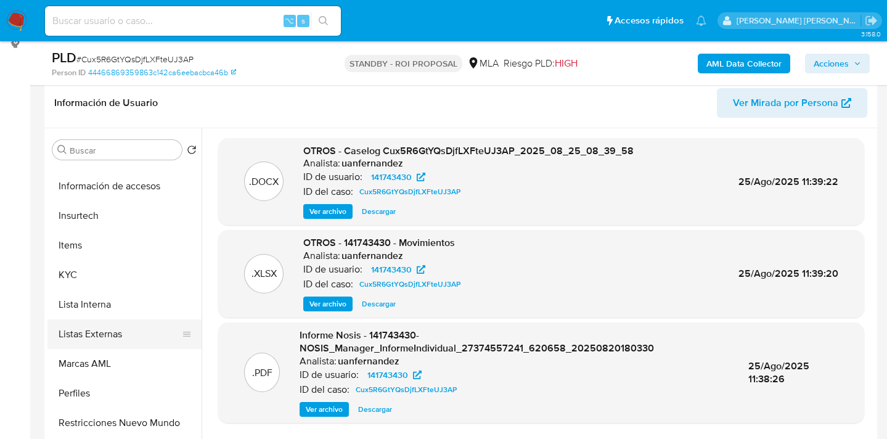
scroll to position [580, 0]
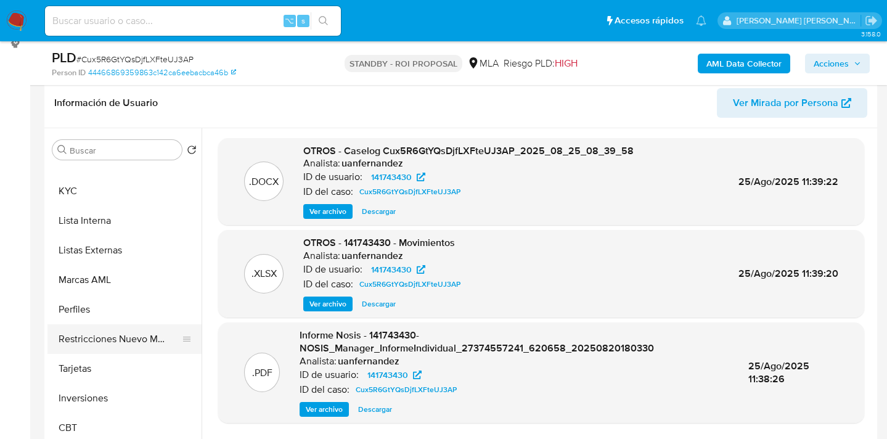
click at [113, 333] on button "Restricciones Nuevo Mundo" at bounding box center [119, 339] width 144 height 30
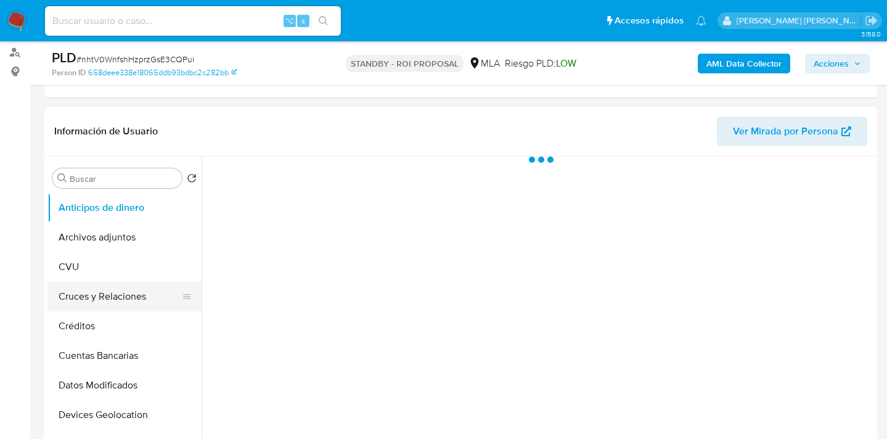
scroll to position [247, 0]
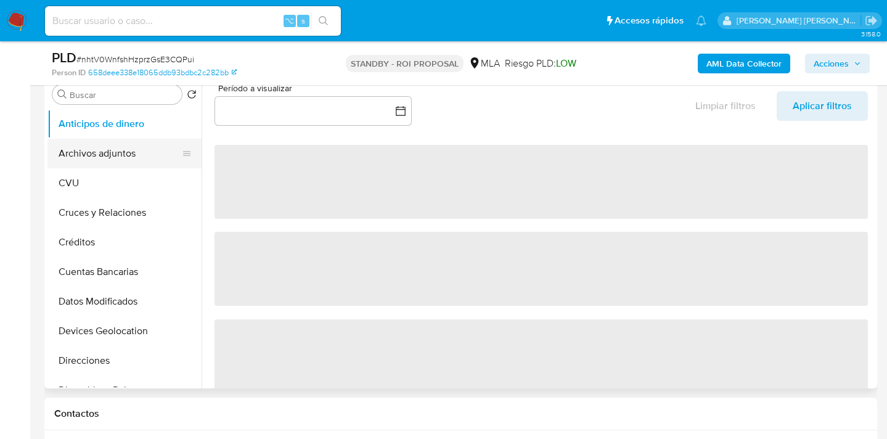
click at [105, 154] on button "Archivos adjuntos" at bounding box center [119, 154] width 144 height 30
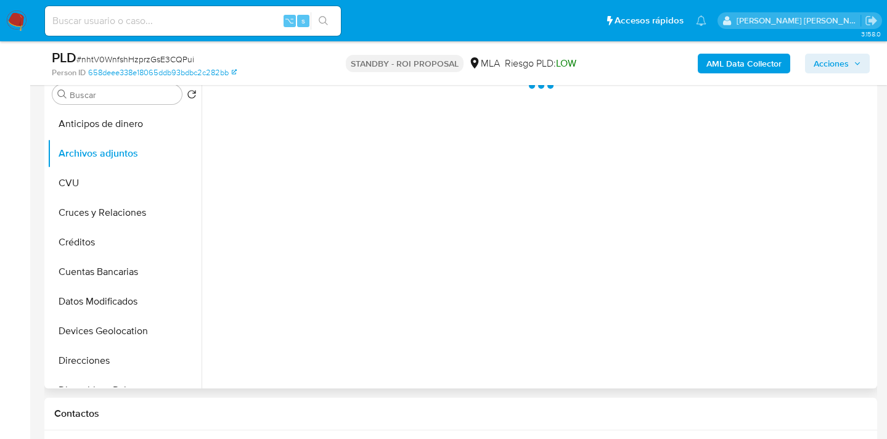
select select "10"
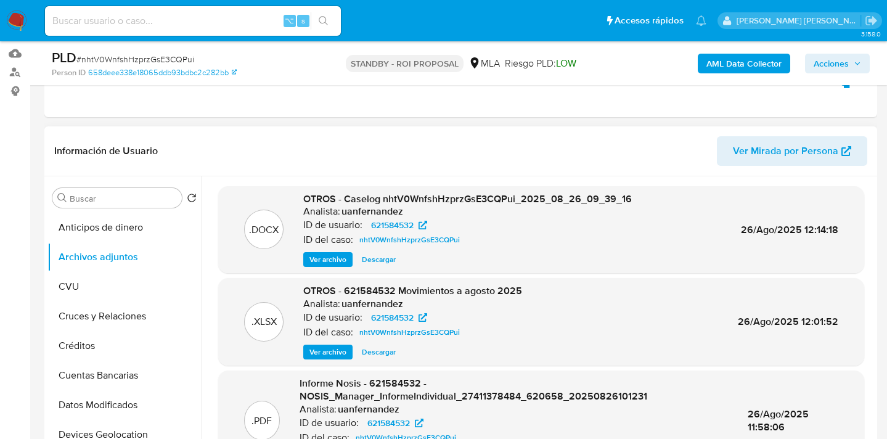
scroll to position [2, 0]
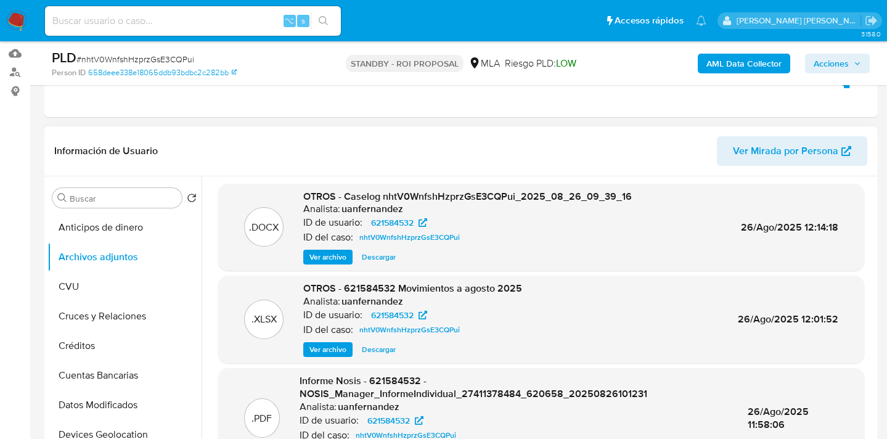
click at [347, 147] on header "Información de Usuario Ver Mirada por Persona" at bounding box center [460, 151] width 813 height 30
click at [378, 255] on span "Descargar" at bounding box center [379, 257] width 34 height 12
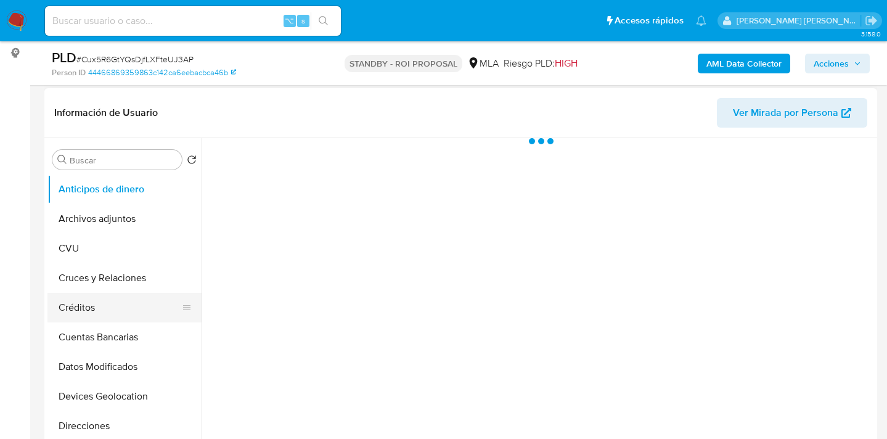
scroll to position [253, 0]
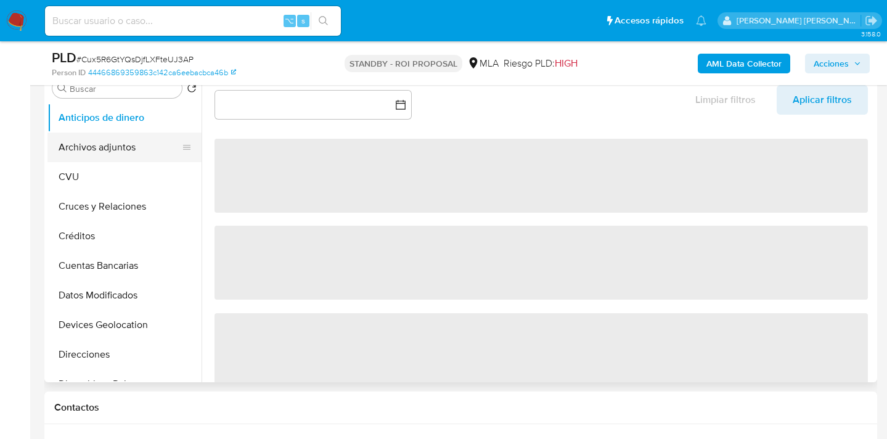
click at [127, 154] on button "Archivos adjuntos" at bounding box center [119, 148] width 144 height 30
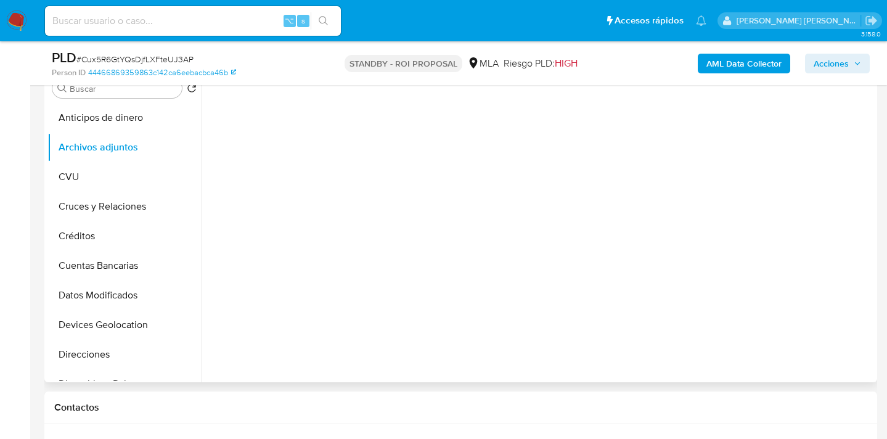
select select "10"
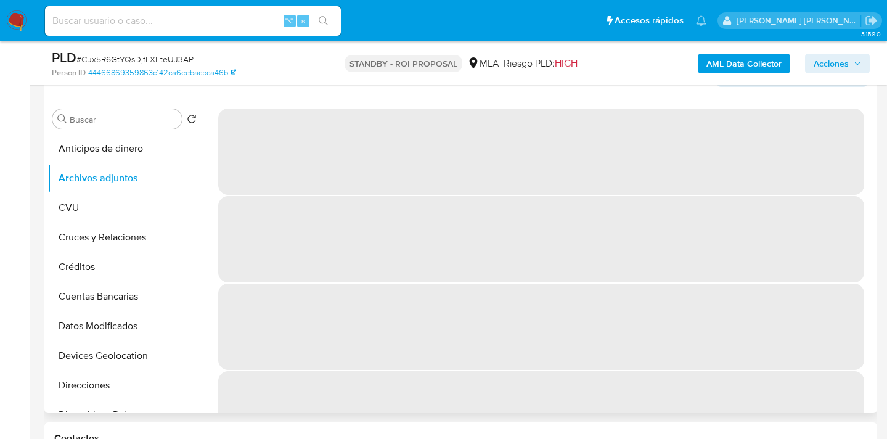
scroll to position [213, 0]
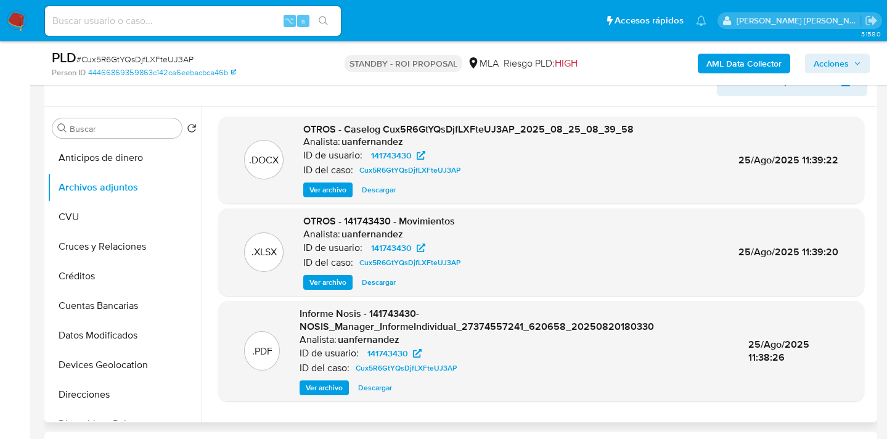
click at [385, 190] on span "Descargar" at bounding box center [379, 190] width 34 height 12
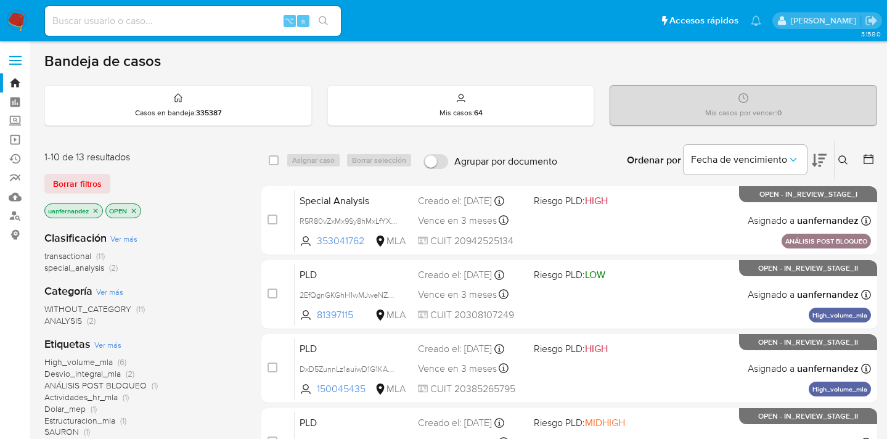
drag, startPoint x: 84, startPoint y: 186, endPoint x: 100, endPoint y: 182, distance: 16.5
click at [84, 186] on span "Borrar filtros" at bounding box center [77, 183] width 49 height 17
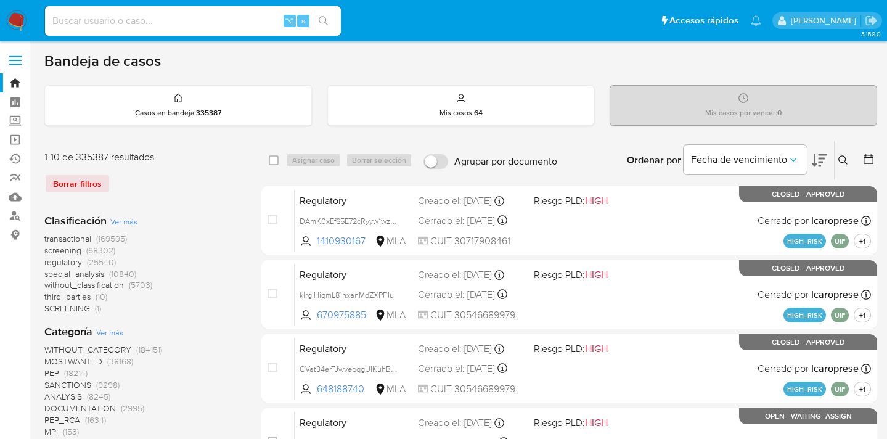
click at [841, 155] on icon at bounding box center [844, 160] width 10 height 10
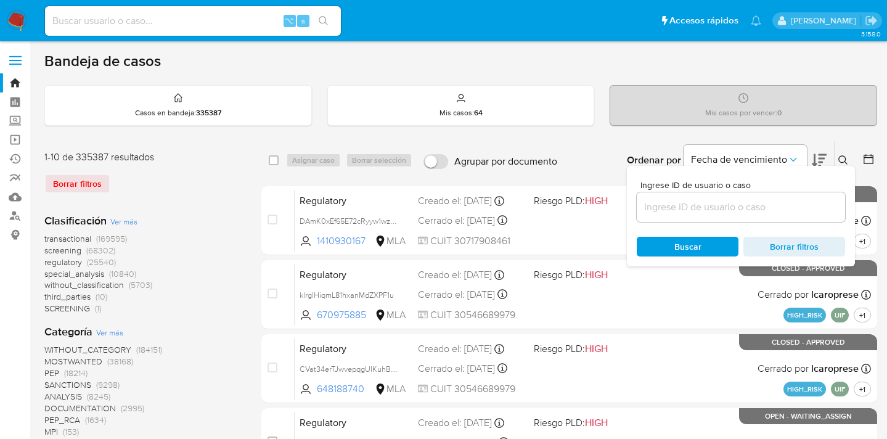
click at [695, 202] on input at bounding box center [741, 207] width 208 height 16
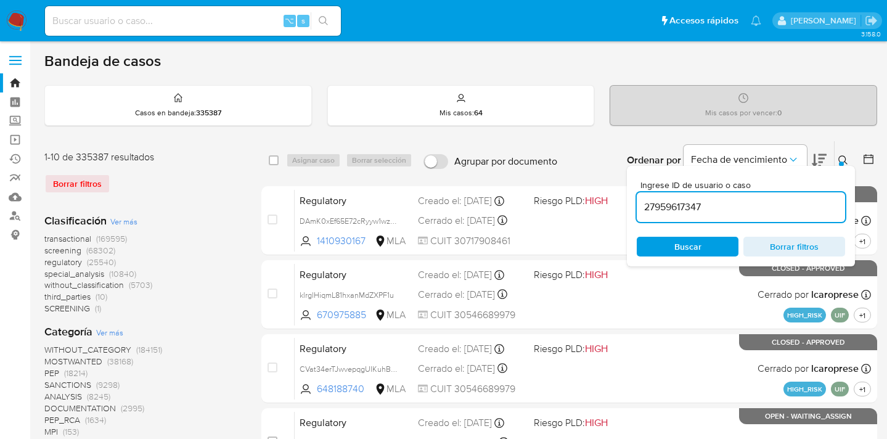
type input "27959617347"
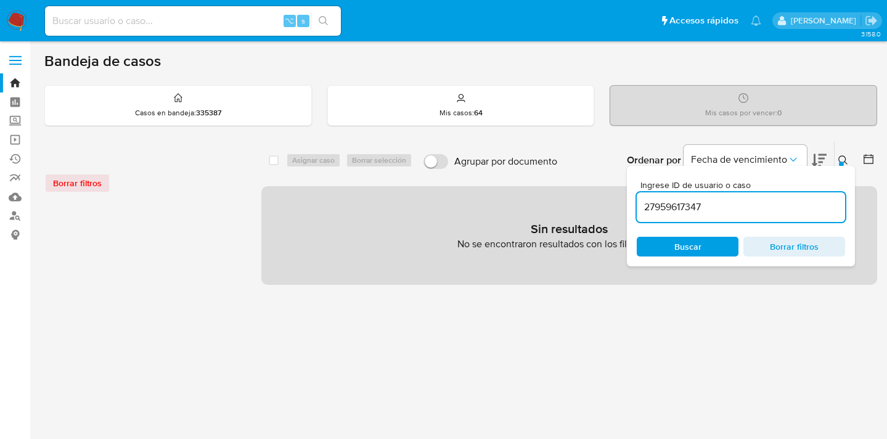
click at [844, 159] on icon at bounding box center [844, 160] width 10 height 10
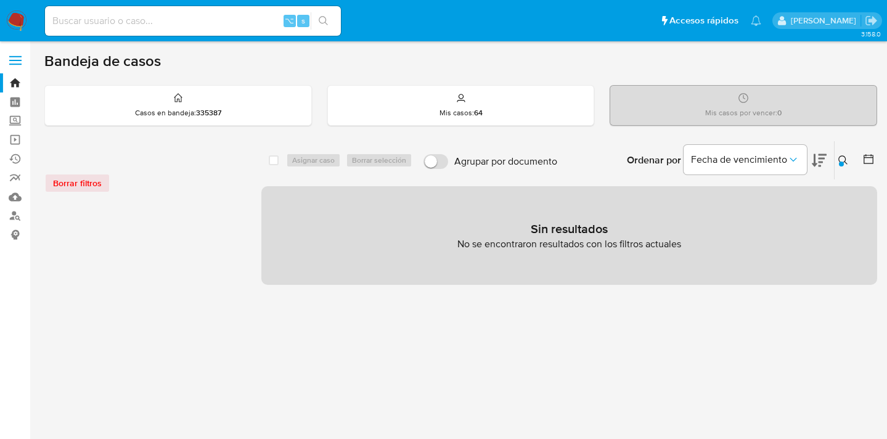
click at [844, 159] on icon at bounding box center [844, 160] width 10 height 10
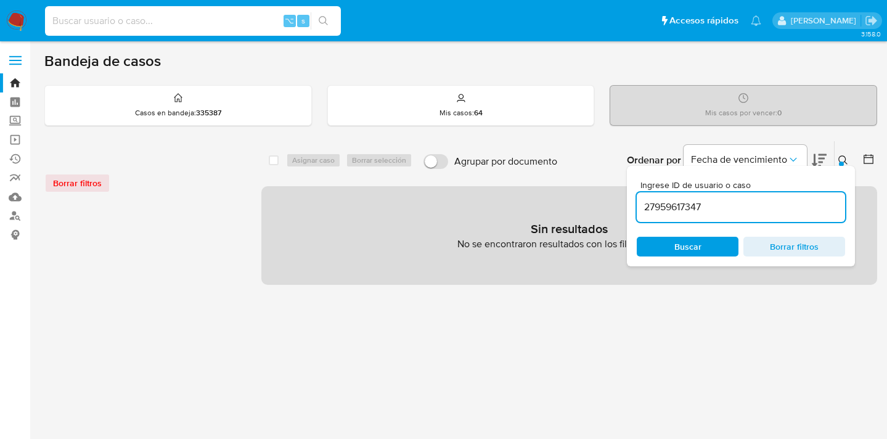
click at [113, 22] on input at bounding box center [193, 21] width 296 height 16
type input "v"
paste input "27959617347"
type input "27959617347"
click at [12, 216] on link "Buscador de personas" at bounding box center [73, 216] width 147 height 19
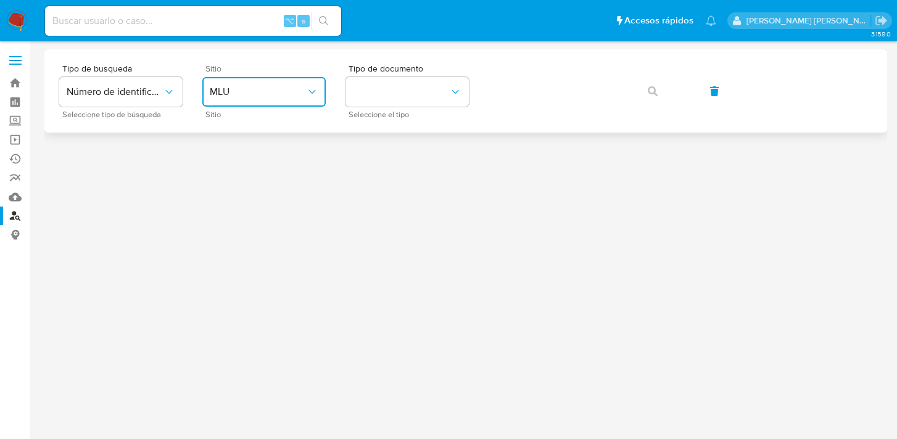
click at [310, 99] on button "MLU" at bounding box center [263, 92] width 123 height 30
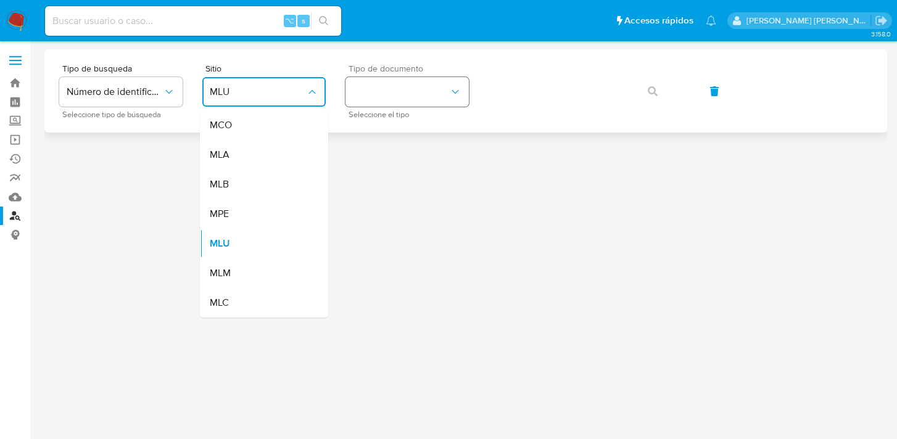
drag, startPoint x: 266, startPoint y: 149, endPoint x: 384, endPoint y: 98, distance: 128.2
click at [266, 148] on div "MLA" at bounding box center [260, 155] width 101 height 30
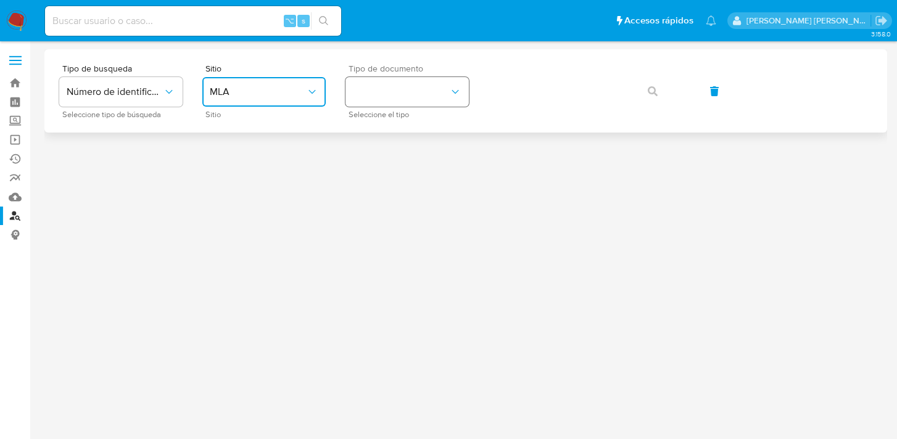
drag, startPoint x: 396, startPoint y: 91, endPoint x: 422, endPoint y: 102, distance: 27.9
click at [397, 92] on button "identificationType" at bounding box center [406, 92] width 123 height 30
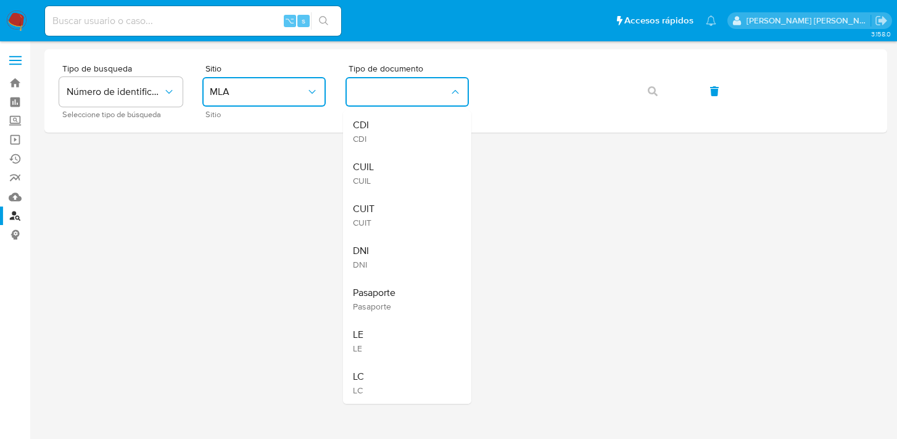
drag, startPoint x: 421, startPoint y: 177, endPoint x: 439, endPoint y: 163, distance: 23.3
click at [423, 175] on div "CUIL CUIL" at bounding box center [403, 173] width 101 height 42
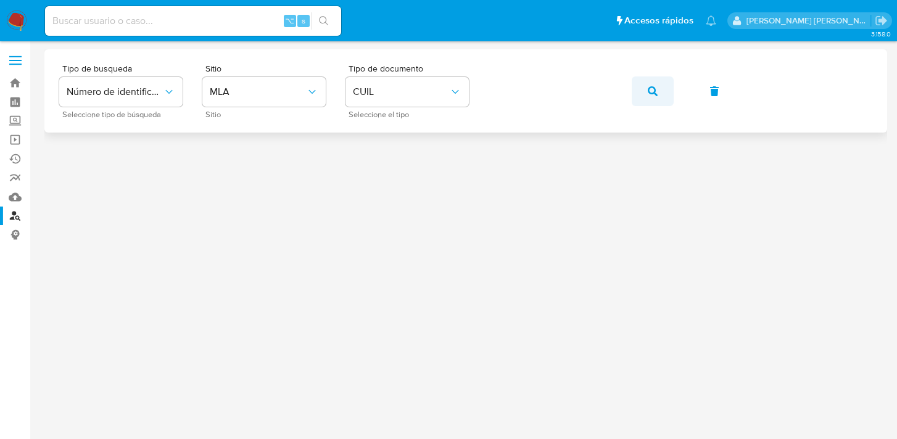
click at [653, 86] on icon "button" at bounding box center [652, 91] width 10 height 10
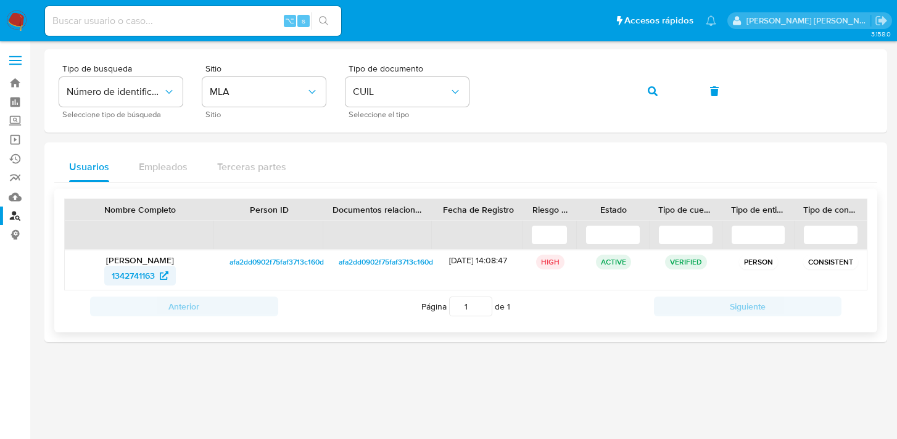
click at [135, 272] on span "1342741163" at bounding box center [133, 276] width 43 height 20
click at [482, 88] on div "Tipo de busqueda Número de identificación Seleccione tipo de búsqueda Sitio MLA…" at bounding box center [465, 91] width 813 height 54
click at [649, 95] on icon "button" at bounding box center [652, 91] width 10 height 10
click at [133, 273] on span "1079319707" at bounding box center [132, 276] width 45 height 20
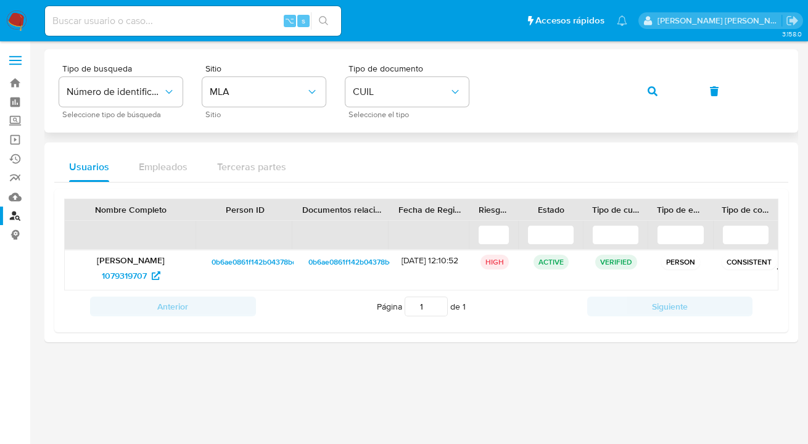
click at [486, 83] on div "Tipo de busqueda Número de identificación Seleccione tipo de búsqueda Sitio MLA…" at bounding box center [421, 91] width 724 height 54
click at [657, 93] on icon "button" at bounding box center [652, 91] width 10 height 10
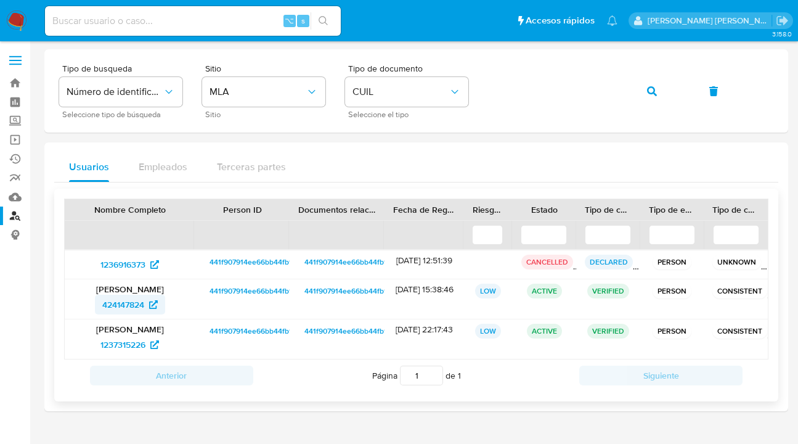
click at [131, 306] on span "424147824" at bounding box center [123, 305] width 42 height 20
click at [129, 341] on span "1237315226" at bounding box center [123, 345] width 45 height 20
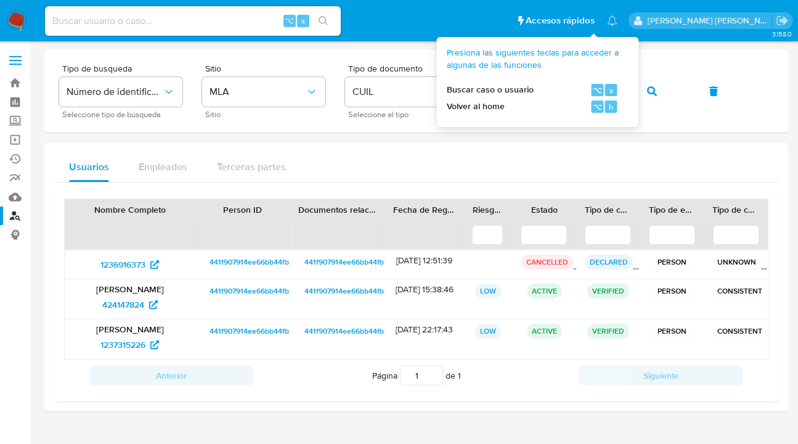
drag, startPoint x: 503, startPoint y: 181, endPoint x: 509, endPoint y: 150, distance: 31.3
click at [504, 181] on div "Usuarios Empleados Terceras partes" at bounding box center [416, 167] width 724 height 30
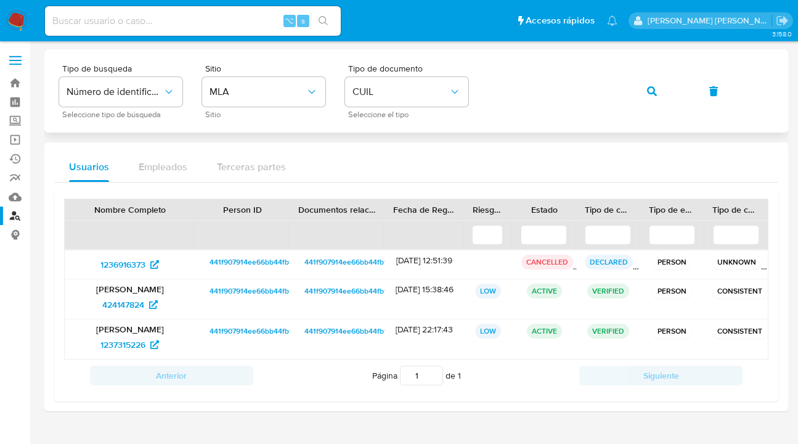
click at [482, 83] on div "Tipo de busqueda Número de identificación Seleccione tipo de búsqueda Sitio MLA…" at bounding box center [416, 91] width 715 height 54
click at [657, 93] on button "button" at bounding box center [652, 91] width 42 height 30
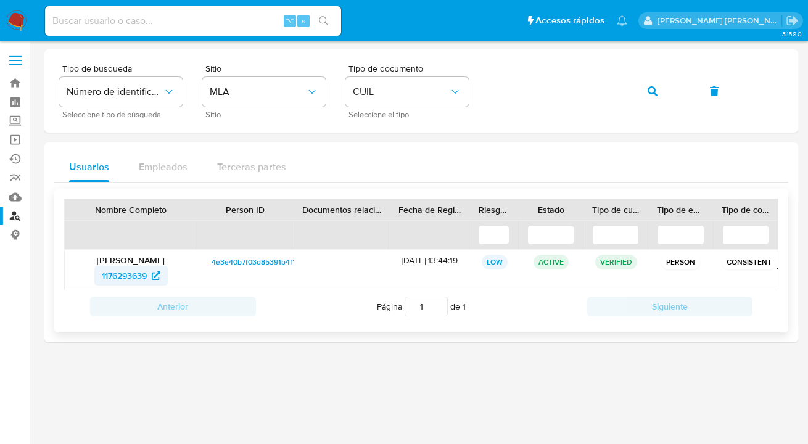
click at [118, 280] on span "1176293639" at bounding box center [124, 276] width 45 height 20
click at [482, 89] on div "Tipo de busqueda Número de identificación Seleccione tipo de búsqueda Sitio MLA…" at bounding box center [421, 91] width 724 height 54
click at [646, 93] on button "button" at bounding box center [652, 91] width 42 height 30
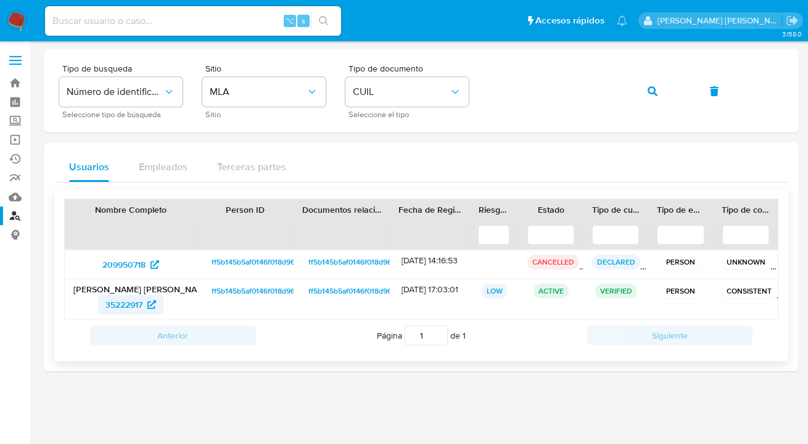
click at [129, 310] on span "35222917" at bounding box center [123, 305] width 37 height 20
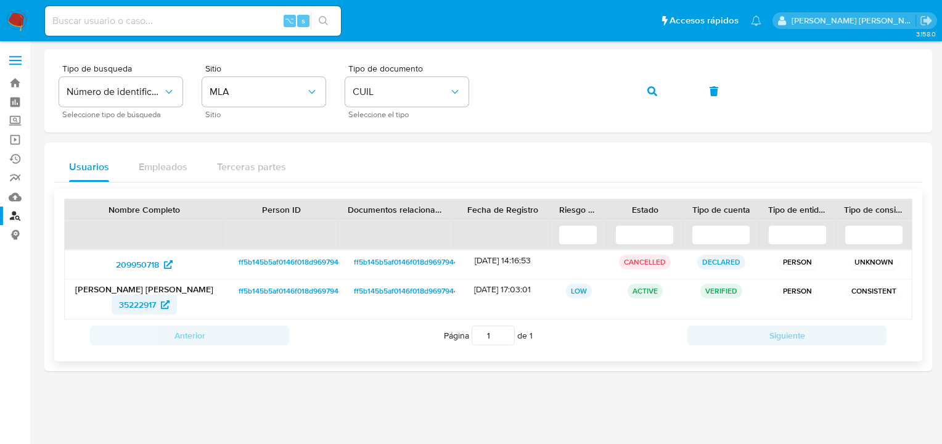
click at [140, 304] on span "35222917" at bounding box center [137, 305] width 37 height 20
click at [433, 92] on div "Tipo de busqueda Número de identificación Seleccione tipo de búsqueda Sitio MLA…" at bounding box center [488, 91] width 858 height 54
click at [652, 87] on icon "button" at bounding box center [652, 91] width 10 height 10
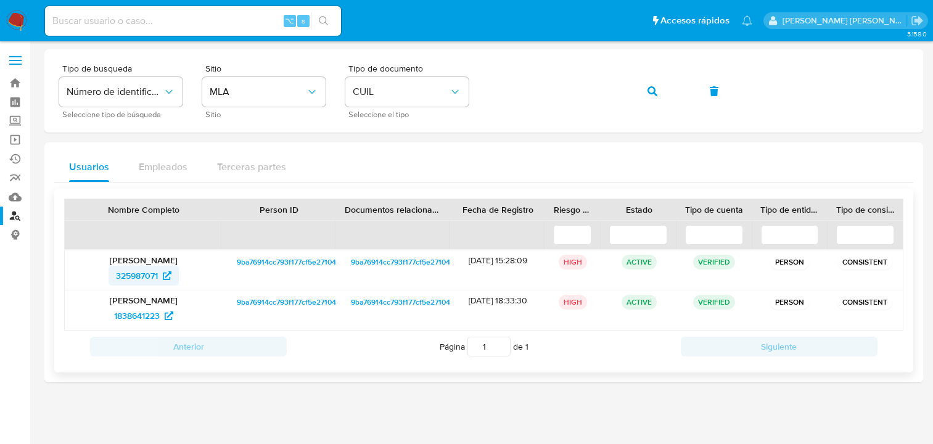
click at [135, 272] on span "325987071" at bounding box center [137, 276] width 42 height 20
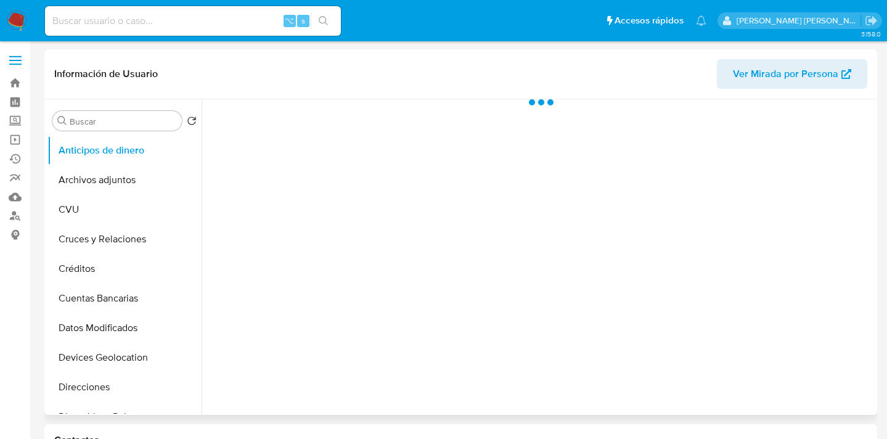
scroll to position [163, 0]
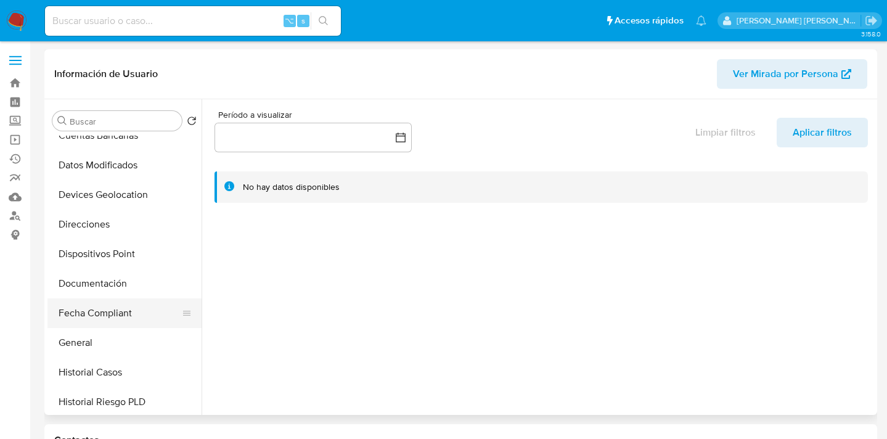
drag, startPoint x: 131, startPoint y: 339, endPoint x: 184, endPoint y: 327, distance: 54.3
click at [132, 338] on button "General" at bounding box center [124, 343] width 154 height 30
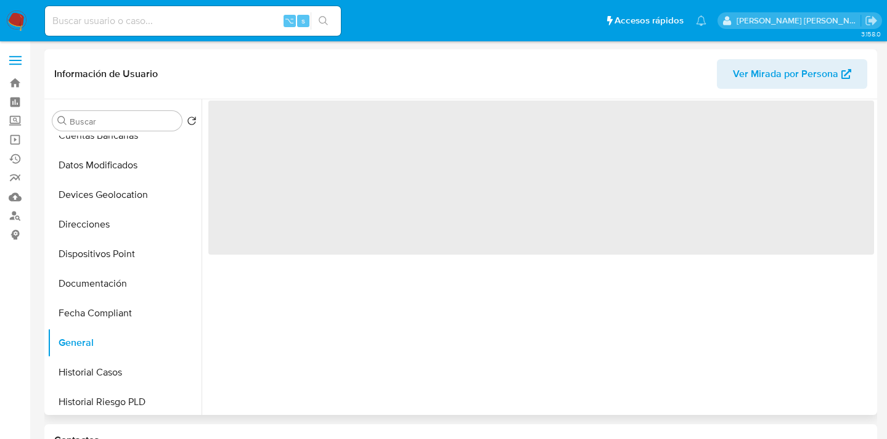
select select "10"
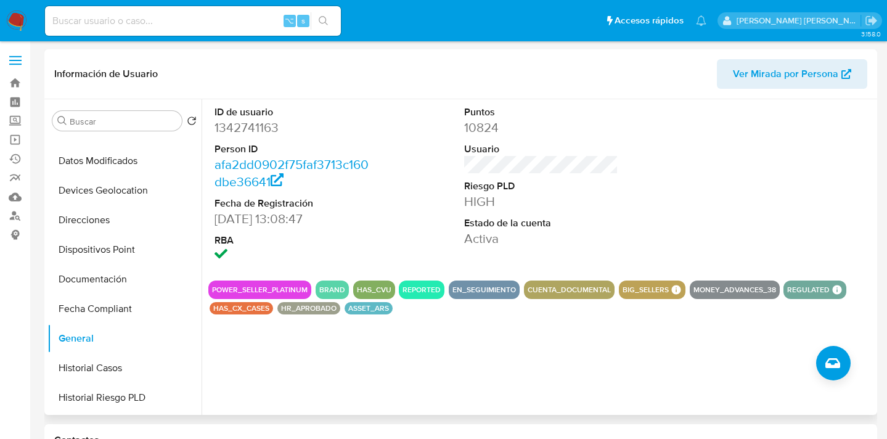
scroll to position [149, 0]
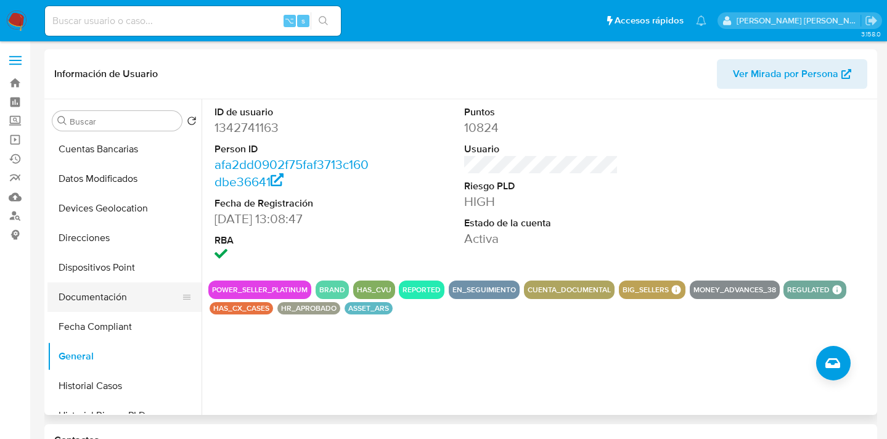
drag, startPoint x: 118, startPoint y: 292, endPoint x: 162, endPoint y: 277, distance: 46.2
click at [118, 292] on button "Documentación" at bounding box center [124, 297] width 154 height 30
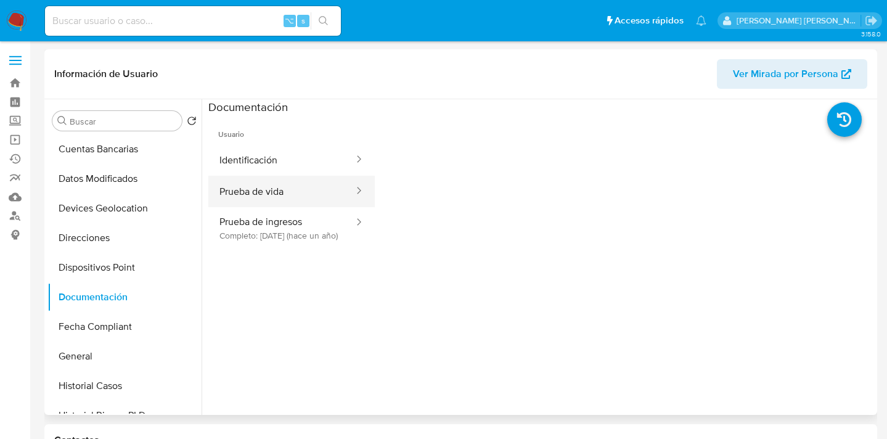
click at [265, 181] on button "Prueba de vida" at bounding box center [281, 191] width 147 height 31
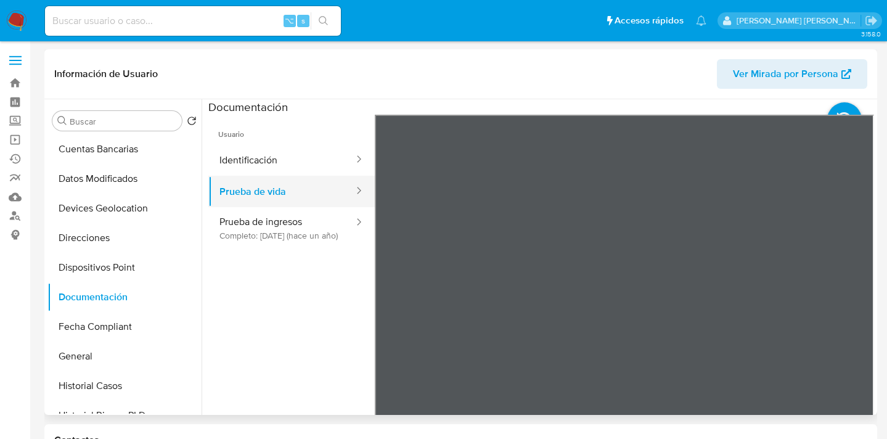
drag, startPoint x: 278, startPoint y: 157, endPoint x: 327, endPoint y: 191, distance: 59.0
click at [278, 157] on button "Identificación" at bounding box center [281, 159] width 147 height 31
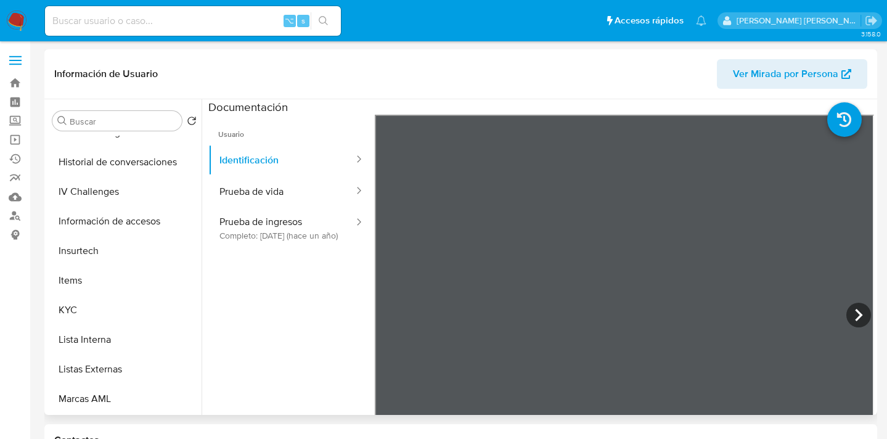
scroll to position [580, 0]
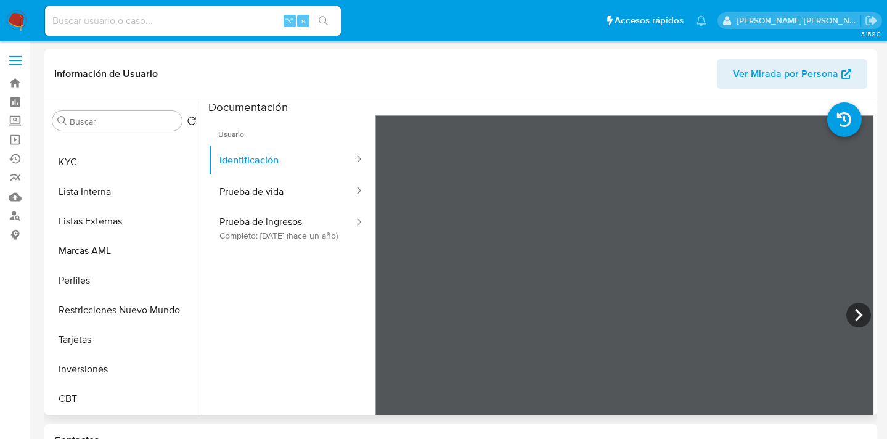
drag, startPoint x: 113, startPoint y: 310, endPoint x: 276, endPoint y: 273, distance: 166.3
click at [113, 310] on button "Restricciones Nuevo Mundo" at bounding box center [124, 310] width 154 height 30
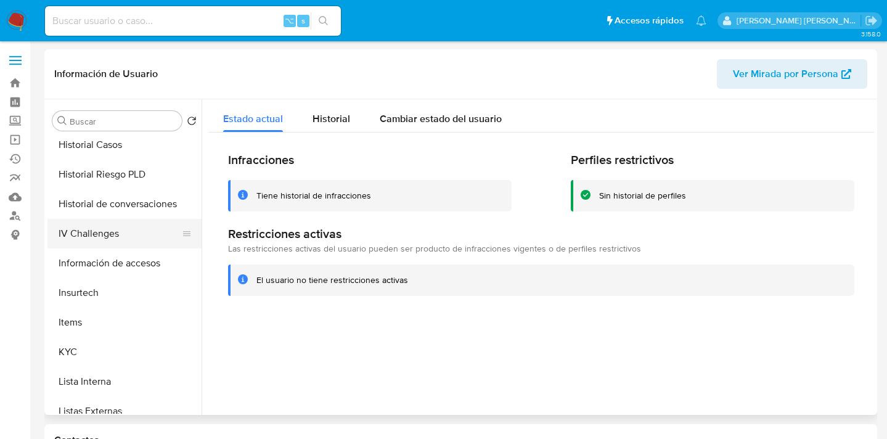
scroll to position [313, 0]
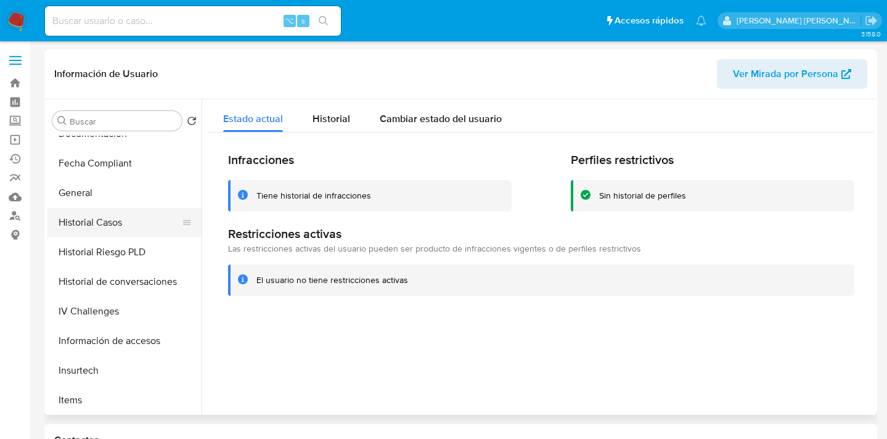
click at [116, 208] on button "Historial Casos" at bounding box center [119, 223] width 144 height 30
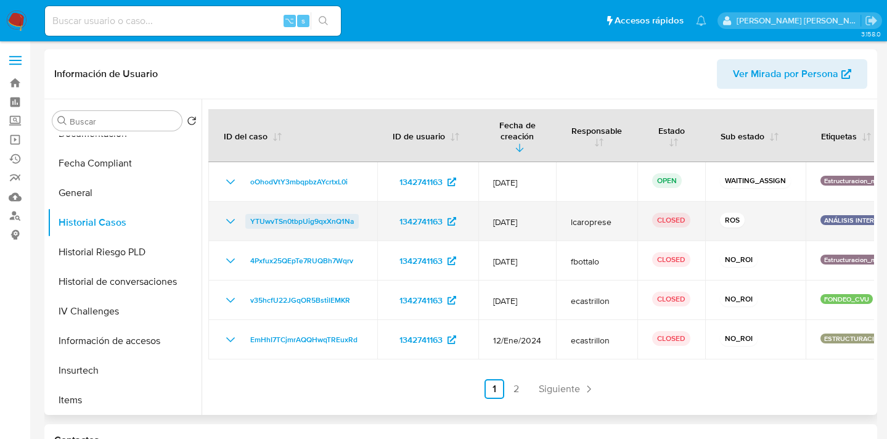
click at [306, 214] on span "YTUwvTSn0tbpUig9qxXnQ1Na" at bounding box center [302, 221] width 104 height 15
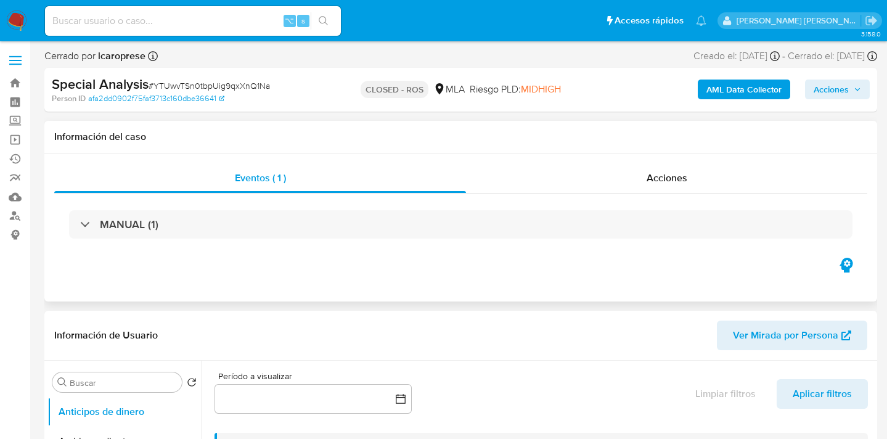
select select "10"
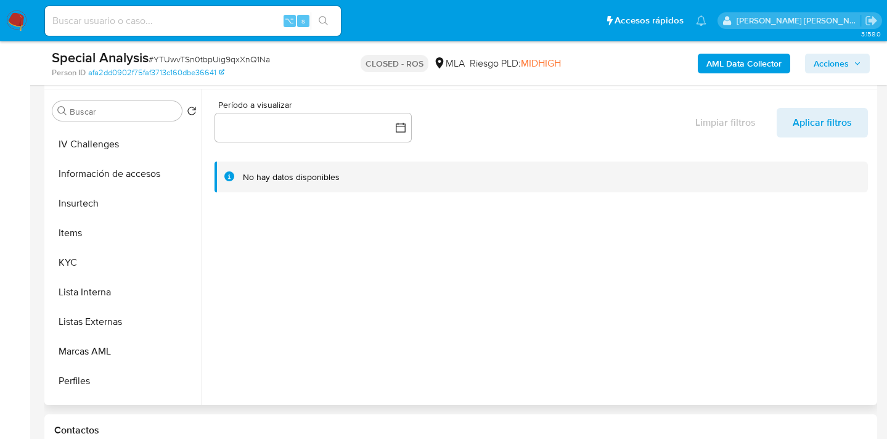
scroll to position [474, 0]
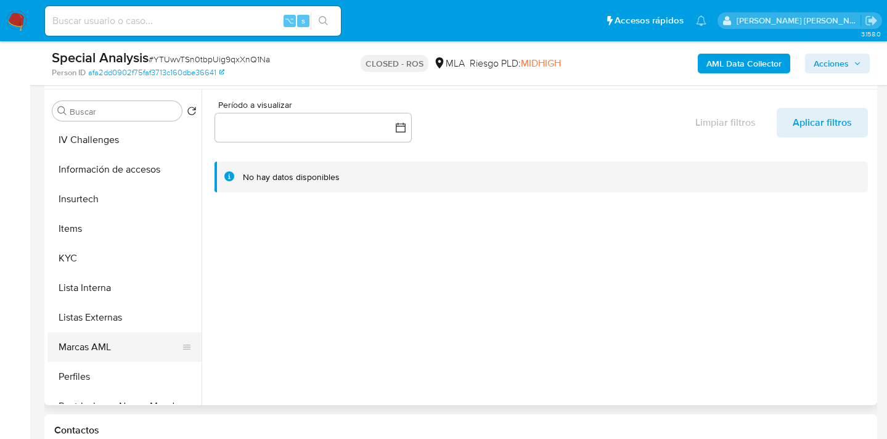
click at [125, 343] on button "Marcas AML" at bounding box center [119, 347] width 144 height 30
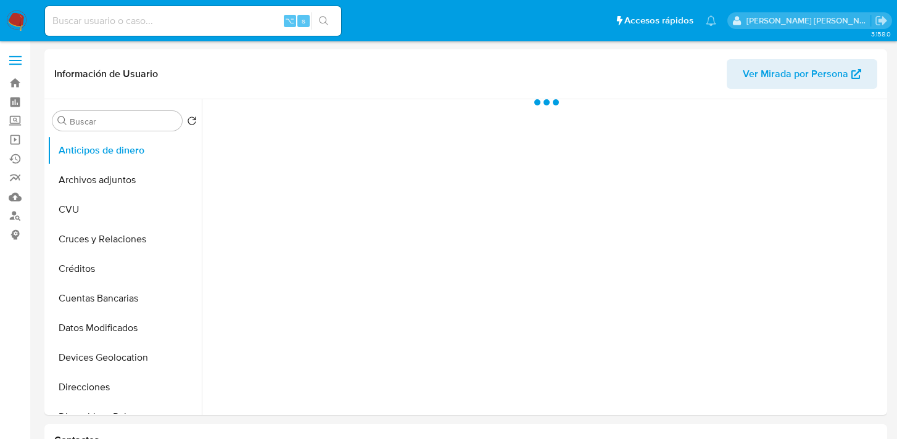
select select "10"
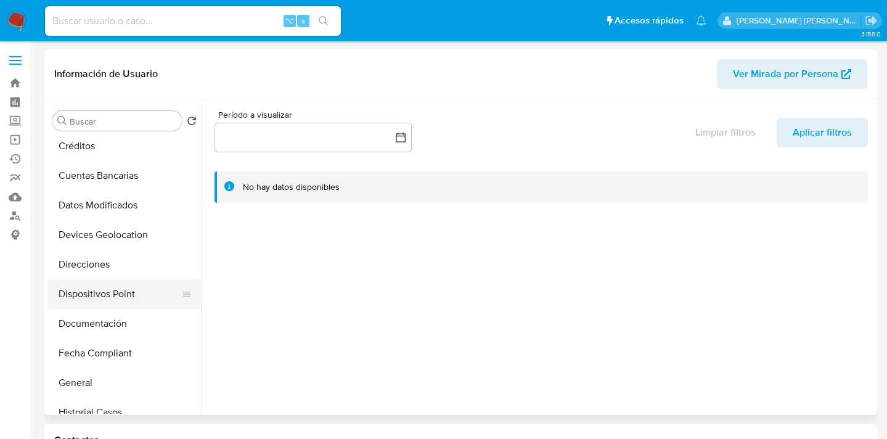
scroll to position [168, 0]
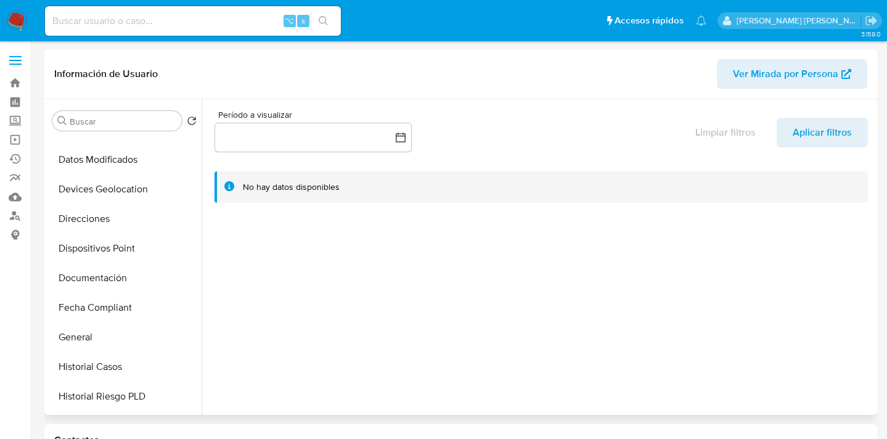
drag, startPoint x: 137, startPoint y: 276, endPoint x: 224, endPoint y: 263, distance: 87.3
click at [137, 275] on button "Documentación" at bounding box center [124, 278] width 154 height 30
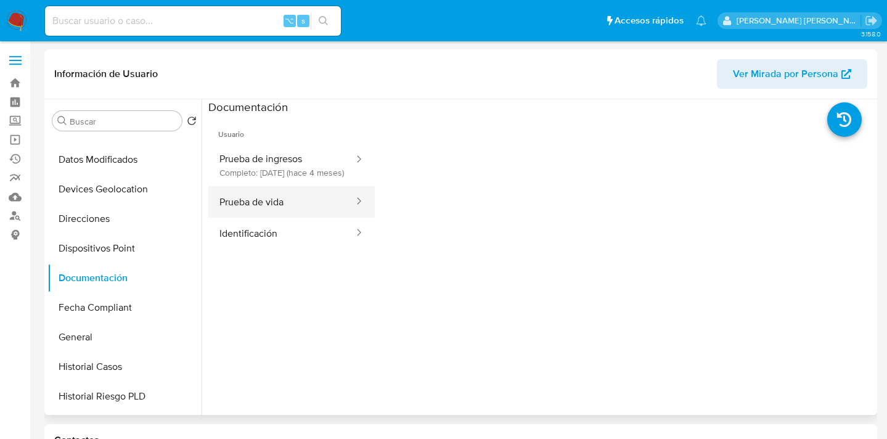
click at [298, 217] on button "Prueba de vida" at bounding box center [281, 201] width 147 height 31
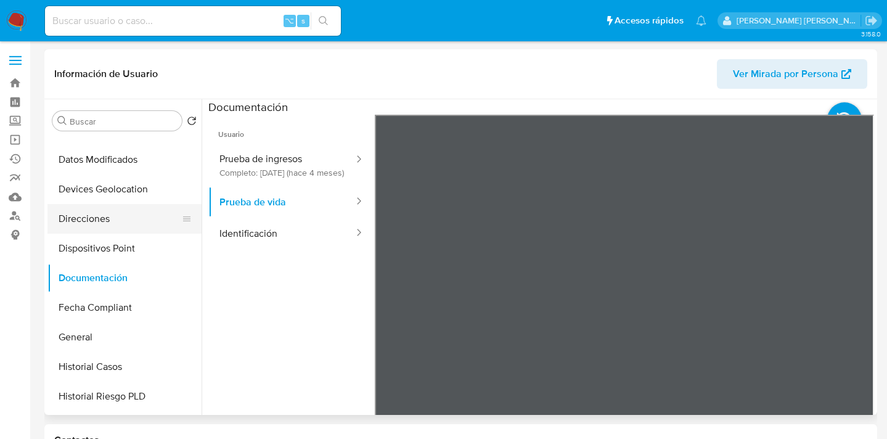
click at [149, 212] on button "Direcciones" at bounding box center [119, 219] width 144 height 30
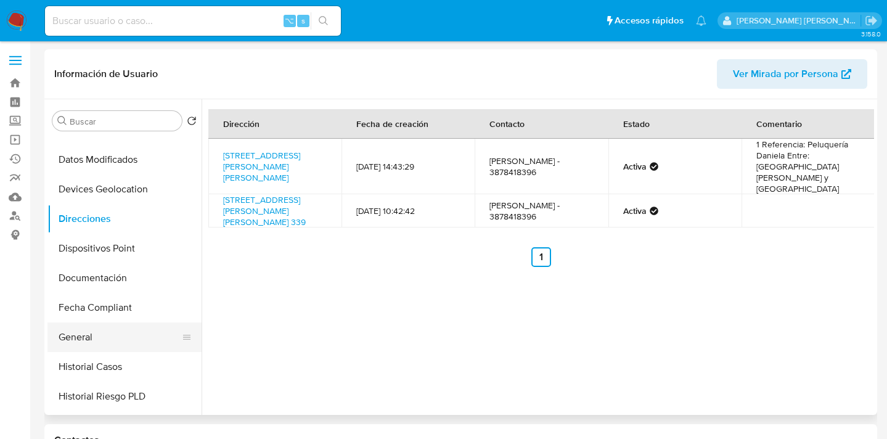
click at [125, 339] on button "General" at bounding box center [119, 337] width 144 height 30
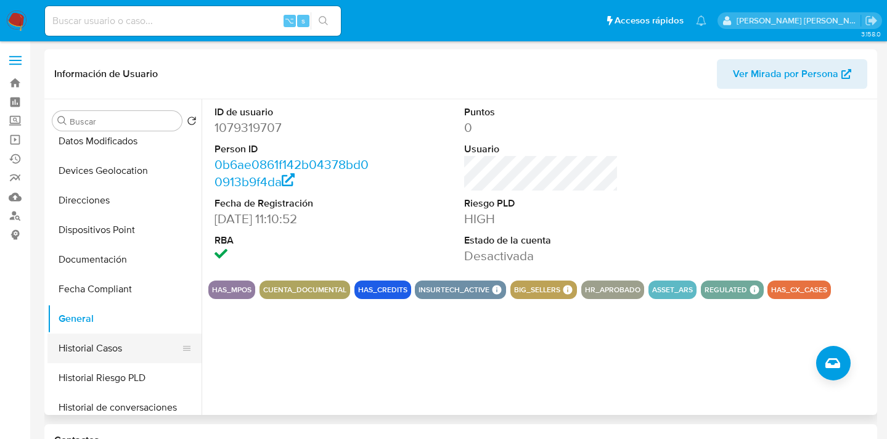
scroll to position [187, 0]
click at [141, 349] on button "Historial Casos" at bounding box center [119, 349] width 144 height 30
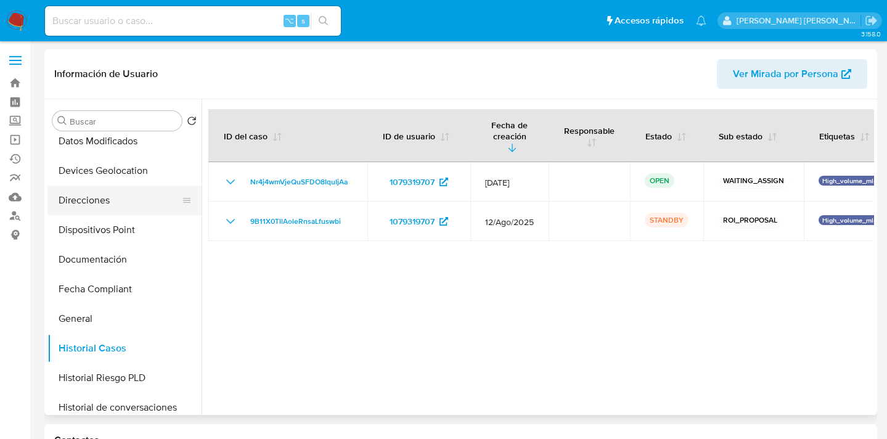
drag, startPoint x: 109, startPoint y: 199, endPoint x: 137, endPoint y: 194, distance: 28.8
click at [109, 200] on button "Direcciones" at bounding box center [119, 201] width 144 height 30
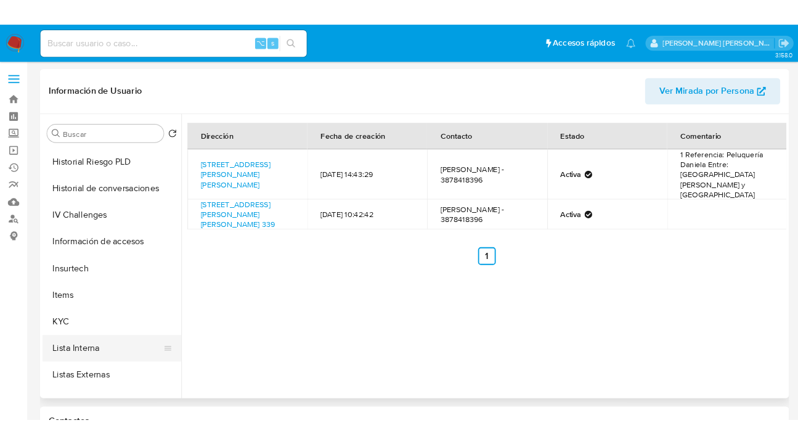
scroll to position [437, 0]
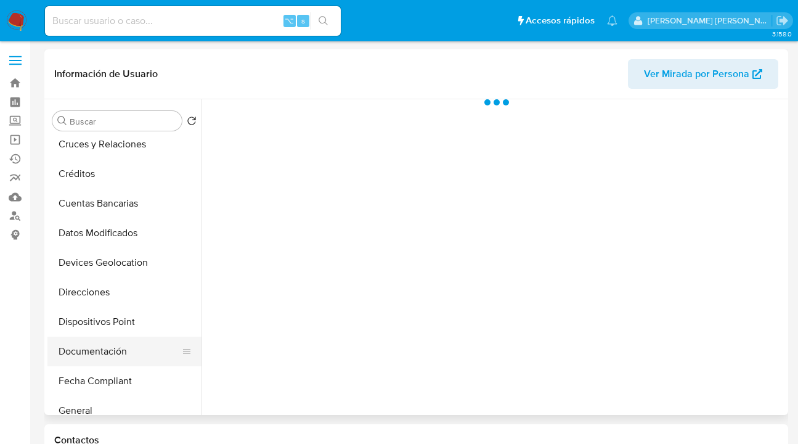
scroll to position [167, 0]
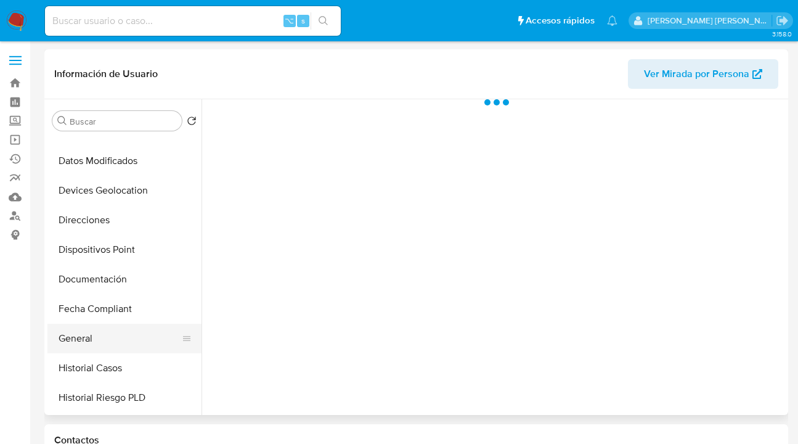
drag, startPoint x: 112, startPoint y: 330, endPoint x: 131, endPoint y: 331, distance: 19.2
click at [112, 330] on button "General" at bounding box center [119, 339] width 144 height 30
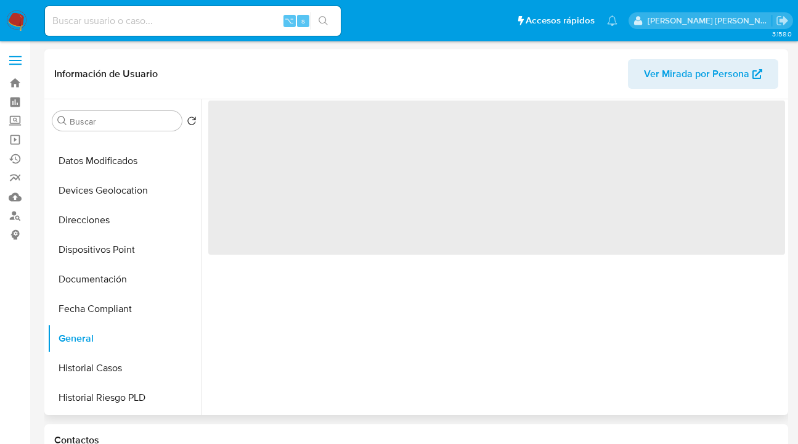
select select "10"
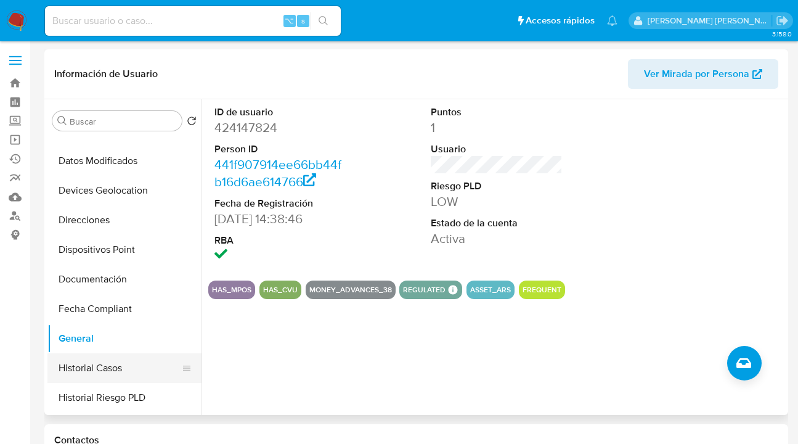
click at [131, 361] on button "Historial Casos" at bounding box center [119, 368] width 144 height 30
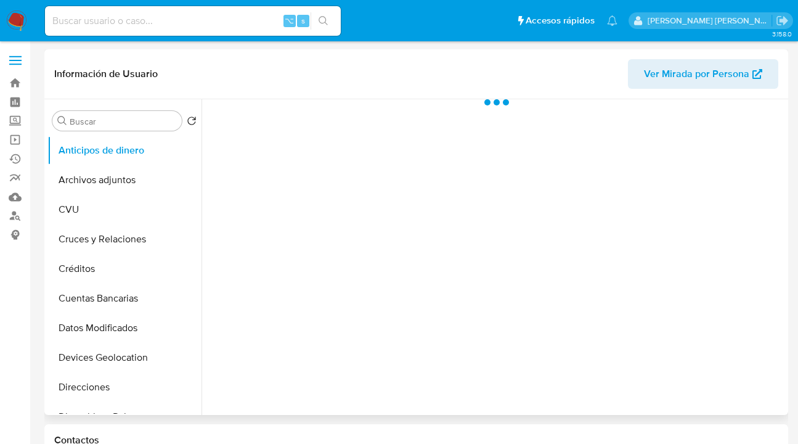
scroll to position [113, 0]
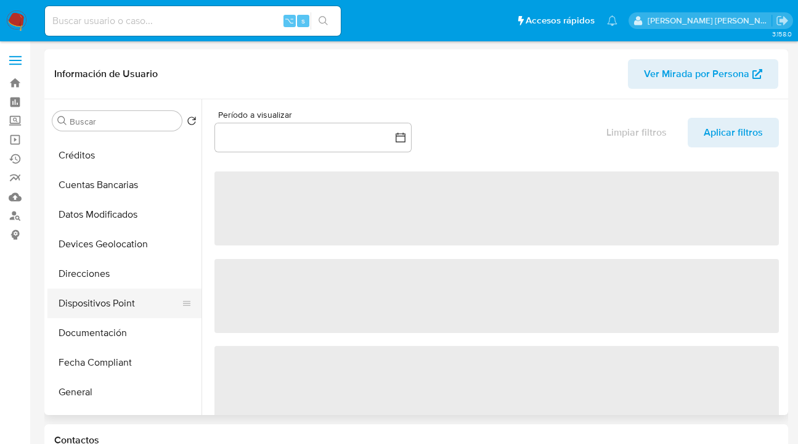
select select "10"
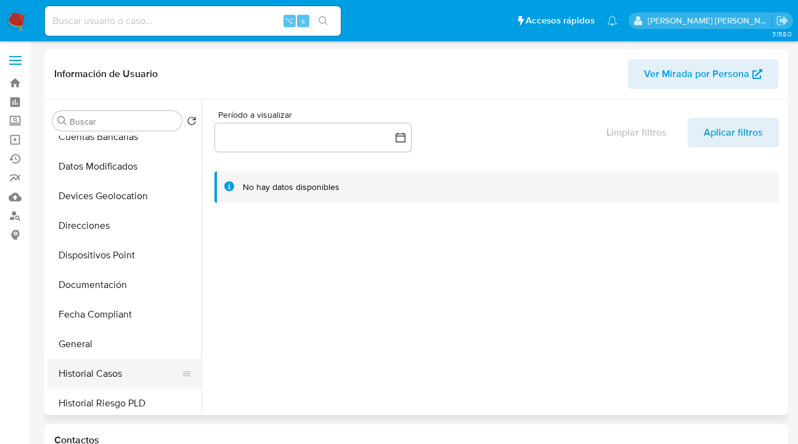
scroll to position [222, 0]
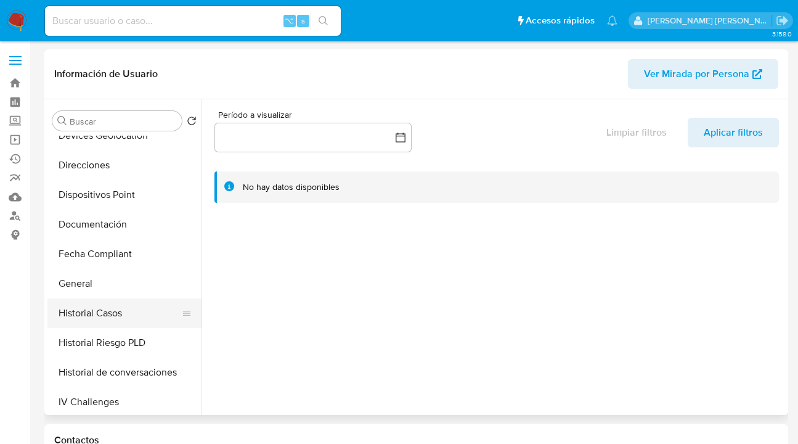
click at [131, 310] on button "Historial Casos" at bounding box center [119, 313] width 144 height 30
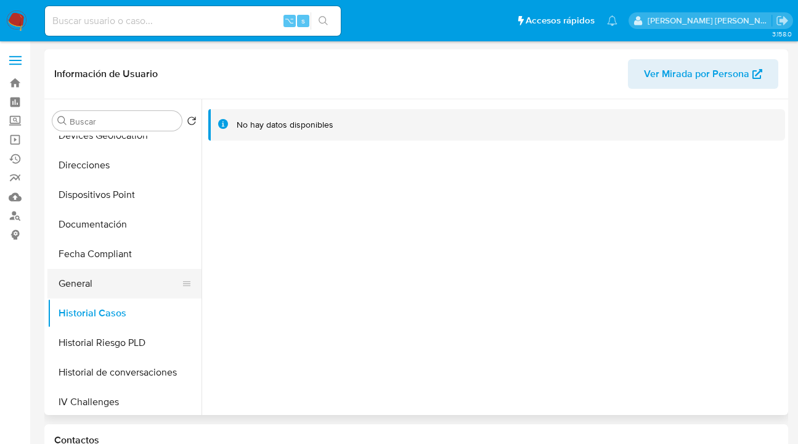
click at [128, 285] on button "General" at bounding box center [119, 284] width 144 height 30
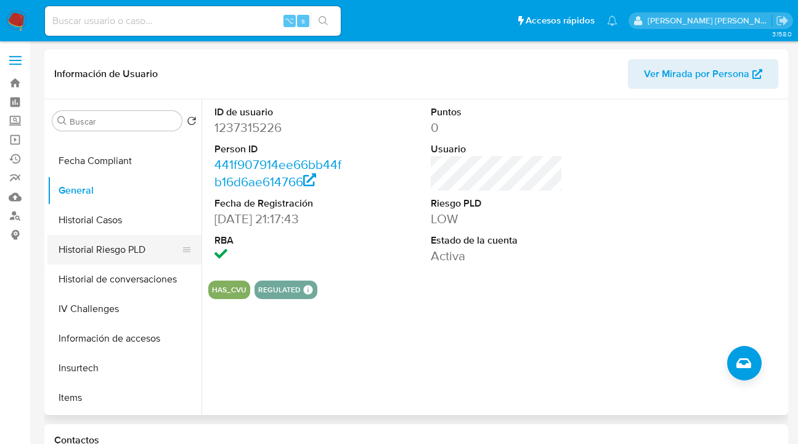
scroll to position [191, 0]
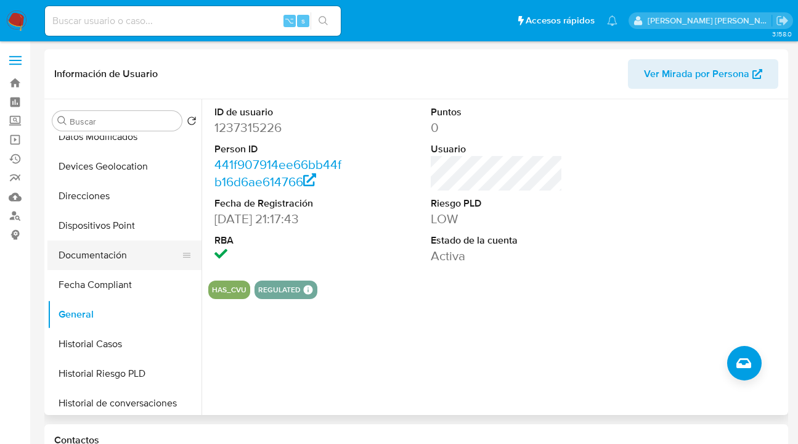
click at [112, 252] on button "Documentación" at bounding box center [119, 255] width 144 height 30
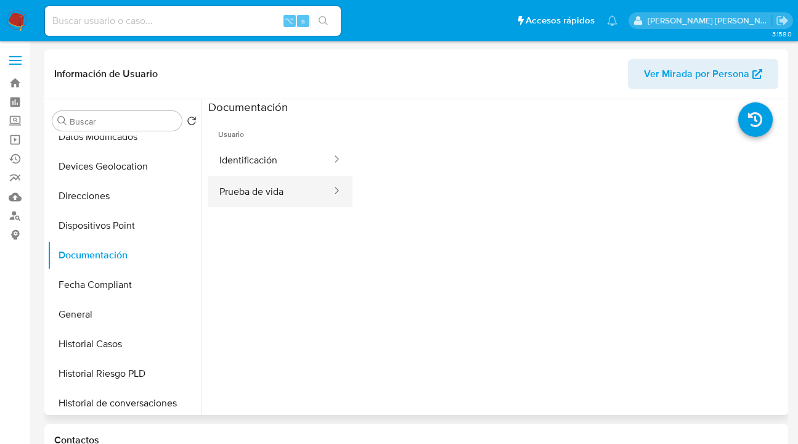
click at [269, 179] on button "Prueba de vida" at bounding box center [270, 191] width 125 height 31
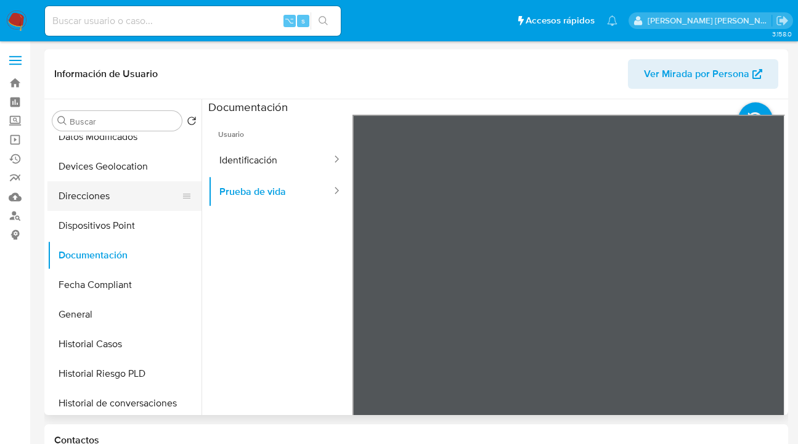
click at [117, 199] on button "Direcciones" at bounding box center [119, 196] width 144 height 30
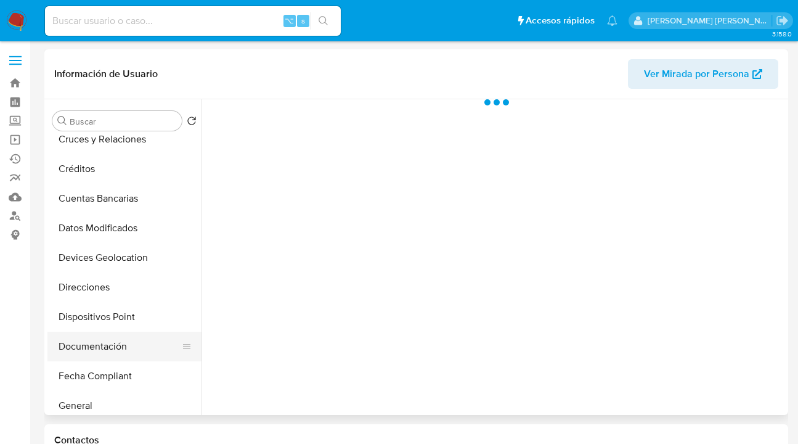
scroll to position [144, 0]
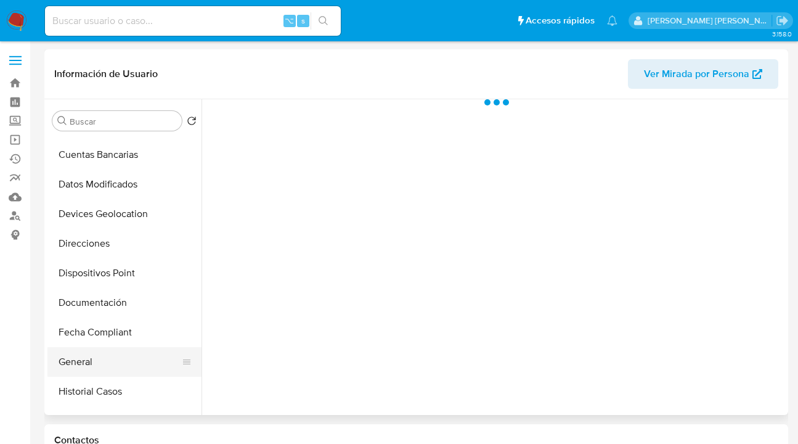
drag, startPoint x: 113, startPoint y: 361, endPoint x: 121, endPoint y: 348, distance: 15.2
click at [113, 361] on button "General" at bounding box center [119, 362] width 144 height 30
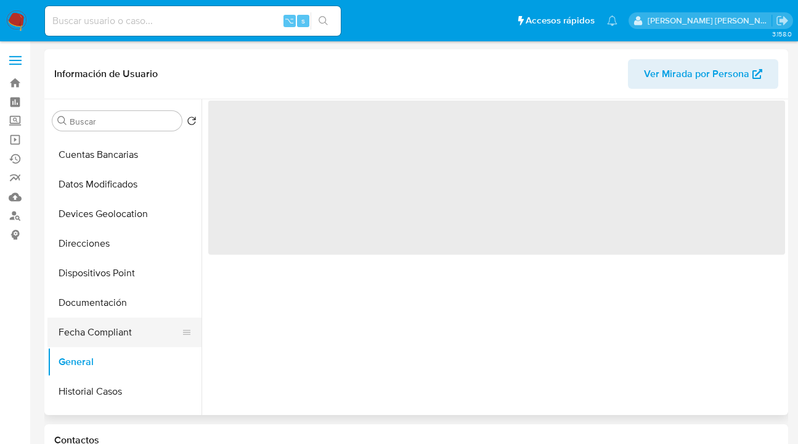
select select "10"
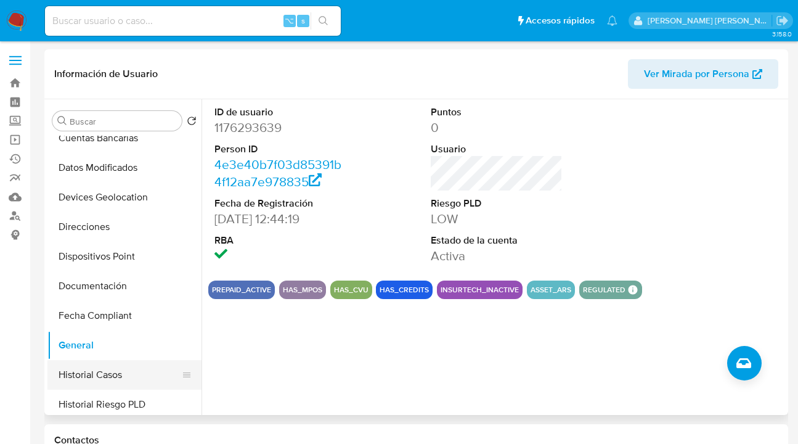
scroll to position [168, 0]
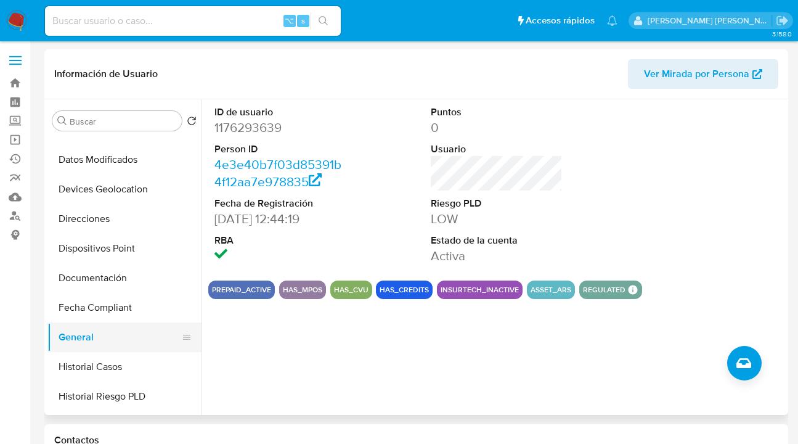
drag, startPoint x: 137, startPoint y: 358, endPoint x: 157, endPoint y: 335, distance: 29.7
click at [137, 358] on button "Historial Casos" at bounding box center [124, 367] width 154 height 30
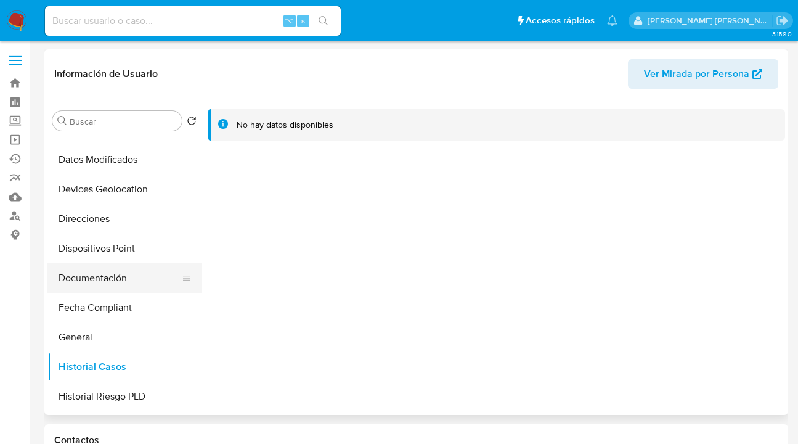
click at [134, 275] on button "Documentación" at bounding box center [119, 278] width 144 height 30
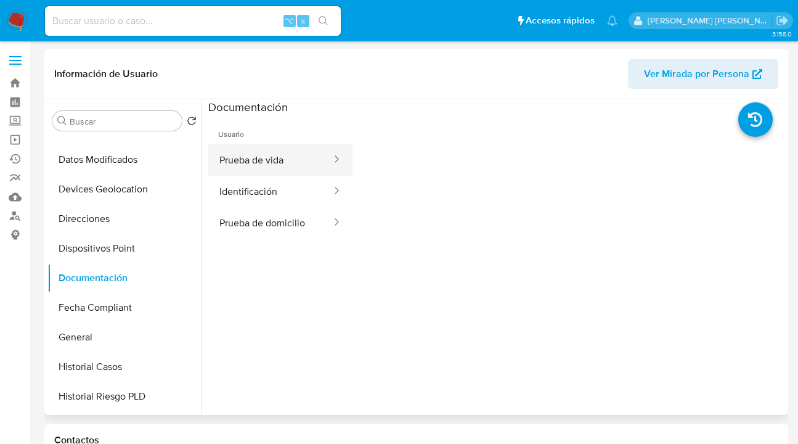
drag, startPoint x: 287, startPoint y: 155, endPoint x: 297, endPoint y: 158, distance: 10.2
click at [287, 155] on button "Prueba de vida" at bounding box center [270, 159] width 125 height 31
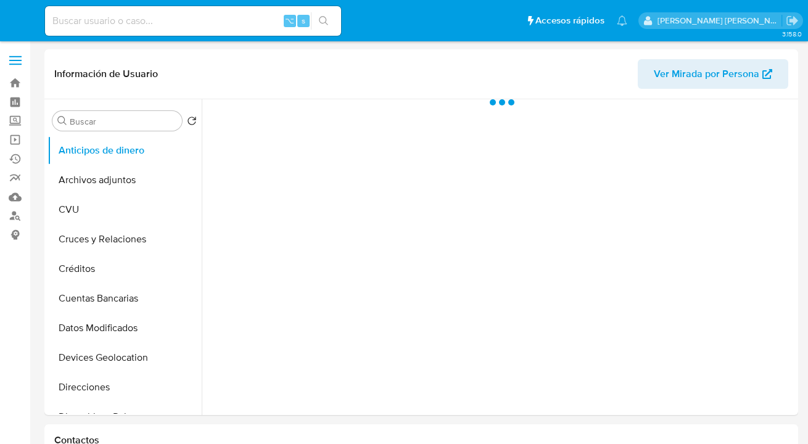
select select "10"
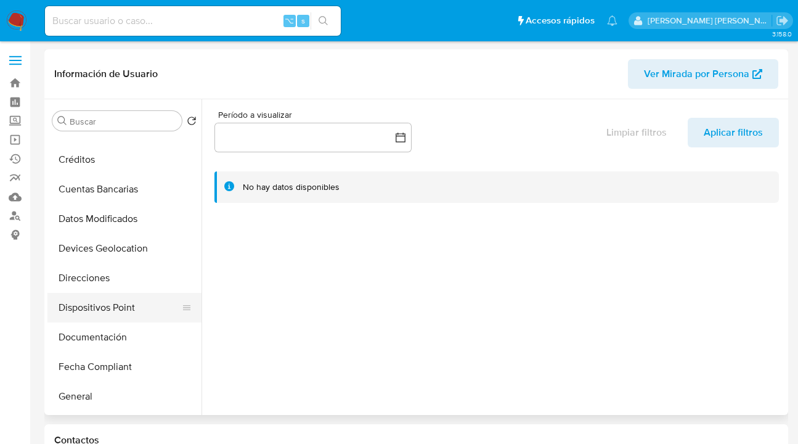
scroll to position [112, 0]
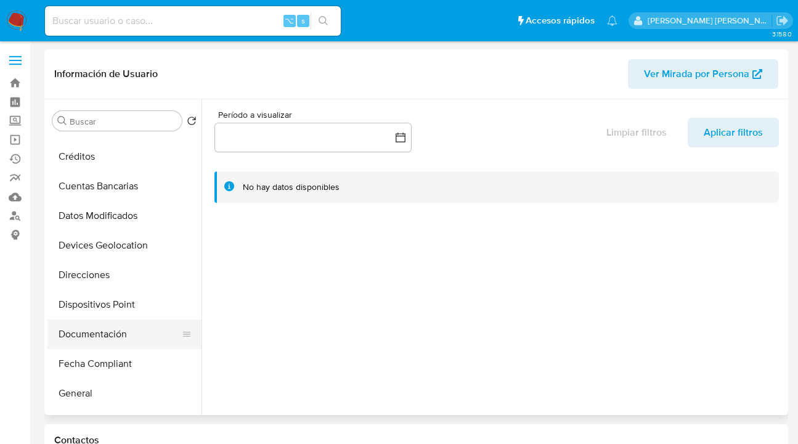
click at [114, 342] on button "Documentación" at bounding box center [119, 334] width 144 height 30
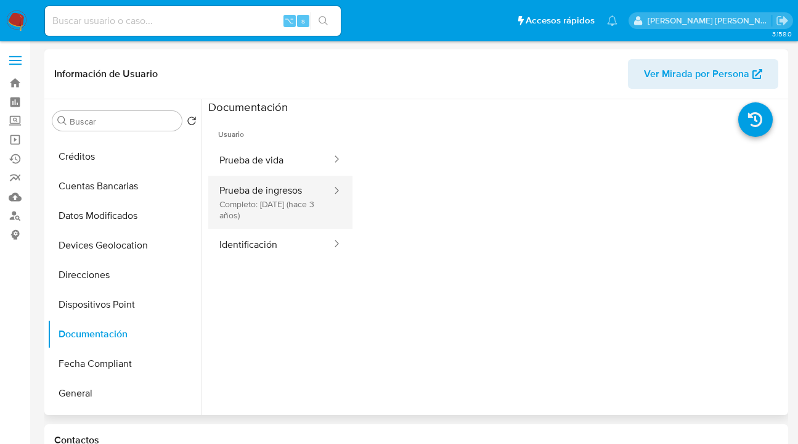
drag, startPoint x: 259, startPoint y: 160, endPoint x: 307, endPoint y: 190, distance: 56.8
click at [259, 160] on button "Prueba de vida" at bounding box center [270, 159] width 125 height 31
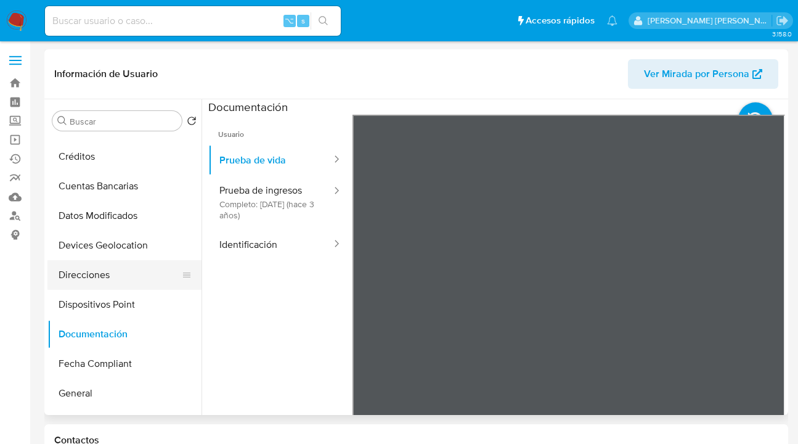
click at [136, 288] on button "Direcciones" at bounding box center [119, 275] width 144 height 30
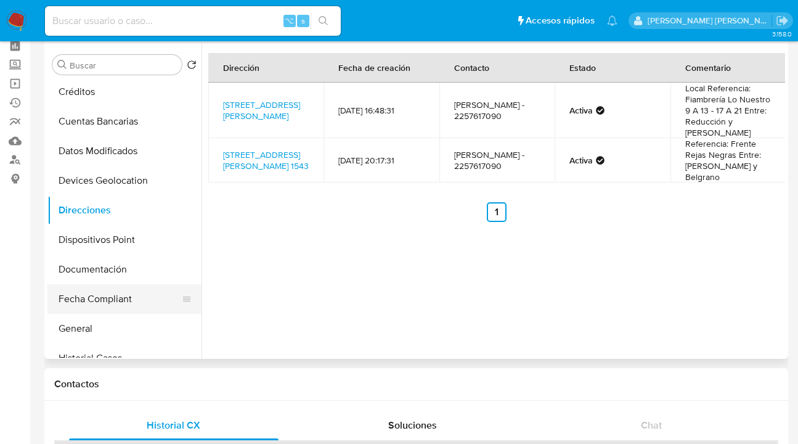
scroll to position [134, 0]
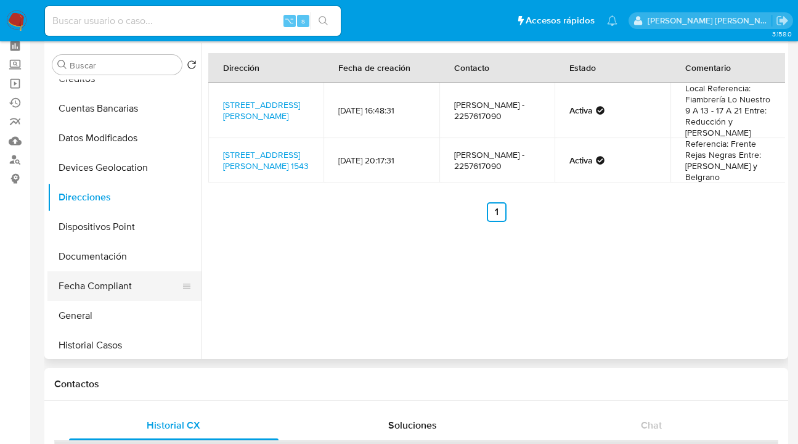
drag, startPoint x: 124, startPoint y: 314, endPoint x: 127, endPoint y: 275, distance: 39.6
click at [124, 314] on button "General" at bounding box center [124, 316] width 154 height 30
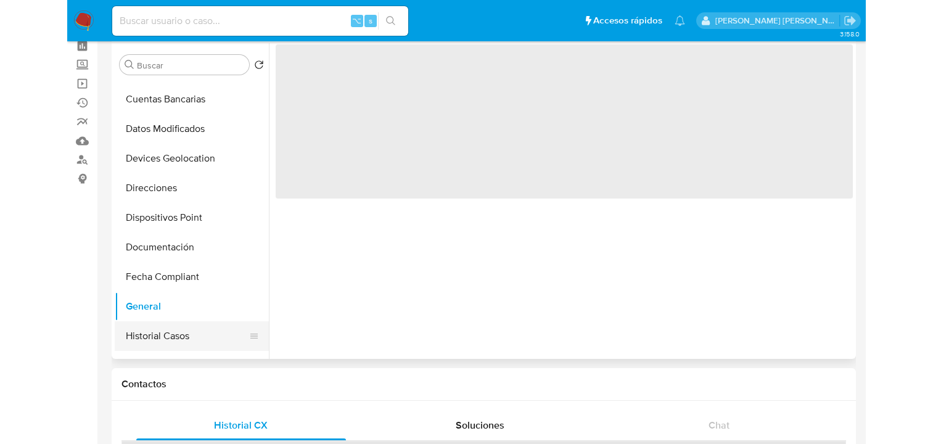
scroll to position [156, 0]
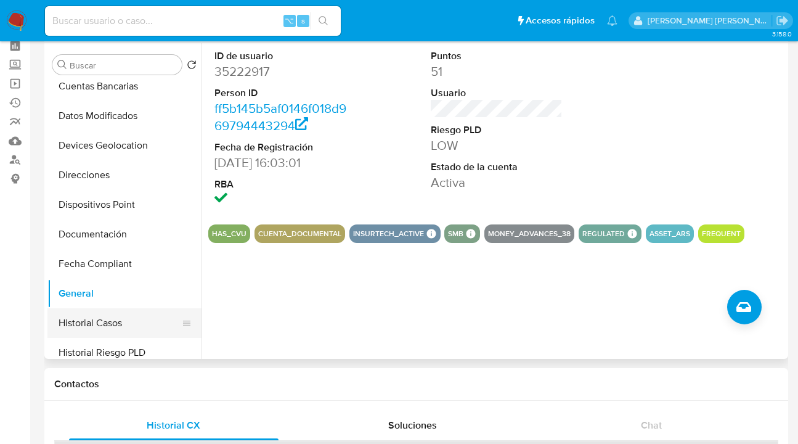
click at [143, 319] on button "Historial Casos" at bounding box center [119, 323] width 144 height 30
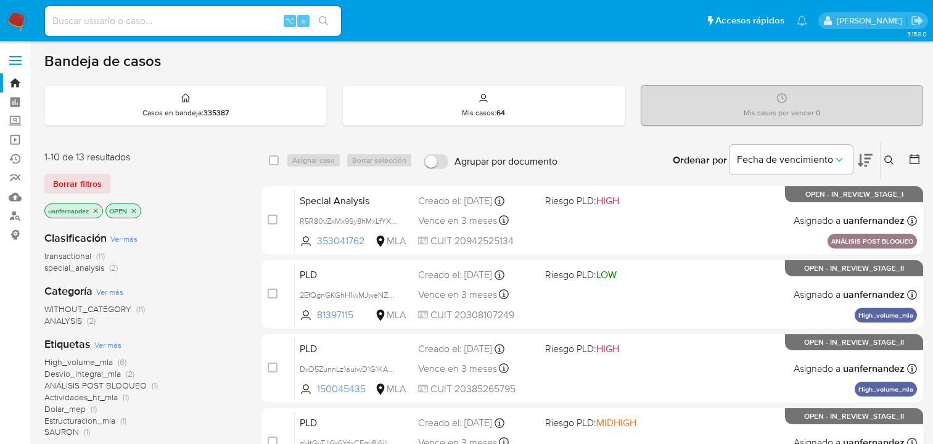
drag, startPoint x: 67, startPoint y: 179, endPoint x: 288, endPoint y: 176, distance: 221.4
click at [67, 179] on span "Borrar filtros" at bounding box center [77, 183] width 49 height 17
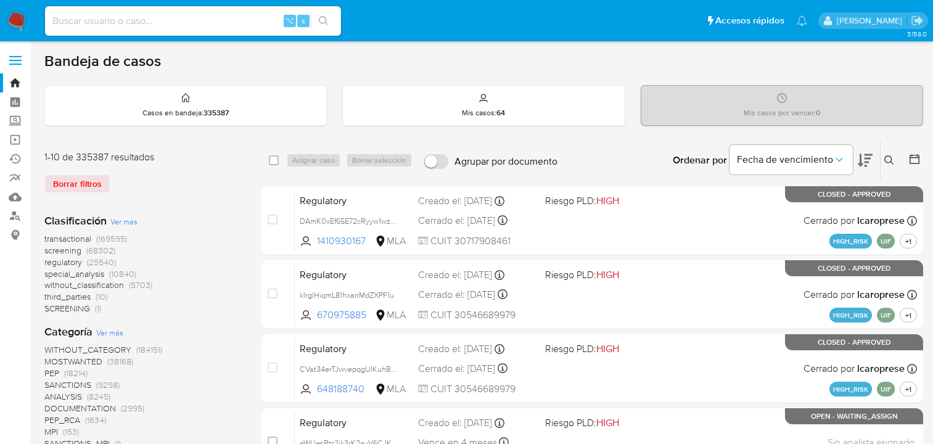
click at [888, 158] on icon at bounding box center [889, 160] width 10 height 10
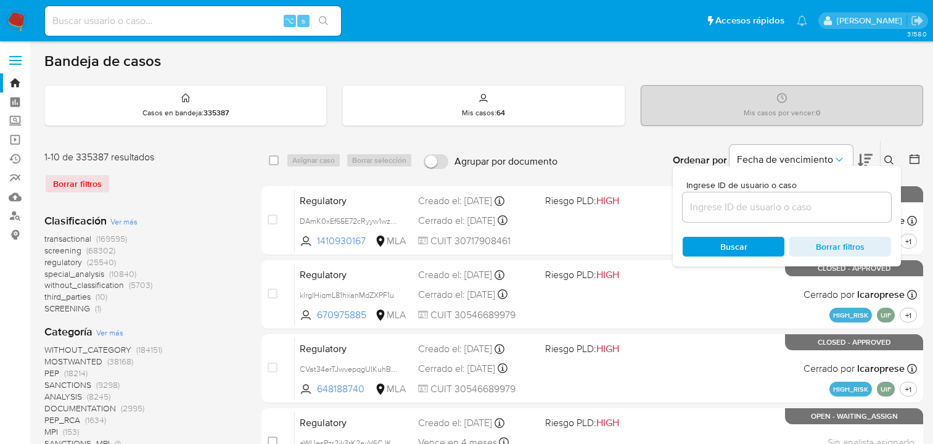
click at [787, 207] on input at bounding box center [787, 207] width 208 height 16
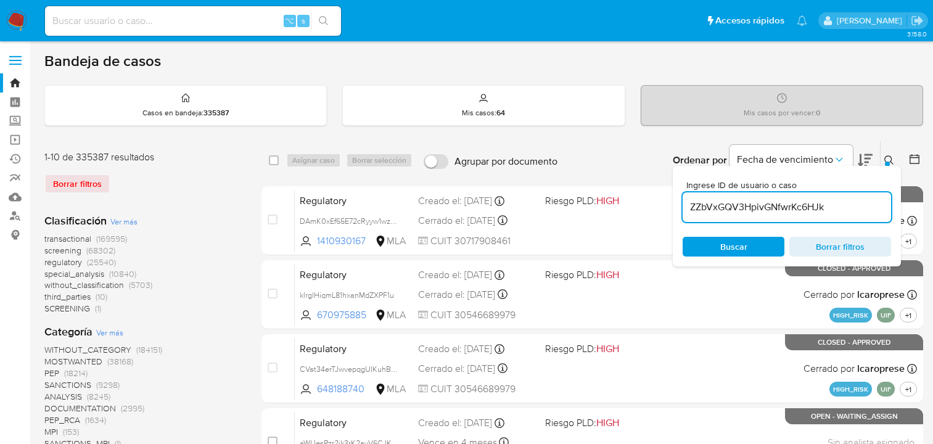
type input "ZZbVxGQV3HpivGNfwrKc6HJk"
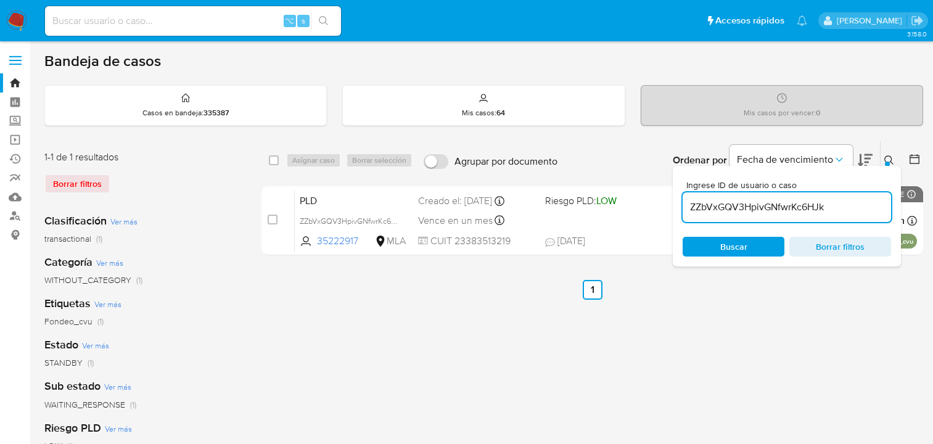
click at [887, 157] on icon at bounding box center [889, 160] width 10 height 10
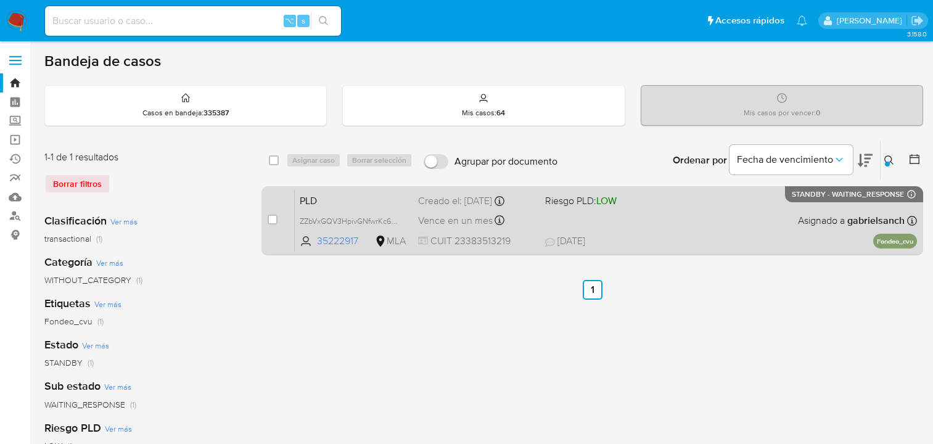
click at [723, 223] on div "PLD ZZbVxGQV3HpivGNfwrKc6HJk 35222917 MLA Riesgo PLD: LOW Creado el: [DATE] Cre…" at bounding box center [606, 220] width 622 height 62
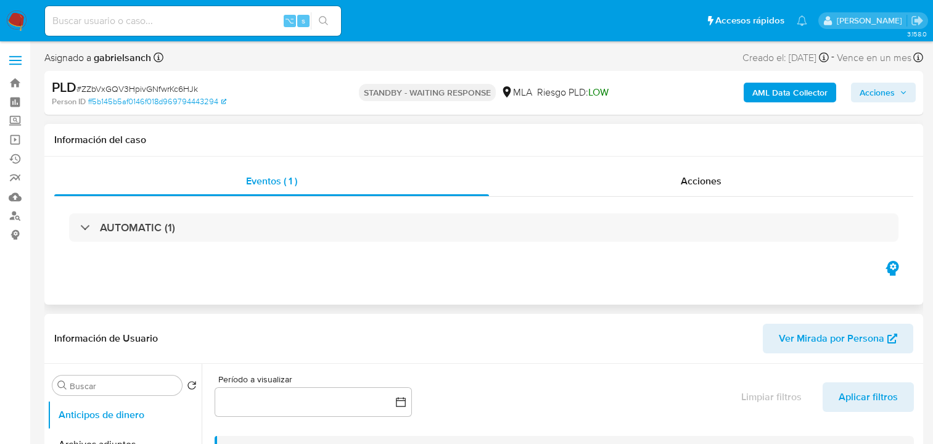
select select "10"
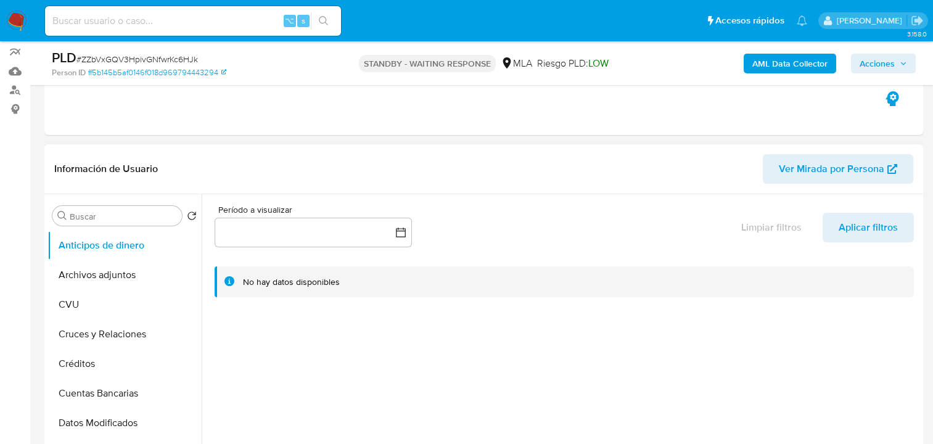
scroll to position [347, 0]
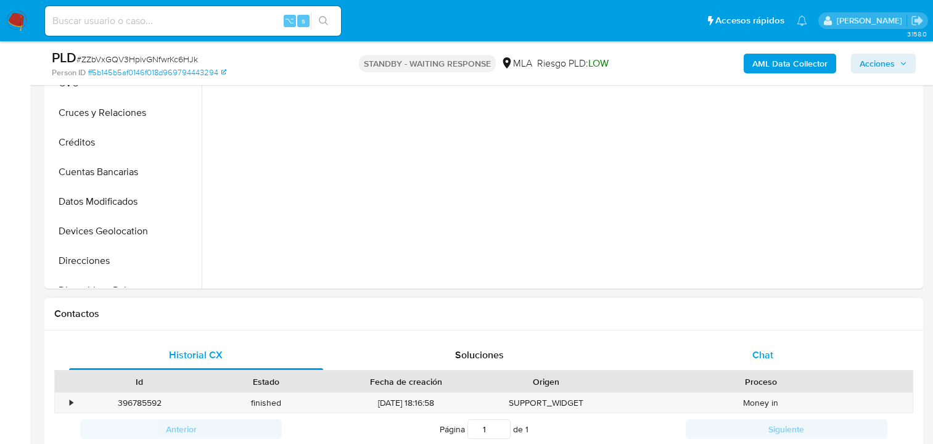
click at [777, 348] on div "Chat" at bounding box center [763, 355] width 254 height 30
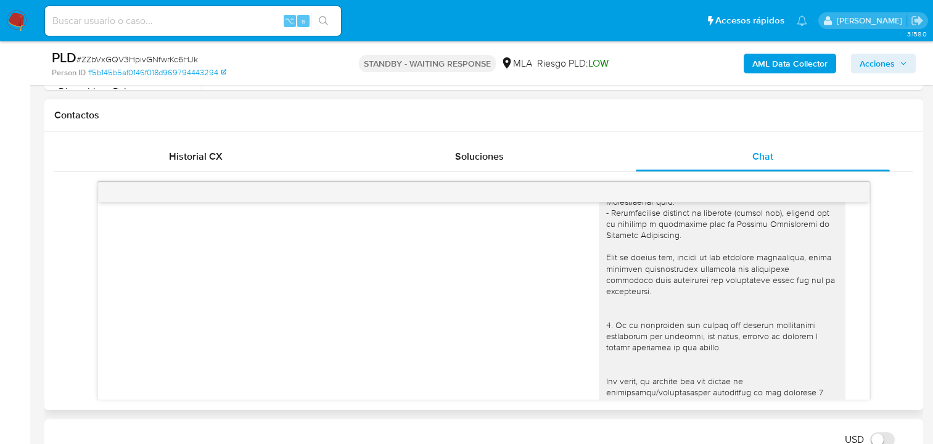
scroll to position [0, 0]
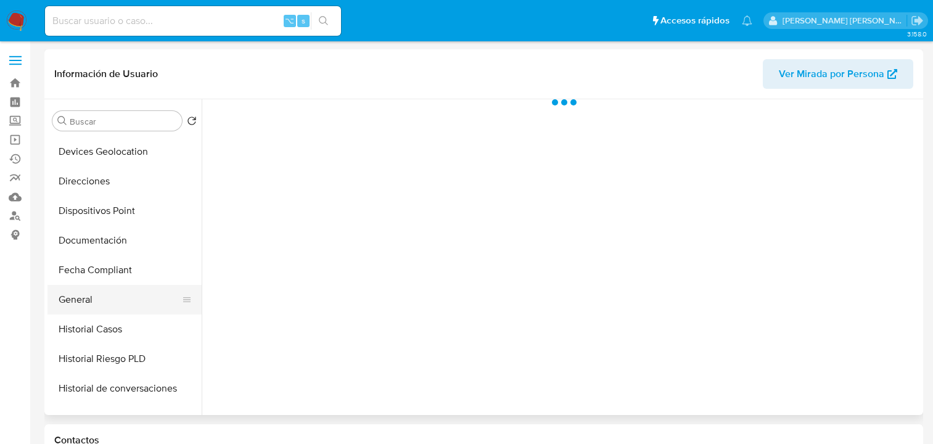
scroll to position [210, 0]
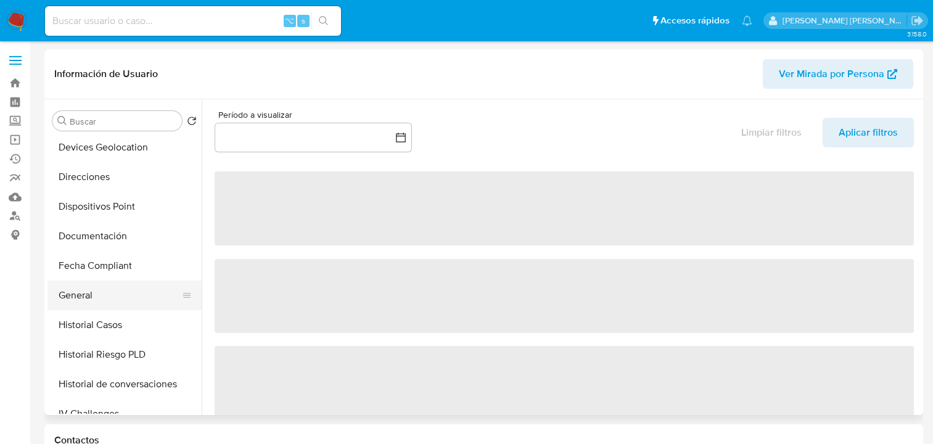
select select "10"
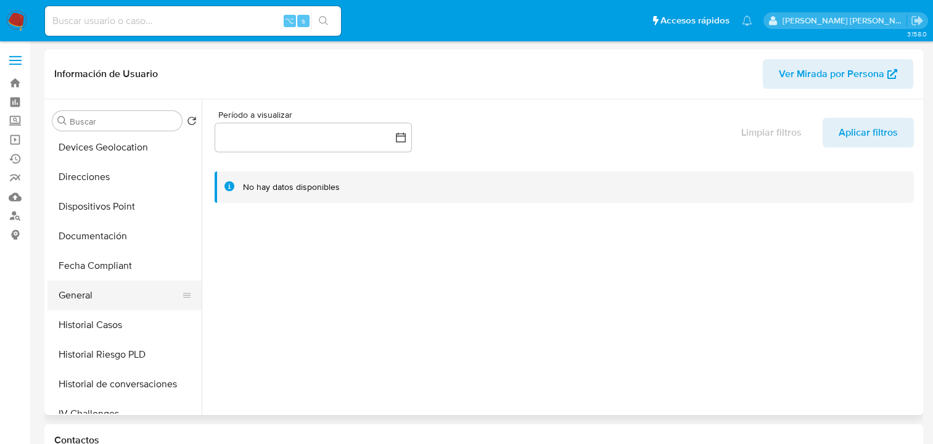
click at [109, 289] on button "General" at bounding box center [119, 296] width 144 height 30
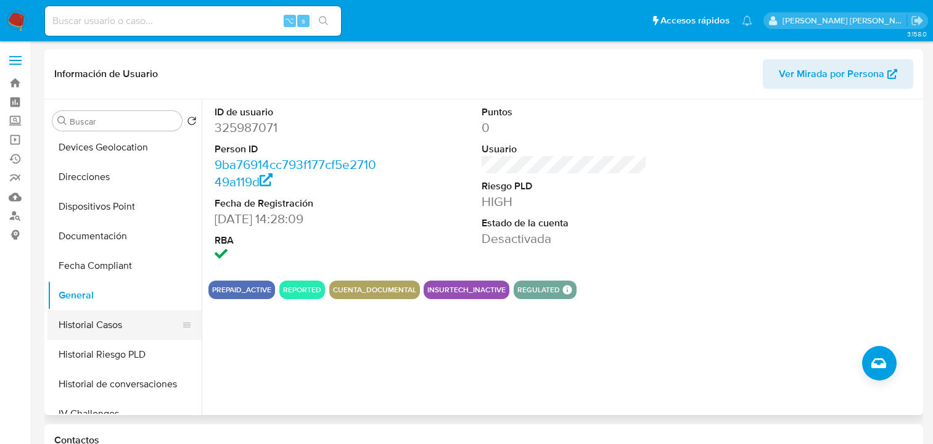
click at [140, 326] on button "Historial Casos" at bounding box center [119, 325] width 144 height 30
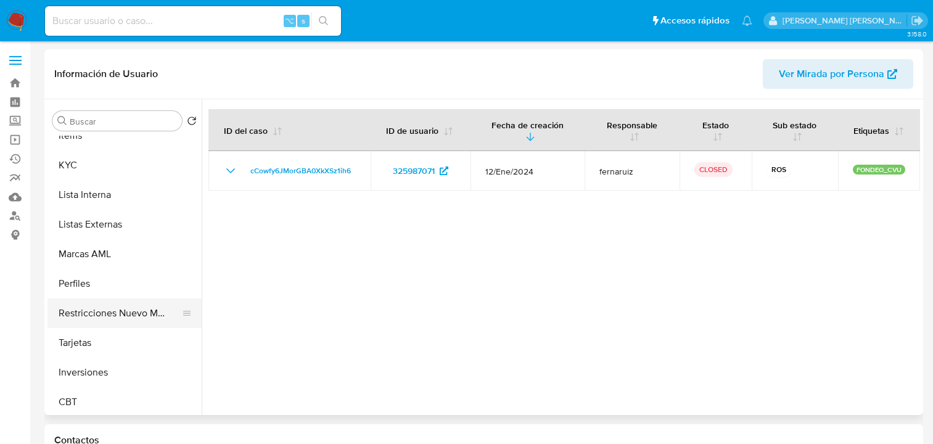
scroll to position [575, 0]
click at [117, 314] on button "Restricciones Nuevo Mundo" at bounding box center [119, 315] width 144 height 30
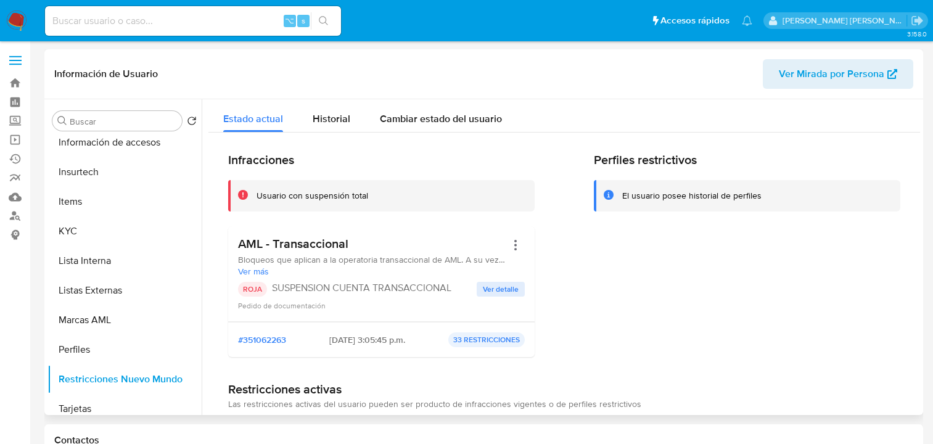
scroll to position [502, 0]
